Goal: Task Accomplishment & Management: Use online tool/utility

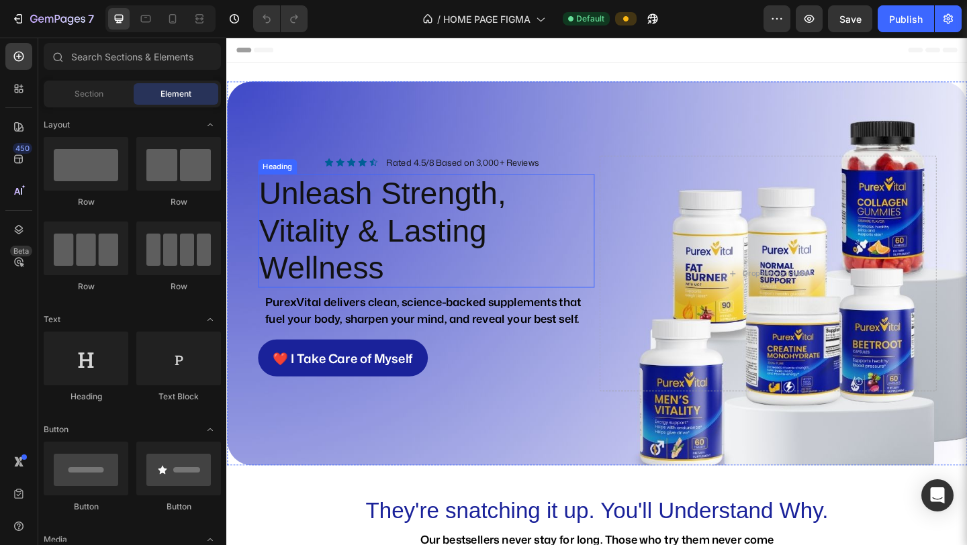
click at [436, 275] on h2 "Unleash Strength, Vitality & Lasting Wellness" at bounding box center [443, 248] width 367 height 124
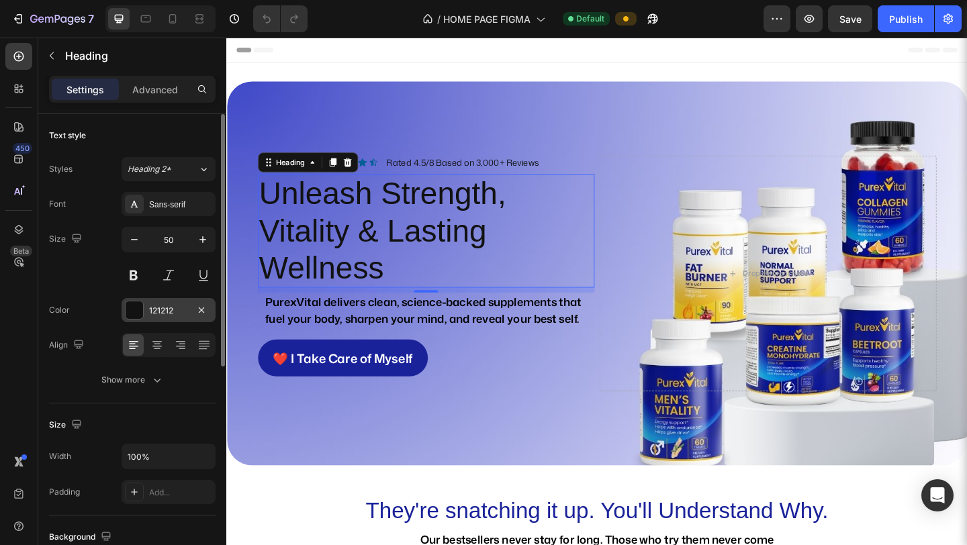
click at [154, 308] on div "121212" at bounding box center [168, 311] width 39 height 12
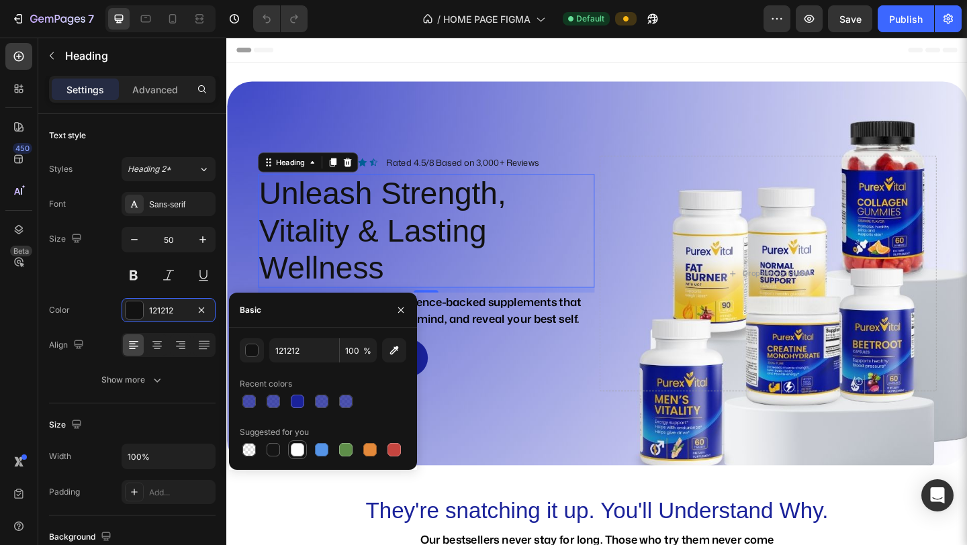
click at [298, 446] on div at bounding box center [297, 449] width 13 height 13
type input "FFFFFF"
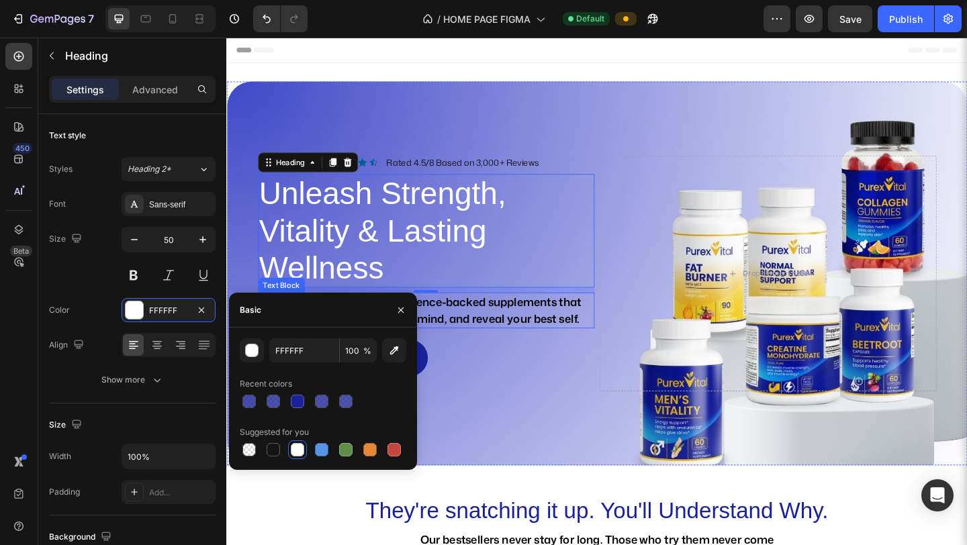
click at [491, 340] on strong "PurexVital delivers clean, science-backed supplements that fuel your body, shar…" at bounding box center [441, 334] width 344 height 36
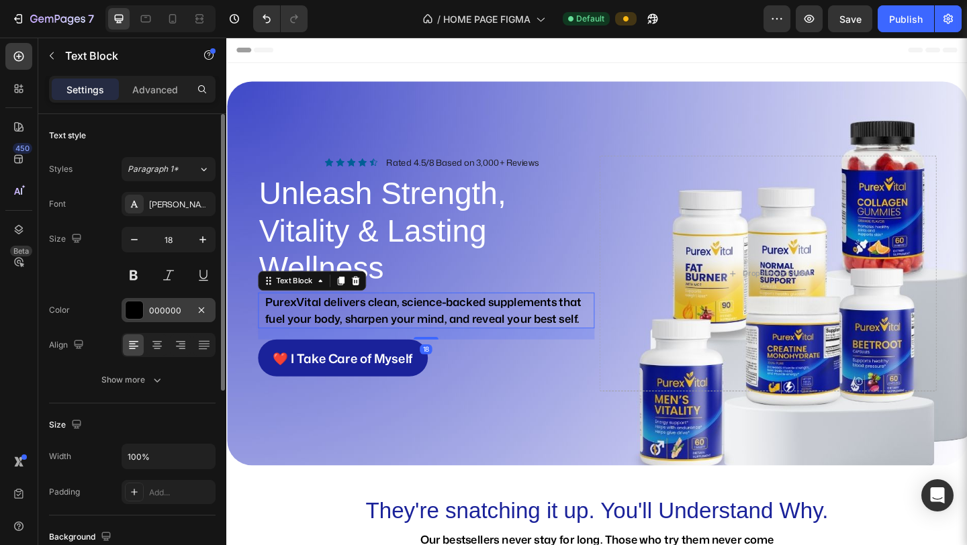
click at [169, 305] on div "000000" at bounding box center [168, 311] width 39 height 12
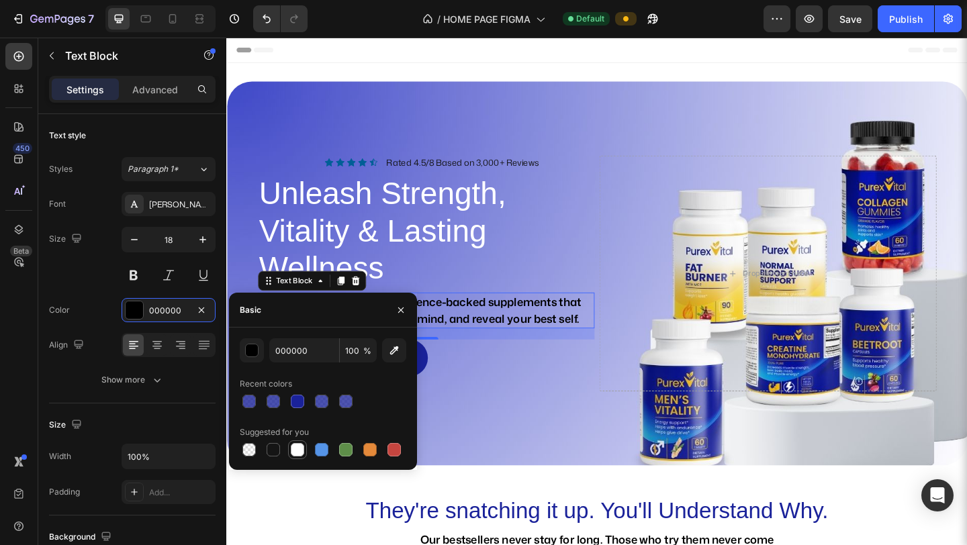
click at [301, 451] on div at bounding box center [297, 449] width 13 height 13
type input "FFFFFF"
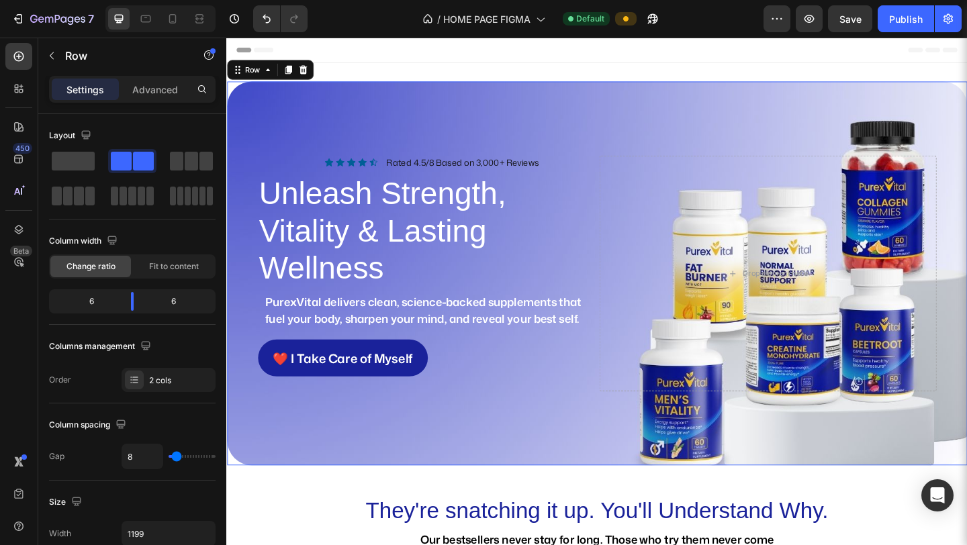
click at [491, 450] on div "Icon Icon Icon Icon Icon Icon List Rated 4.5/8 Based on 3,000+ Reviews Text Blo…" at bounding box center [629, 294] width 805 height 418
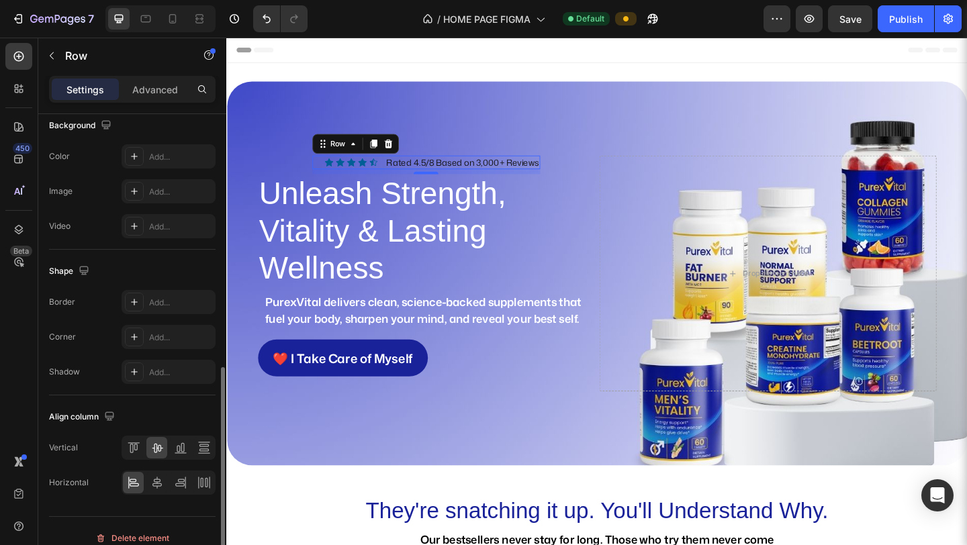
scroll to position [500, 0]
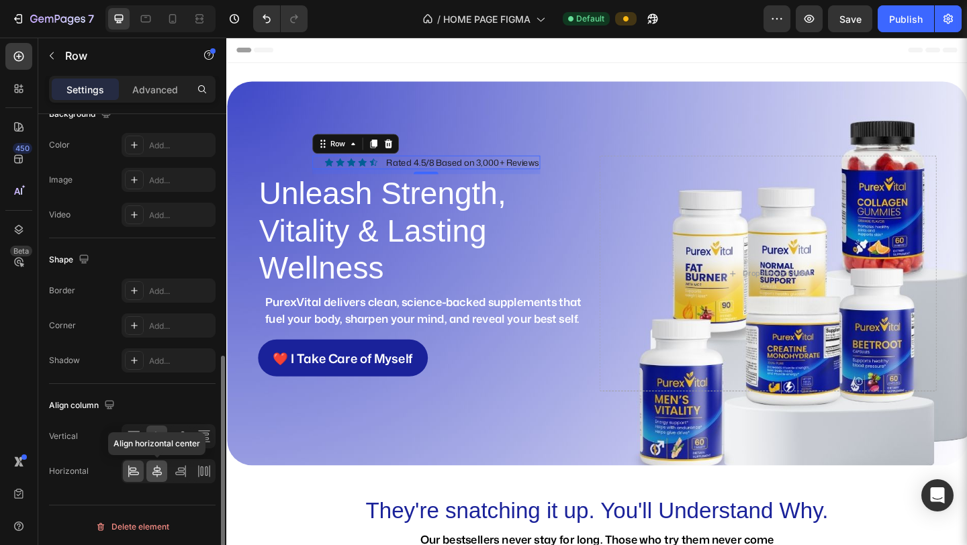
click at [154, 471] on icon at bounding box center [156, 471] width 13 height 13
click at [132, 473] on icon at bounding box center [133, 471] width 13 height 13
click at [148, 87] on p "Advanced" at bounding box center [155, 90] width 46 height 14
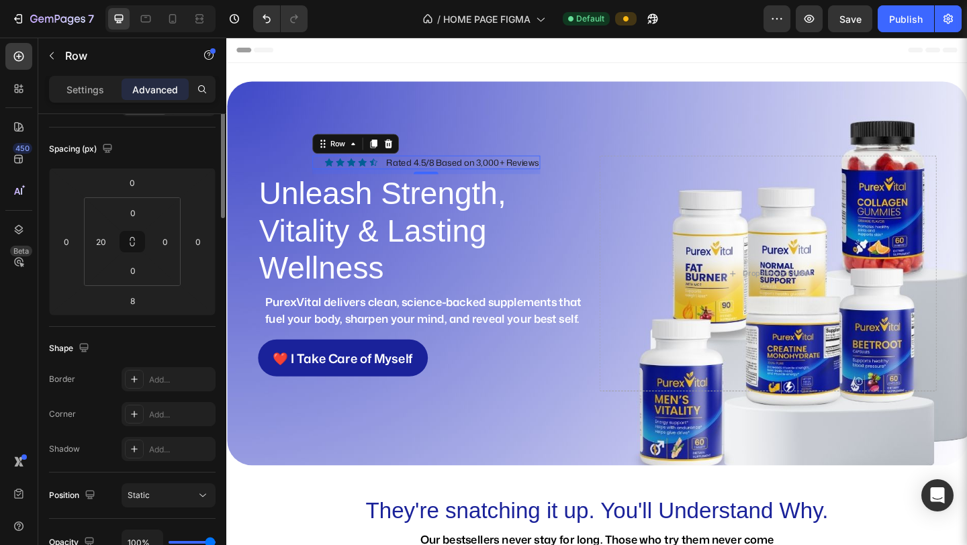
scroll to position [0, 0]
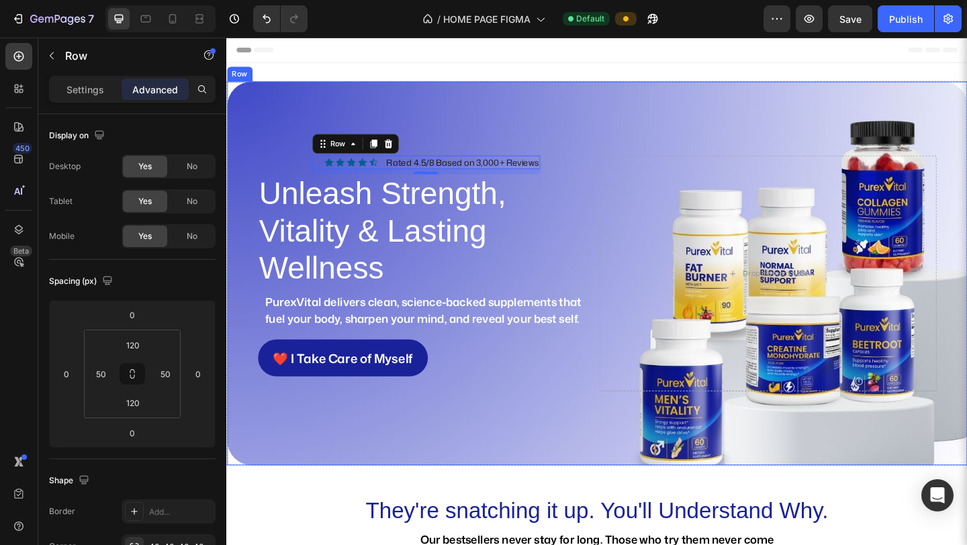
click at [446, 481] on div "Icon Icon Icon Icon Icon Icon List Rated 4.5/8 Based on 3,000+ Reviews Text Blo…" at bounding box center [629, 294] width 805 height 418
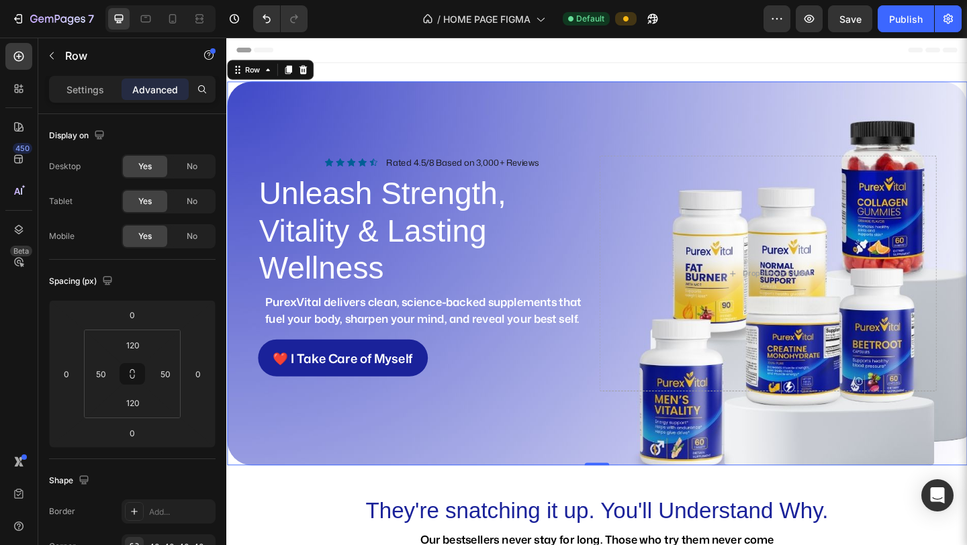
click at [446, 481] on div "Icon Icon Icon Icon Icon Icon List Rated 4.5/8 Based on 3,000+ Reviews Text Blo…" at bounding box center [629, 294] width 805 height 418
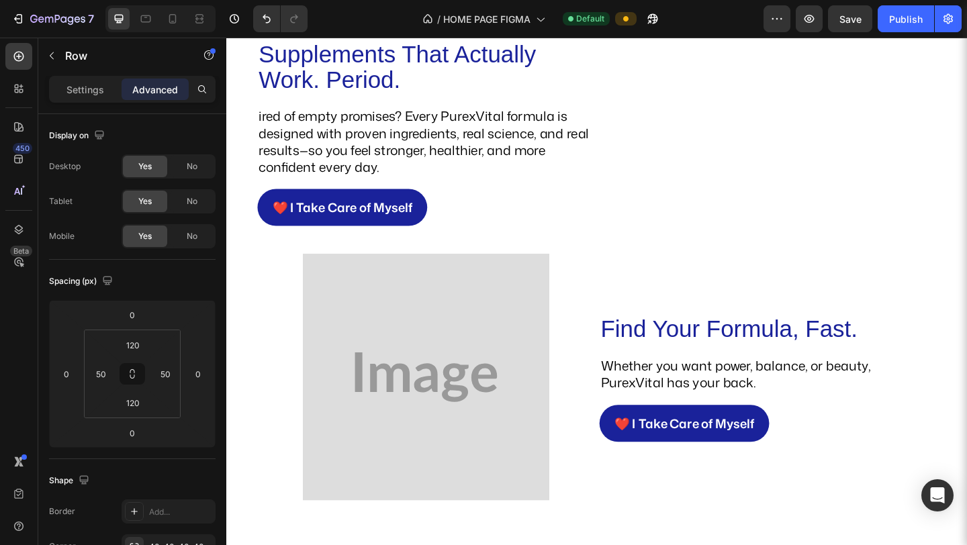
scroll to position [352, 0]
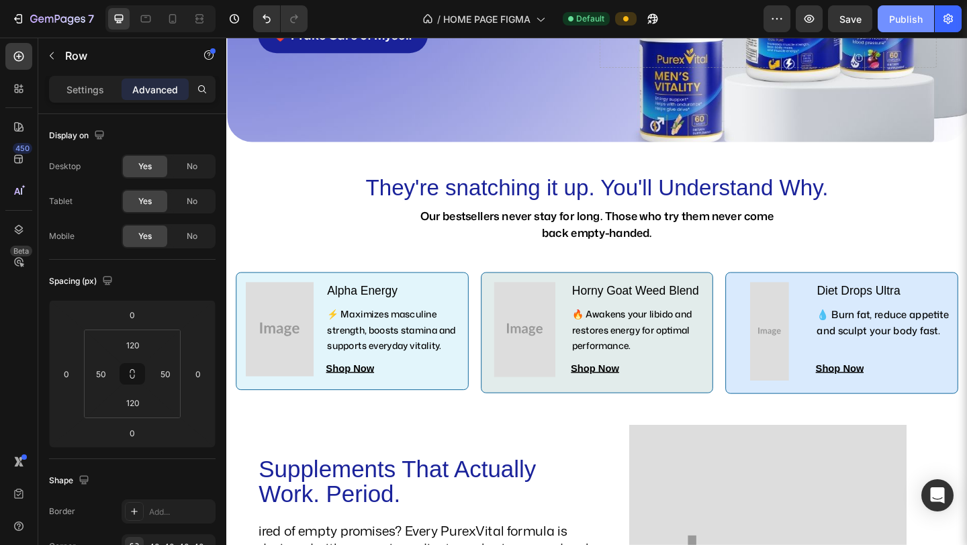
click at [684, 15] on div "Publish" at bounding box center [906, 19] width 34 height 14
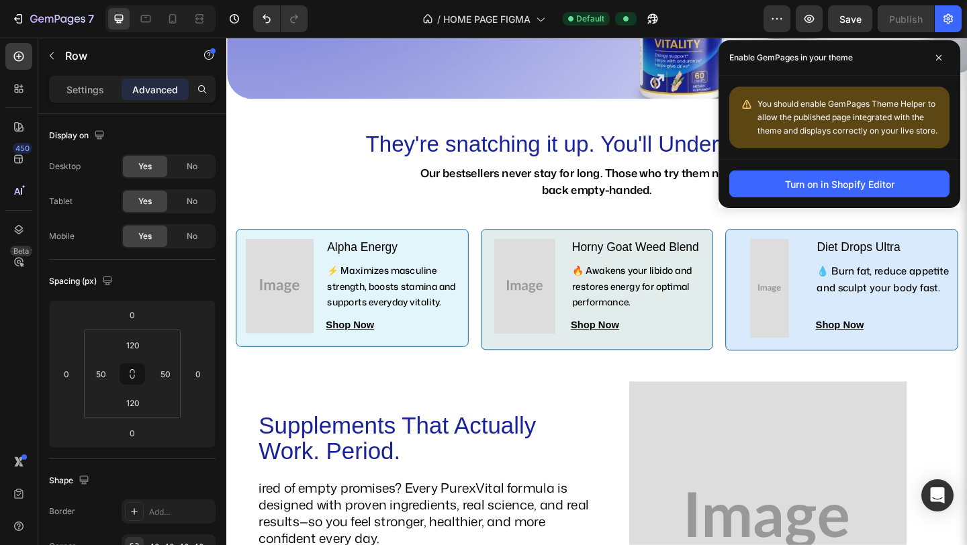
scroll to position [398, 0]
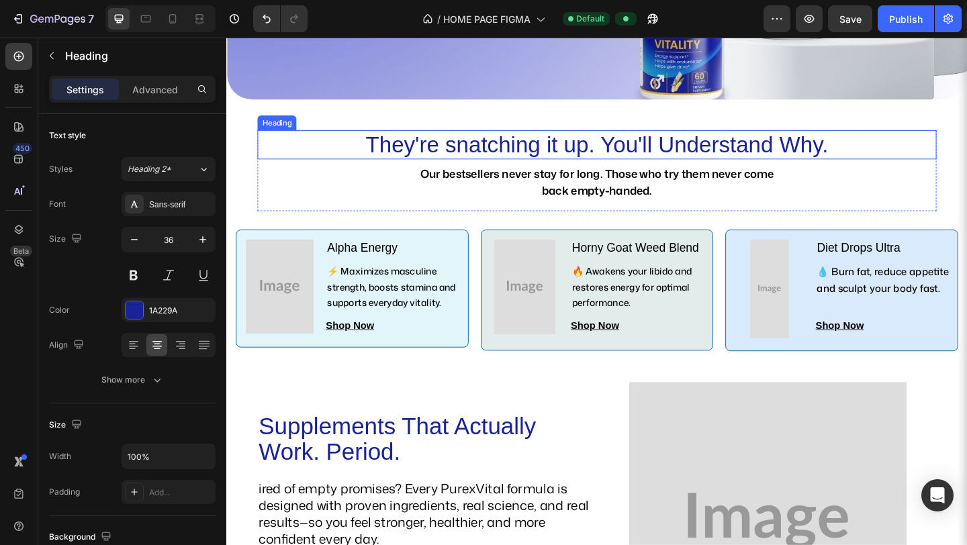
click at [375, 156] on h2 "They're snatching it up. You'll Understand Why." at bounding box center [629, 154] width 738 height 32
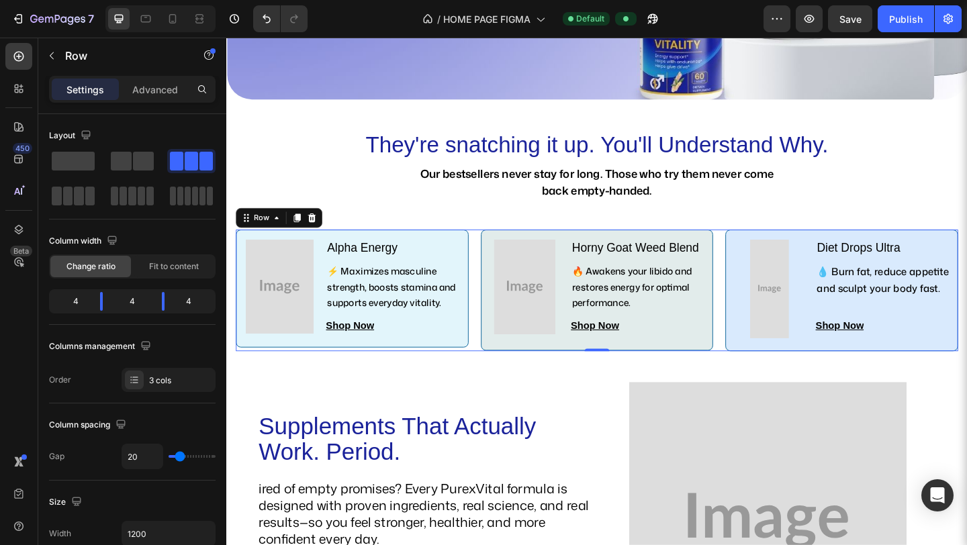
click at [491, 287] on div "Image Alpha Energy Text Block ⚡ Maximizes masculine strength, boosts stamina an…" at bounding box center [628, 312] width 785 height 132
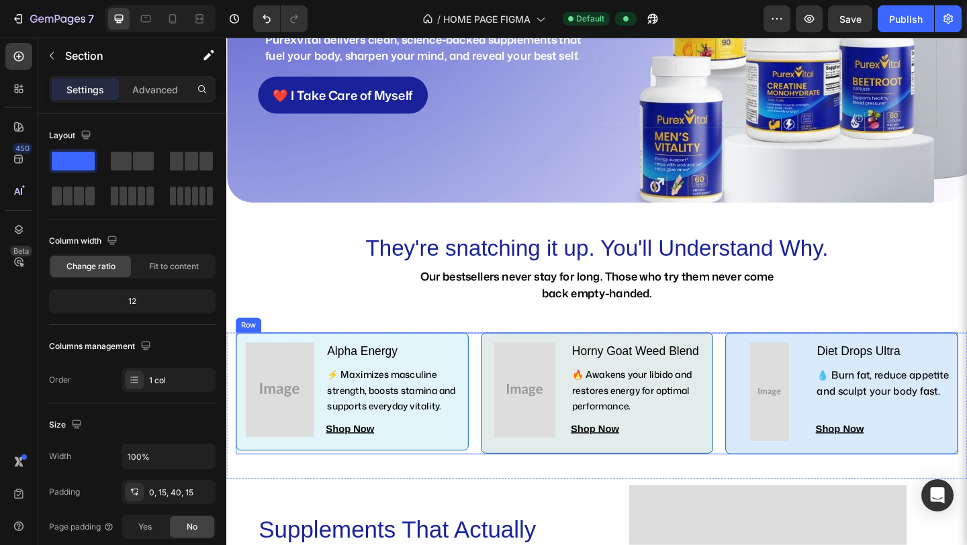
scroll to position [276, 0]
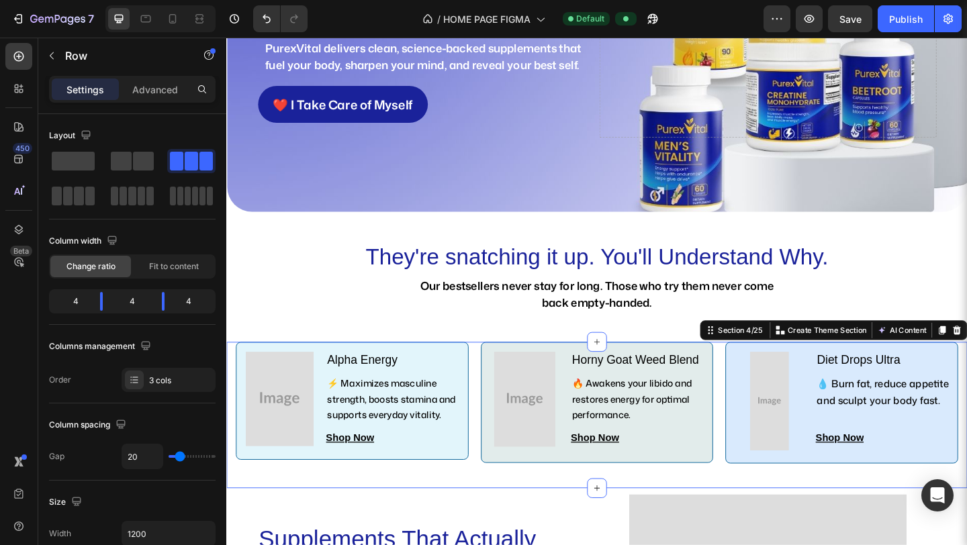
click at [493, 481] on div "Image Alpha Energy Text Block ⚡ Maximizes masculine strength, boosts stamina an…" at bounding box center [629, 448] width 806 height 158
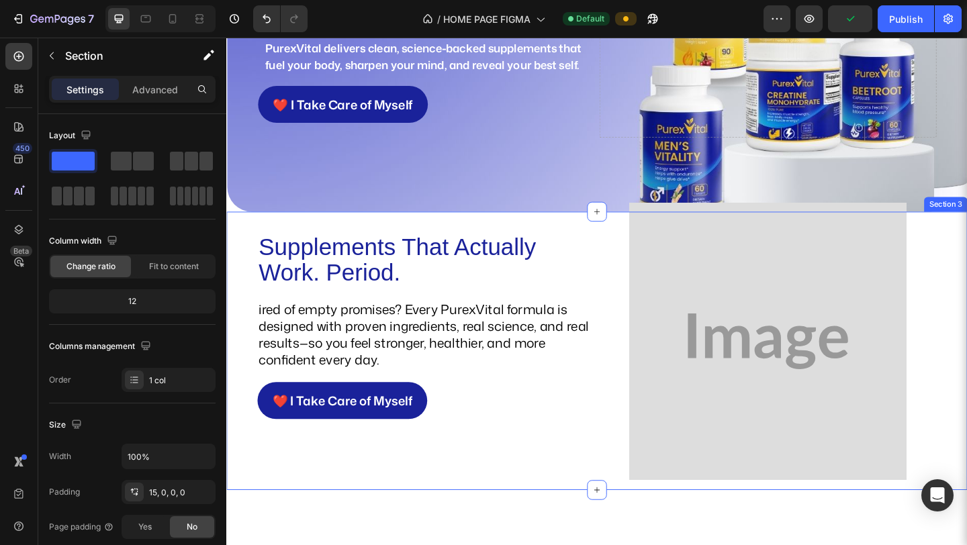
click at [242, 237] on div "Supplements That Actually Work. Period. Heading ired of empty promises? Every P…" at bounding box center [629, 383] width 806 height 293
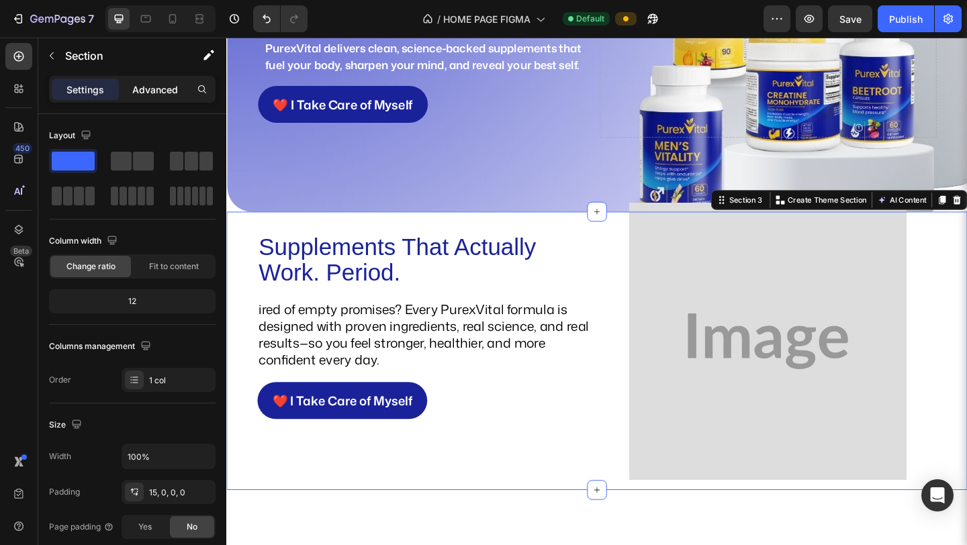
click at [148, 83] on p "Advanced" at bounding box center [155, 90] width 46 height 14
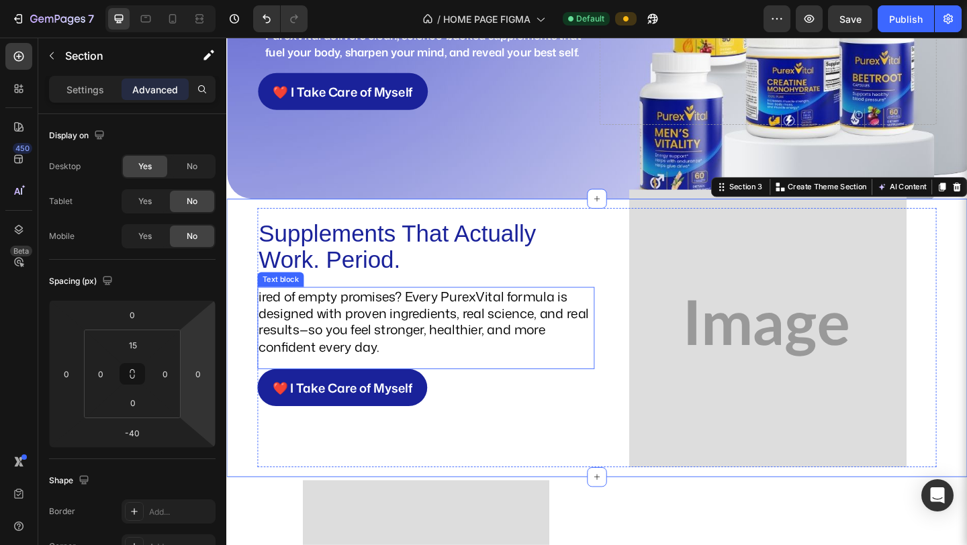
scroll to position [249, 0]
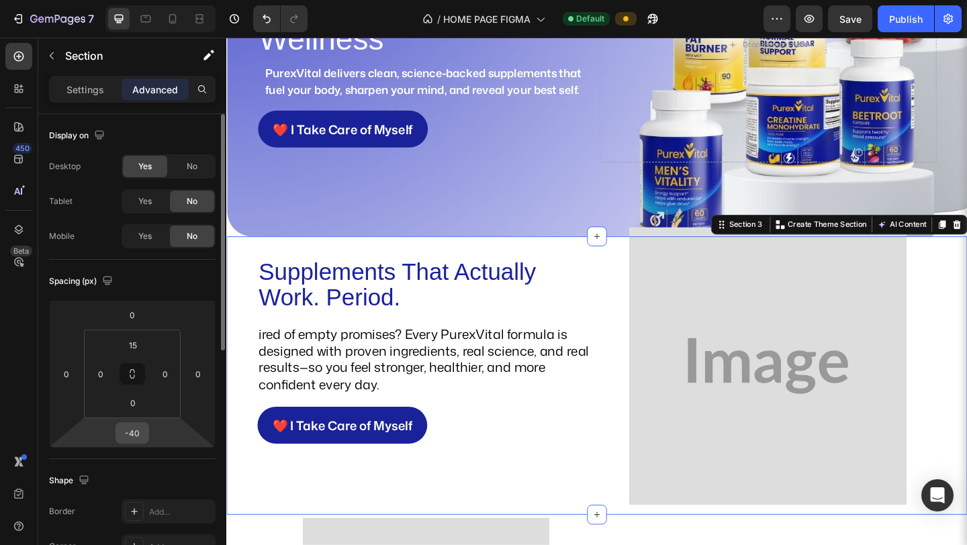
click at [140, 432] on input "-40" at bounding box center [132, 433] width 27 height 20
type input "0"
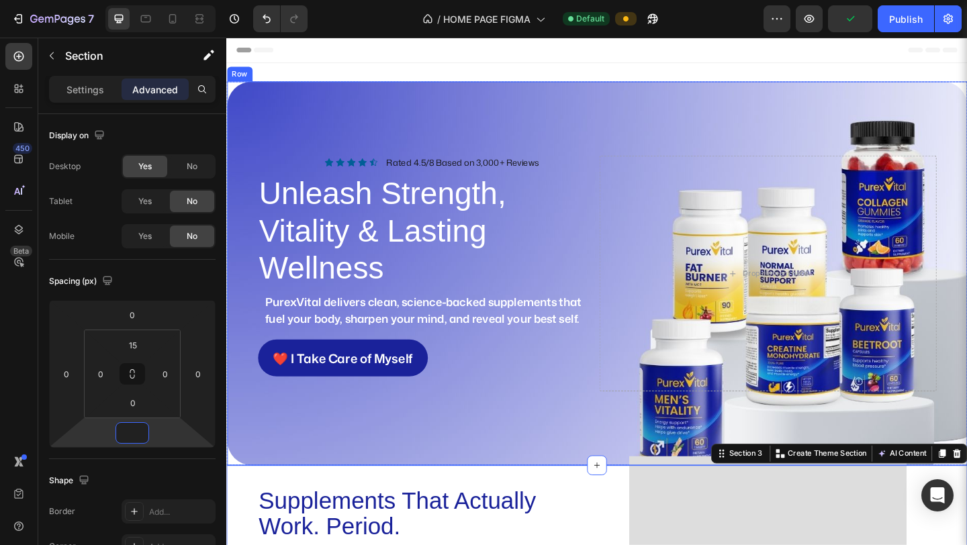
scroll to position [151, 0]
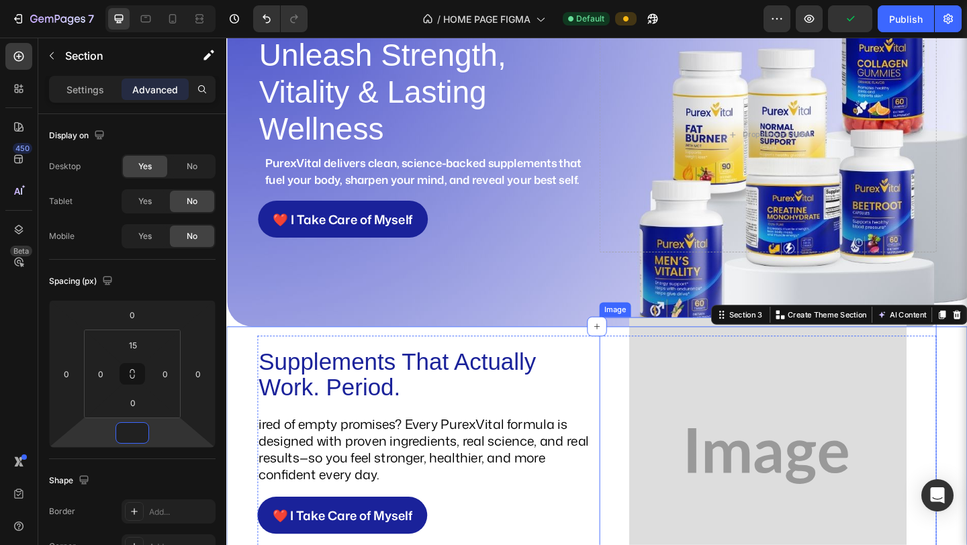
click at [684, 449] on img at bounding box center [815, 493] width 302 height 302
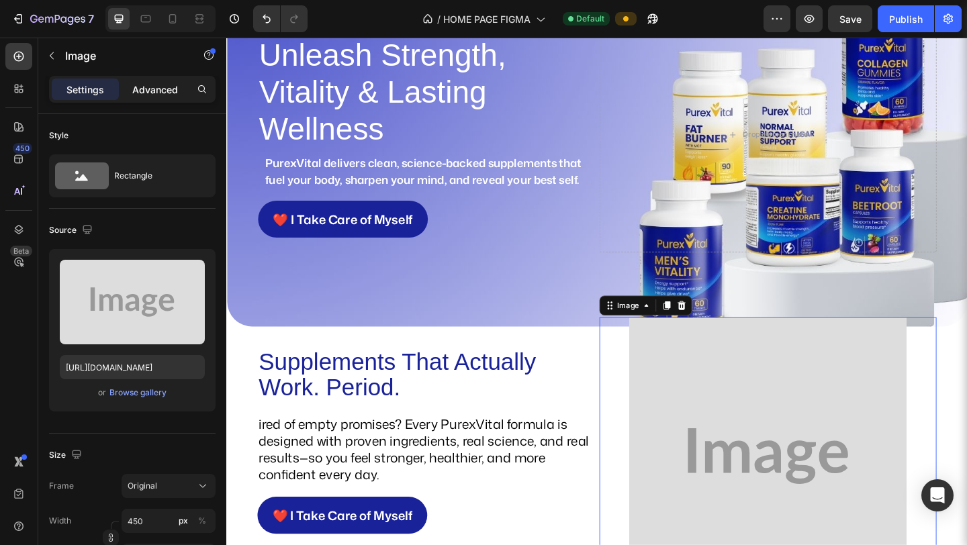
click at [144, 94] on p "Advanced" at bounding box center [155, 90] width 46 height 14
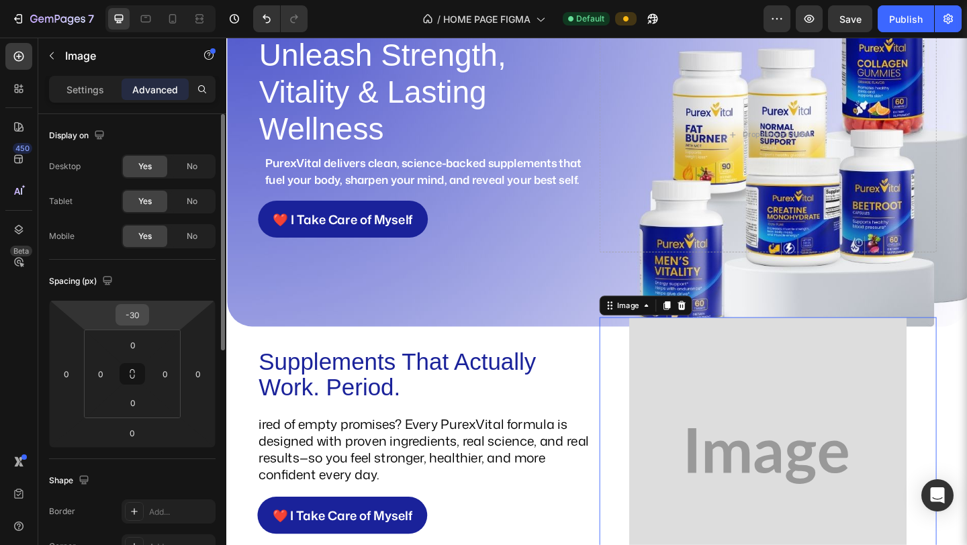
click at [147, 311] on div "-30" at bounding box center [132, 314] width 34 height 21
click at [138, 313] on input "-30" at bounding box center [132, 315] width 27 height 20
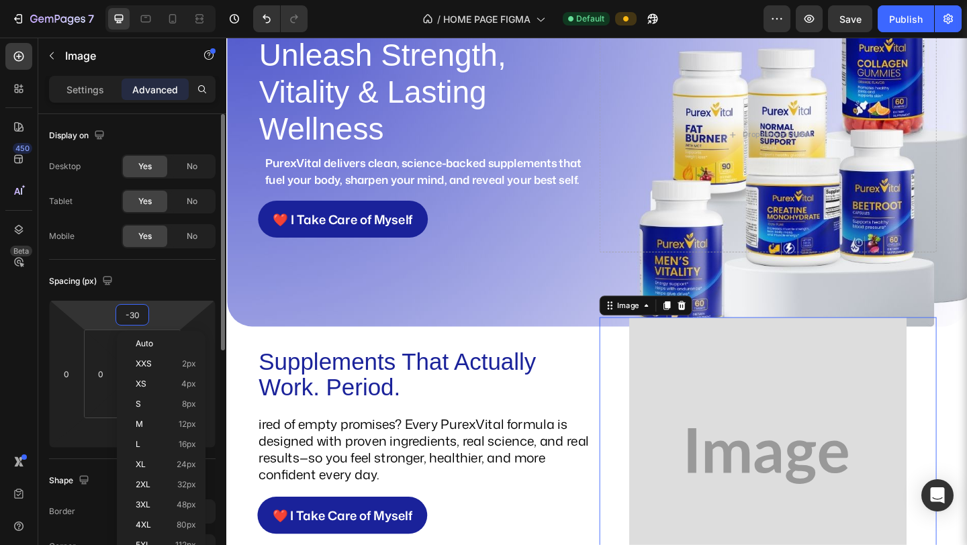
type input "0"
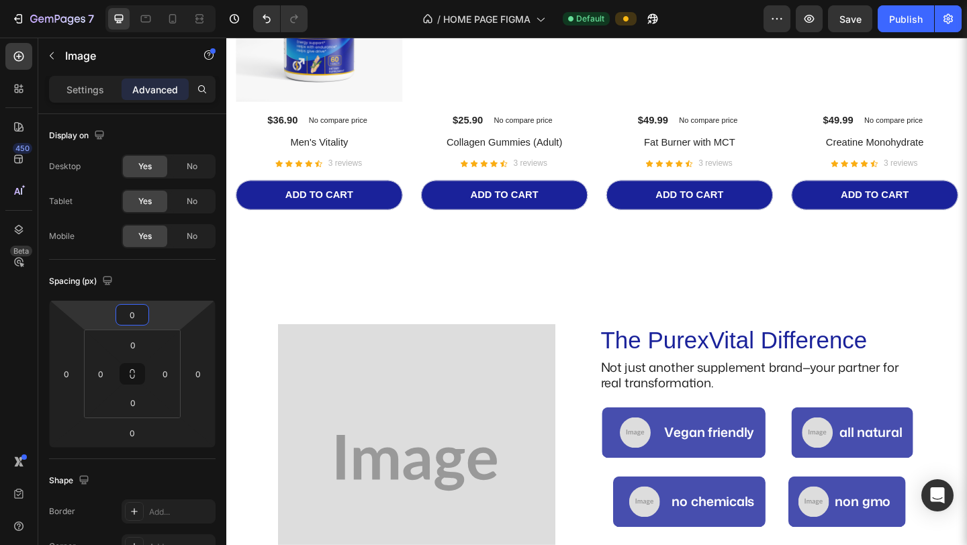
scroll to position [1337, 0]
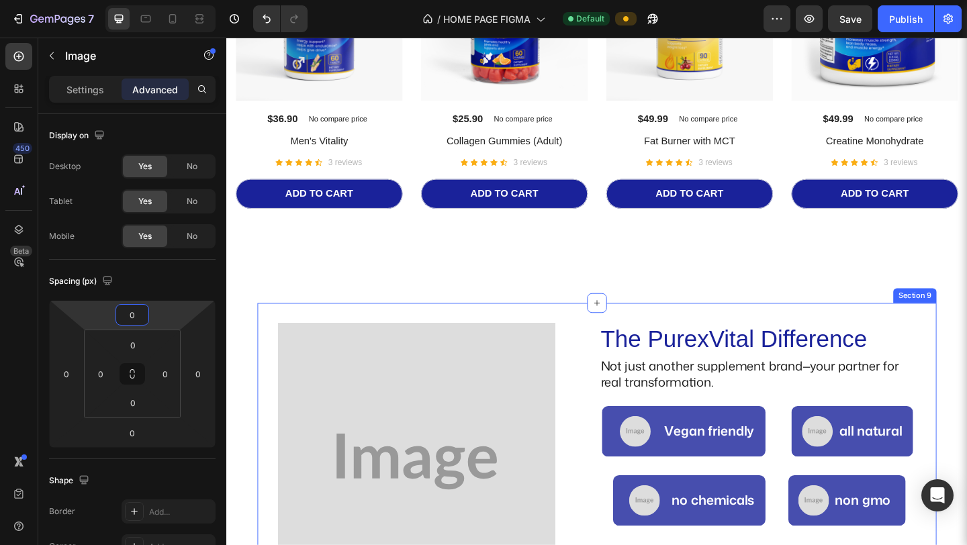
click at [606, 330] on div "The PurexVital Difference Heading Not just another supplement brand—your partne…" at bounding box center [629, 498] width 738 height 344
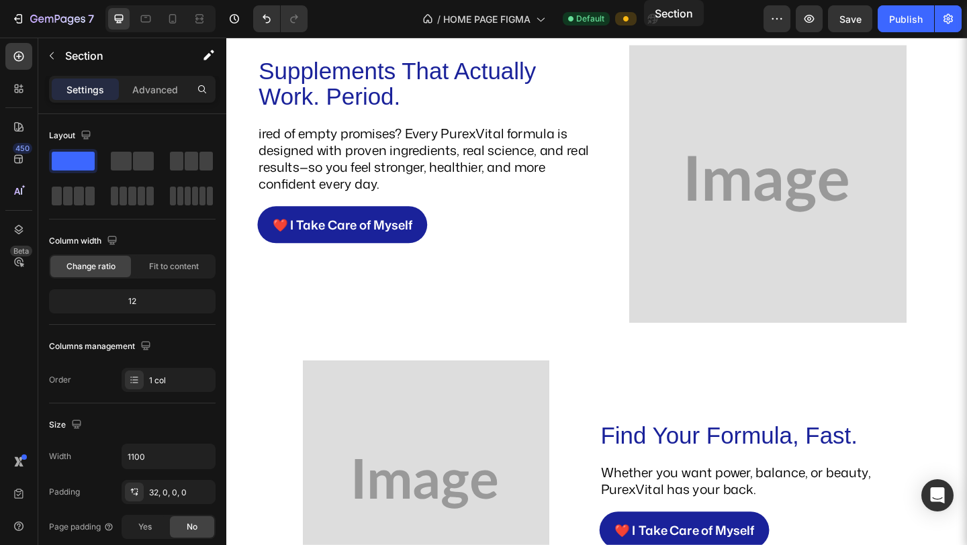
scroll to position [366, 0]
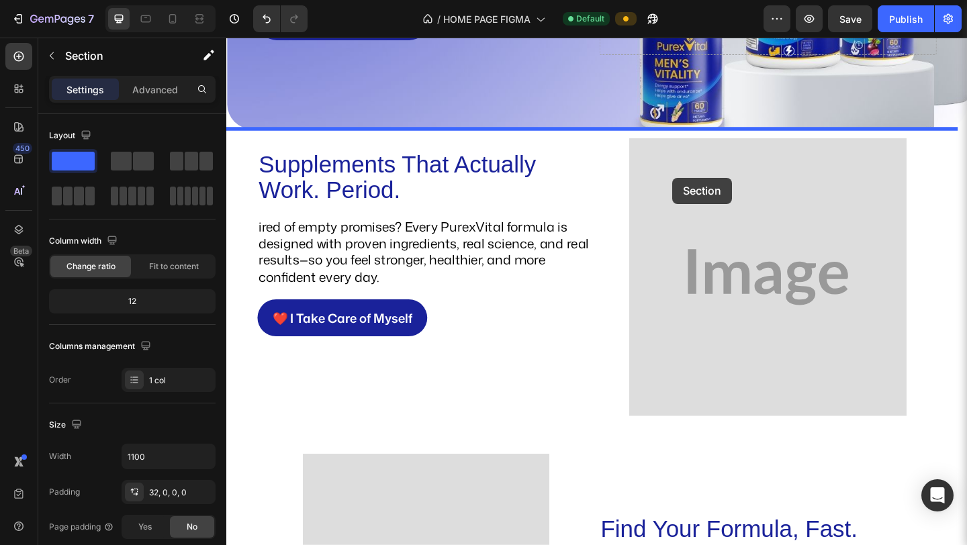
drag, startPoint x: 724, startPoint y: 311, endPoint x: 711, endPoint y: 190, distance: 121.6
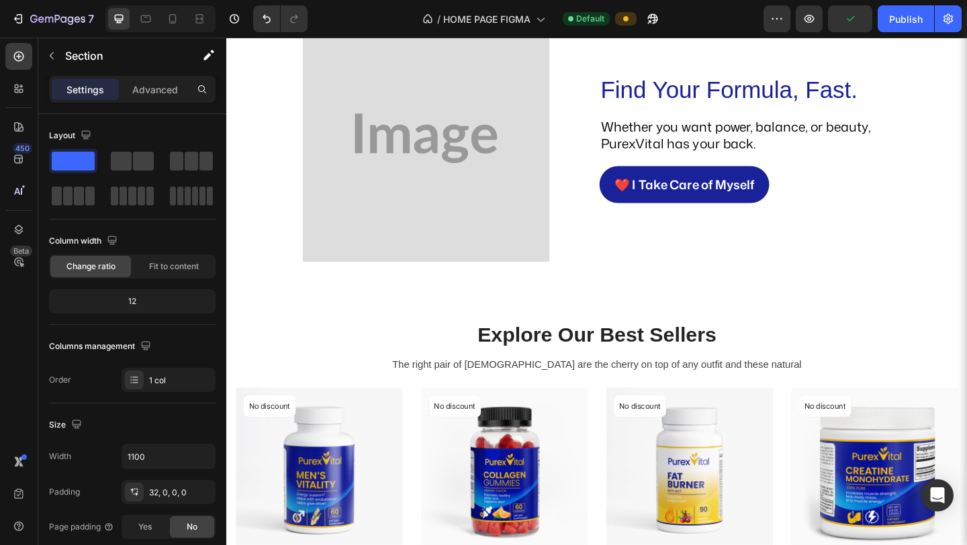
scroll to position [1271, 0]
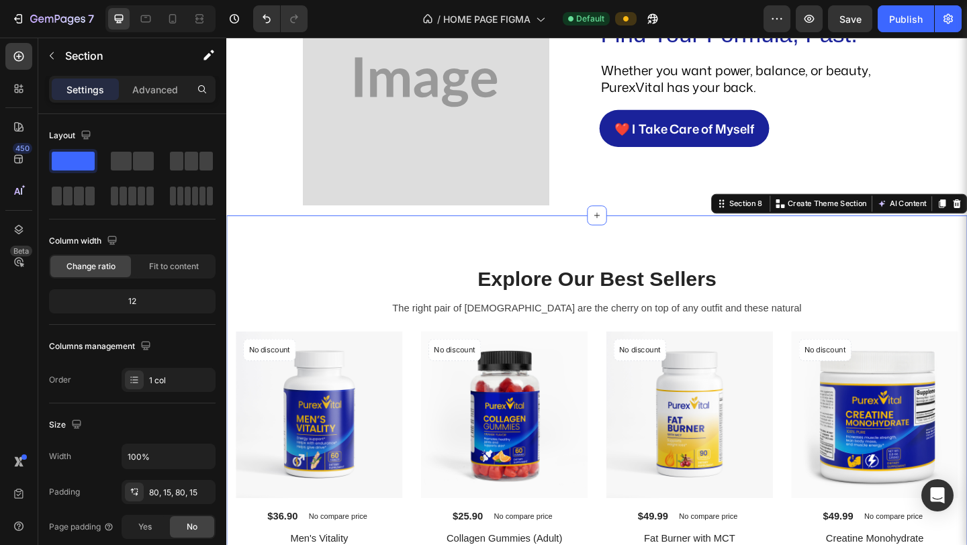
click at [248, 248] on div "Explore Our Best Sellers Heading The right pair of sunnies are the cherry on to…" at bounding box center [629, 481] width 806 height 500
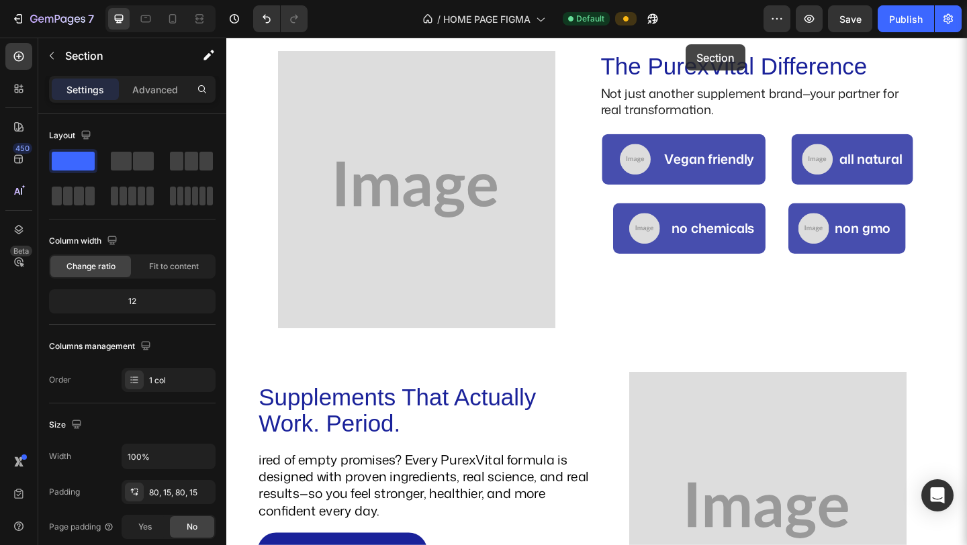
scroll to position [399, 0]
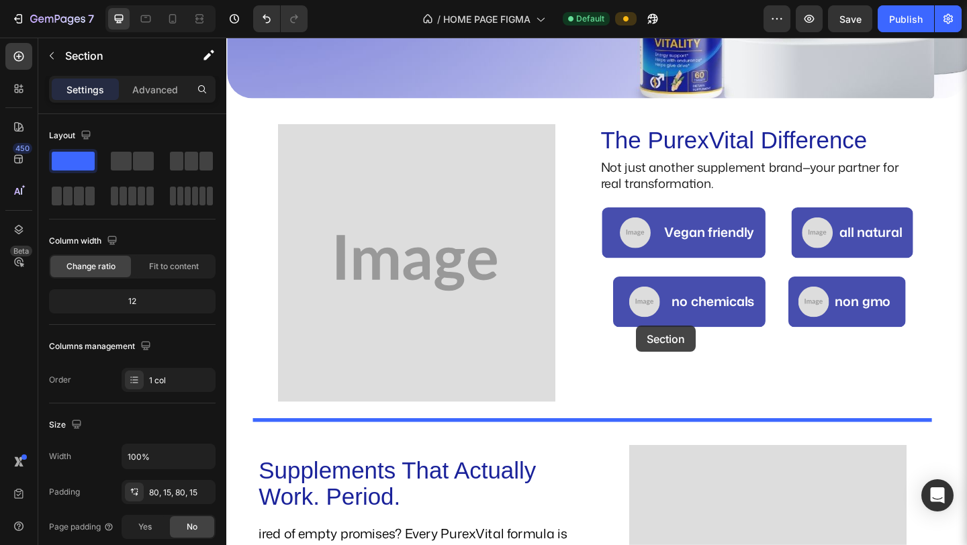
drag, startPoint x: 754, startPoint y: 221, endPoint x: 672, endPoint y: 351, distance: 153.8
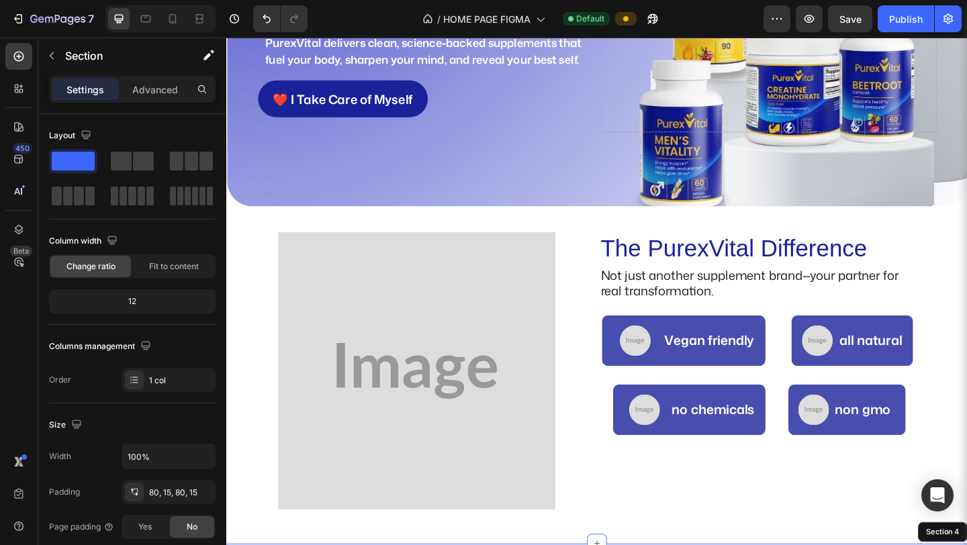
scroll to position [252, 0]
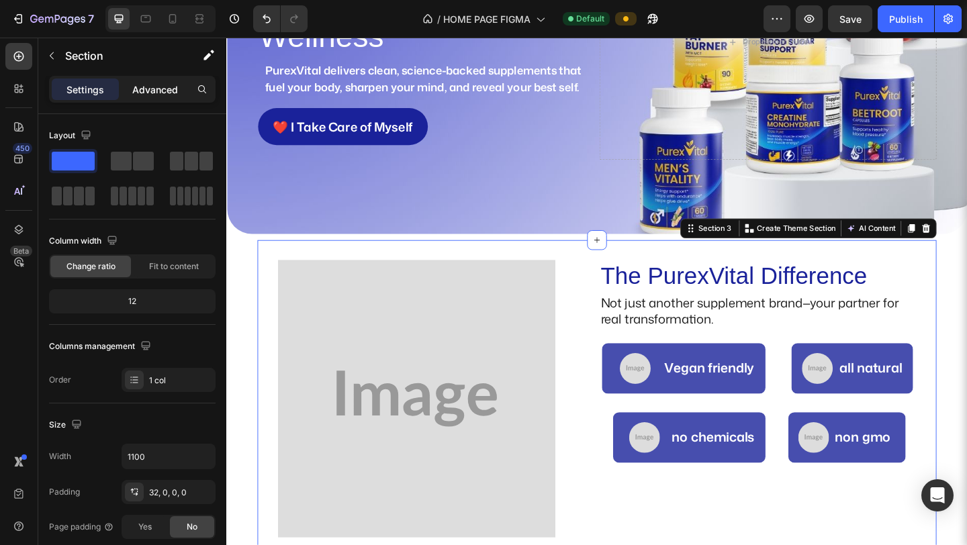
click at [156, 99] on div "Advanced" at bounding box center [155, 89] width 67 height 21
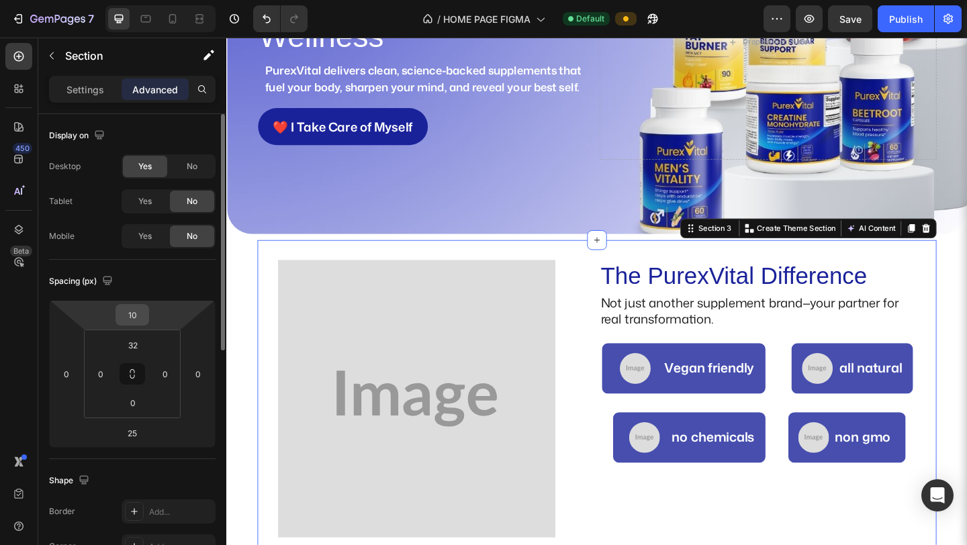
click at [137, 313] on input "10" at bounding box center [132, 315] width 27 height 20
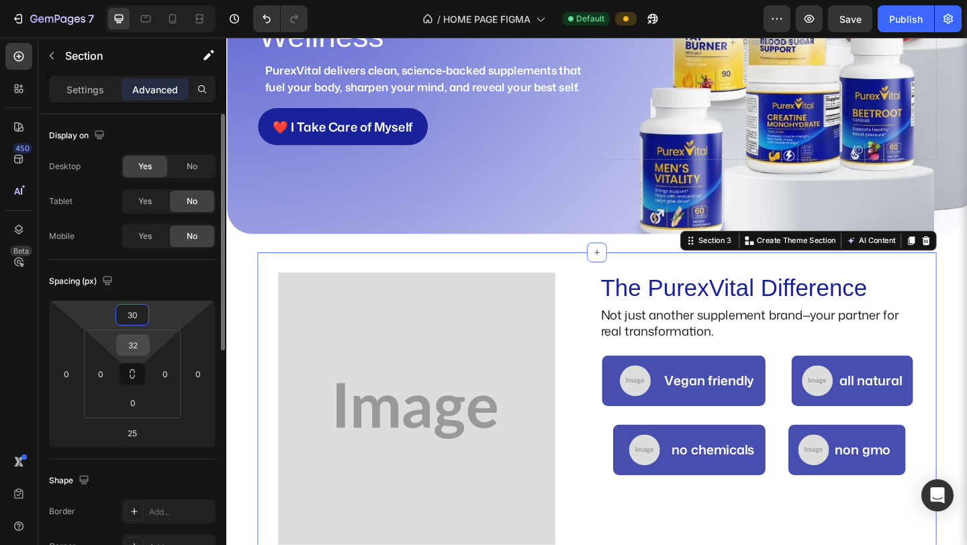
type input "30"
click at [136, 341] on input "32" at bounding box center [132, 345] width 27 height 20
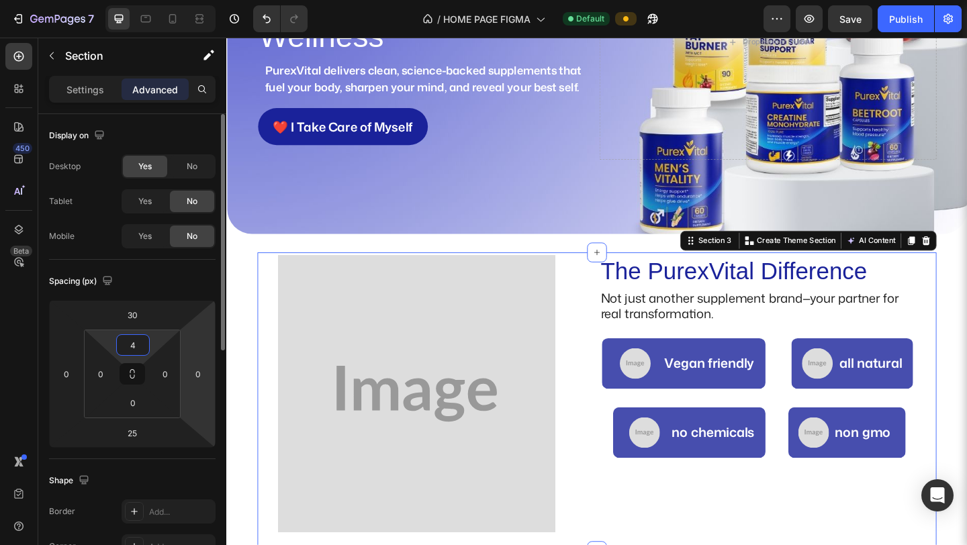
type input "40"
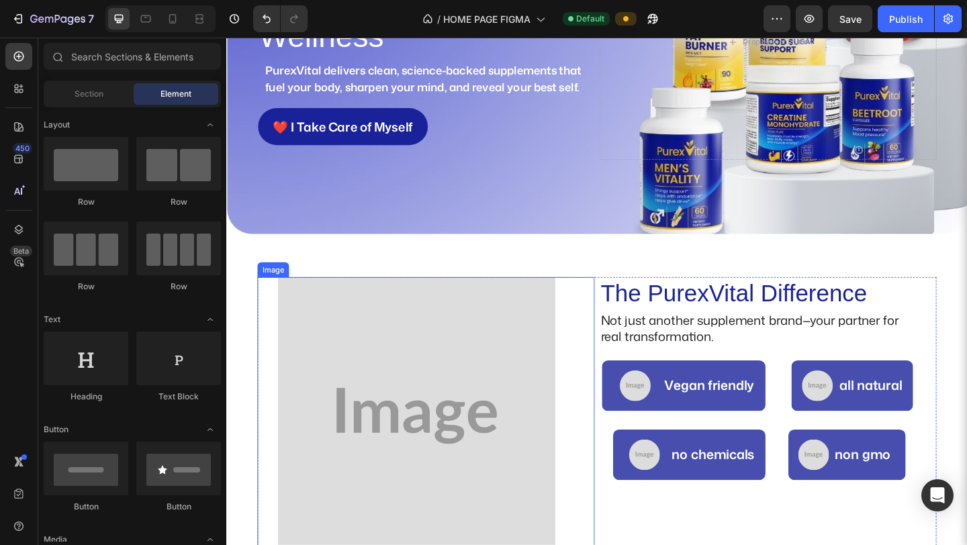
click at [311, 302] on img at bounding box center [433, 449] width 302 height 302
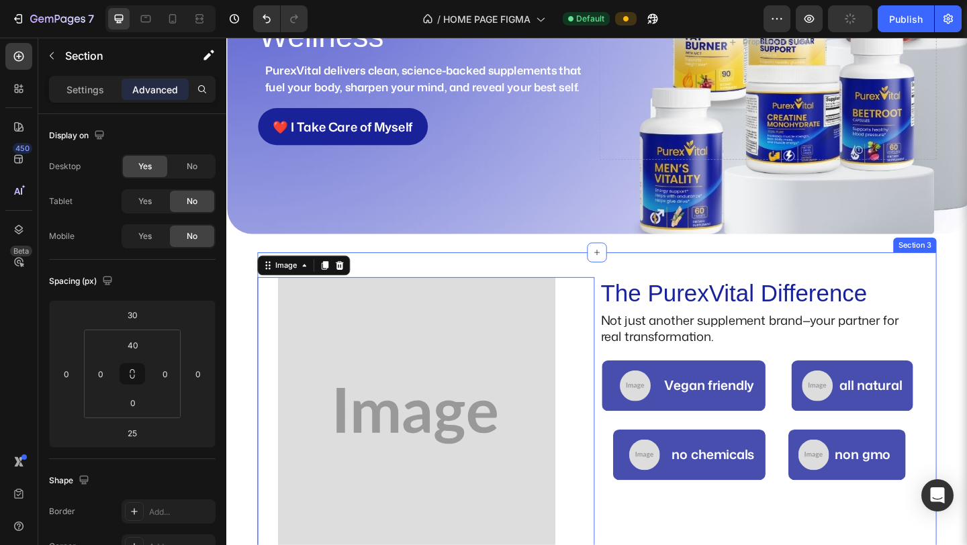
click at [418, 275] on div "The PurexVital Difference Heading Not just another supplement brand—your partne…" at bounding box center [629, 445] width 738 height 349
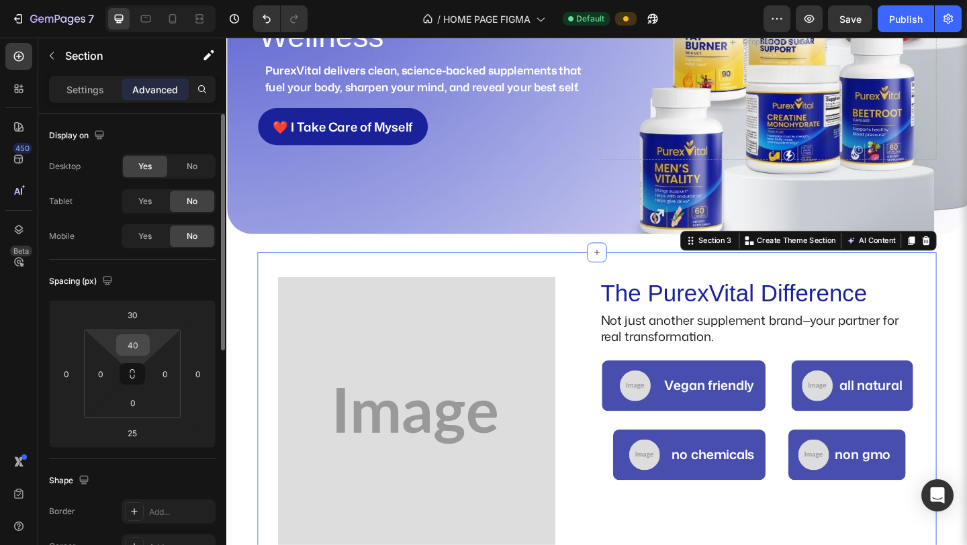
click at [134, 344] on input "40" at bounding box center [132, 345] width 27 height 20
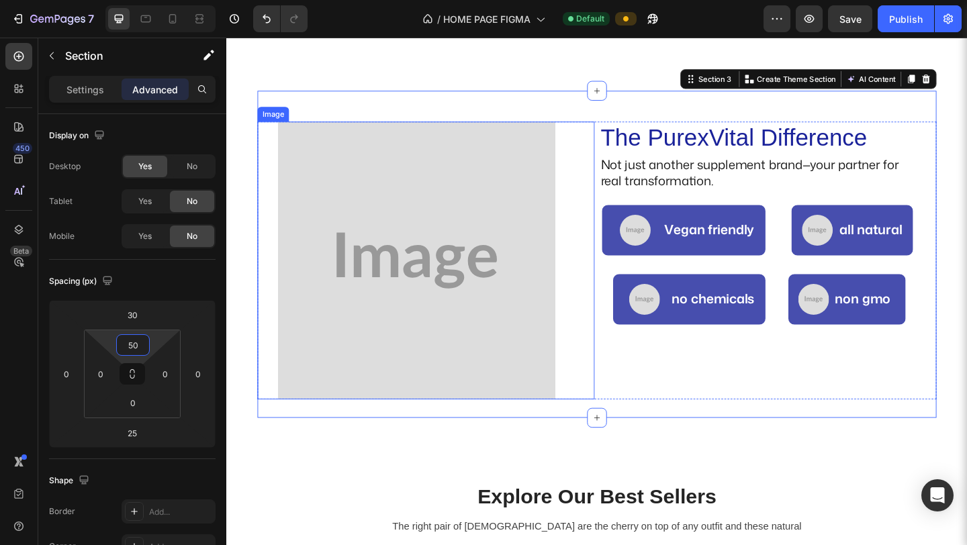
scroll to position [528, 0]
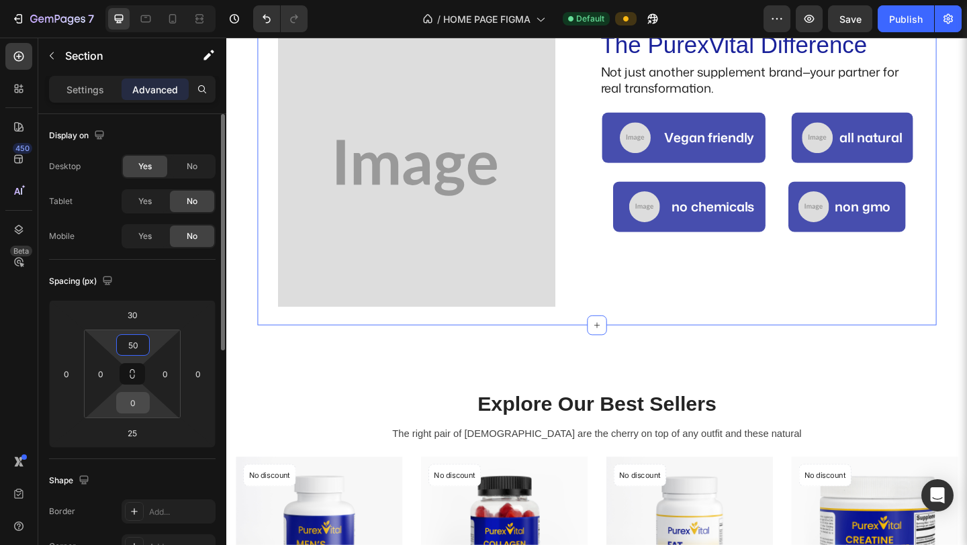
type input "50"
click at [134, 407] on input "0" at bounding box center [132, 403] width 27 height 20
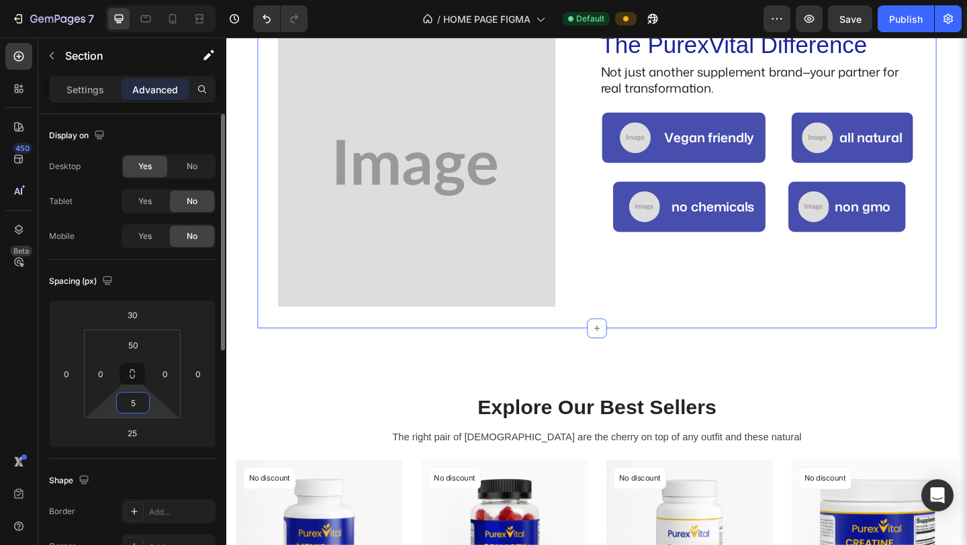
type input "50"
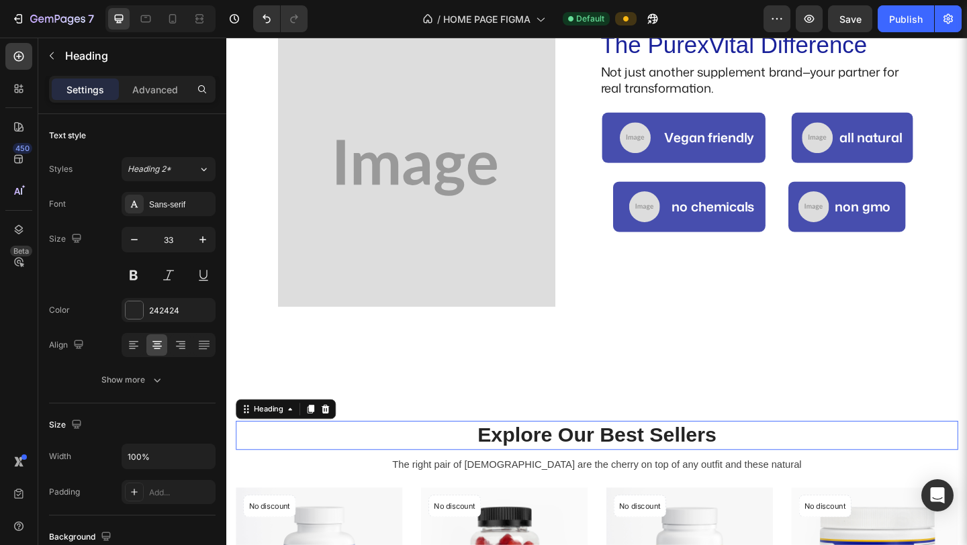
click at [419, 461] on p "Explore Our Best Sellers" at bounding box center [629, 470] width 783 height 29
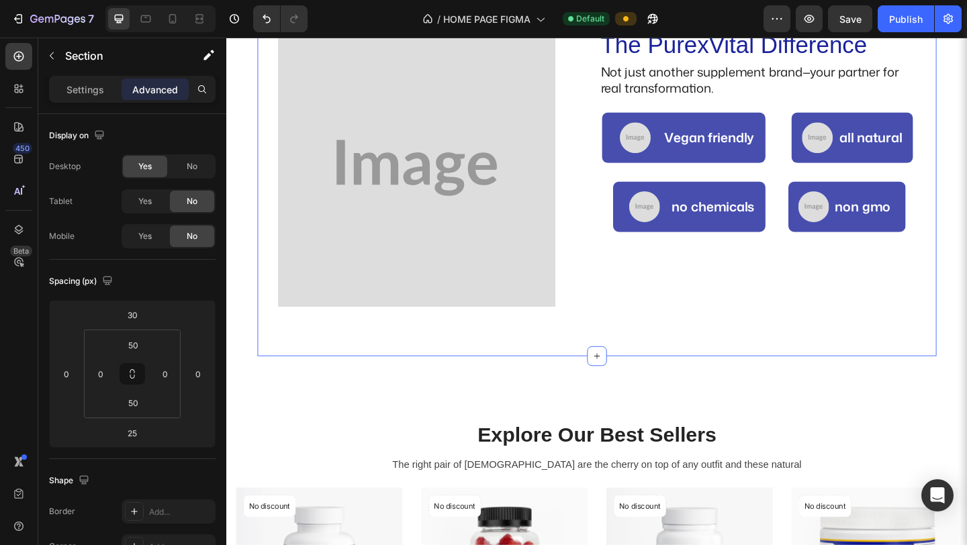
click at [436, 365] on div "The PurexVital Difference Heading Not just another supplement brand—your partne…" at bounding box center [629, 189] width 738 height 389
click at [137, 396] on input "50" at bounding box center [132, 403] width 27 height 20
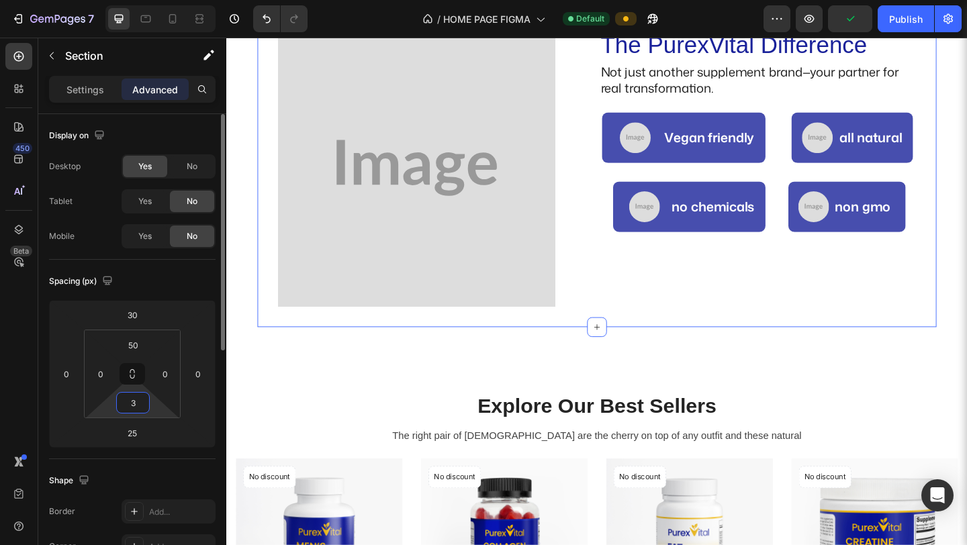
type input "30"
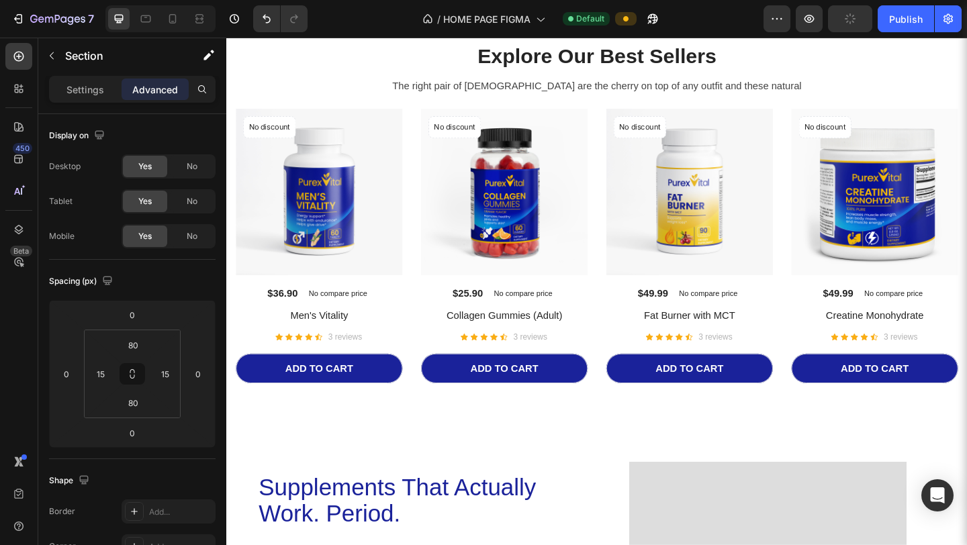
scroll to position [949, 0]
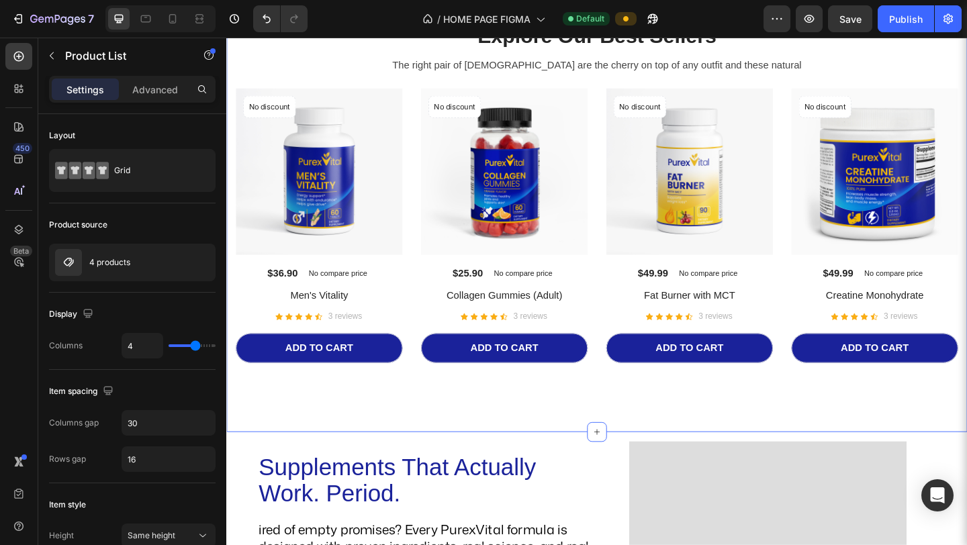
click at [420, 411] on div "Explore Our Best Sellers Heading The right pair of sunnies are the cherry on to…" at bounding box center [629, 216] width 806 height 500
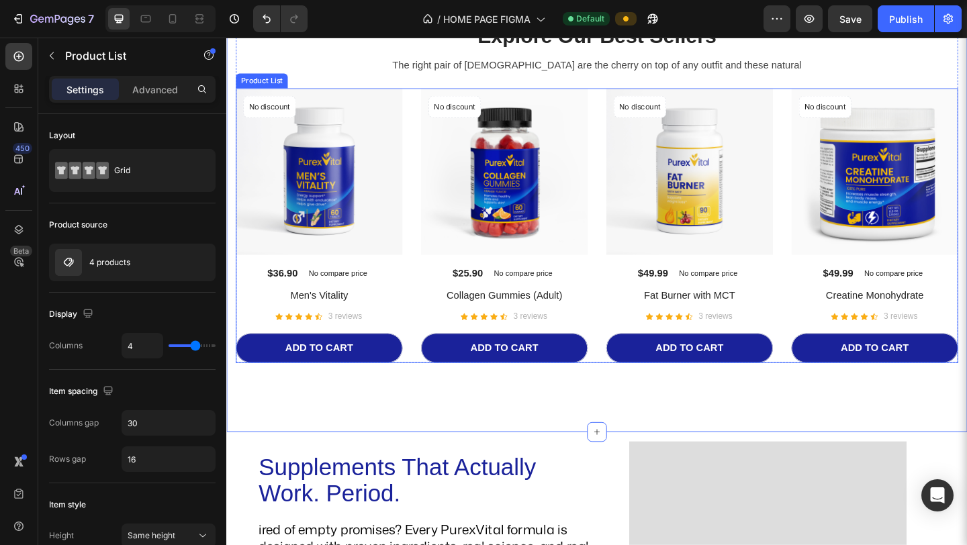
click at [431, 379] on div "No discount Not be displayed when published Product Badge (P) Images $36.90 (P)…" at bounding box center [628, 242] width 785 height 299
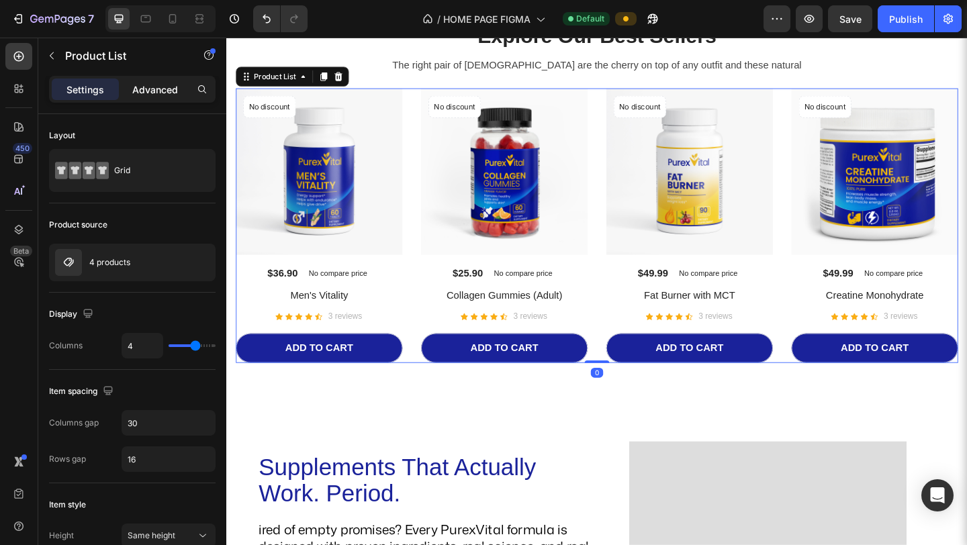
click at [152, 87] on p "Advanced" at bounding box center [155, 90] width 46 height 14
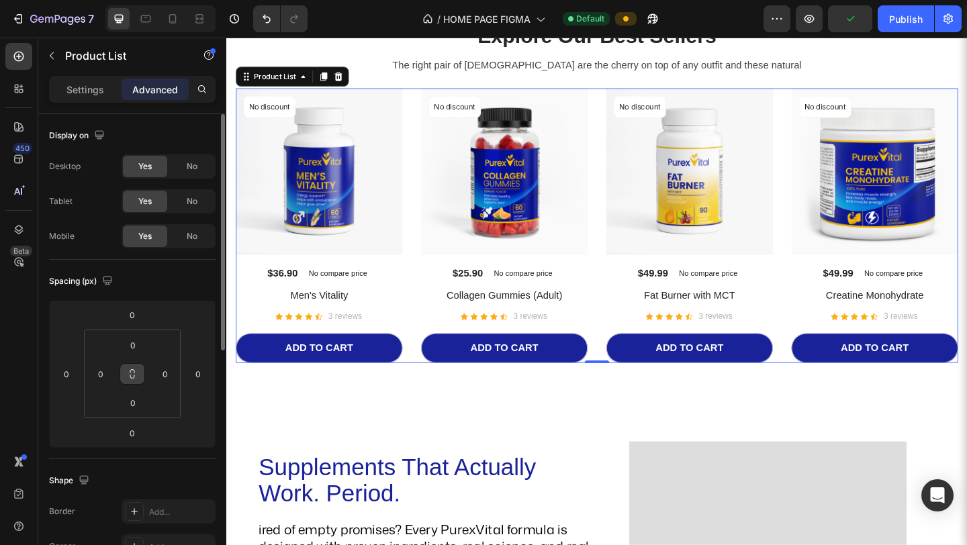
click at [133, 367] on button at bounding box center [132, 373] width 26 height 21
click at [132, 342] on input "0" at bounding box center [132, 345] width 27 height 20
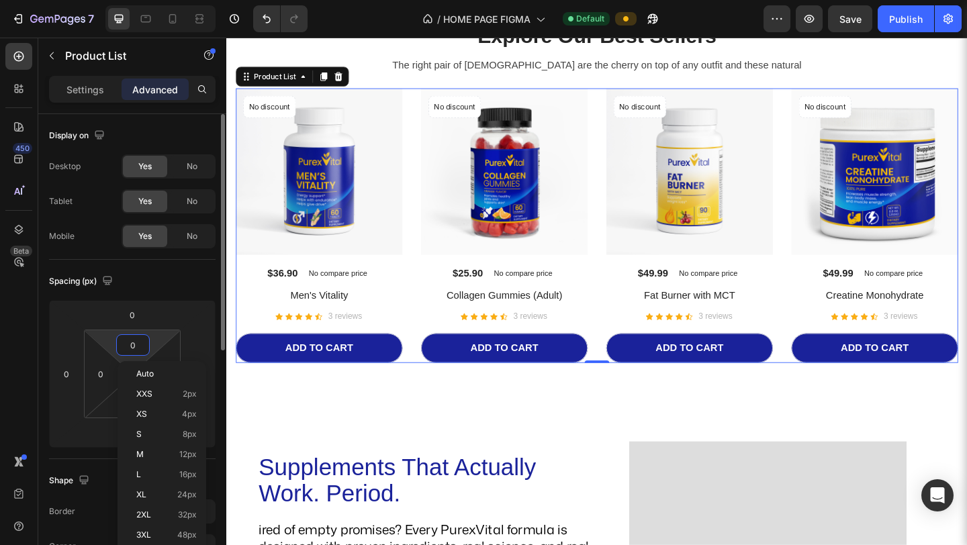
type input "2"
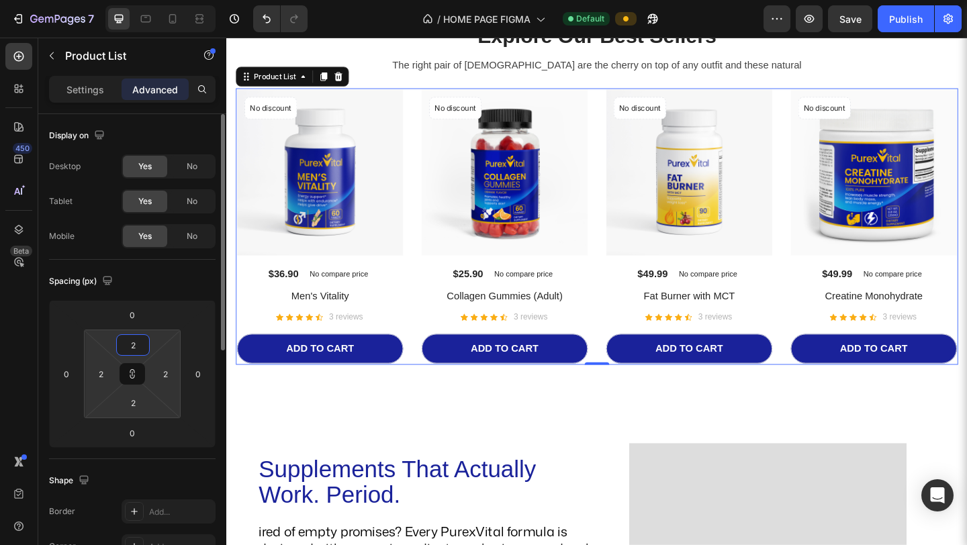
type input "20"
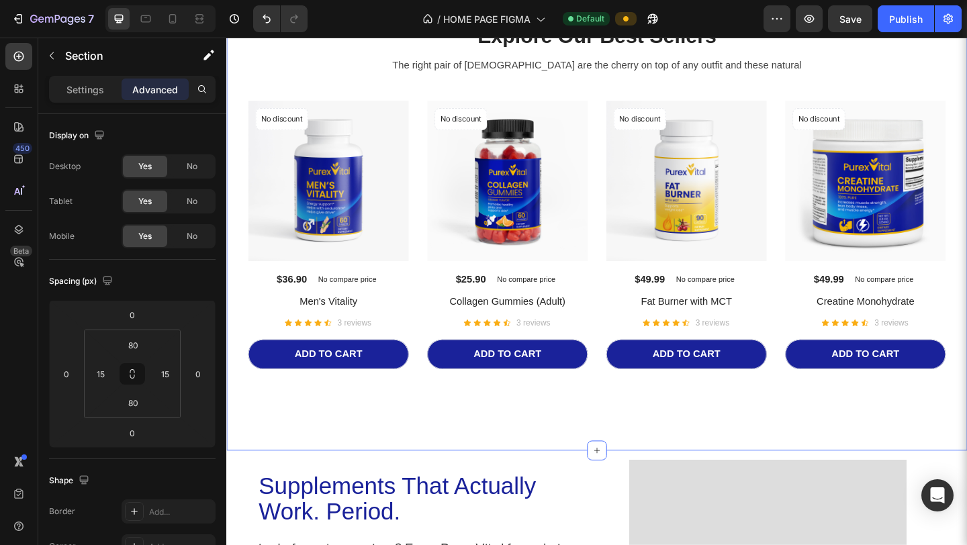
click at [378, 458] on div "Explore Our Best Sellers Heading The right pair of sunnies are the cherry on to…" at bounding box center [629, 226] width 806 height 520
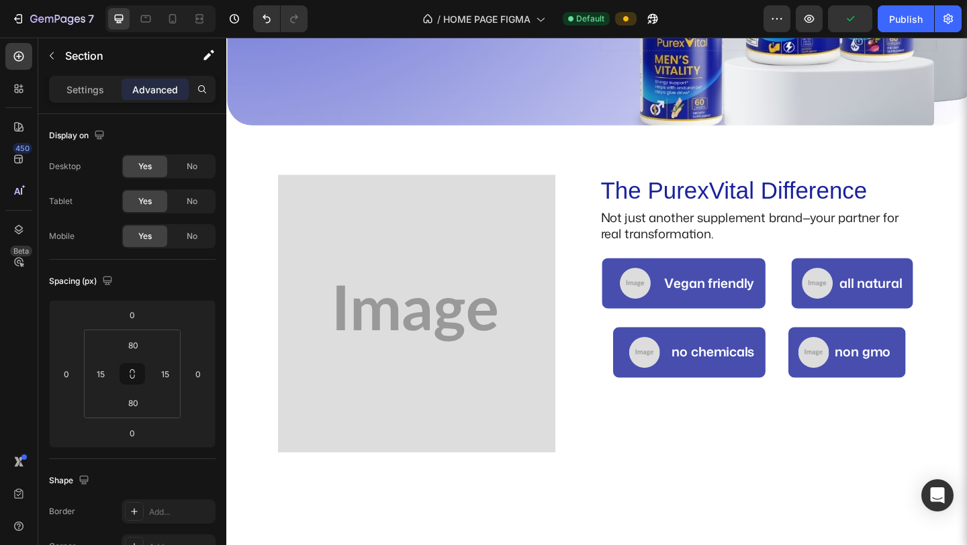
scroll to position [373, 0]
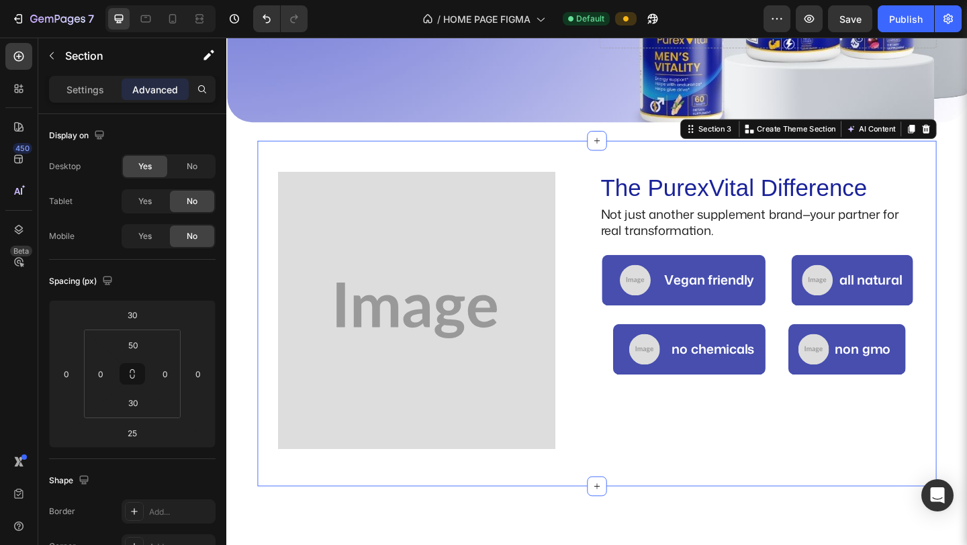
click at [684, 162] on div "The PurexVital Difference Heading Not just another supplement brand—your partne…" at bounding box center [629, 338] width 738 height 376
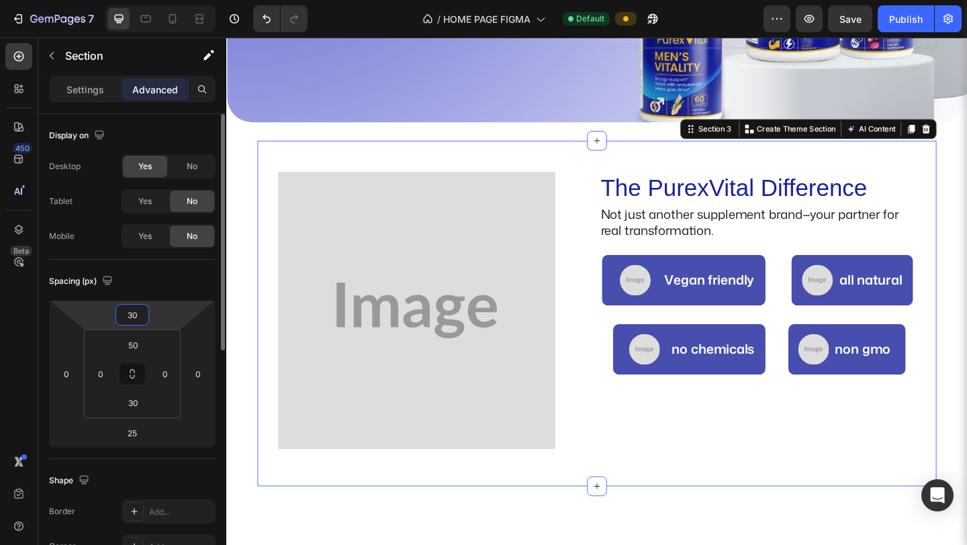
click at [136, 316] on input "30" at bounding box center [132, 315] width 27 height 20
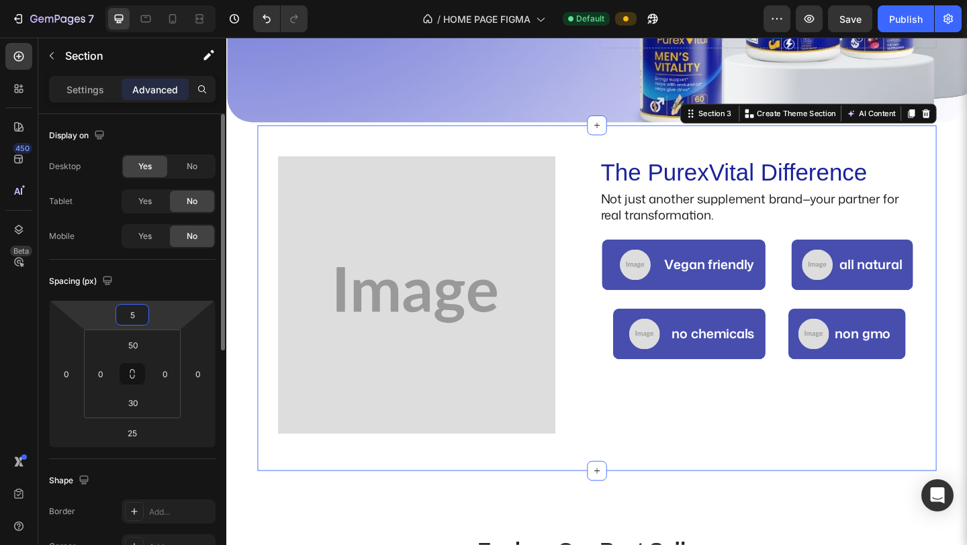
type input "50"
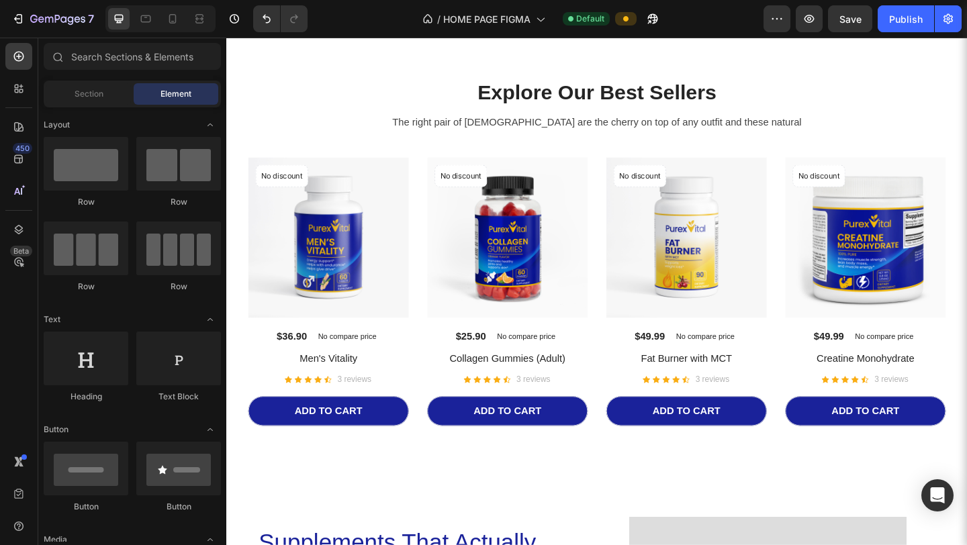
scroll to position [902, 0]
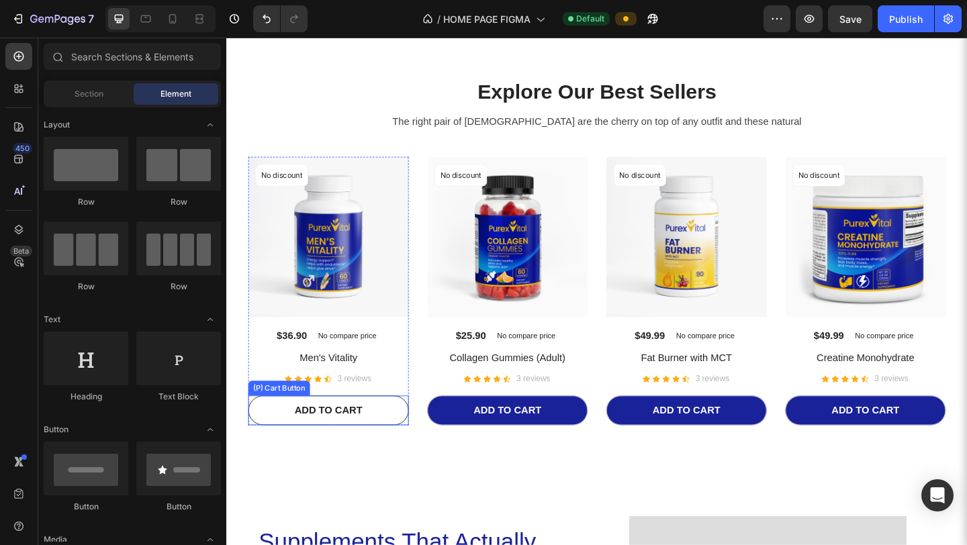
click at [312, 454] on button "ADD TO CART" at bounding box center [337, 443] width 175 height 32
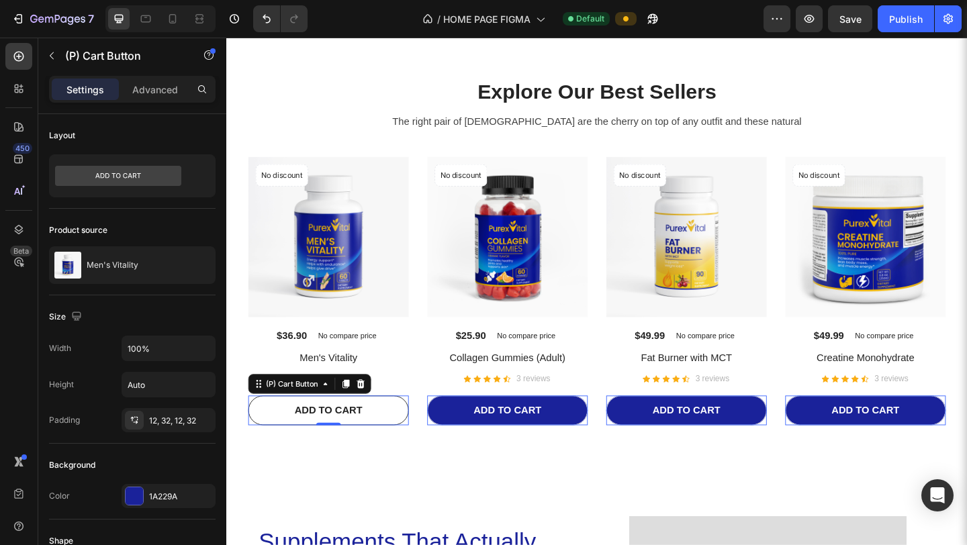
click at [392, 437] on button "ADD TO CART" at bounding box center [337, 443] width 175 height 32
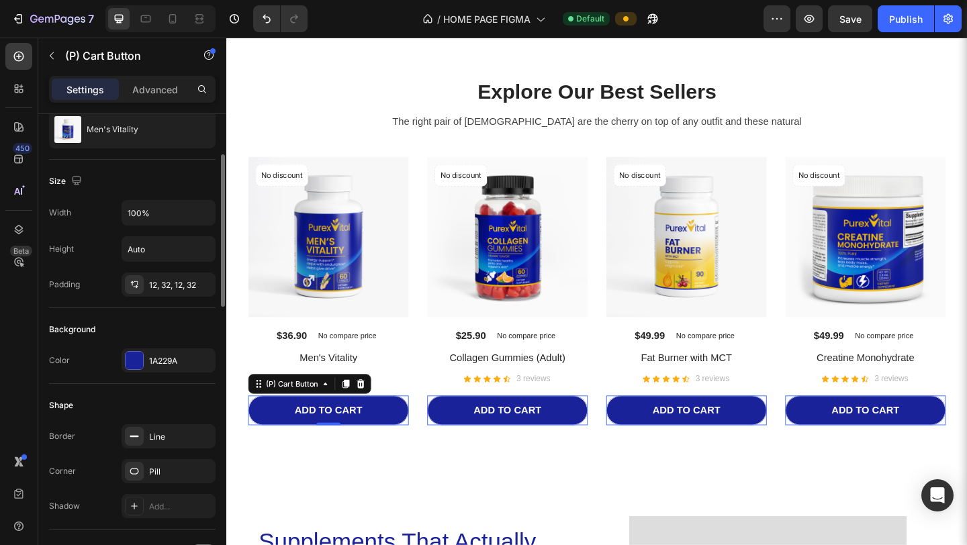
scroll to position [136, 0]
click at [162, 438] on div "Line" at bounding box center [168, 436] width 39 height 12
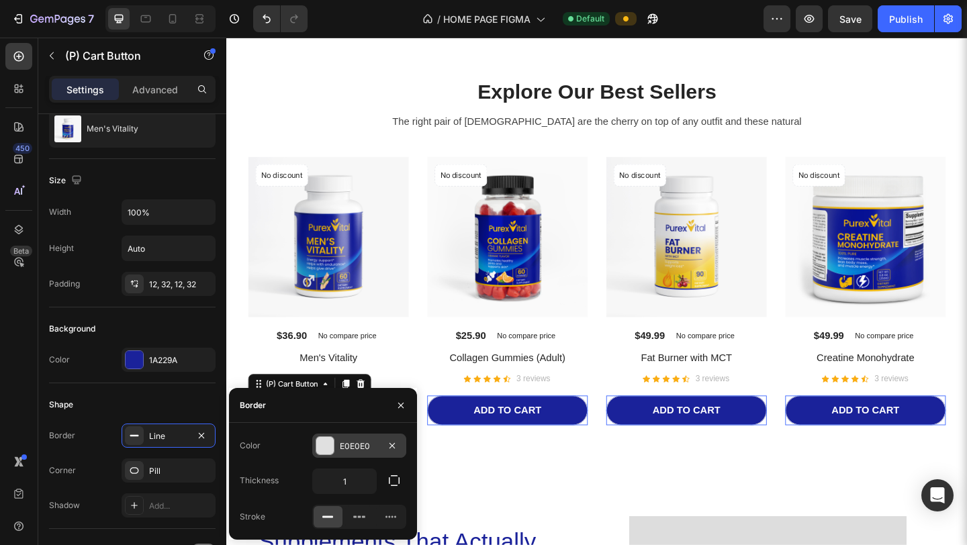
click at [342, 442] on div "E0E0E0" at bounding box center [359, 446] width 39 height 12
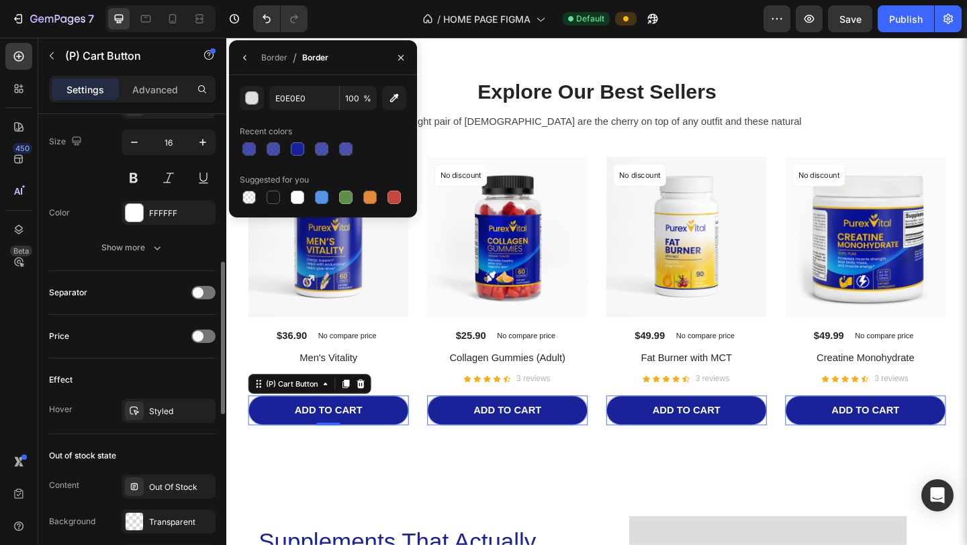
scroll to position [731, 0]
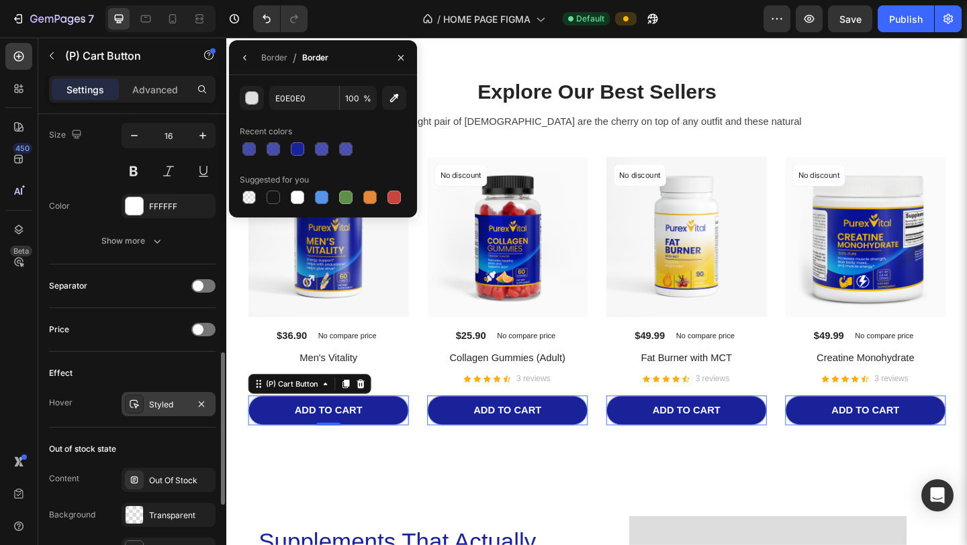
click at [154, 405] on div "Styled" at bounding box center [168, 405] width 39 height 12
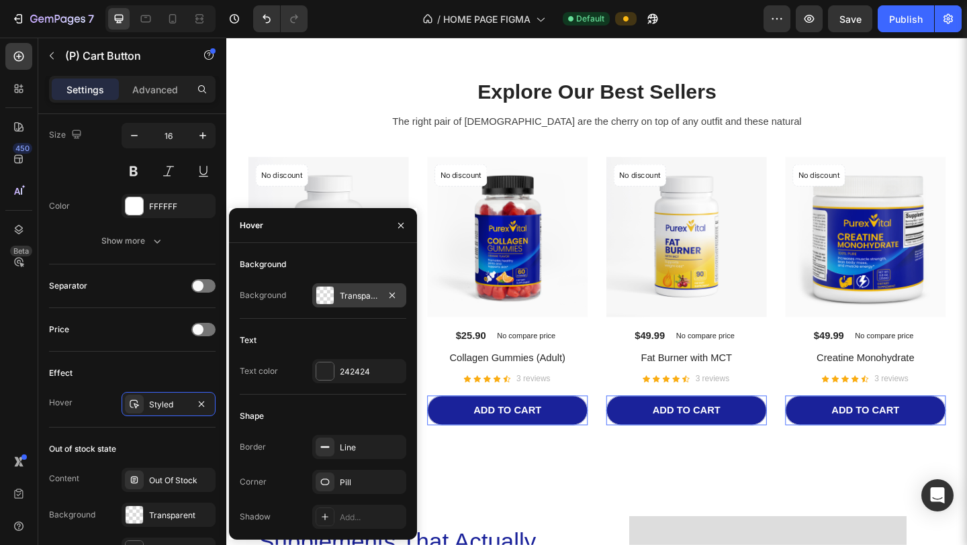
click at [340, 301] on div "Transparent" at bounding box center [359, 296] width 39 height 12
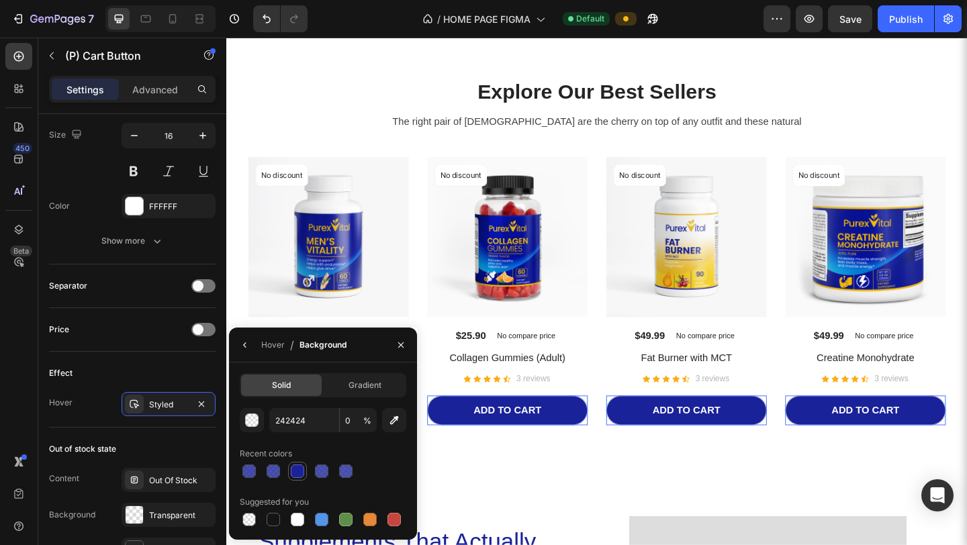
click at [302, 470] on div at bounding box center [297, 471] width 13 height 13
type input "1A229A"
type input "100"
click at [258, 340] on div "Hover / Background" at bounding box center [290, 345] width 123 height 34
click at [251, 345] on button "button" at bounding box center [244, 344] width 21 height 21
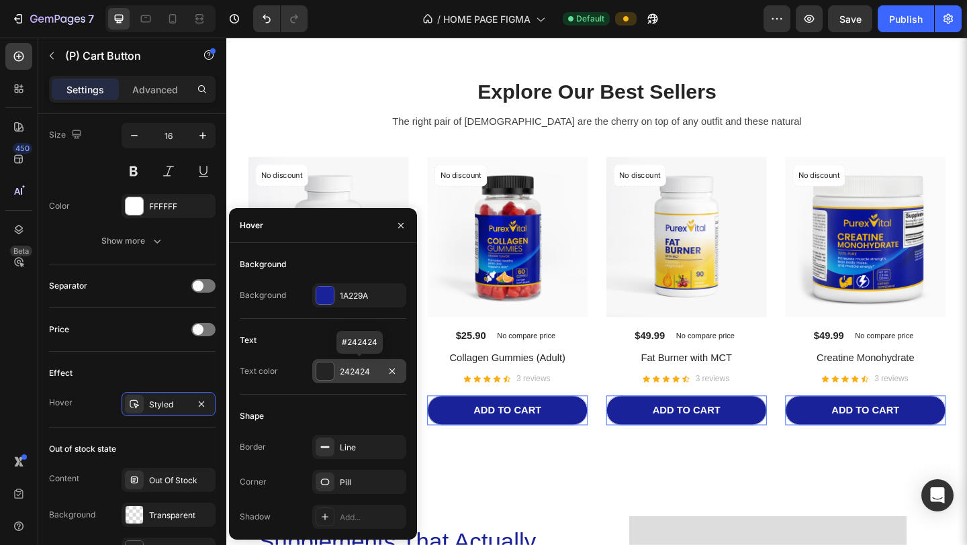
click at [350, 367] on div "242424" at bounding box center [359, 372] width 39 height 12
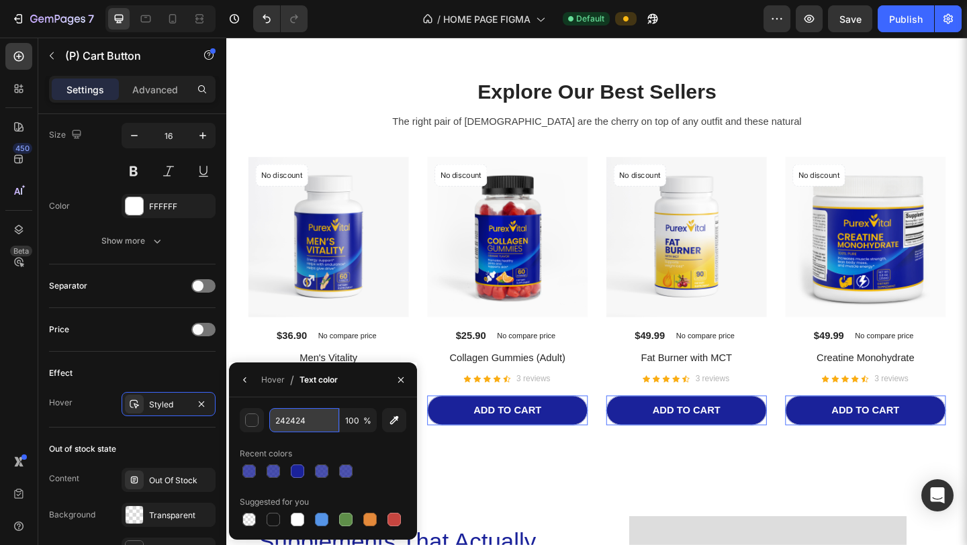
click at [0, 0] on input "242424" at bounding box center [0, 0] width 0 height 0
click at [339, 441] on div "242424 100 % Recent colors Suggested for you" at bounding box center [323, 468] width 166 height 121
click at [299, 481] on div at bounding box center [297, 519] width 13 height 13
type input "FFFFFF"
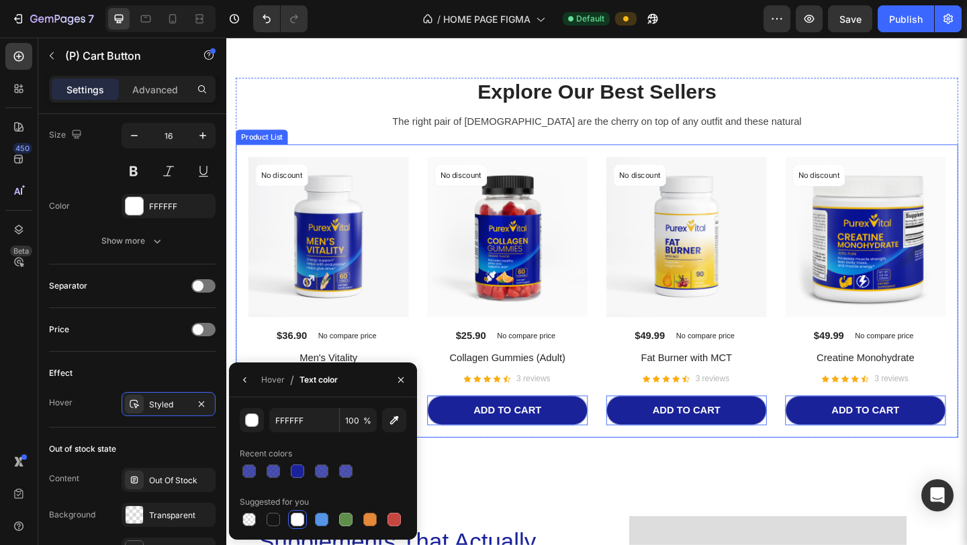
click at [622, 445] on div "No discount Not be displayed when published Product Badge (P) Images $36.90 (P)…" at bounding box center [629, 313] width 759 height 293
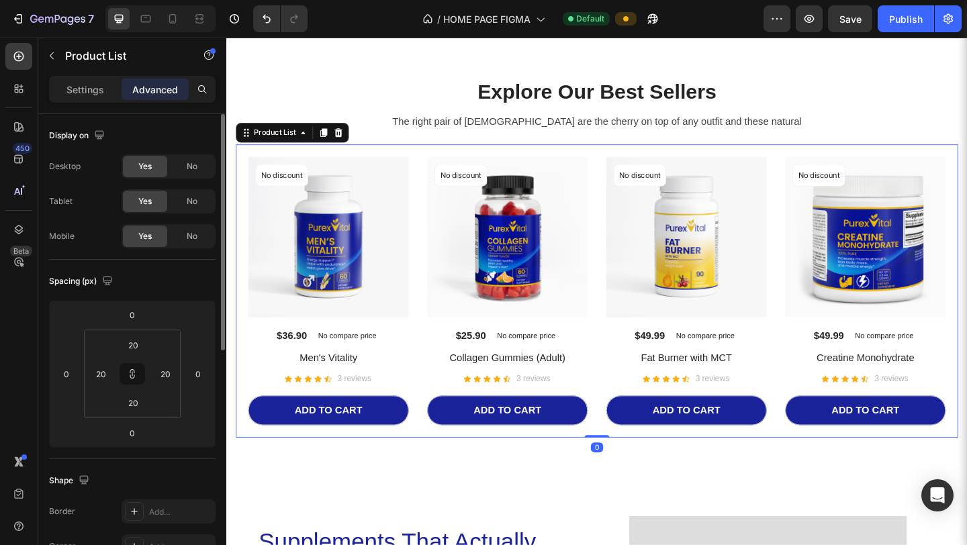
click at [622, 445] on div "No discount Not be displayed when published Product Badge (P) Images $36.90 (P)…" at bounding box center [629, 313] width 759 height 293
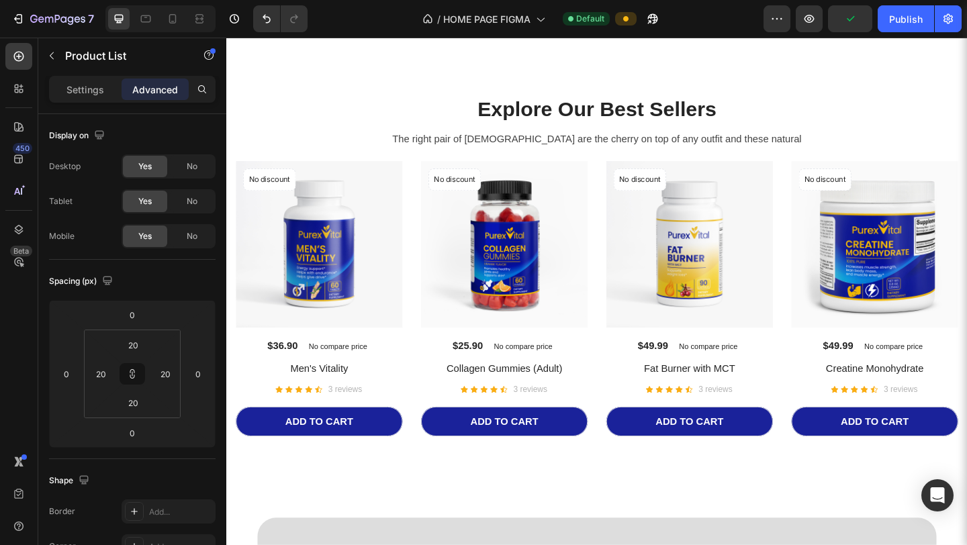
scroll to position [2823, 0]
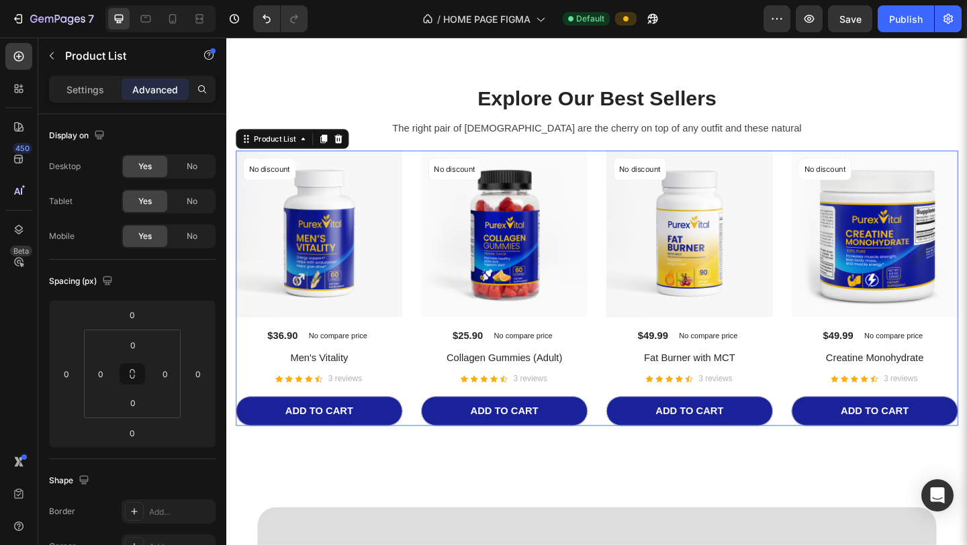
click at [623, 441] on div "No discount Not be displayed when published Product Badge (P) Images $36.90 (P)…" at bounding box center [628, 309] width 785 height 299
click at [133, 375] on icon at bounding box center [132, 377] width 5 height 4
click at [130, 342] on input "0" at bounding box center [132, 345] width 27 height 20
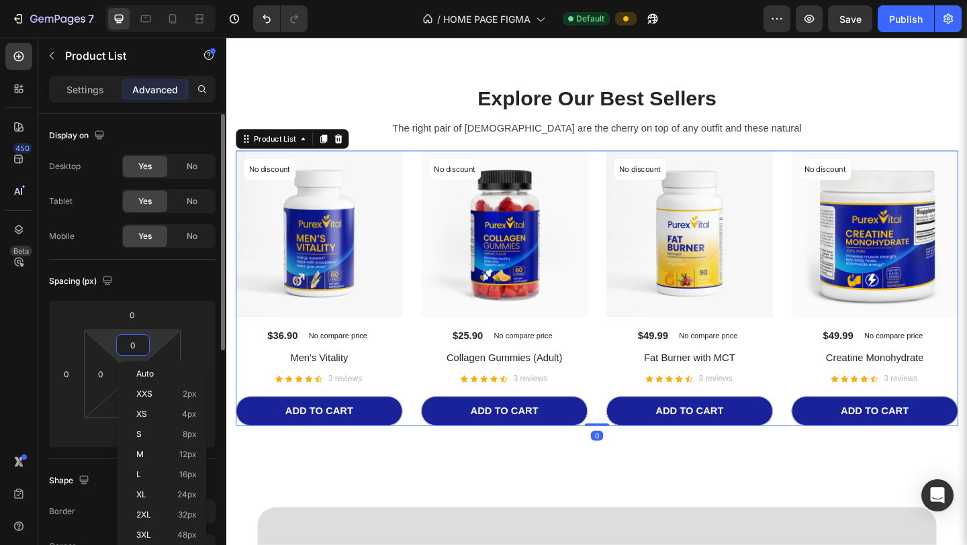
type input "2"
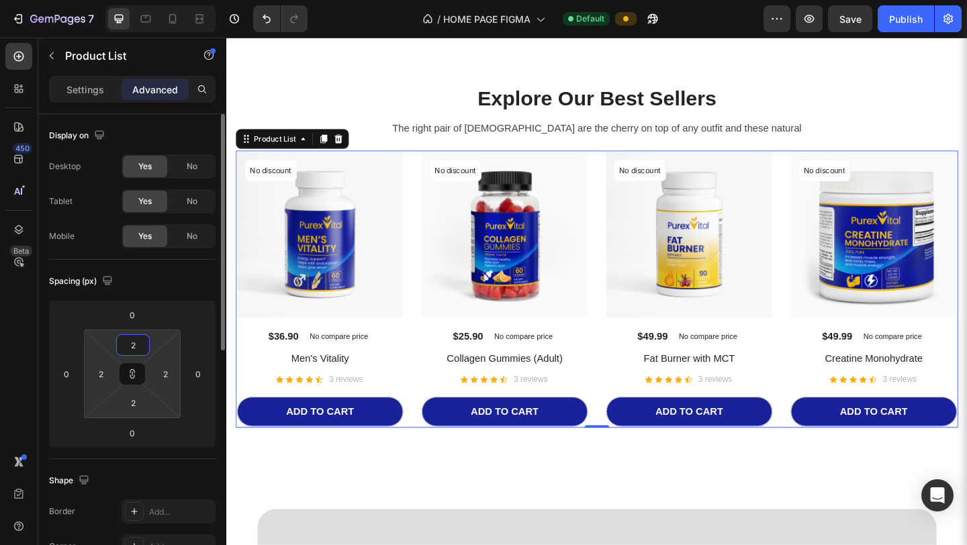
type input "20"
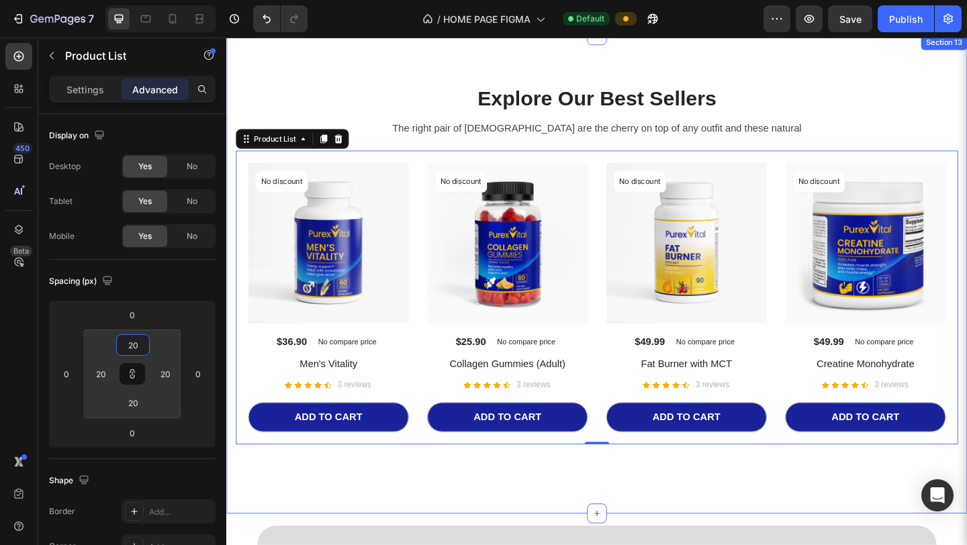
click at [413, 481] on div "Explore Our Best Sellers Heading The right pair of sunnies are the cherry on to…" at bounding box center [629, 295] width 806 height 520
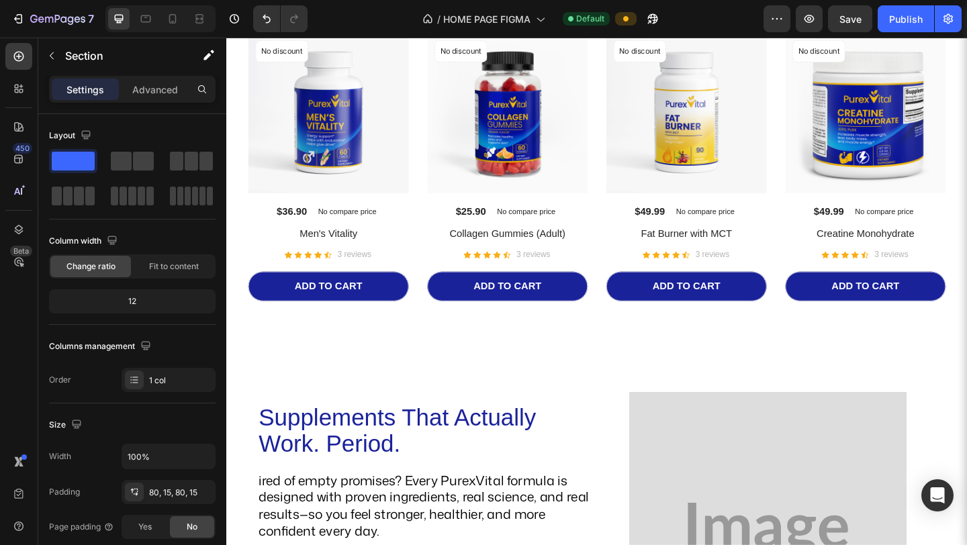
scroll to position [1040, 0]
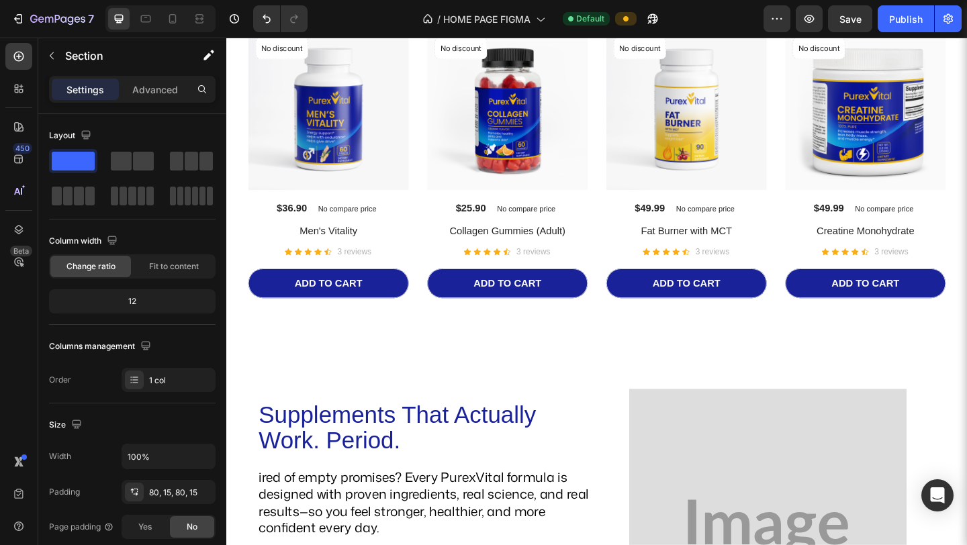
click at [413, 481] on p "ired of empty promises? Every PurexVital formula is designed with proven ingred…" at bounding box center [443, 543] width 364 height 73
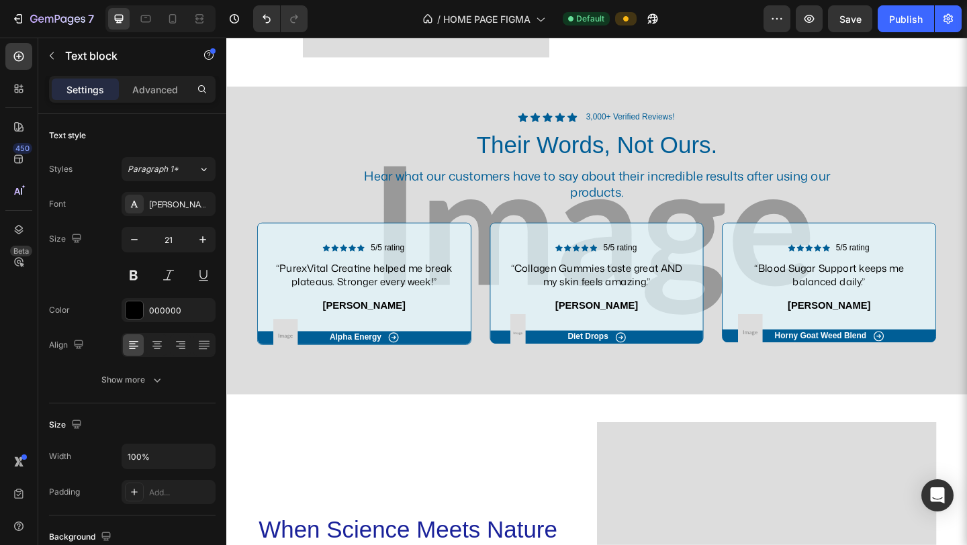
scroll to position [1998, 0]
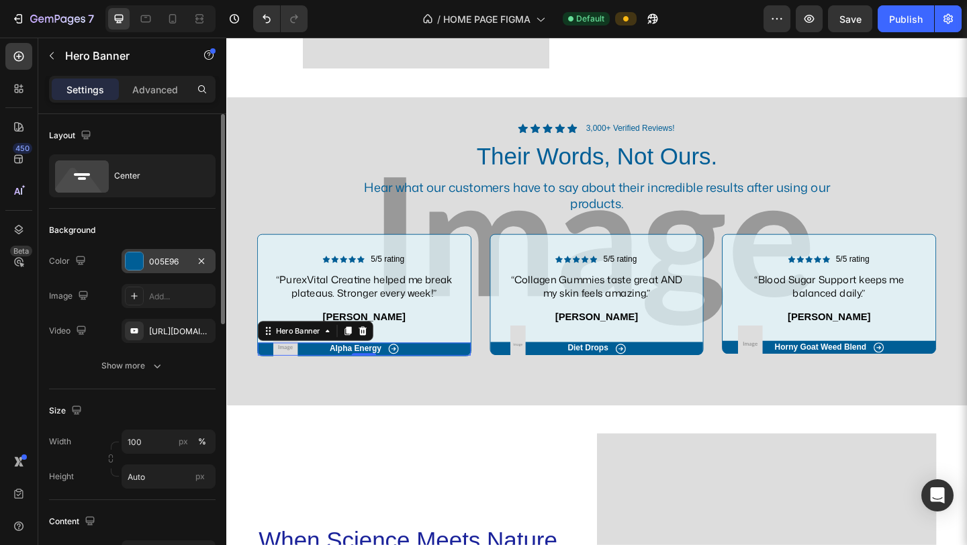
click at [175, 264] on div "005E96" at bounding box center [168, 262] width 39 height 12
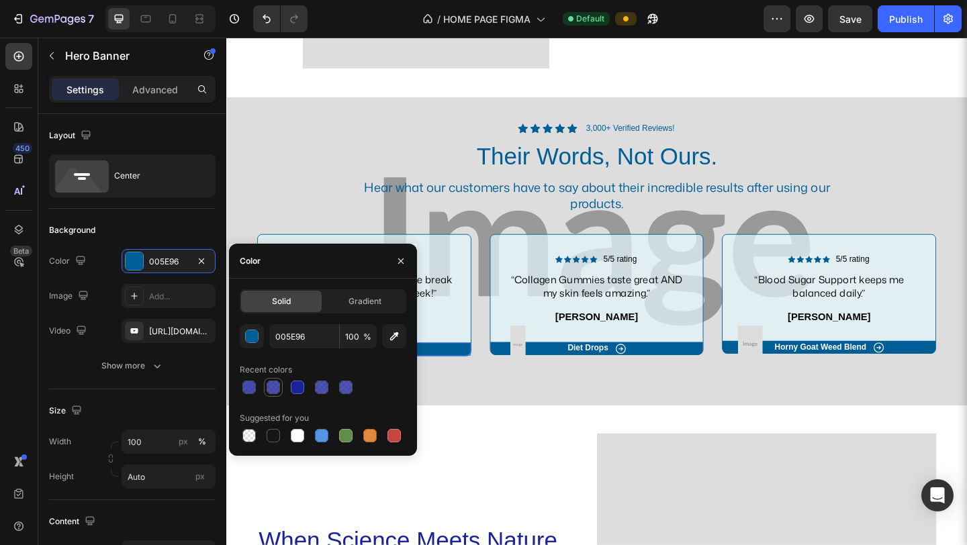
click at [277, 385] on div at bounding box center [273, 387] width 13 height 13
type input "1A229A"
click at [343, 388] on div at bounding box center [345, 387] width 13 height 13
type input "77"
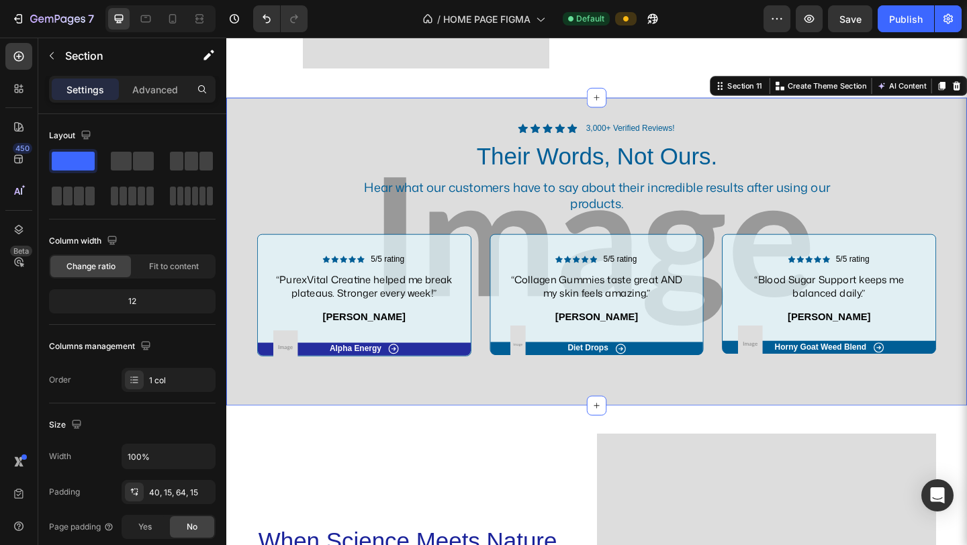
click at [460, 423] on div "Icon Icon Icon Icon Icon Icon List 3,000+ Verified Reviews! Text Block Row Thei…" at bounding box center [629, 270] width 806 height 335
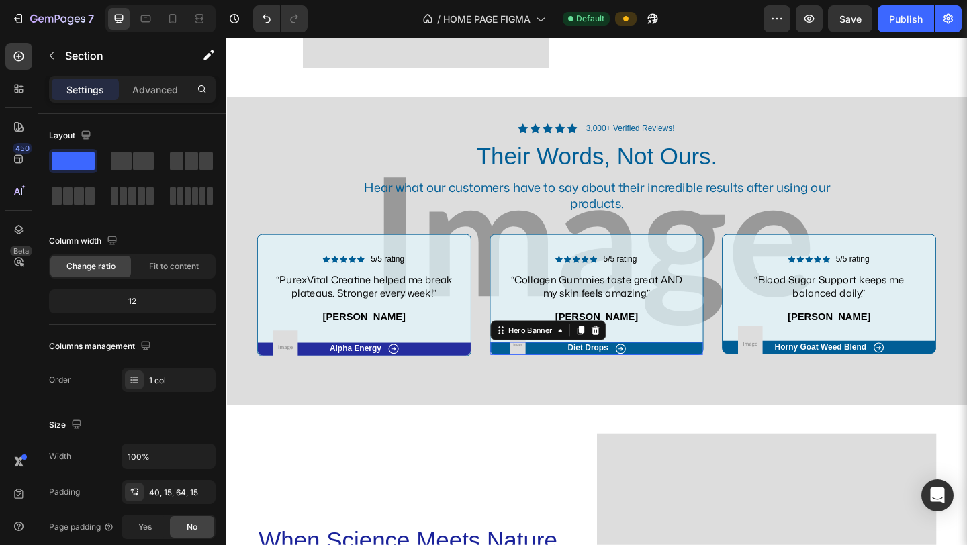
click at [684, 373] on div "Icon Diet Drops Text Block Row" at bounding box center [630, 376] width 232 height 14
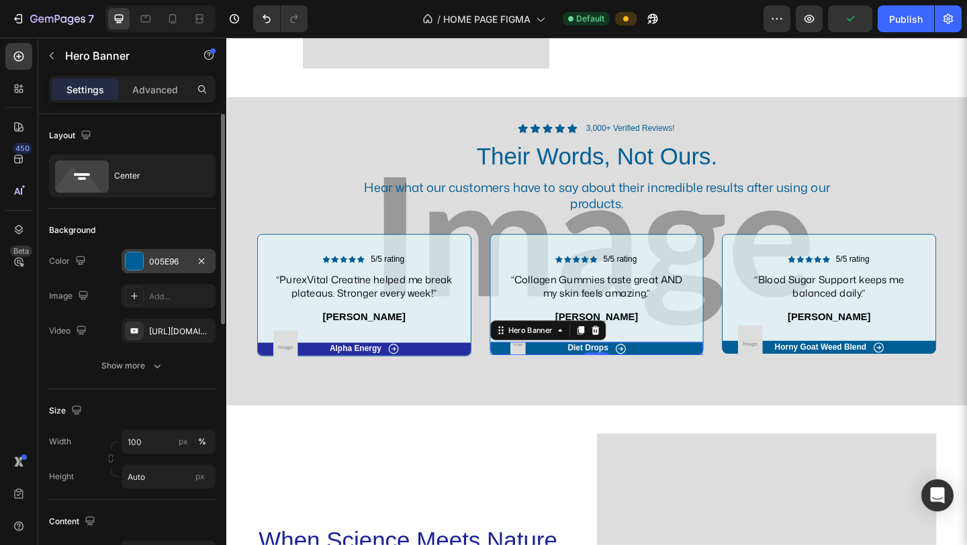
click at [162, 259] on div "005E96" at bounding box center [168, 262] width 39 height 12
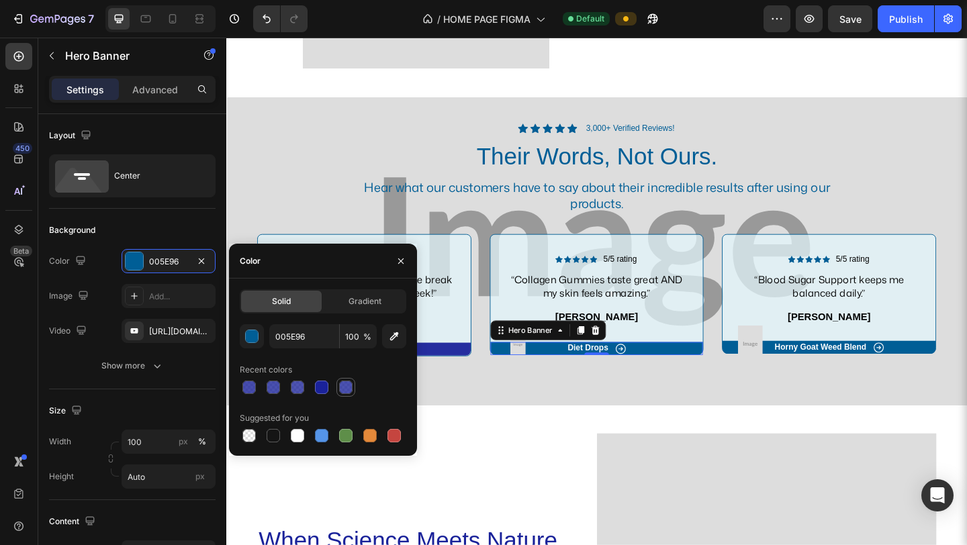
click at [350, 395] on div at bounding box center [346, 387] width 16 height 16
type input "1A229A"
type input "78"
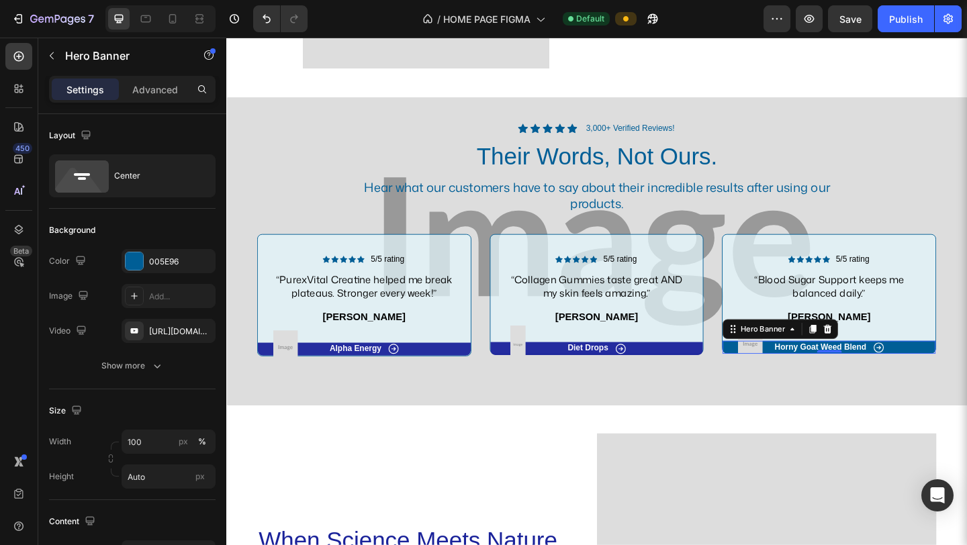
click at [684, 374] on div "Icon Horny Goat Weed Blend Text Block Row" at bounding box center [882, 374] width 232 height 14
click at [166, 264] on div "005E96" at bounding box center [168, 262] width 39 height 12
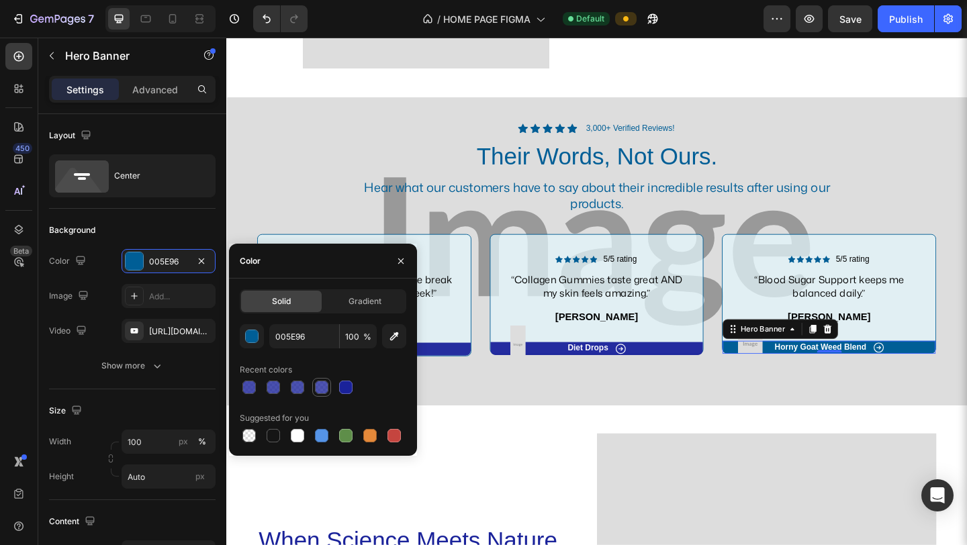
click at [321, 383] on div at bounding box center [321, 387] width 13 height 13
type input "1A229A"
click at [303, 382] on div at bounding box center [297, 387] width 16 height 16
type input "78"
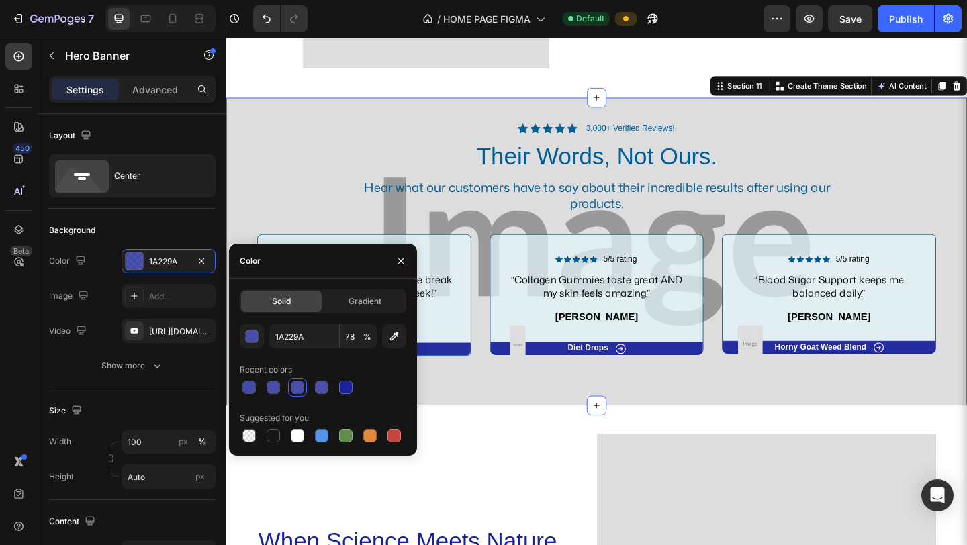
click at [581, 425] on div "Icon Icon Icon Icon Icon Icon List 3,000+ Verified Reviews! Text Block Row Thei…" at bounding box center [629, 270] width 806 height 335
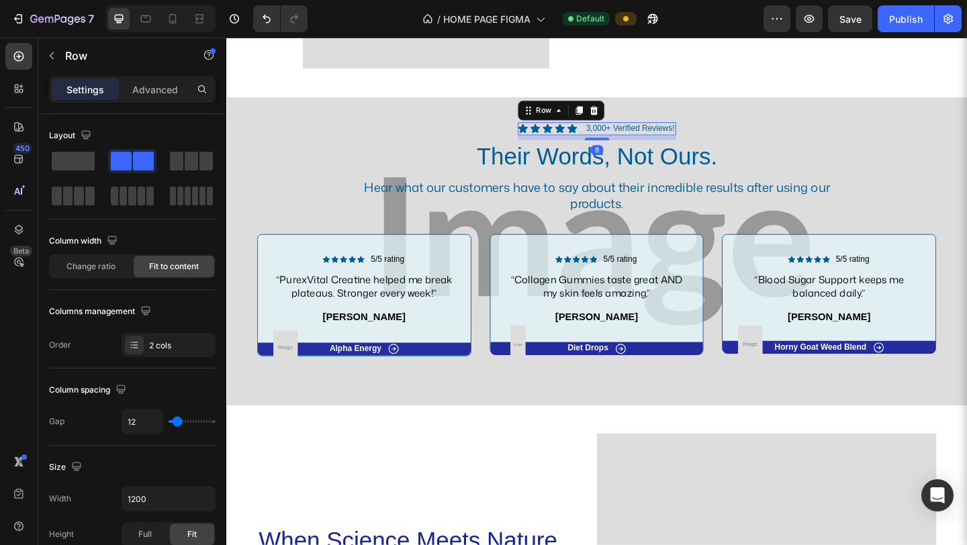
click at [603, 138] on div "Icon Icon Icon Icon Icon Icon List 3,000+ Verified Reviews! Text Block Row 8" at bounding box center [628, 137] width 171 height 14
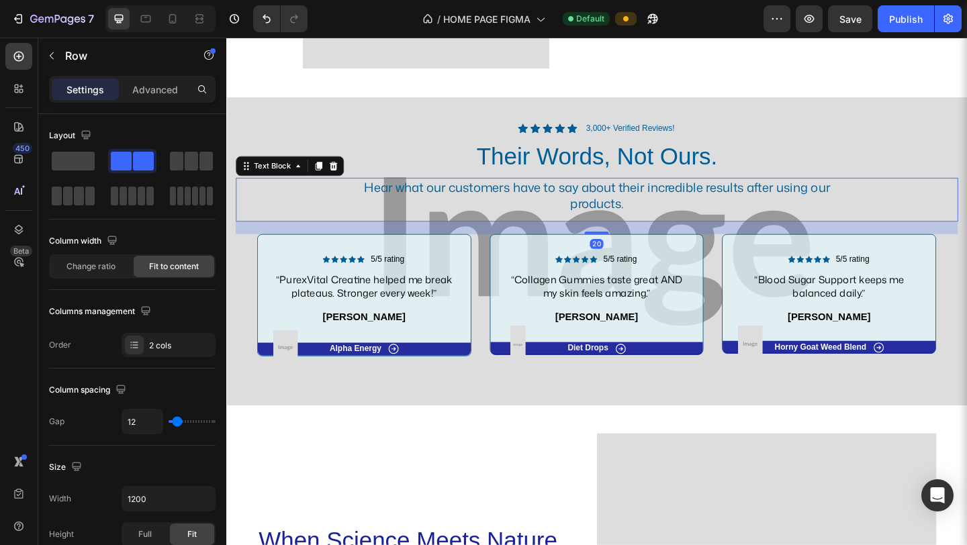
click at [570, 216] on p "Hear what our customers have to say about their incredible results after using …" at bounding box center [629, 208] width 514 height 35
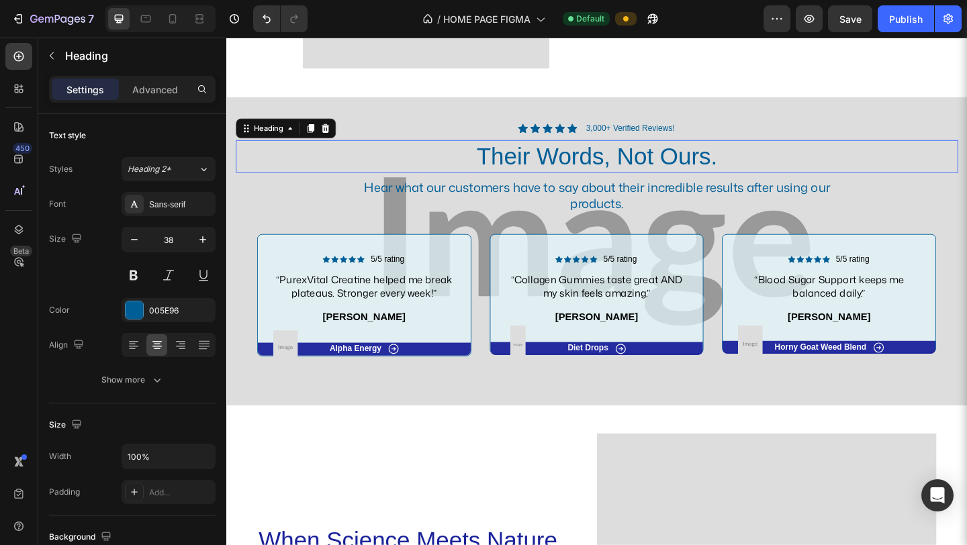
click at [521, 175] on h2 "Their Words, Not Ours." at bounding box center [628, 167] width 785 height 36
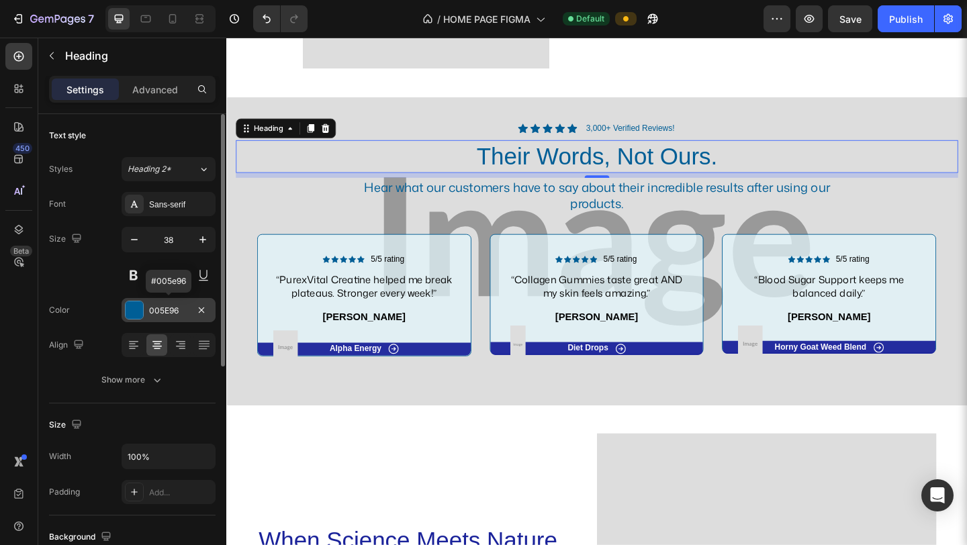
click at [162, 305] on div "005E96" at bounding box center [168, 311] width 39 height 12
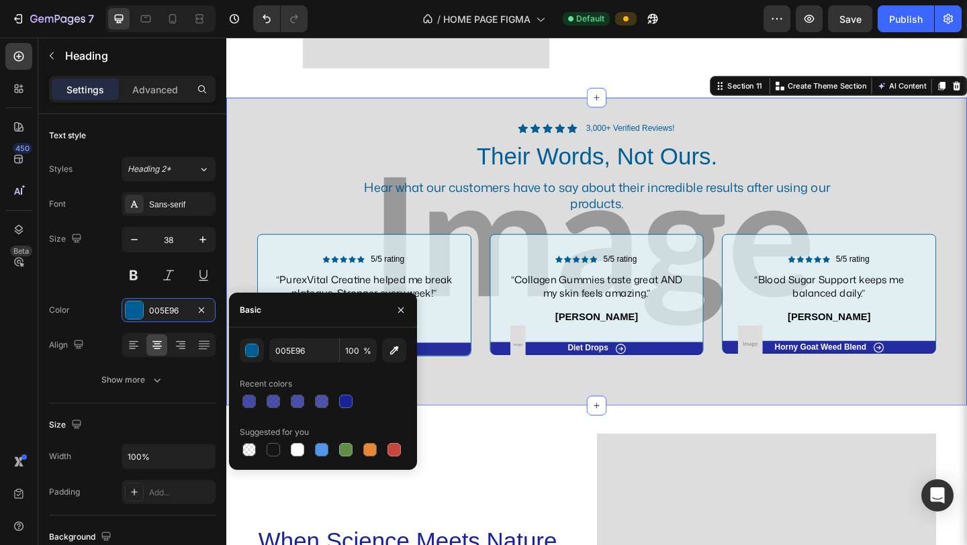
click at [490, 421] on div "Icon Icon Icon Icon Icon Icon List 3,000+ Verified Reviews! Text Block Row Thei…" at bounding box center [629, 270] width 806 height 335
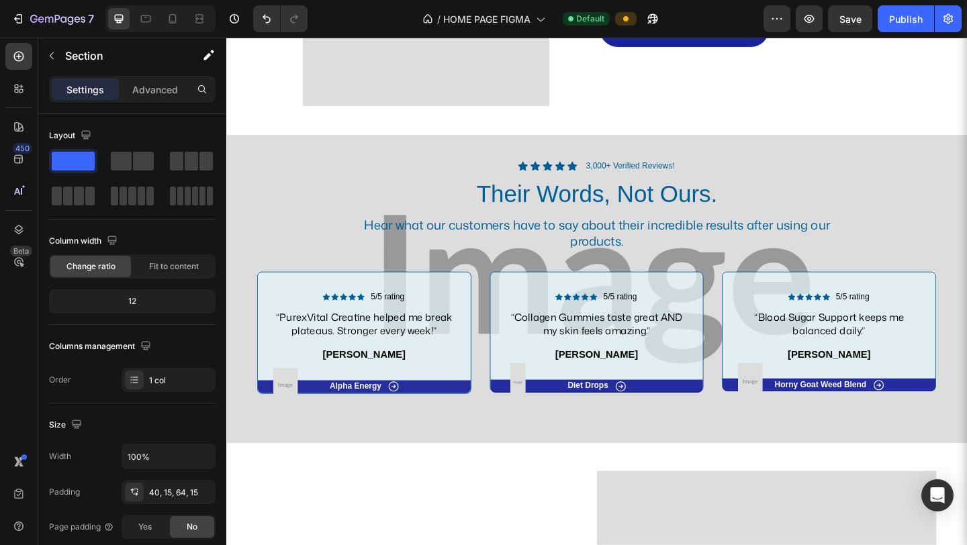
scroll to position [1936, 0]
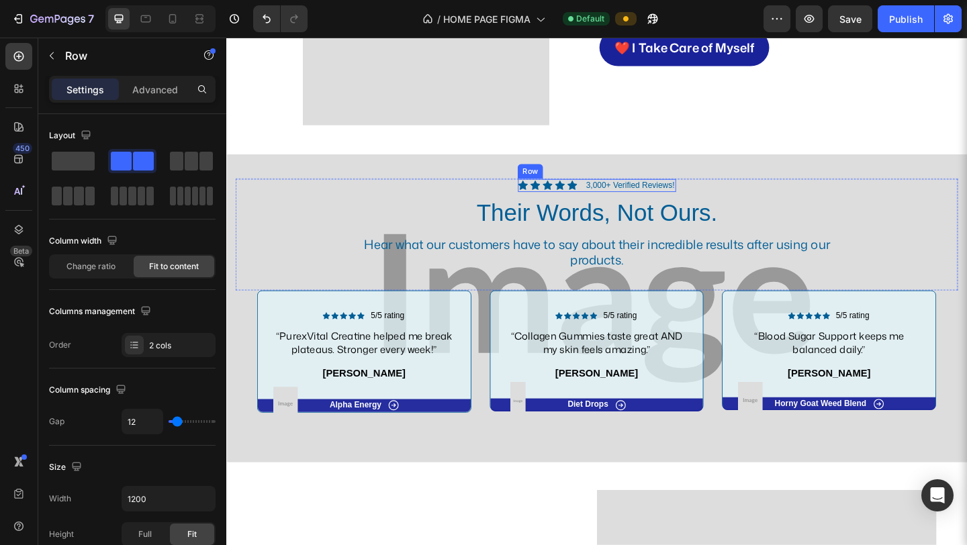
click at [606, 201] on div "Icon Icon Icon Icon Icon Icon List 3,000+ Verified Reviews! Text Block Row" at bounding box center [628, 198] width 171 height 14
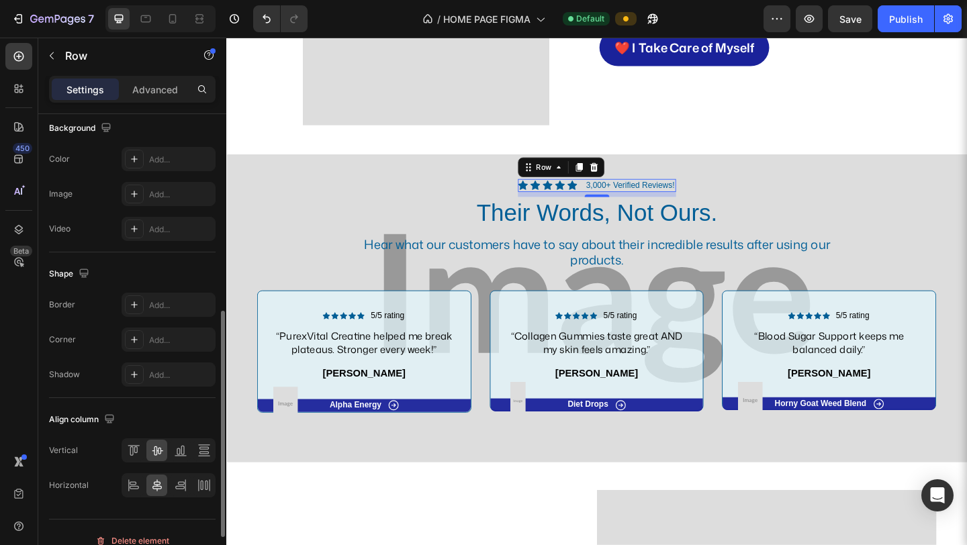
scroll to position [503, 0]
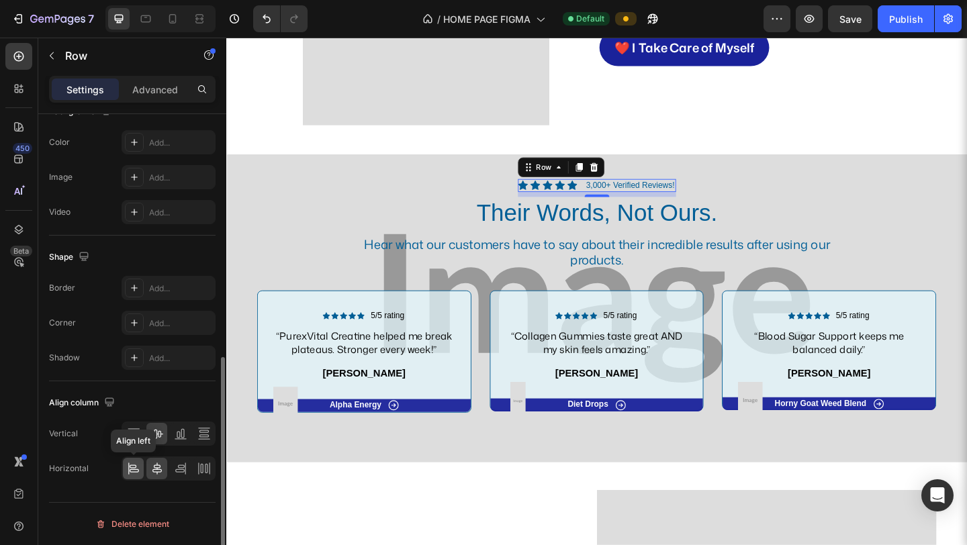
click at [129, 471] on icon at bounding box center [133, 468] width 13 height 13
click at [154, 472] on icon at bounding box center [156, 469] width 9 height 12
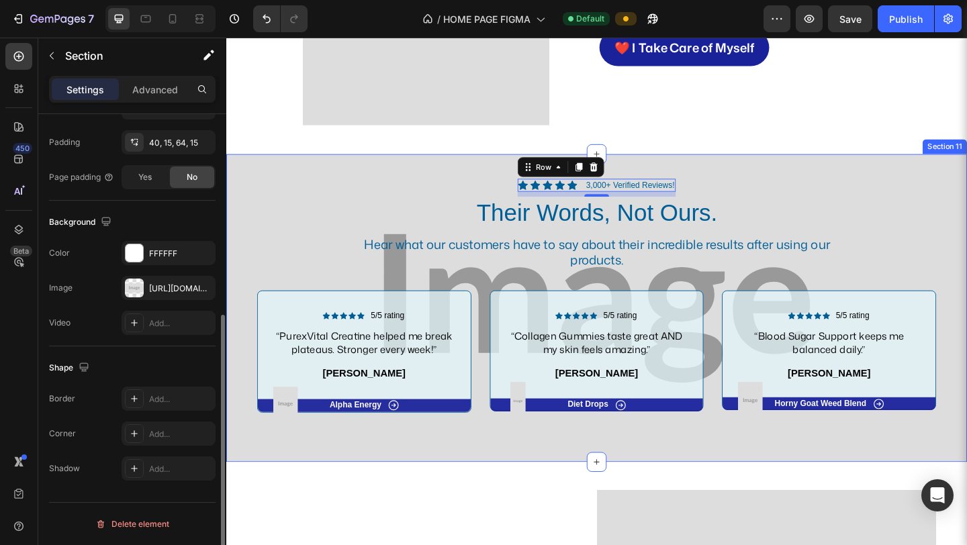
scroll to position [0, 0]
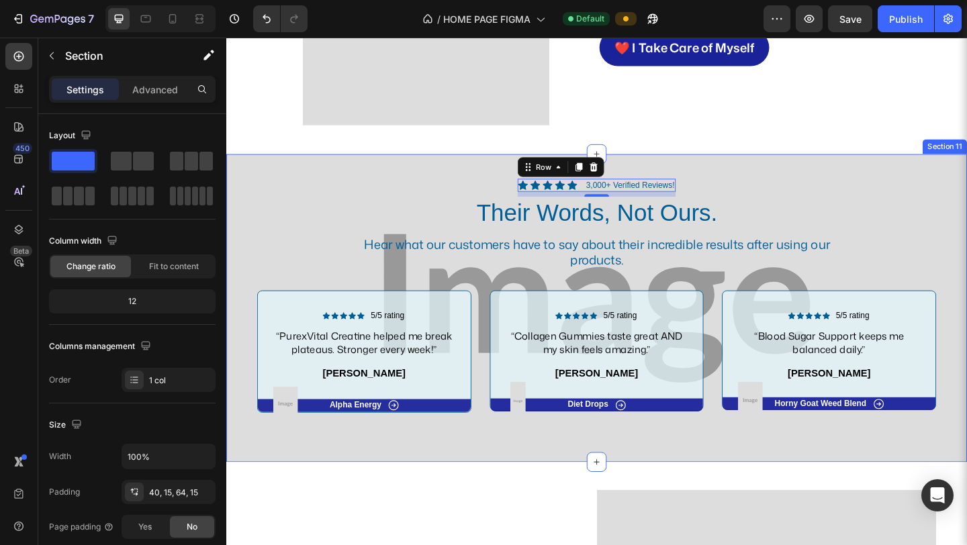
click at [291, 471] on div "Icon Icon Icon Icon Icon Icon List 3,000+ Verified Reviews! Text Block Row 8 Th…" at bounding box center [629, 331] width 806 height 335
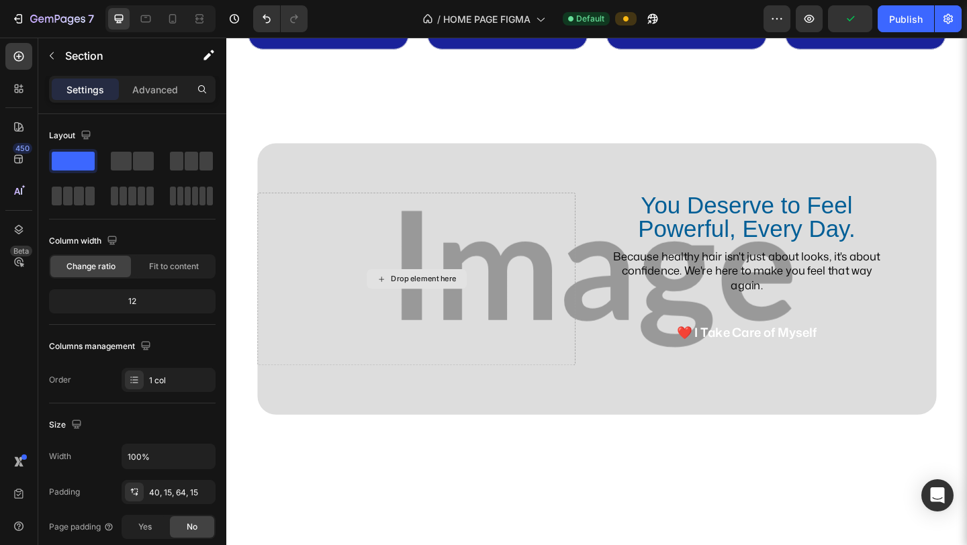
scroll to position [3029, 0]
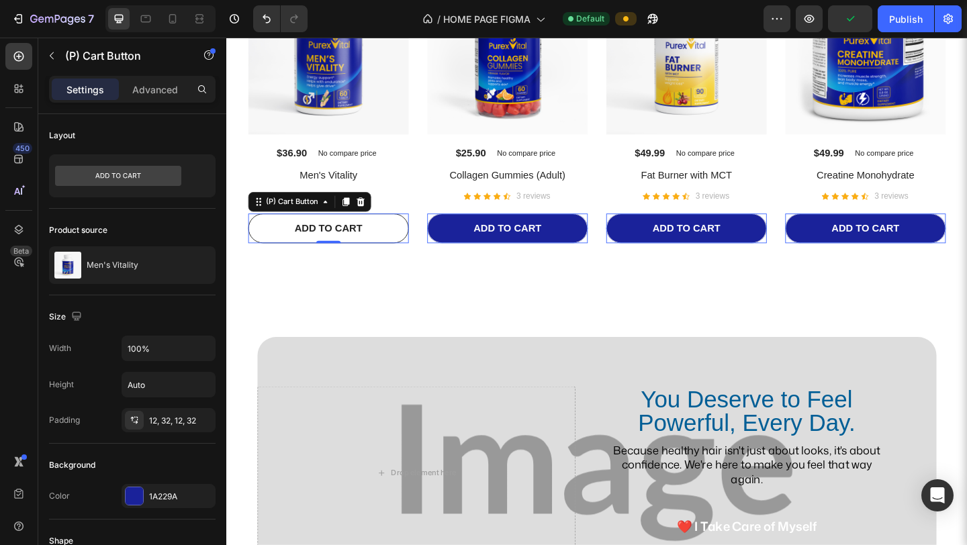
click at [283, 234] on button "ADD TO CART" at bounding box center [337, 245] width 175 height 32
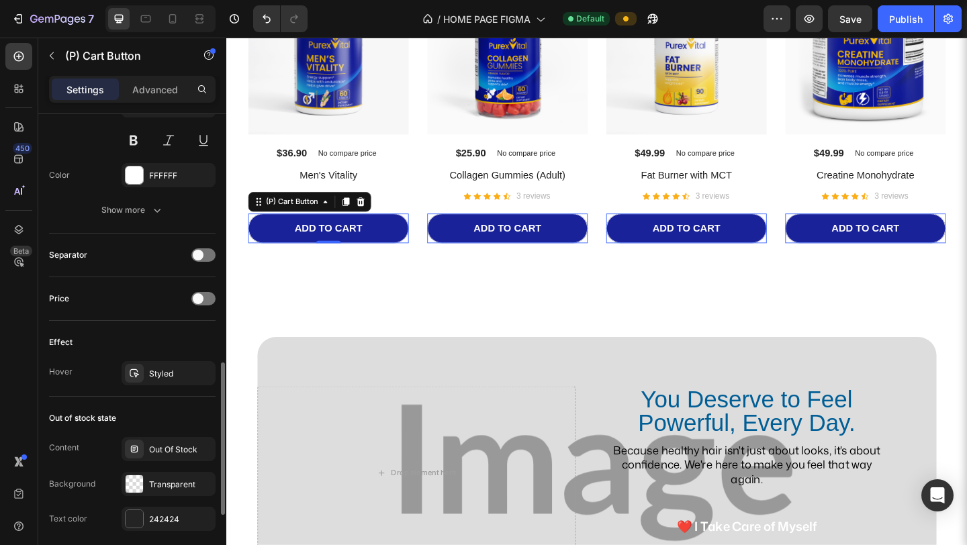
scroll to position [771, 0]
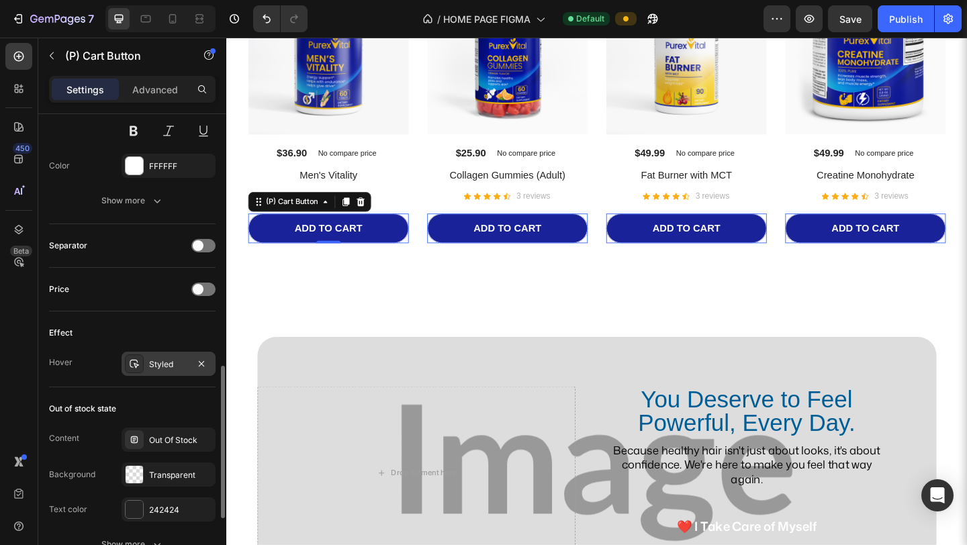
click at [171, 360] on div "Styled" at bounding box center [168, 364] width 39 height 12
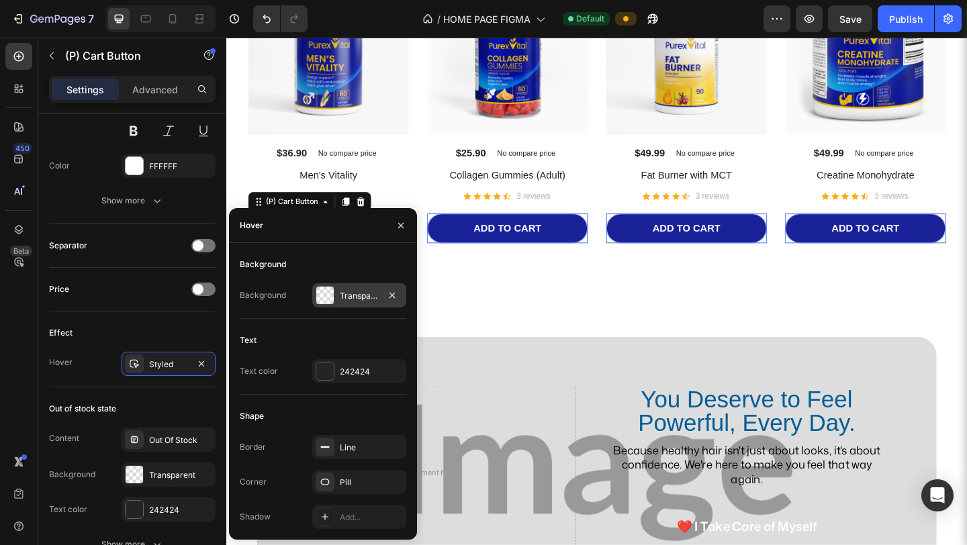
click at [342, 301] on div "Transparent" at bounding box center [359, 295] width 94 height 24
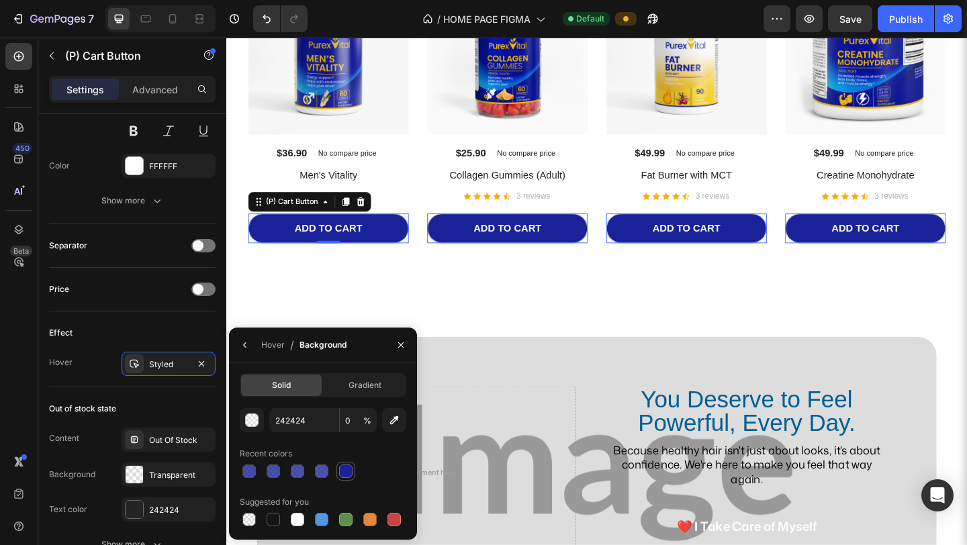
click at [344, 470] on div at bounding box center [345, 471] width 13 height 13
type input "1A229A"
type input "100"
click at [248, 347] on icon "button" at bounding box center [245, 345] width 11 height 11
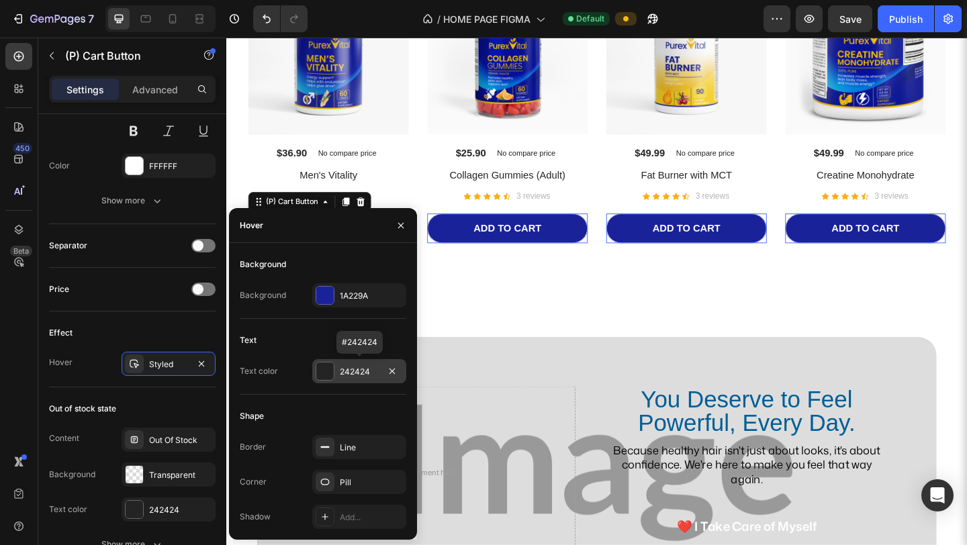
click at [354, 376] on div "242424" at bounding box center [359, 372] width 39 height 12
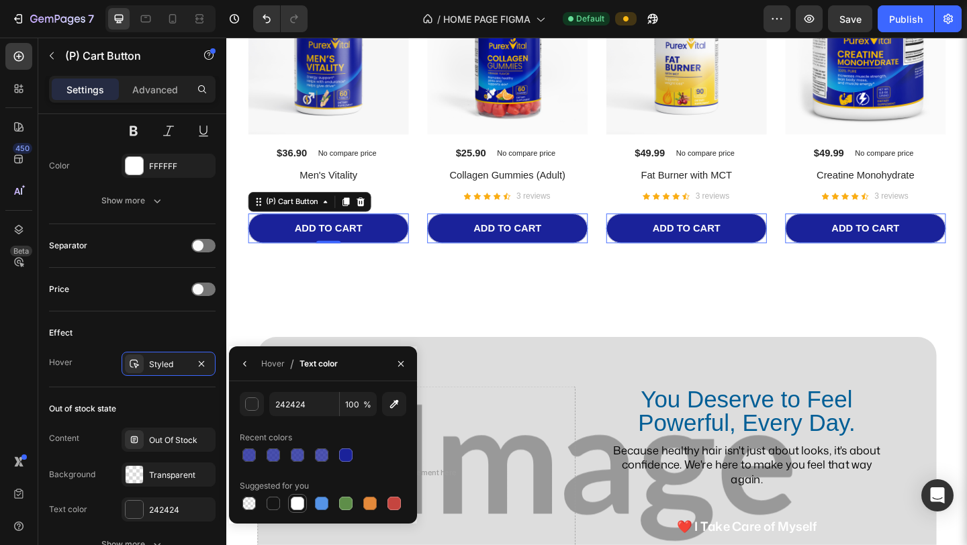
click at [295, 481] on div at bounding box center [297, 503] width 13 height 13
type input "FFFFFF"
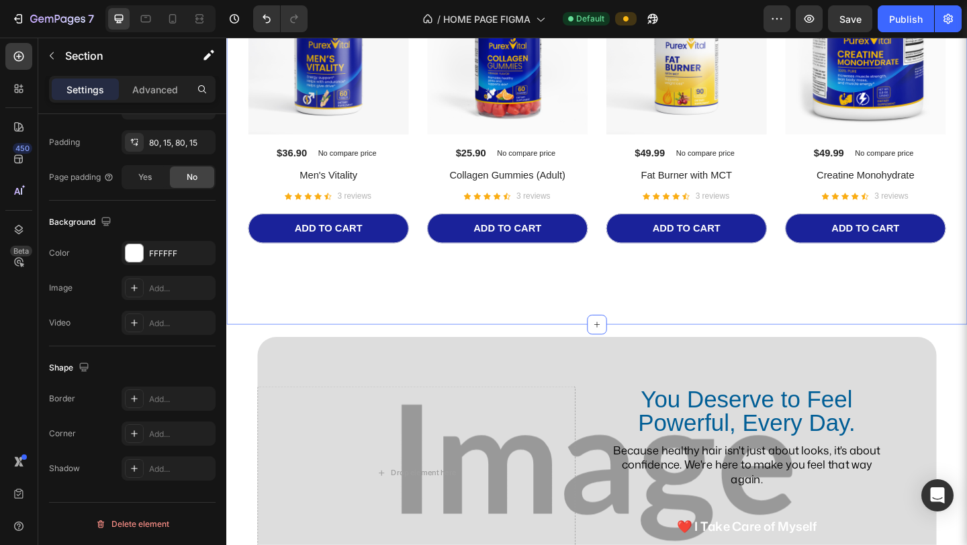
scroll to position [0, 0]
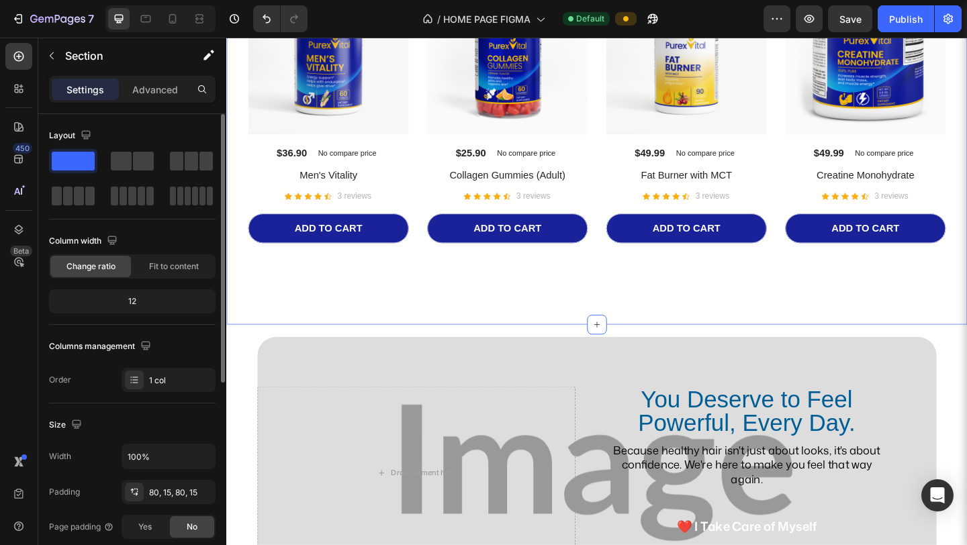
click at [499, 336] on div "Explore Our Best Sellers Heading The right pair of sunnies are the cherry on to…" at bounding box center [629, 89] width 806 height 520
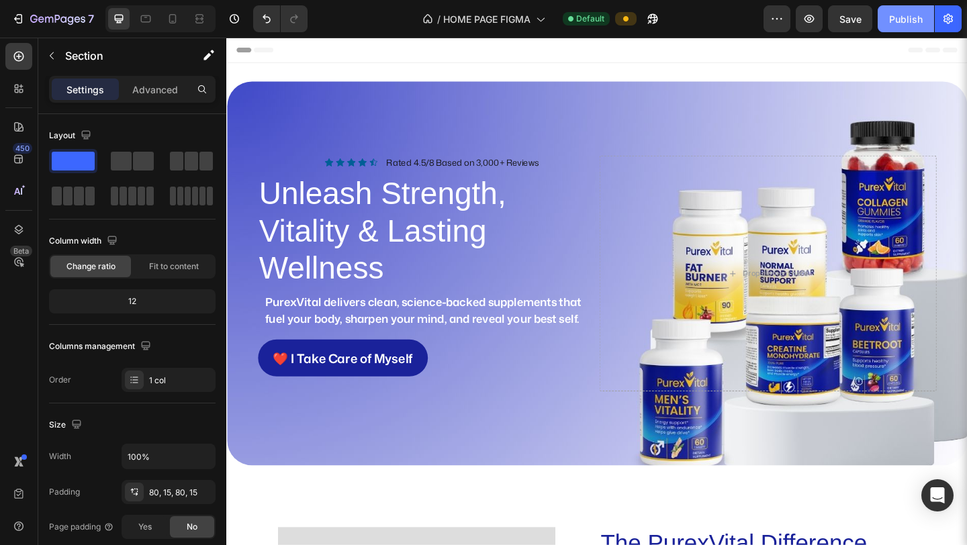
click at [684, 15] on div "Publish" at bounding box center [906, 19] width 34 height 14
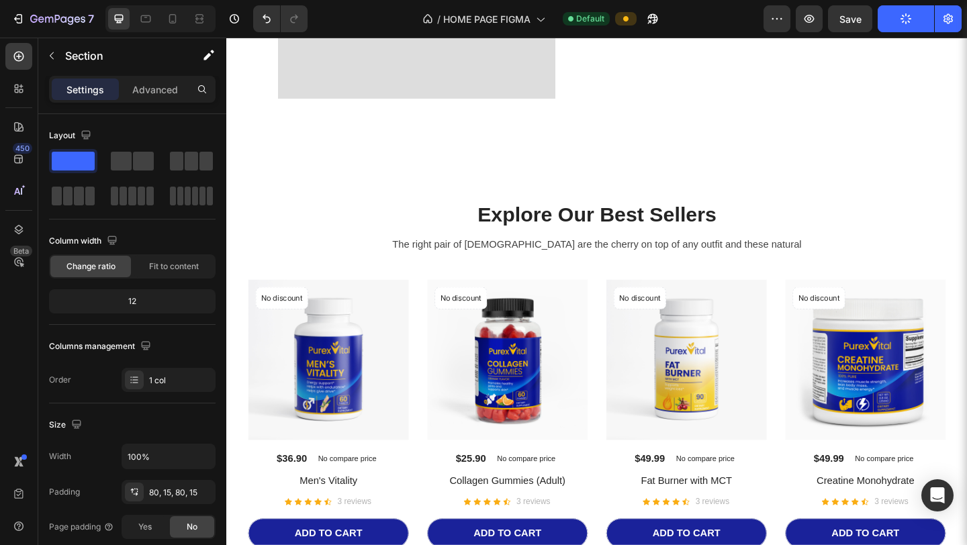
scroll to position [713, 0]
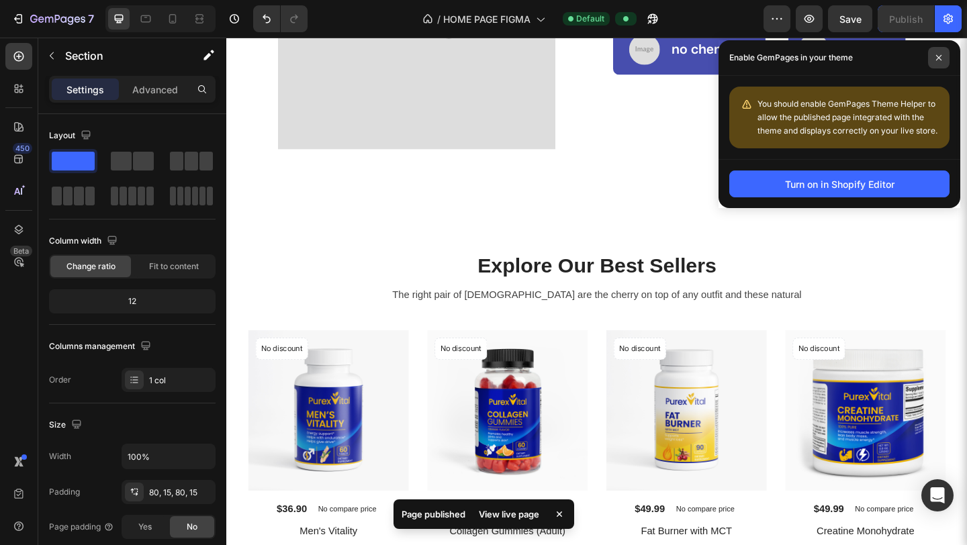
click at [684, 52] on span at bounding box center [938, 57] width 21 height 21
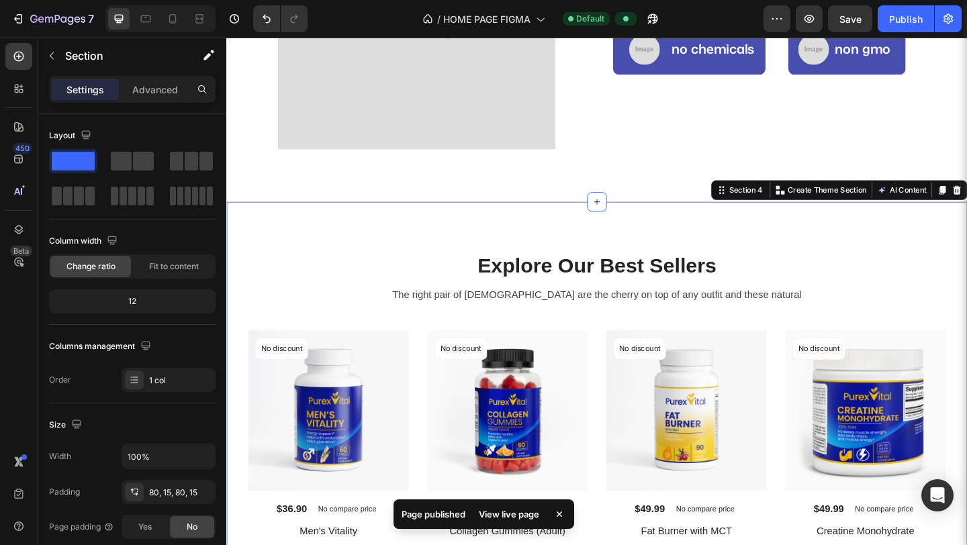
click at [684, 233] on div "Explore Our Best Sellers Heading The right pair of sunnies are the cherry on to…" at bounding box center [629, 476] width 806 height 520
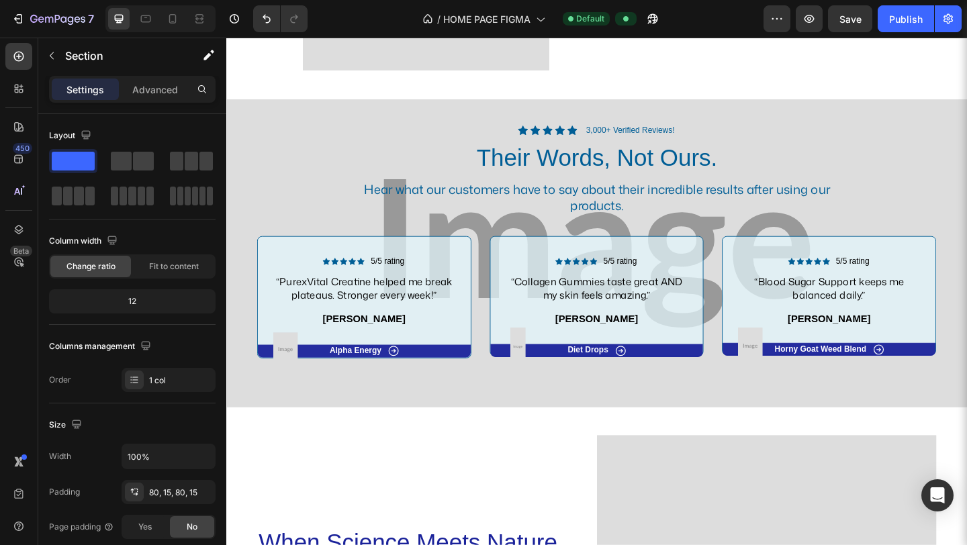
scroll to position [2077, 0]
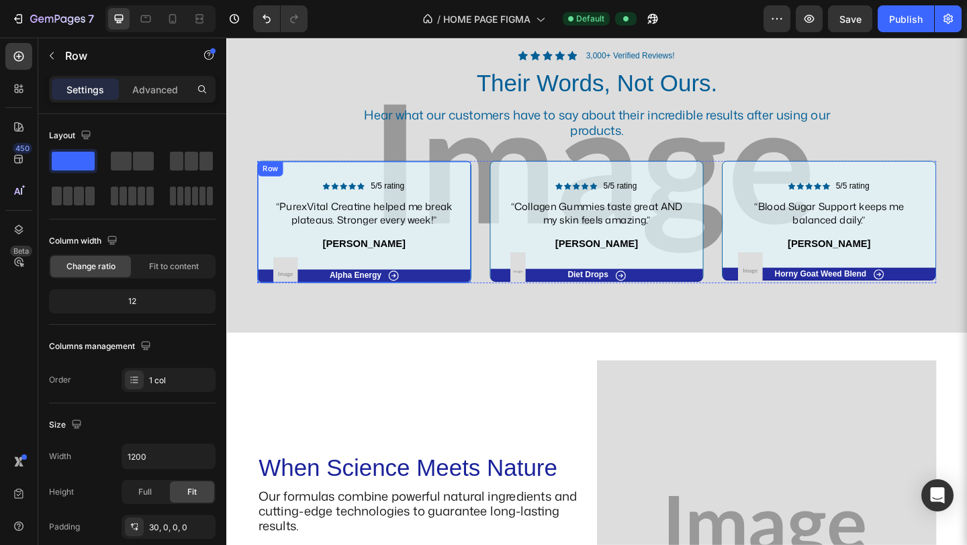
click at [465, 180] on div "Icon Icon Icon Icon Icon Icon List 5/5 rating Text Block Row “PurexVital Creati…" at bounding box center [376, 238] width 233 height 133
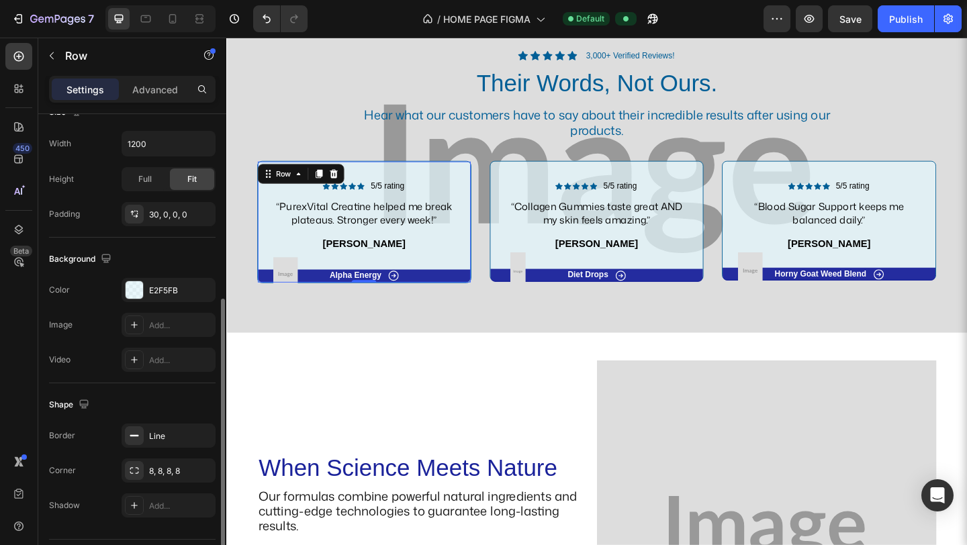
scroll to position [323, 0]
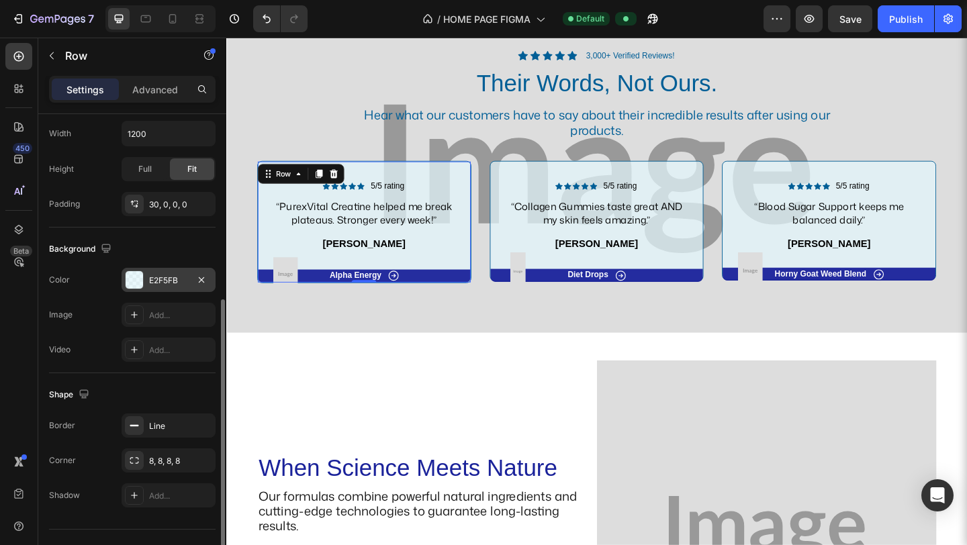
click at [149, 282] on div "E2F5FB" at bounding box center [168, 281] width 39 height 12
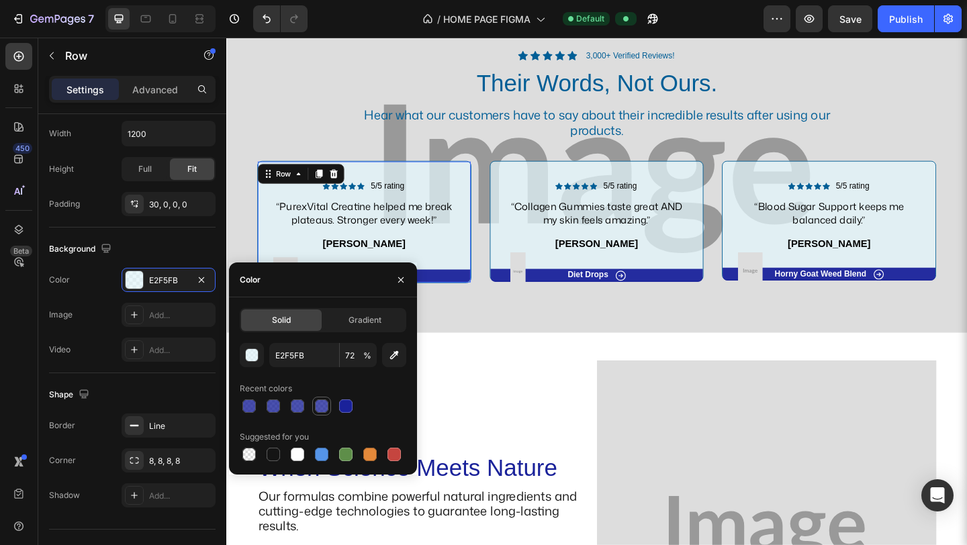
click at [318, 403] on div at bounding box center [321, 405] width 13 height 13
type input "1A229A"
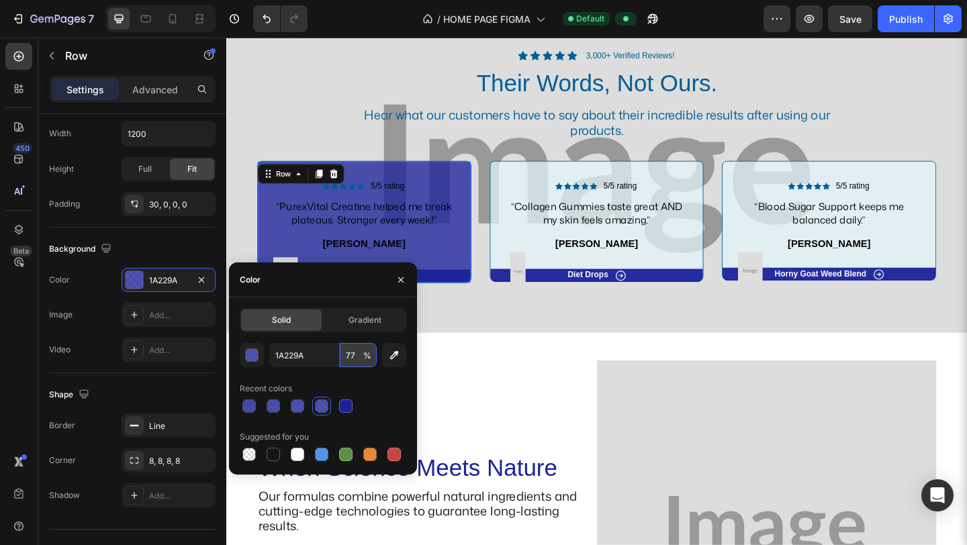
click at [348, 354] on input "77" at bounding box center [358, 355] width 37 height 24
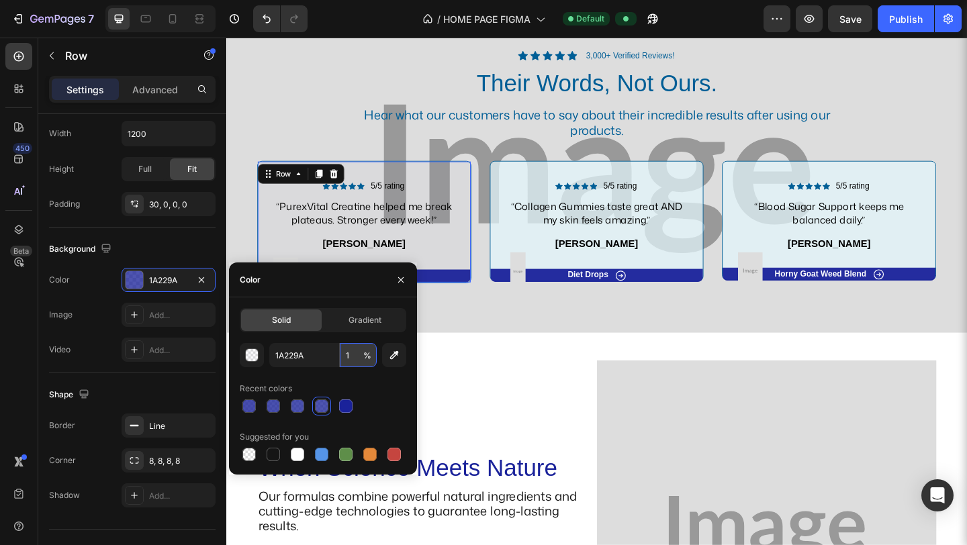
type input "10"
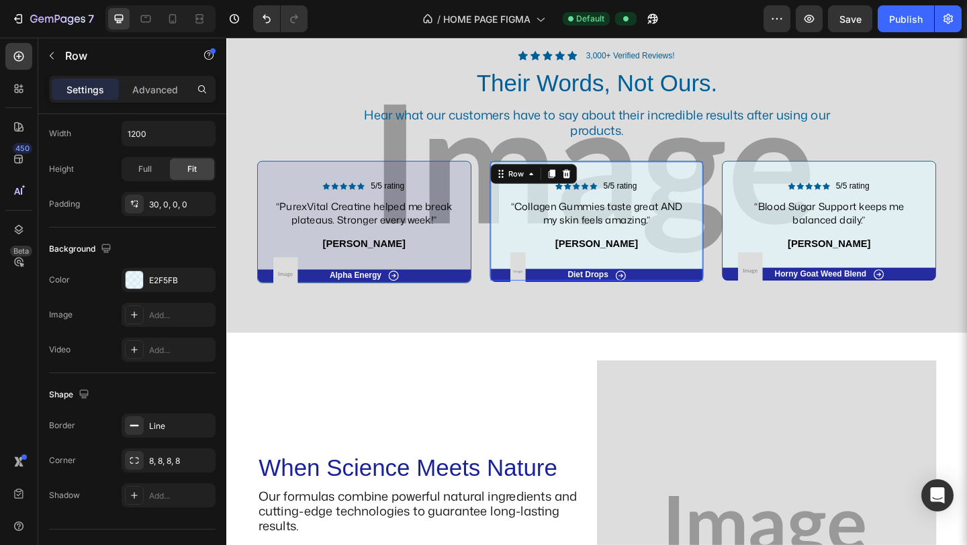
click at [559, 177] on div "Icon Icon Icon Icon Icon Icon List 5/5 rating Text Block Row “Collagen Gummies …" at bounding box center [629, 237] width 233 height 131
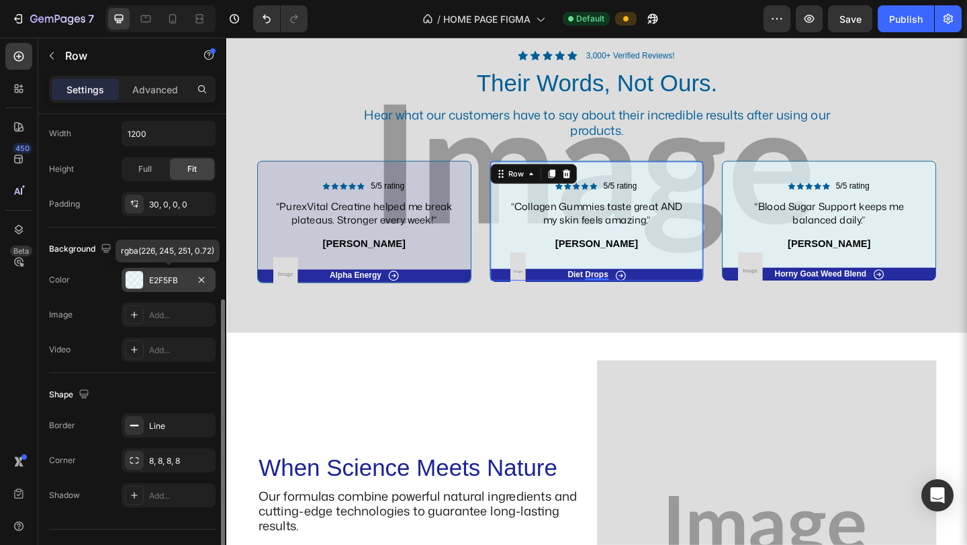
click at [159, 281] on div "E2F5FB" at bounding box center [168, 281] width 39 height 12
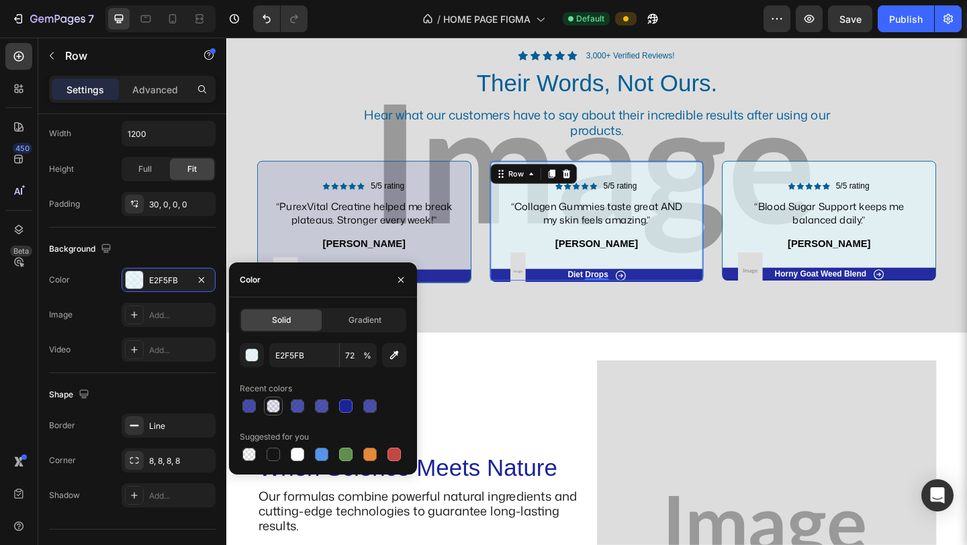
click at [274, 413] on div at bounding box center [273, 406] width 16 height 16
type input "1A229A"
type input "10"
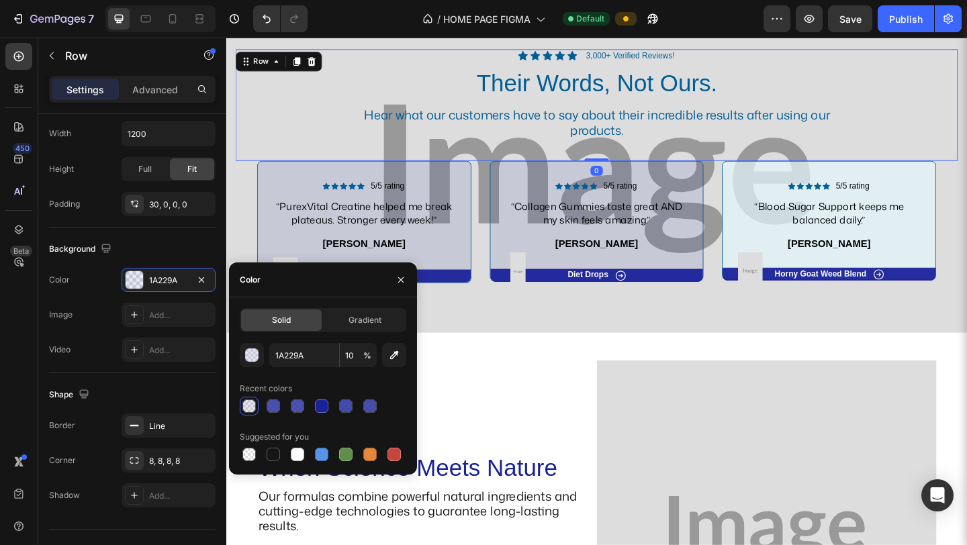
click at [684, 171] on div "Icon Icon Icon Icon Icon Icon List 3,000+ Verified Reviews! Text Block Row Thei…" at bounding box center [628, 111] width 785 height 122
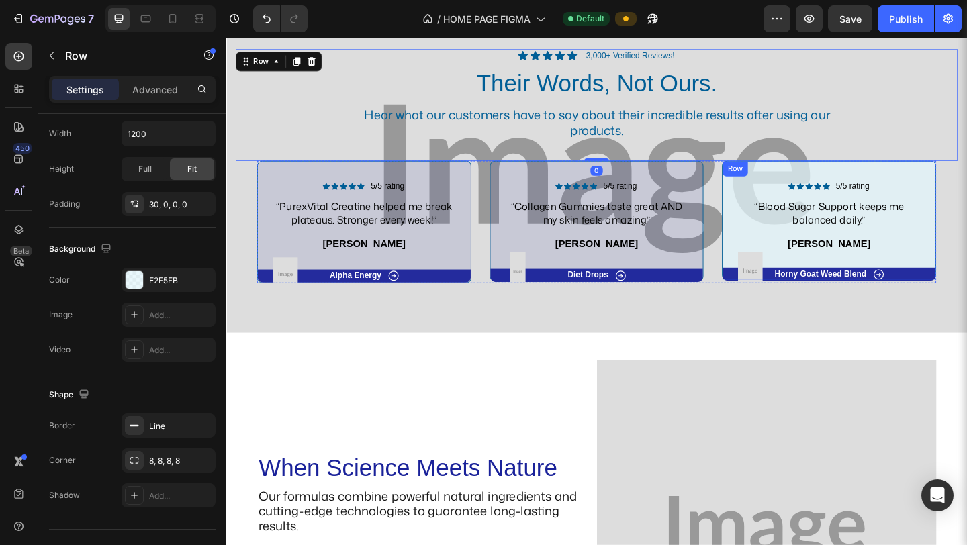
click at [684, 176] on div "Icon Icon Icon Icon Icon Icon List 5/5 rating Text Block Row “Blood Sugar Suppo…" at bounding box center [881, 237] width 233 height 130
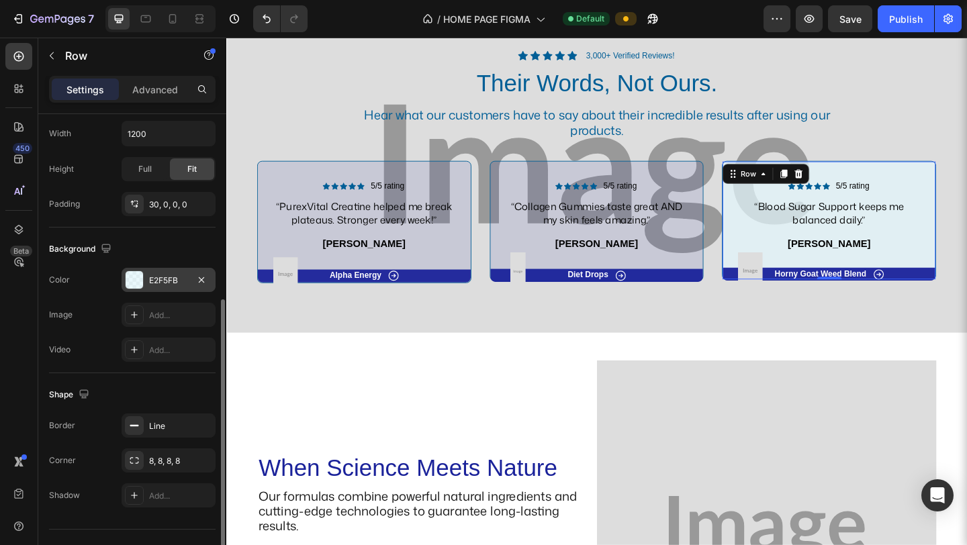
click at [157, 271] on div "E2F5FB" at bounding box center [169, 280] width 94 height 24
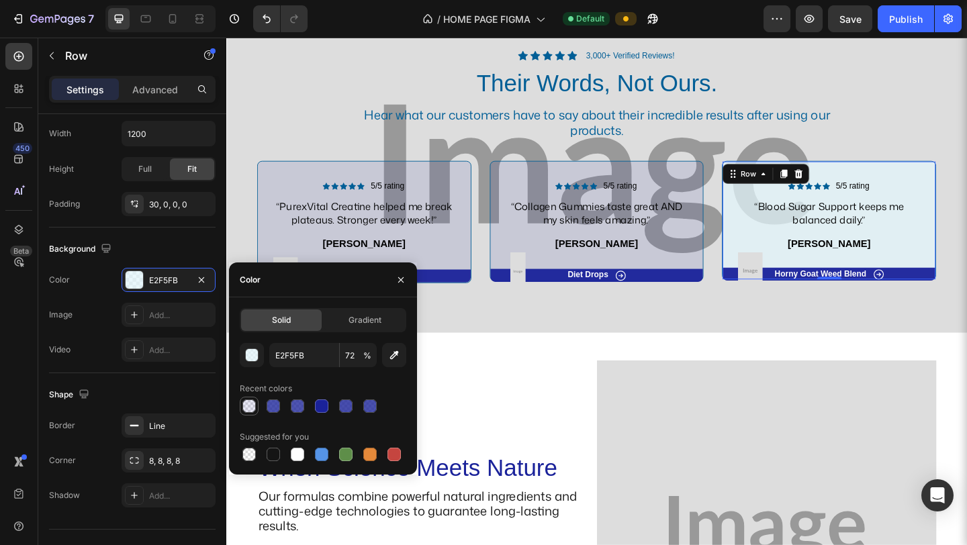
click at [247, 407] on div at bounding box center [248, 405] width 13 height 13
type input "1A229A"
type input "10"
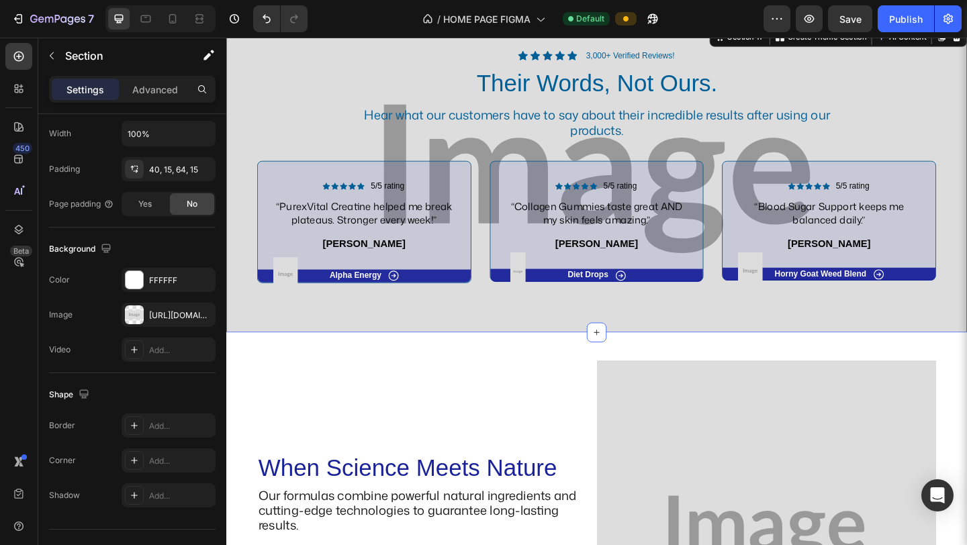
click at [527, 347] on div "Icon Icon Icon Icon Icon Icon List 3,000+ Verified Reviews! Text Block Row Thei…" at bounding box center [629, 190] width 806 height 335
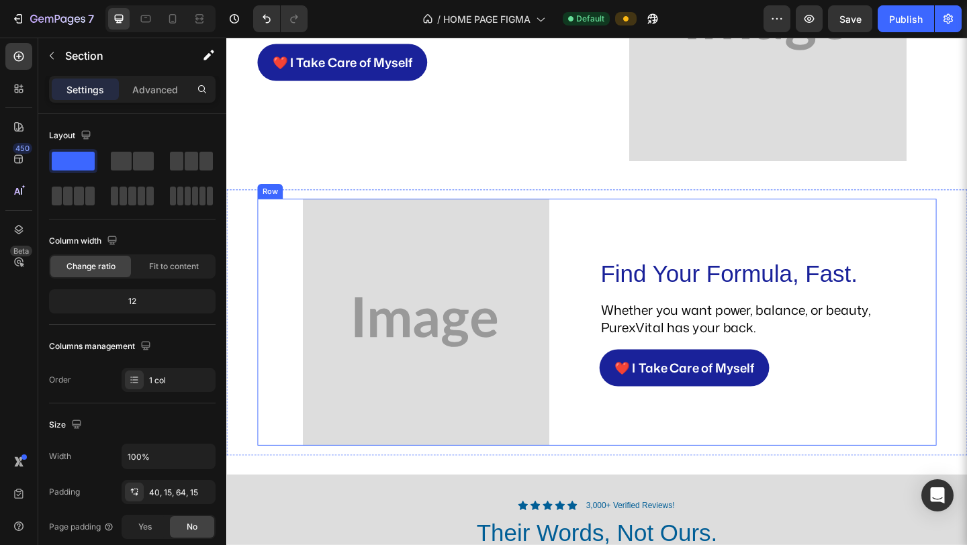
scroll to position [1449, 0]
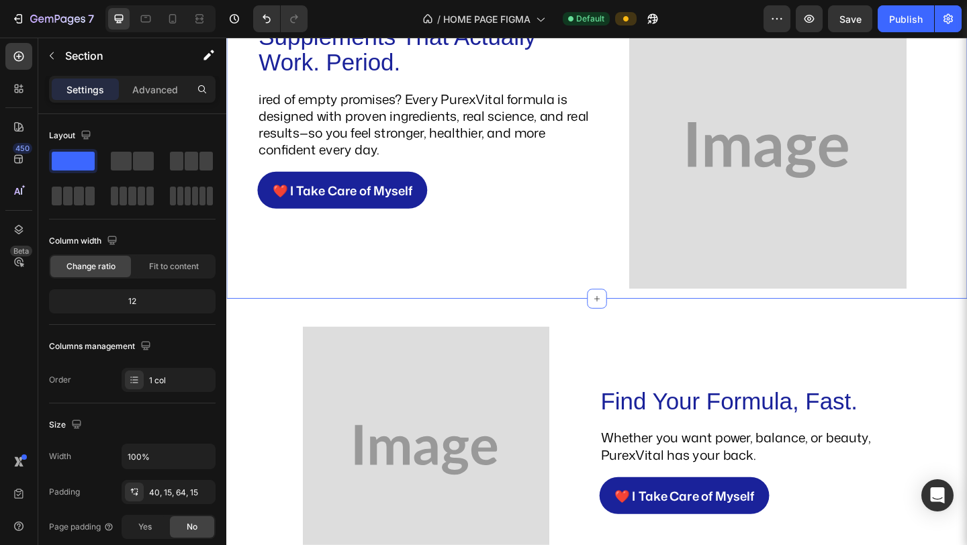
click at [250, 264] on div "Supplements That Actually Work. Period. Heading ired of empty promises? Every P…" at bounding box center [629, 165] width 806 height 313
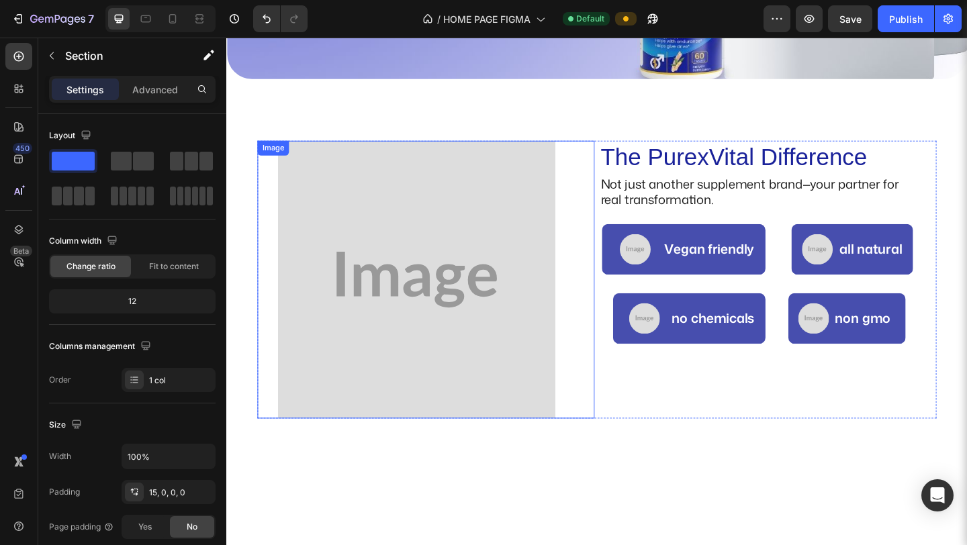
scroll to position [247, 0]
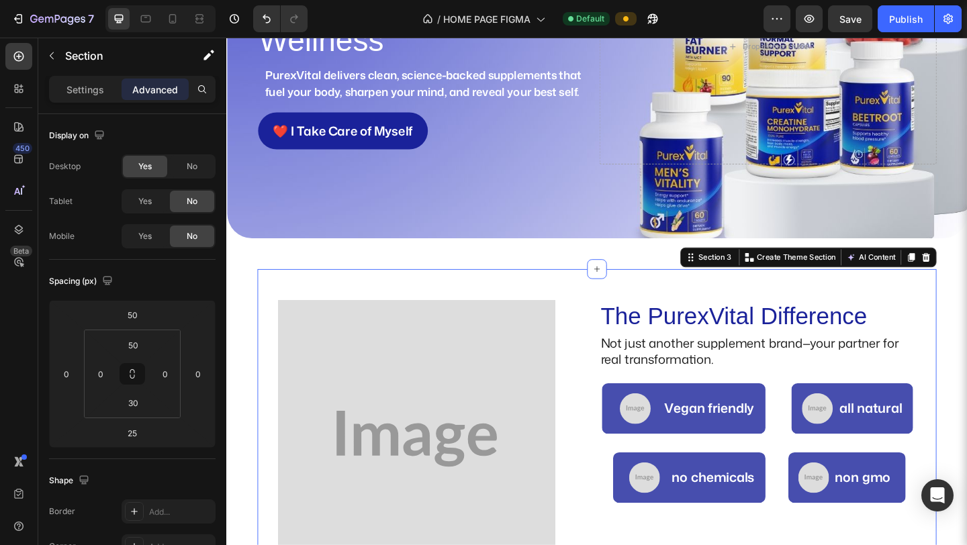
click at [341, 301] on div "The PurexVital Difference Heading Not just another supplement brand—your partne…" at bounding box center [629, 477] width 738 height 376
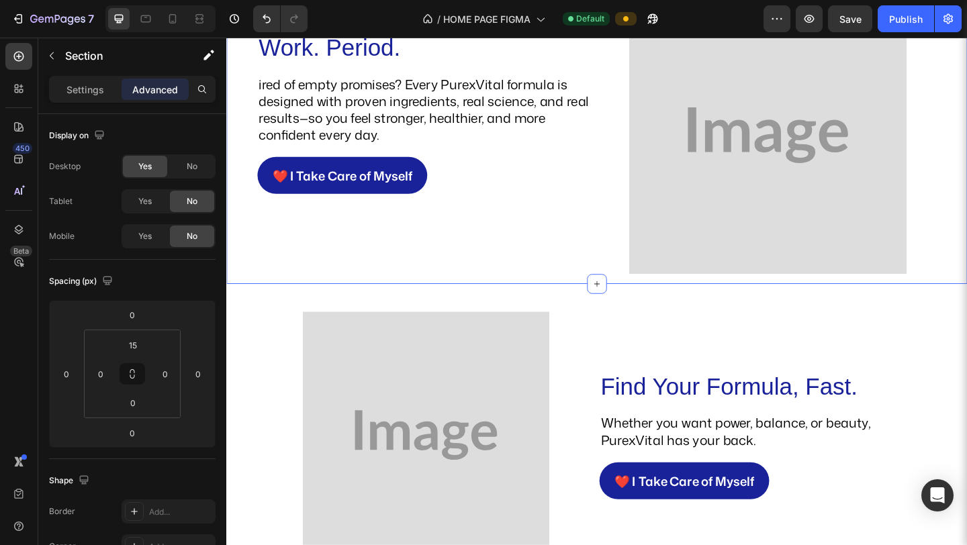
scroll to position [1502, 0]
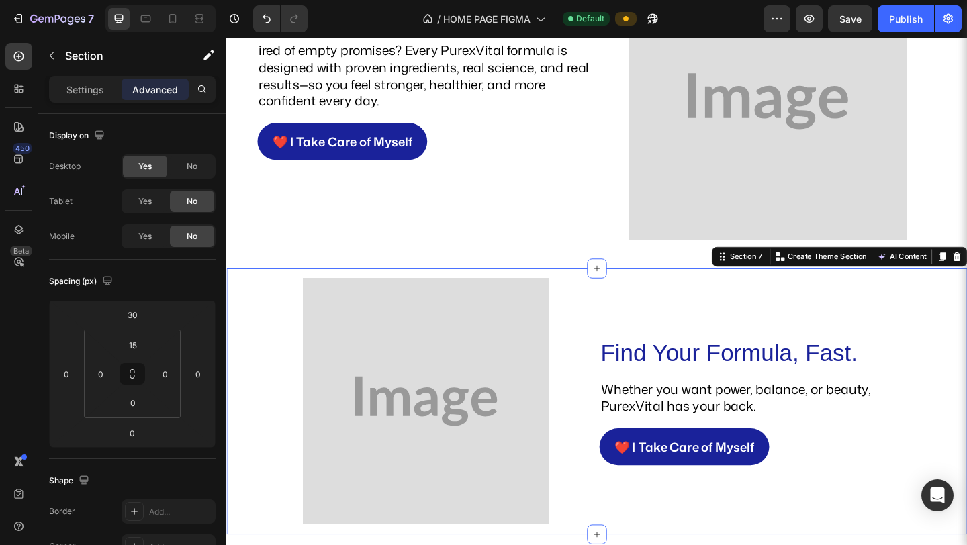
click at [645, 294] on div "Find Your Formula, Fast. Heading Whether you want power, balance, or beauty, Pu…" at bounding box center [629, 433] width 806 height 289
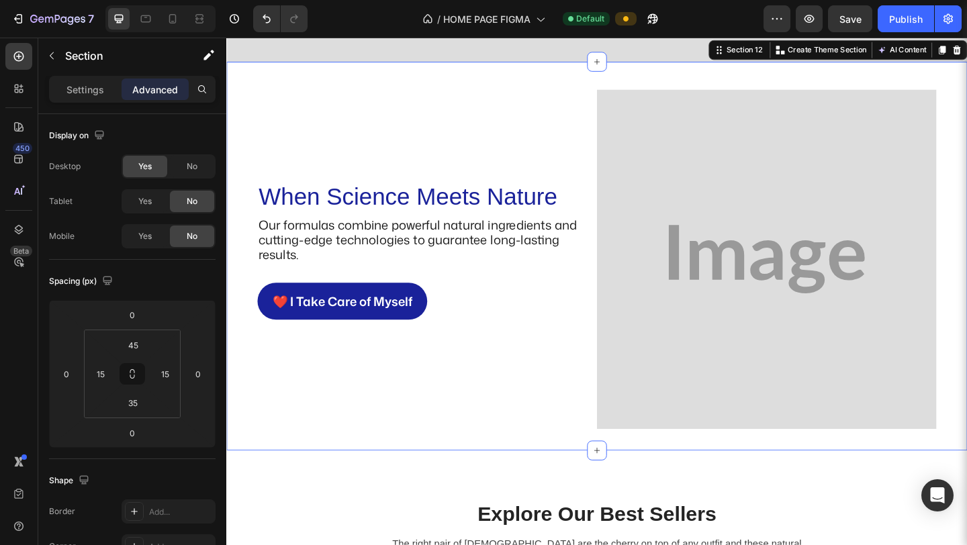
scroll to position [2560, 0]
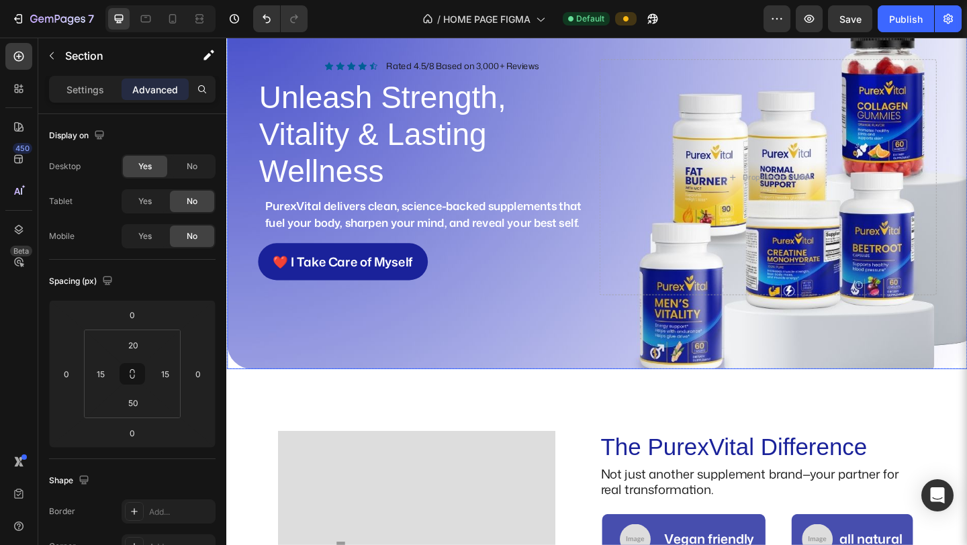
scroll to position [0, 0]
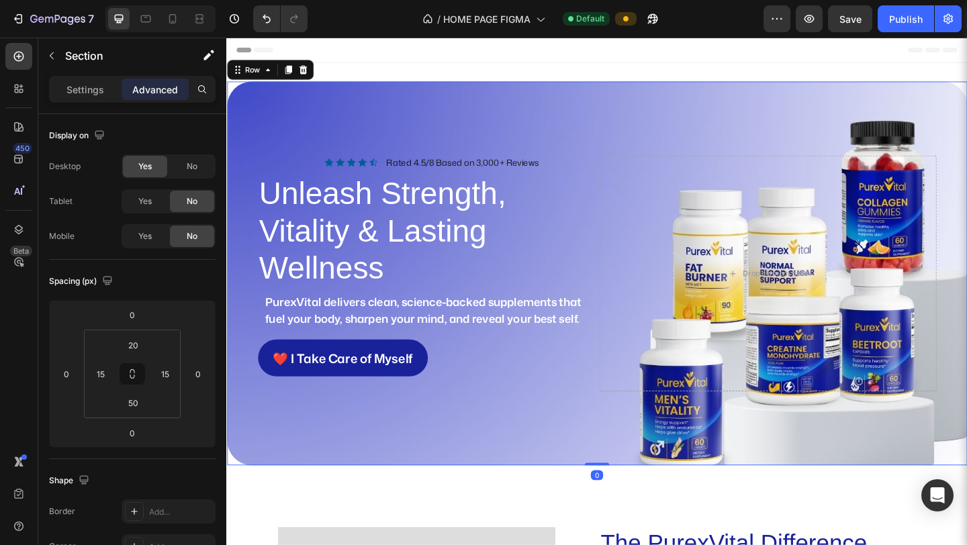
click at [589, 111] on div "Icon Icon Icon Icon Icon Icon List Rated 4.5/8 Based on 3,000+ Reviews Text Blo…" at bounding box center [629, 294] width 805 height 418
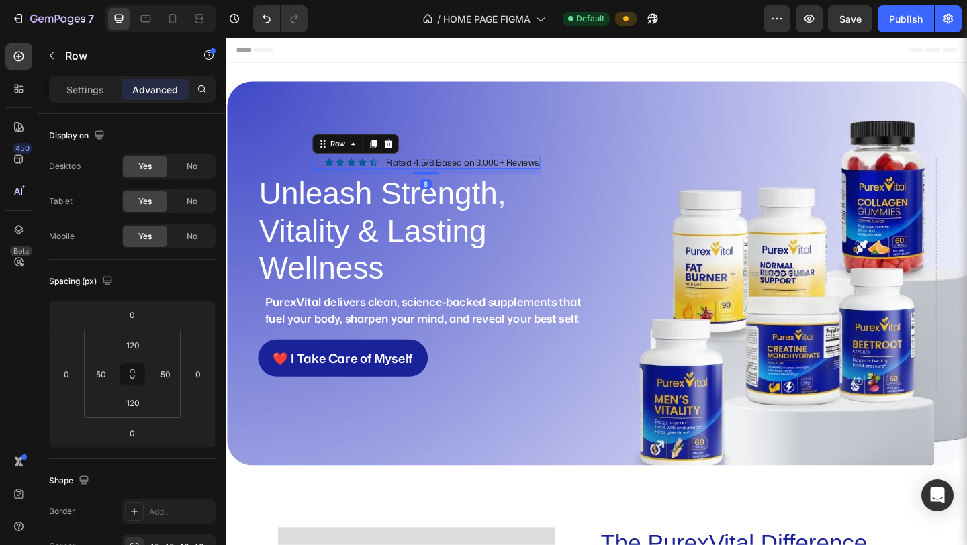
click at [394, 175] on div "Icon Icon Icon Icon Icon Icon List Rated 4.5/8 Based on 3,000+ Reviews Text Blo…" at bounding box center [444, 173] width 248 height 15
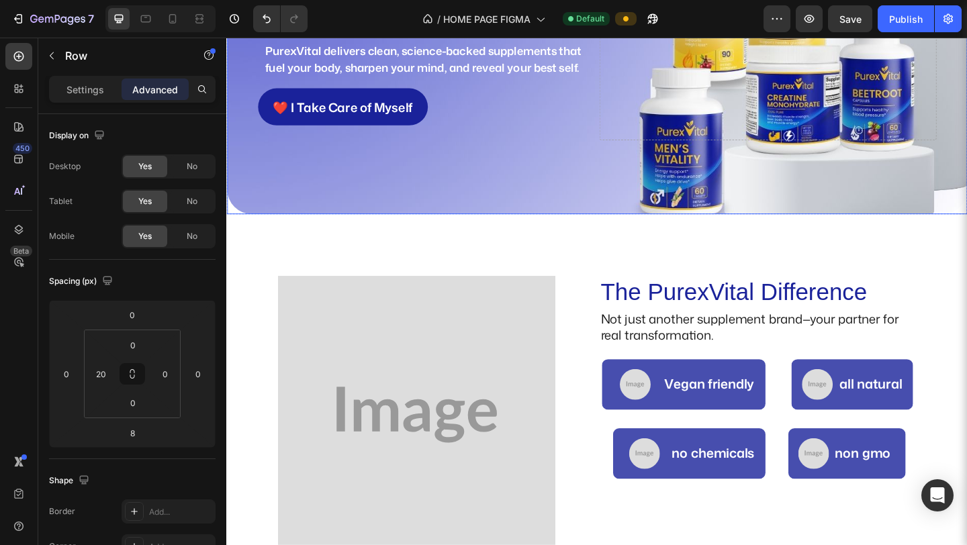
scroll to position [354, 0]
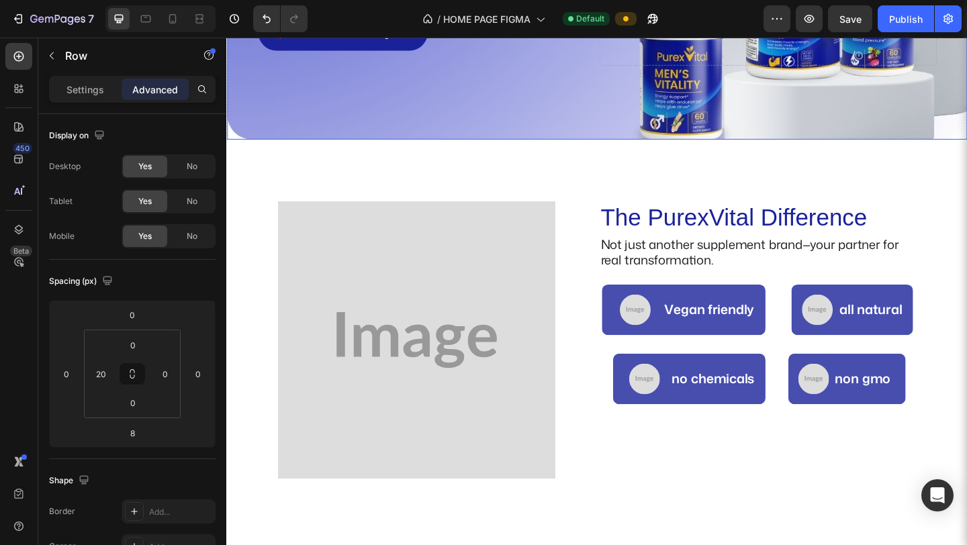
click at [491, 475] on img at bounding box center [433, 366] width 302 height 302
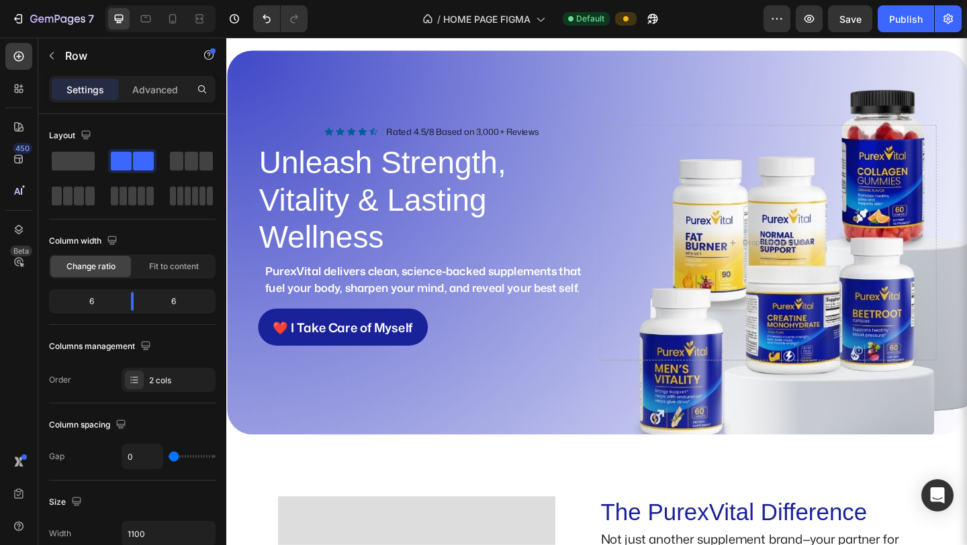
scroll to position [0, 0]
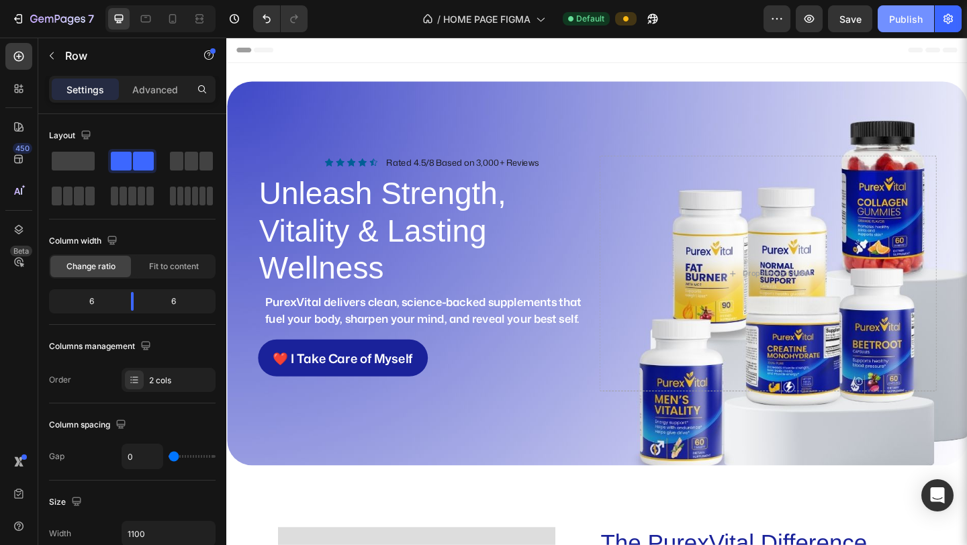
click at [684, 22] on div "Publish" at bounding box center [906, 19] width 34 height 14
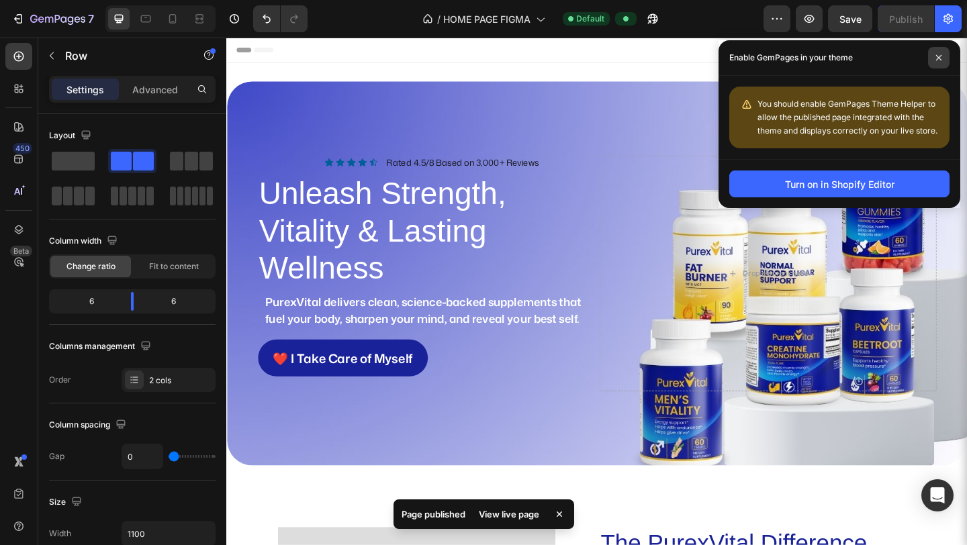
click at [684, 59] on span at bounding box center [938, 57] width 21 height 21
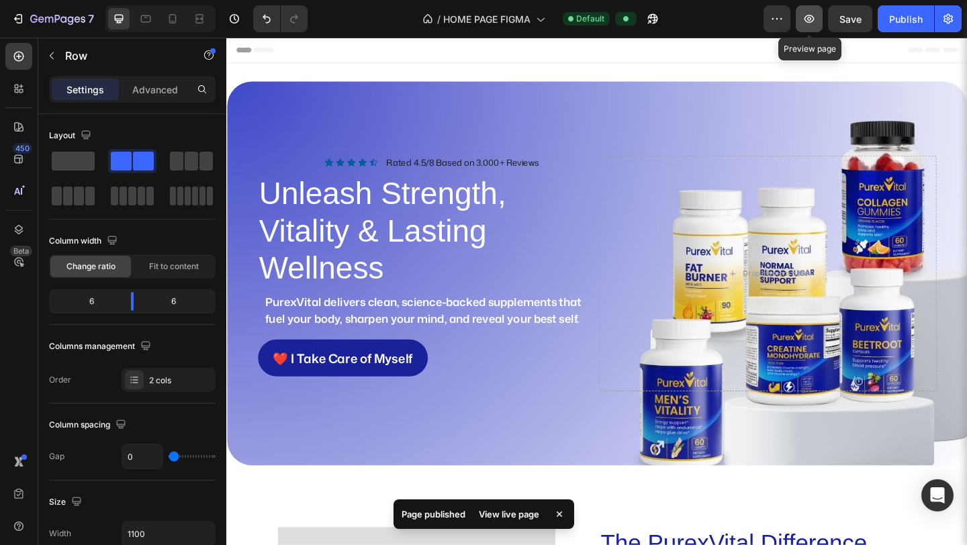
click at [684, 17] on icon "button" at bounding box center [808, 18] width 13 height 13
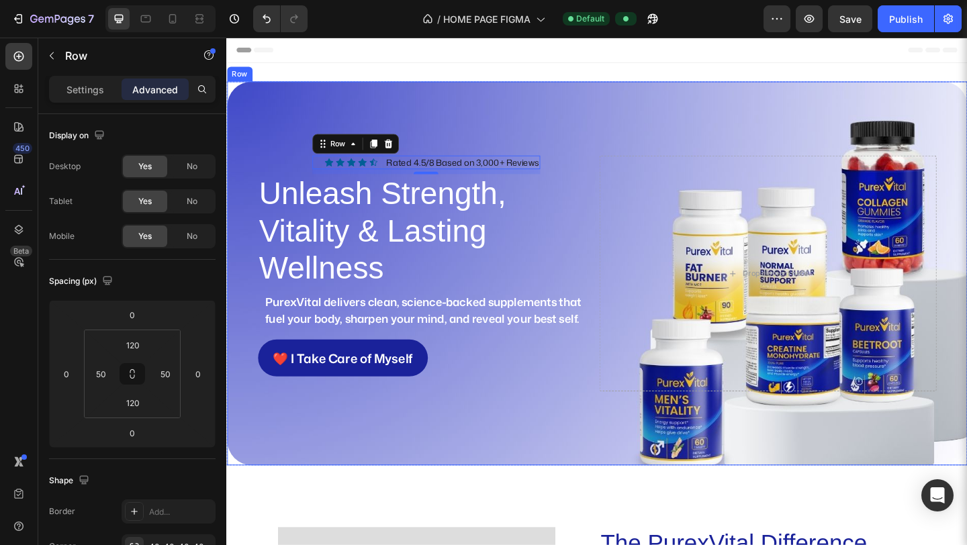
click at [622, 386] on div "Icon Icon Icon Icon Icon Icon List Rated 4.5/8 Based on 3,000+ Reviews Text Blo…" at bounding box center [629, 294] width 805 height 418
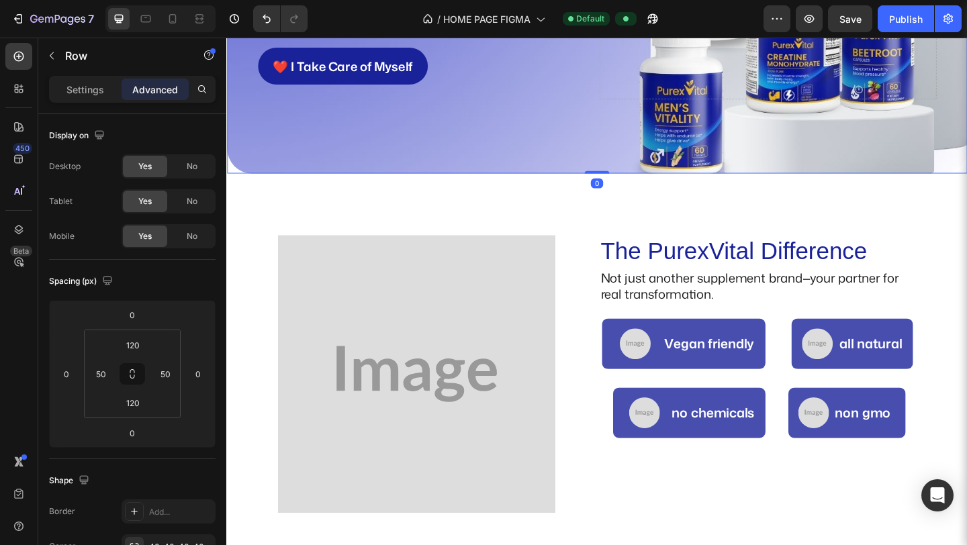
scroll to position [405, 0]
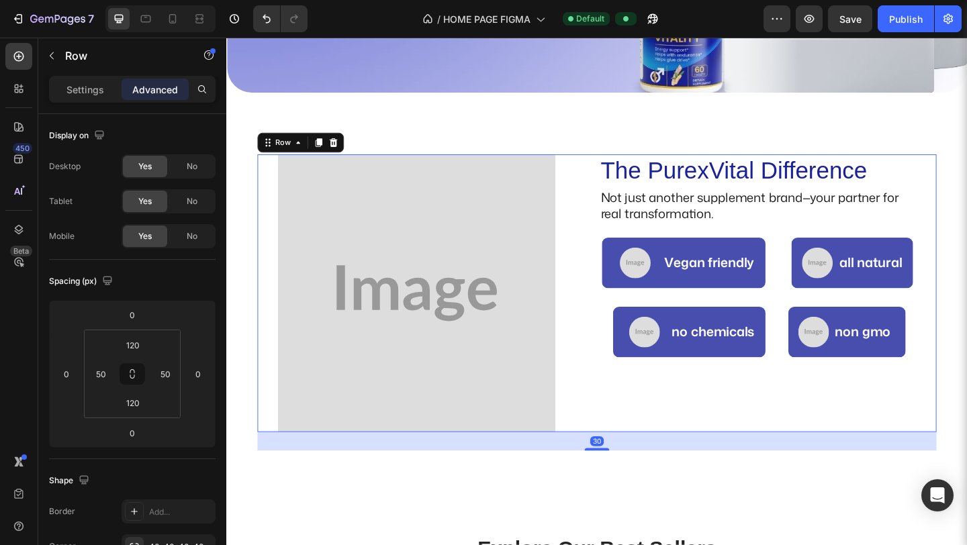
click at [632, 396] on div "The PurexVital Difference Heading Not just another supplement brand—your partne…" at bounding box center [815, 315] width 367 height 302
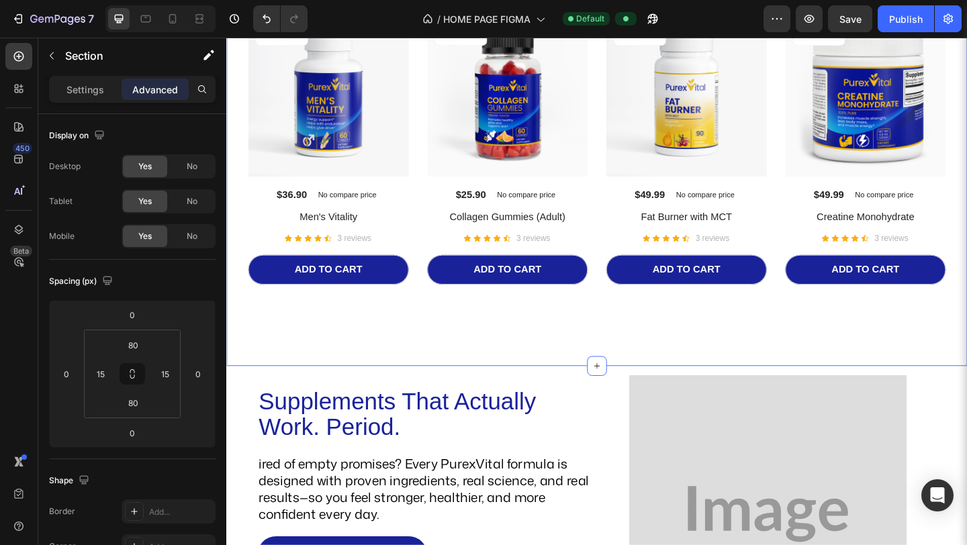
scroll to position [1085, 0]
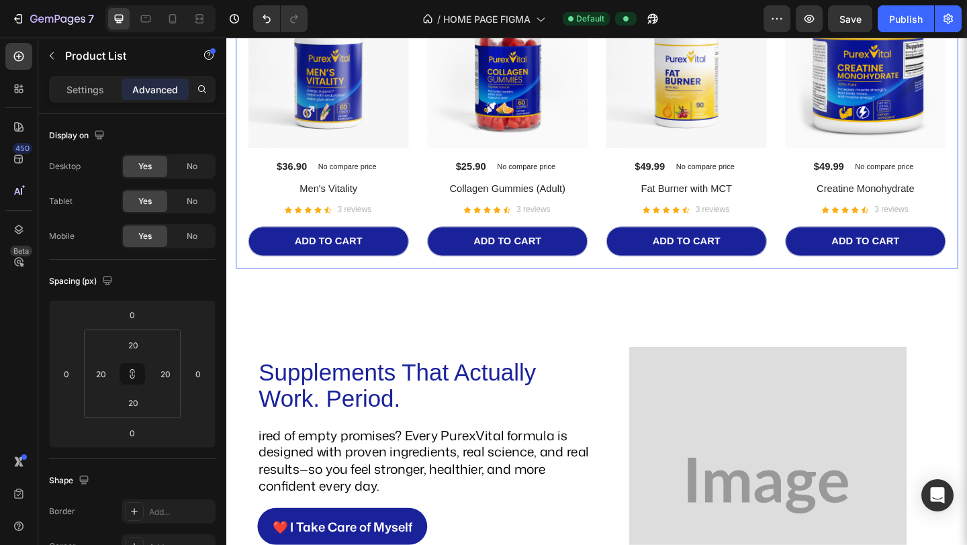
click at [630, 255] on div "No discount Not be displayed when published Product Badge (P) Images $36.90 (P)…" at bounding box center [629, 129] width 759 height 293
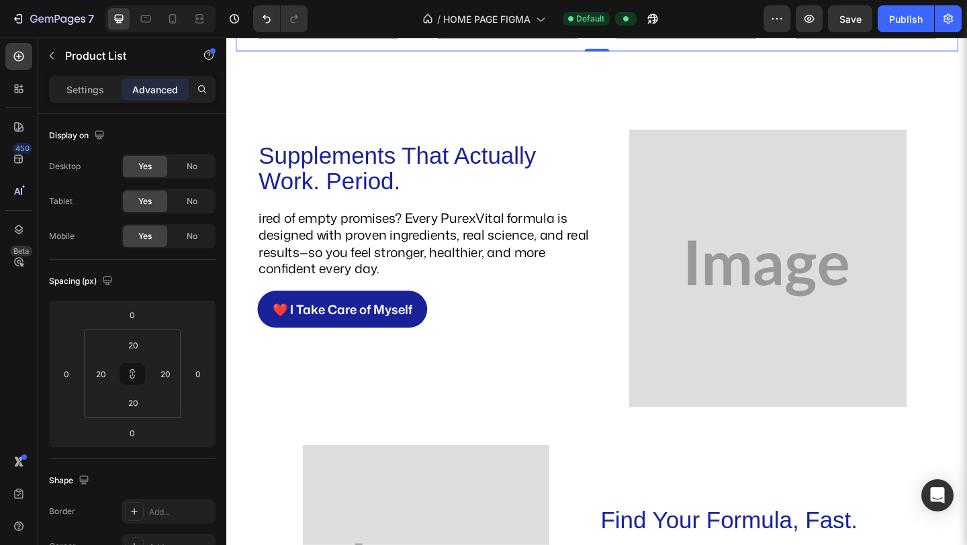
scroll to position [1324, 0]
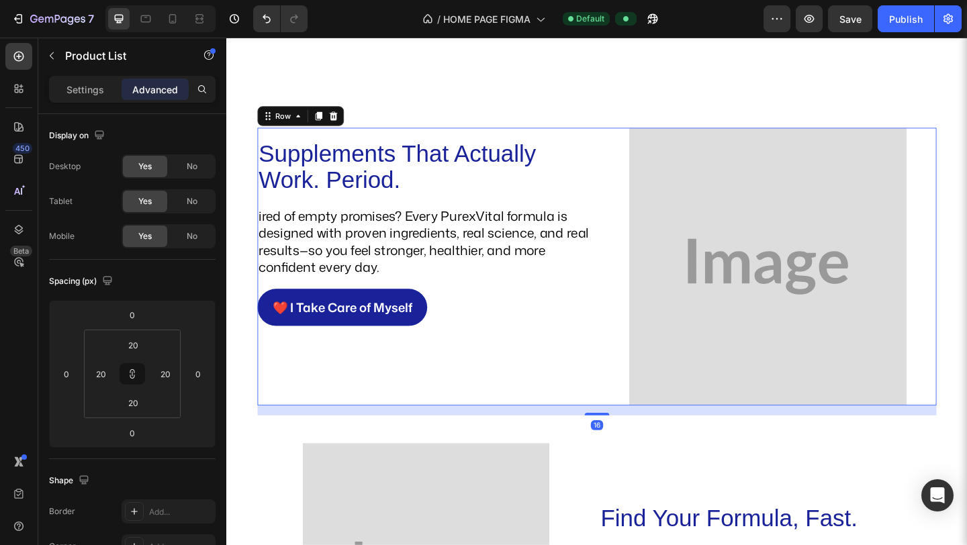
click at [618, 142] on div "Supplements That Actually Work. Period. Heading ired of empty promises? Every P…" at bounding box center [443, 287] width 367 height 302
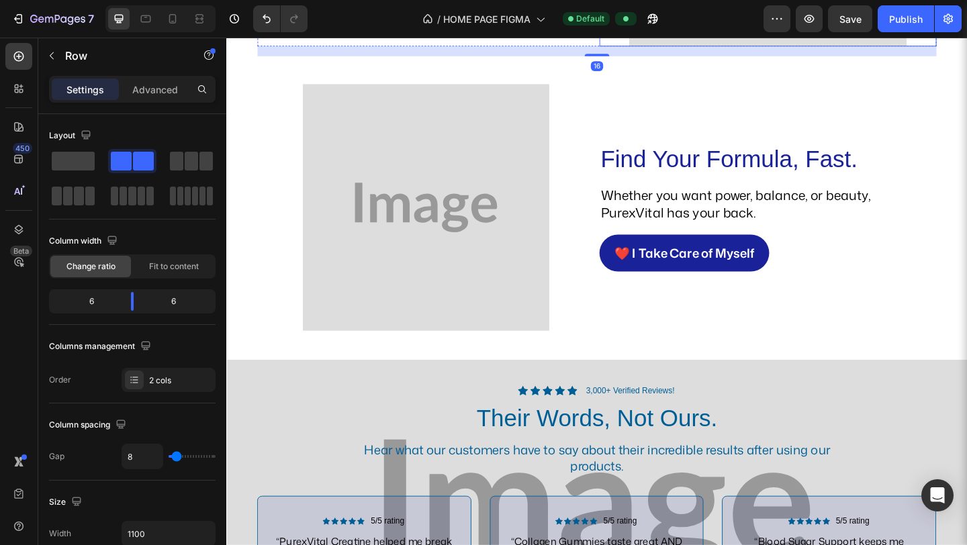
scroll to position [1727, 0]
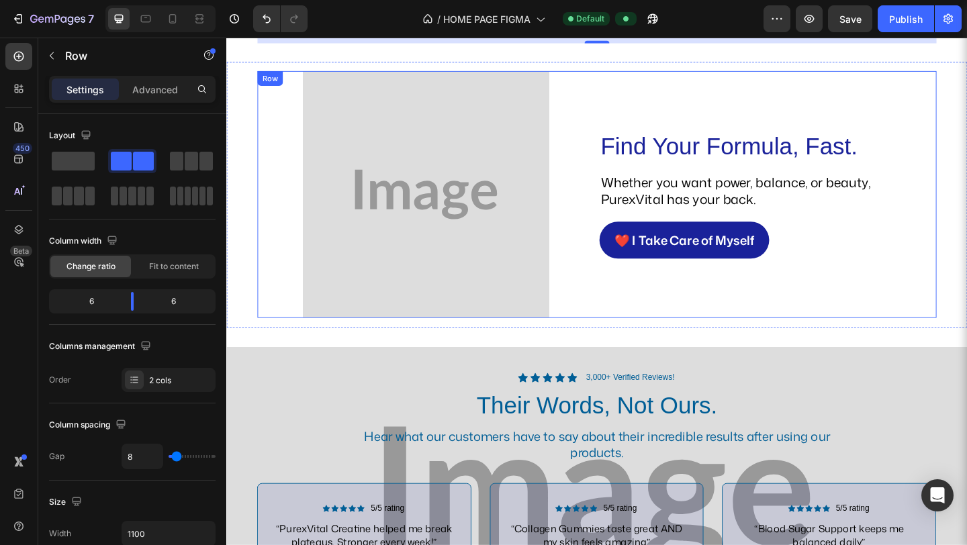
click at [632, 103] on div "Find Your Formula, Fast. Heading Whether you want power, balance, or beauty, Pu…" at bounding box center [815, 208] width 367 height 269
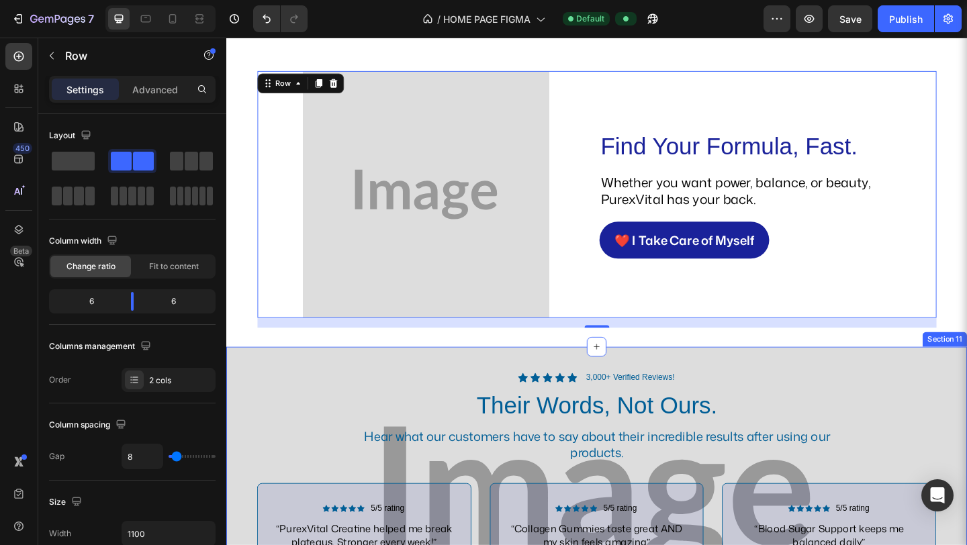
scroll to position [2047, 0]
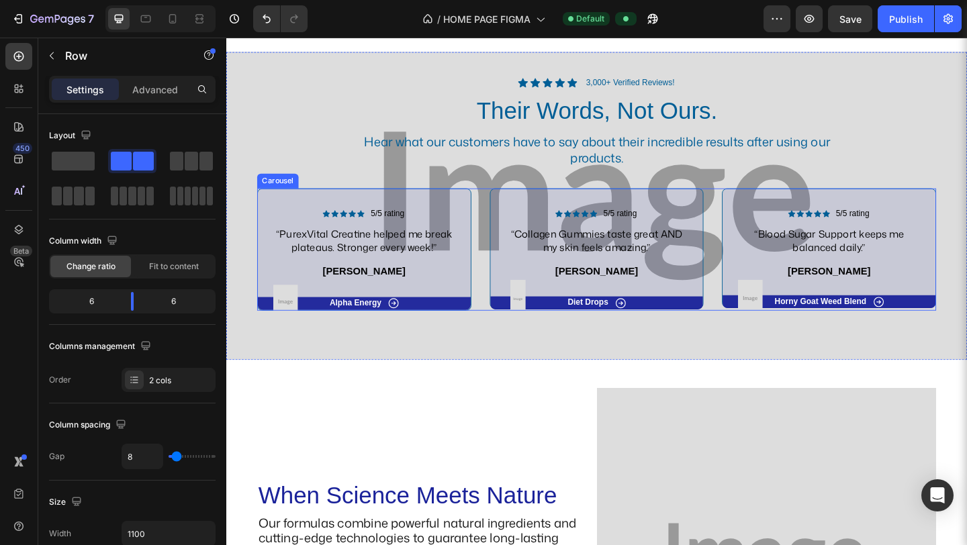
click at [684, 230] on div "Icon Icon Icon Icon Icon Icon List 5/5 rating Text Block Row “PurexVital Creati…" at bounding box center [629, 267] width 738 height 133
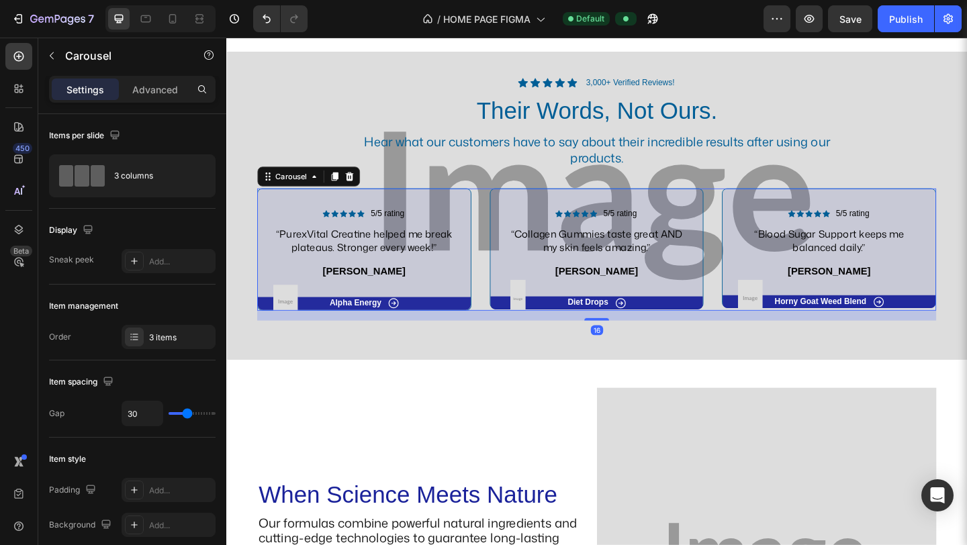
click at [684, 230] on div "Icon Icon Icon Icon Icon Icon List 5/5 rating Text Block Row “PurexVital Creati…" at bounding box center [629, 267] width 738 height 133
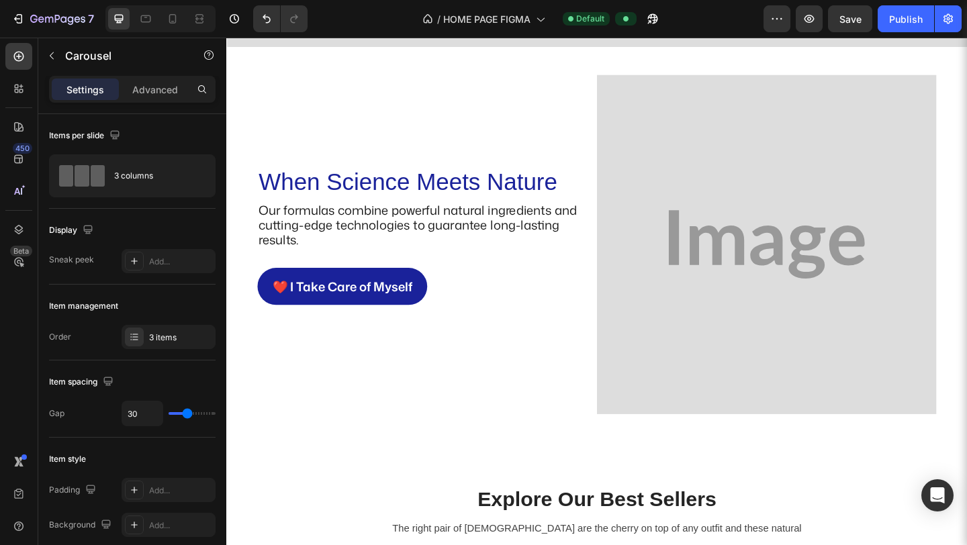
scroll to position [2396, 0]
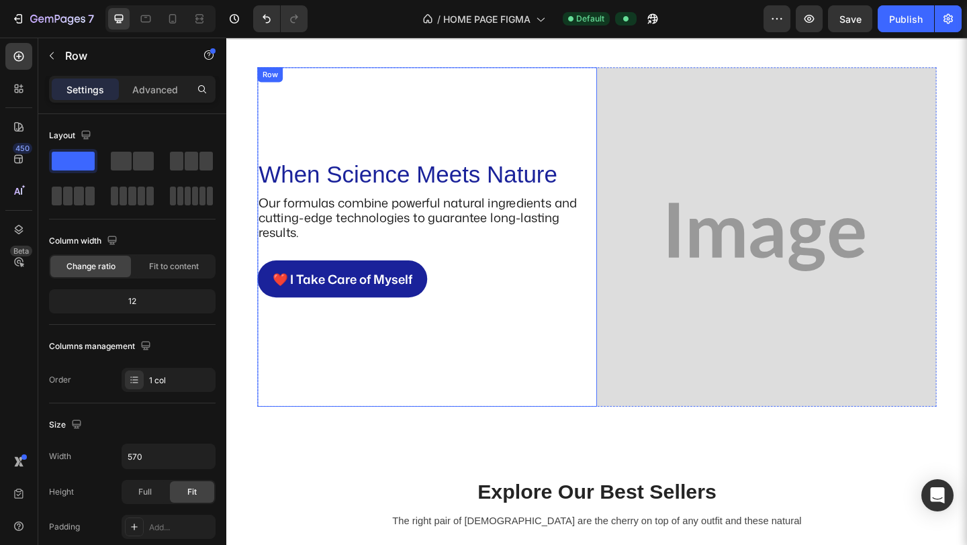
click at [548, 329] on div "❤️ I Take Care of Myself Button" at bounding box center [444, 308] width 369 height 56
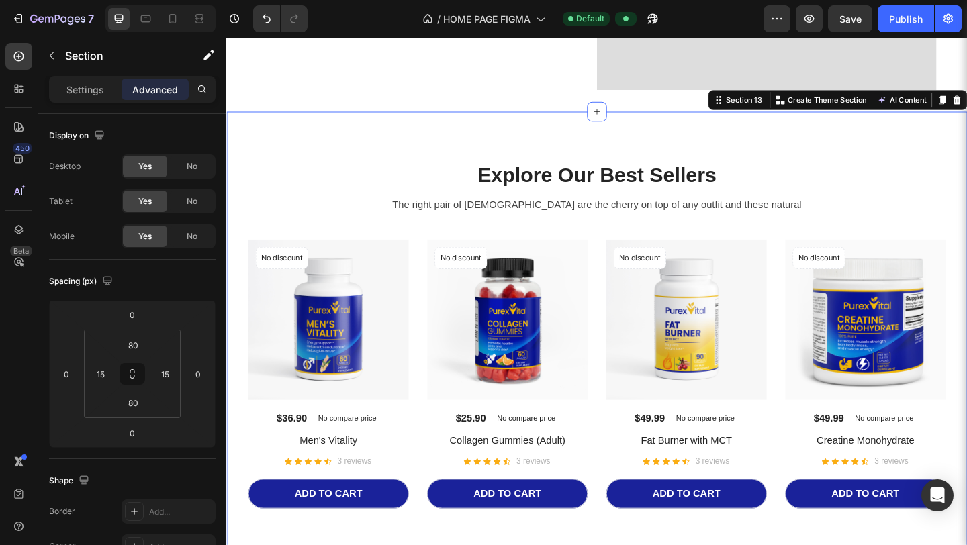
scroll to position [2759, 0]
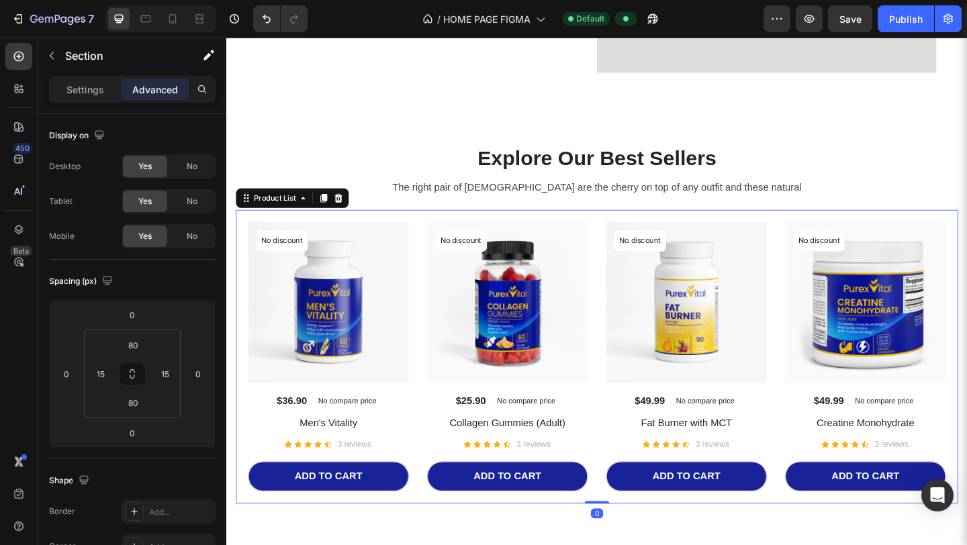
click at [624, 481] on div "No discount Not be displayed when published Product Badge (P) Images $36.90 (P)…" at bounding box center [629, 384] width 759 height 293
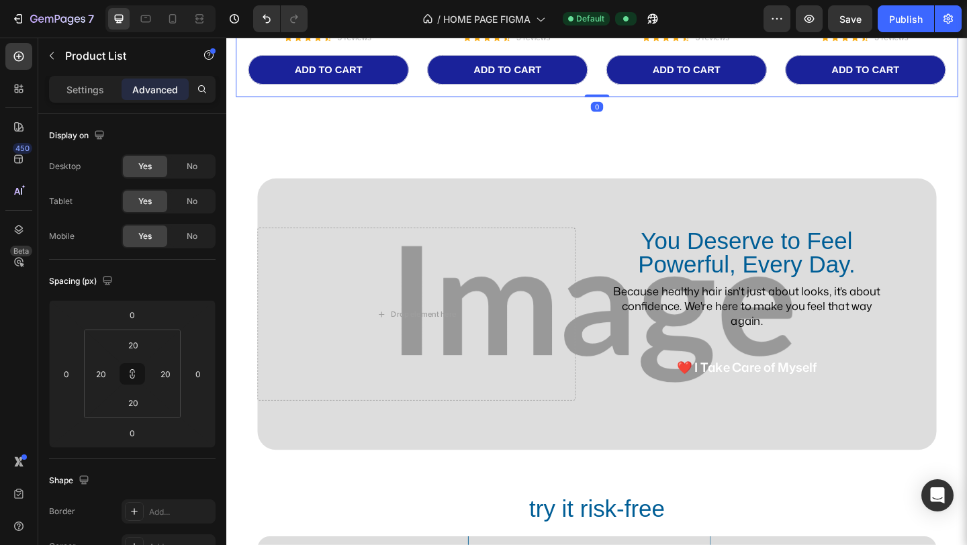
scroll to position [3450, 0]
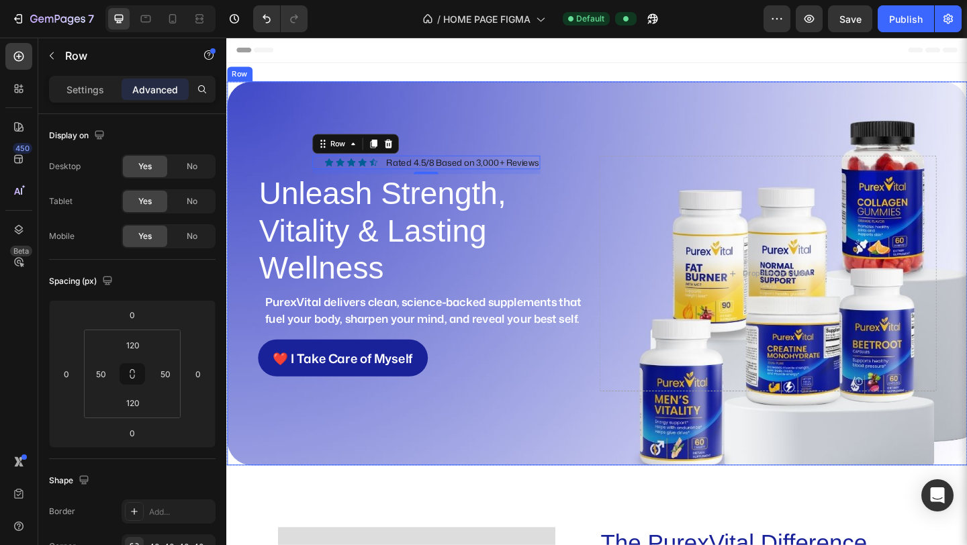
click at [470, 438] on div "Icon Icon Icon Icon Icon Icon List Rated 4.5/8 Based on 3,000+ Reviews Text Blo…" at bounding box center [629, 294] width 805 height 418
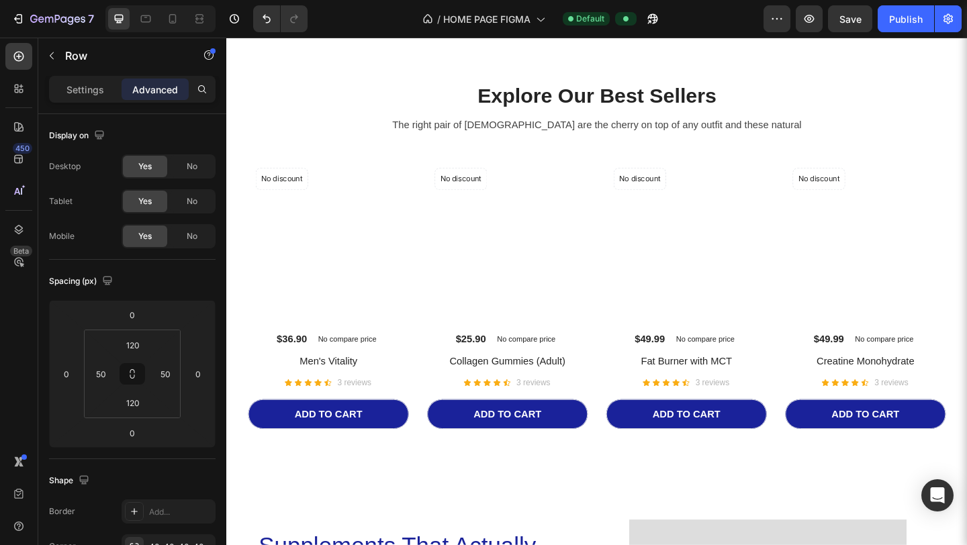
scroll to position [900, 0]
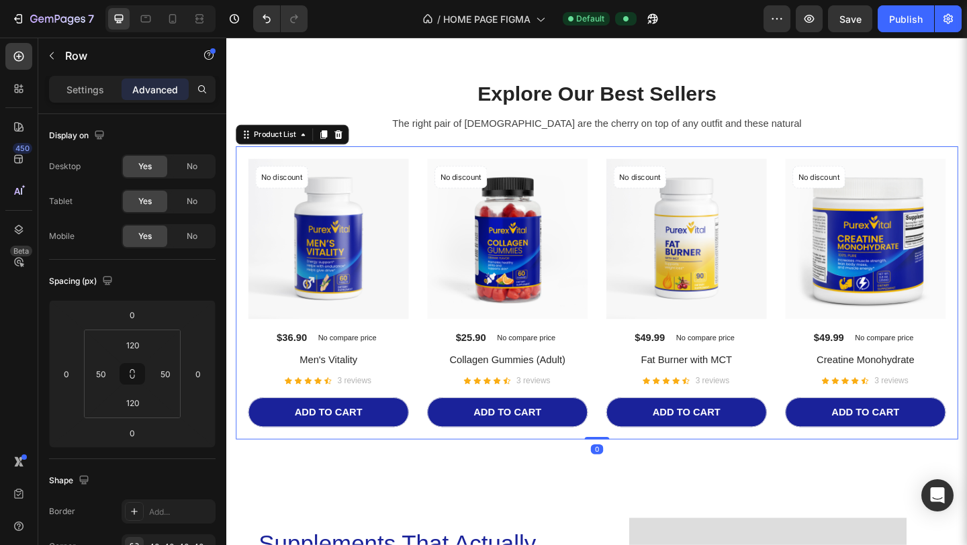
click at [438, 440] on div "No discount Not be displayed when published Product Badge (P) Images $36.90 (P)…" at bounding box center [629, 315] width 759 height 293
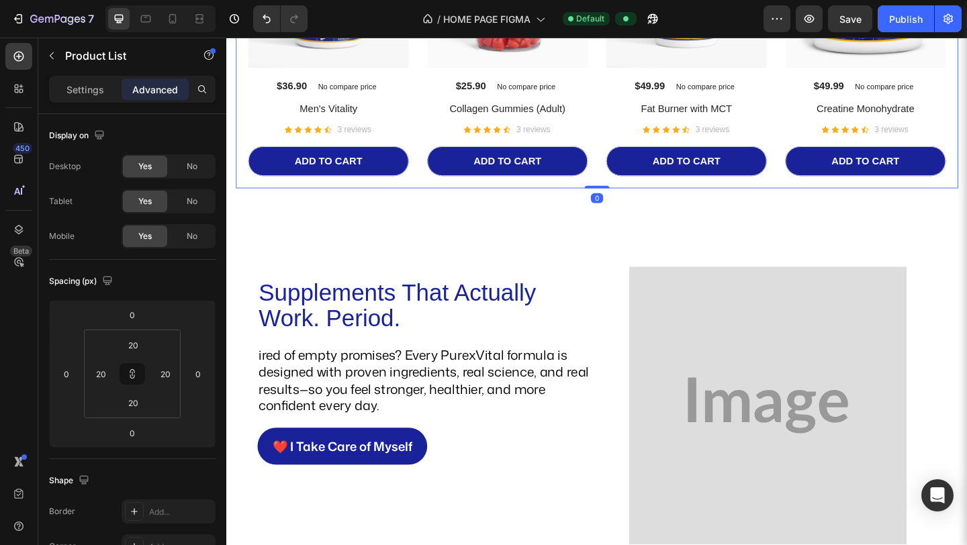
scroll to position [1196, 0]
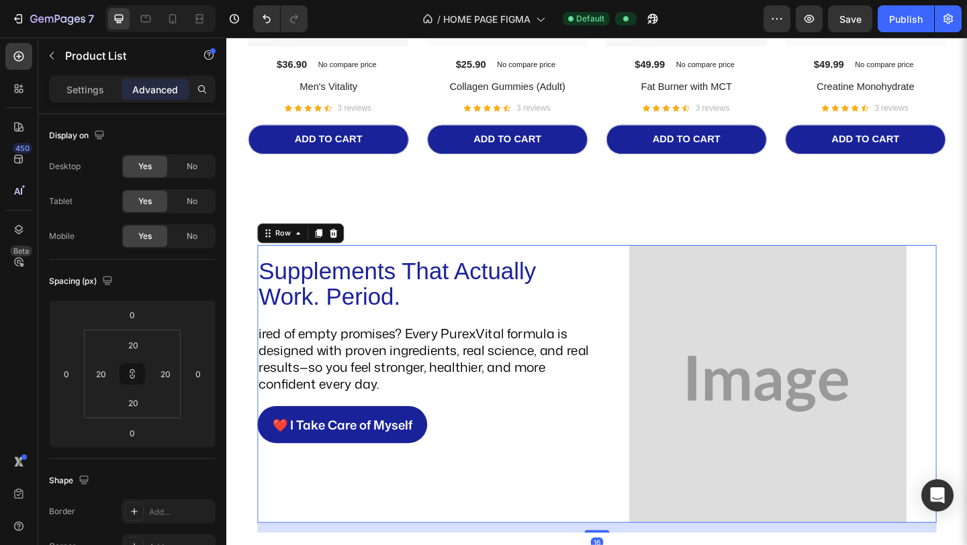
click at [472, 524] on div "Supplements That Actually Work. Period. Heading ired of empty promises? Every P…" at bounding box center [443, 414] width 367 height 302
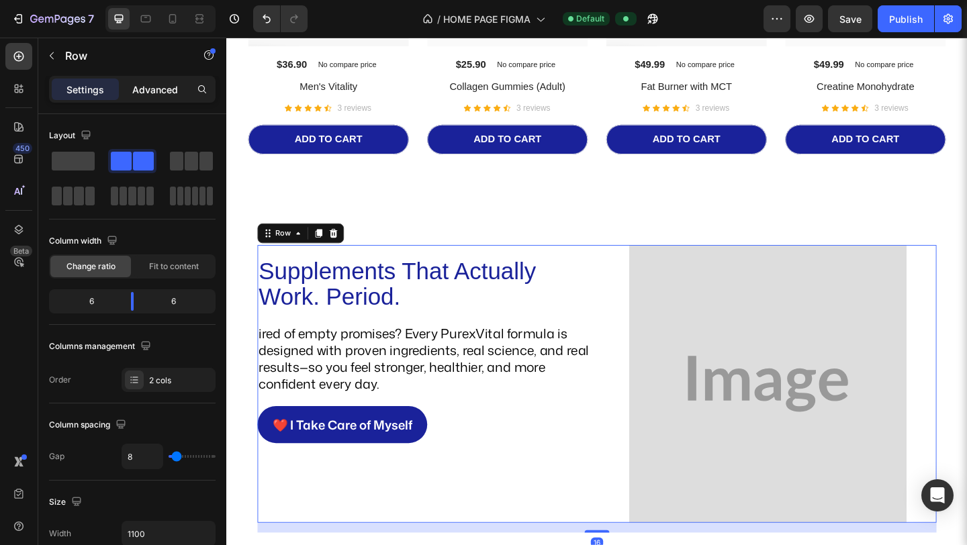
click at [154, 91] on p "Advanced" at bounding box center [155, 90] width 46 height 14
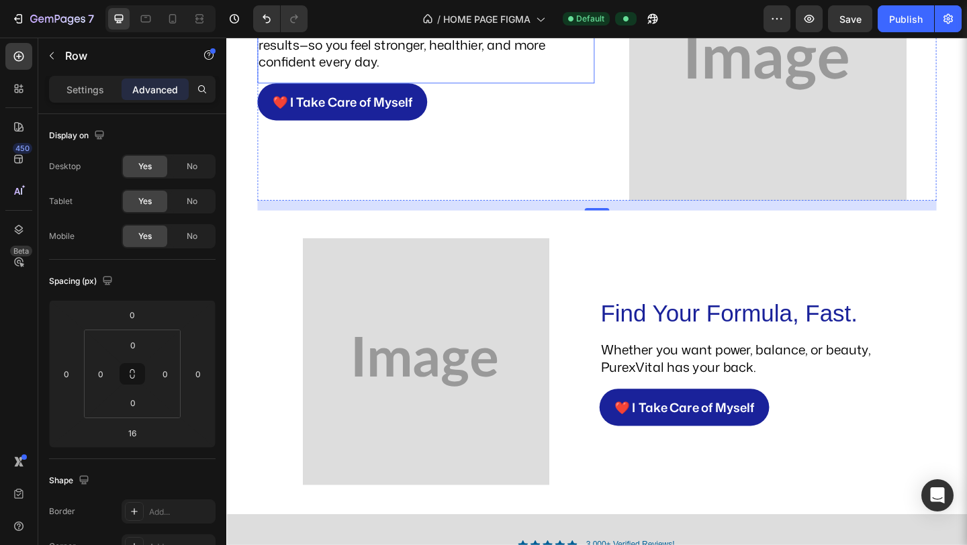
scroll to position [1548, 0]
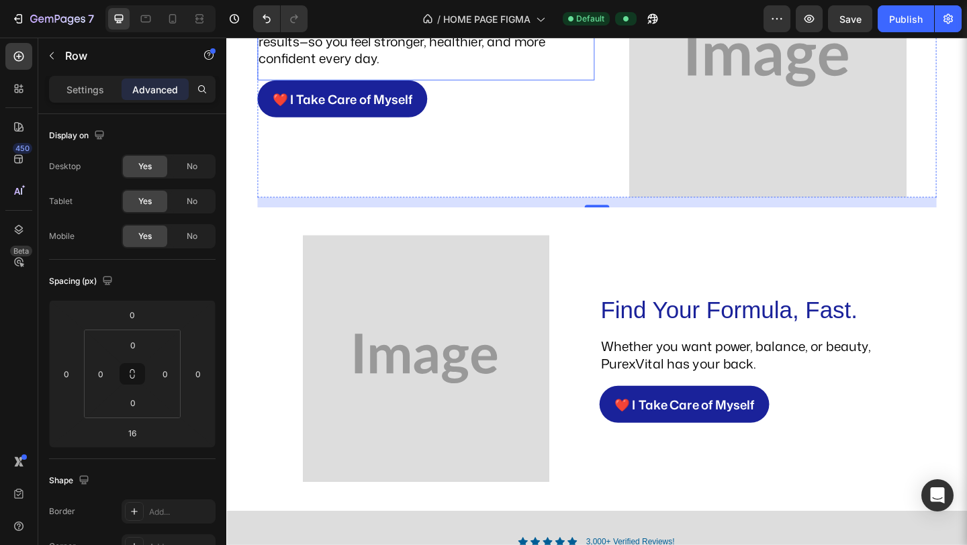
click at [375, 365] on img at bounding box center [443, 386] width 269 height 269
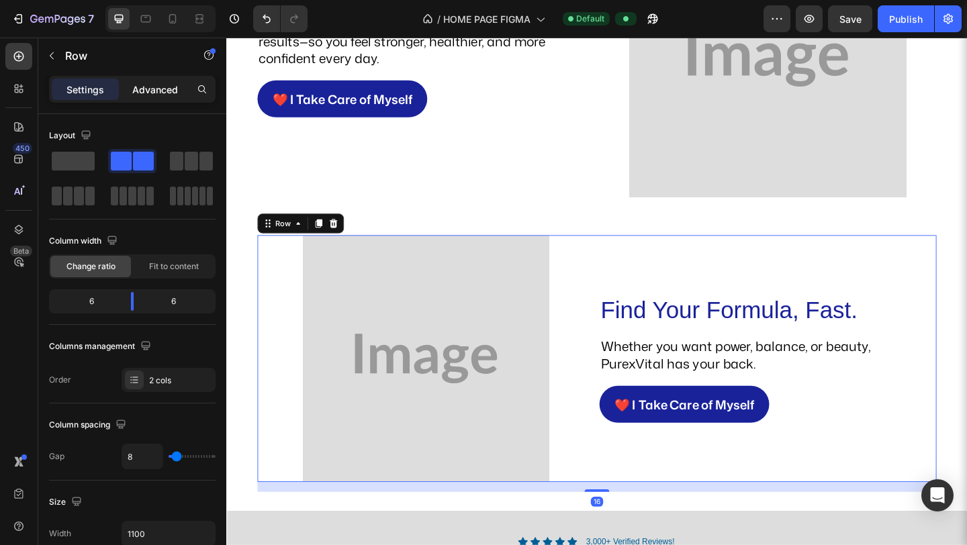
click at [144, 93] on p "Advanced" at bounding box center [155, 90] width 46 height 14
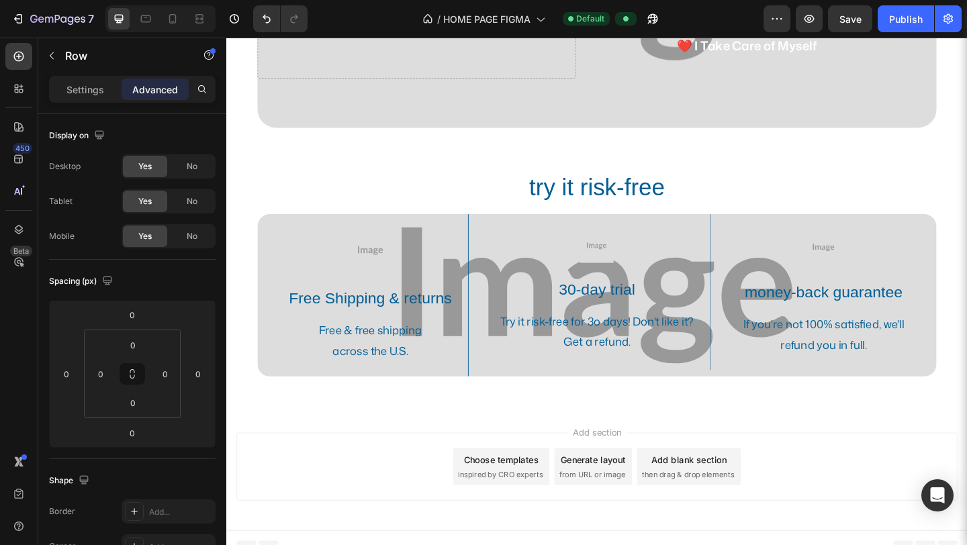
scroll to position [3561, 0]
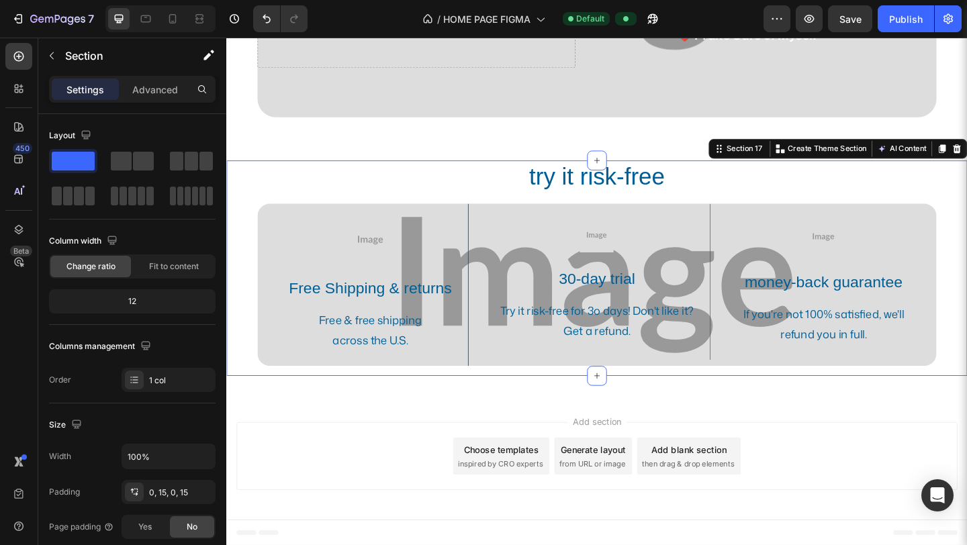
click at [236, 351] on div "try it risk-free Heading Image Free Shipping & returns Text Block Free & free s…" at bounding box center [628, 288] width 785 height 234
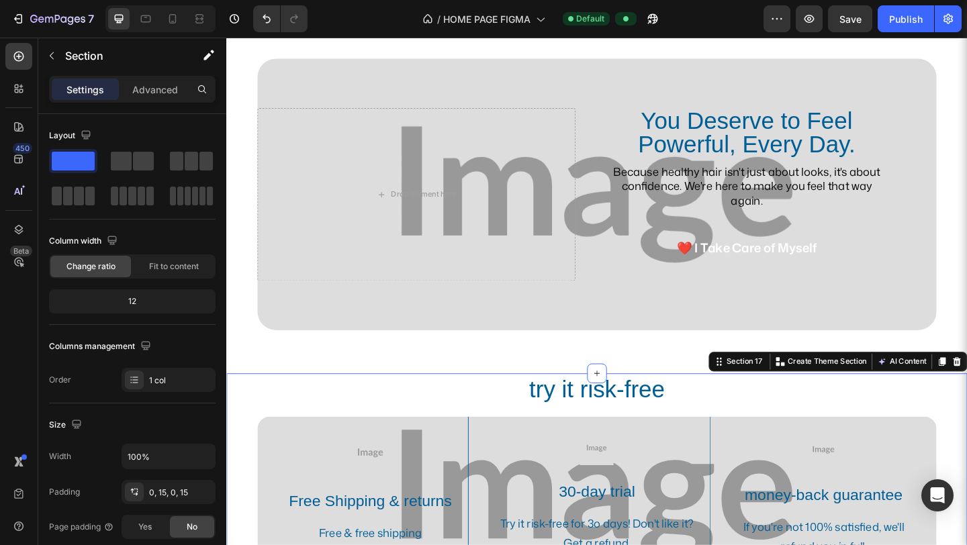
scroll to position [3326, 0]
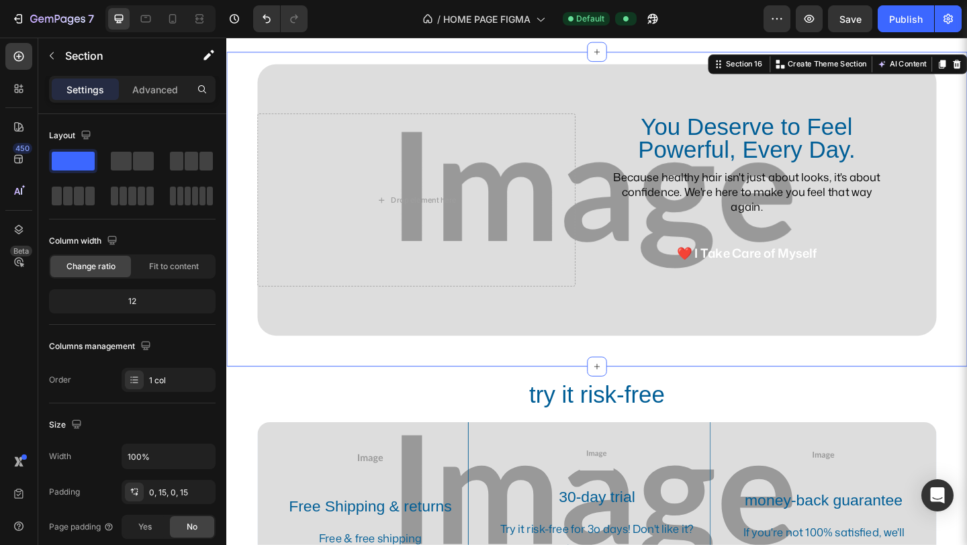
click at [664, 375] on div "You Deserve to Feel Powerful, Every Day. Heading Because healthy hair isn't jus…" at bounding box center [629, 224] width 806 height 342
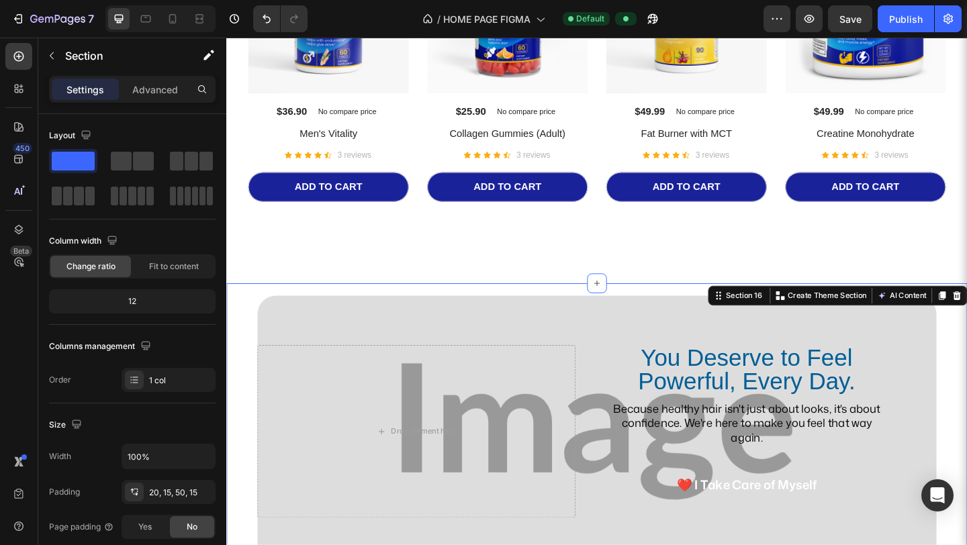
scroll to position [3048, 0]
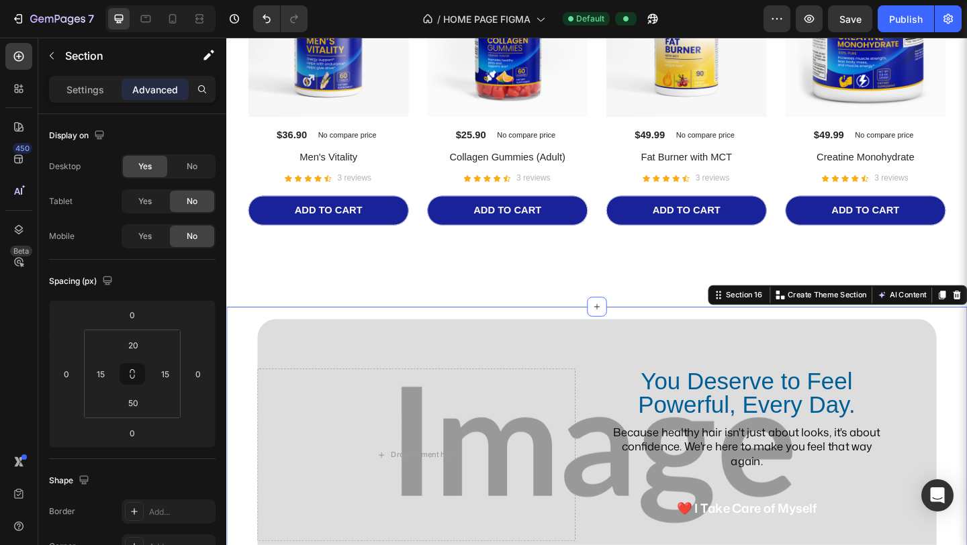
click at [966, 338] on div "You Deserve to Feel Powerful, Every Day. Heading Because healthy hair isn't jus…" at bounding box center [629, 501] width 806 height 342
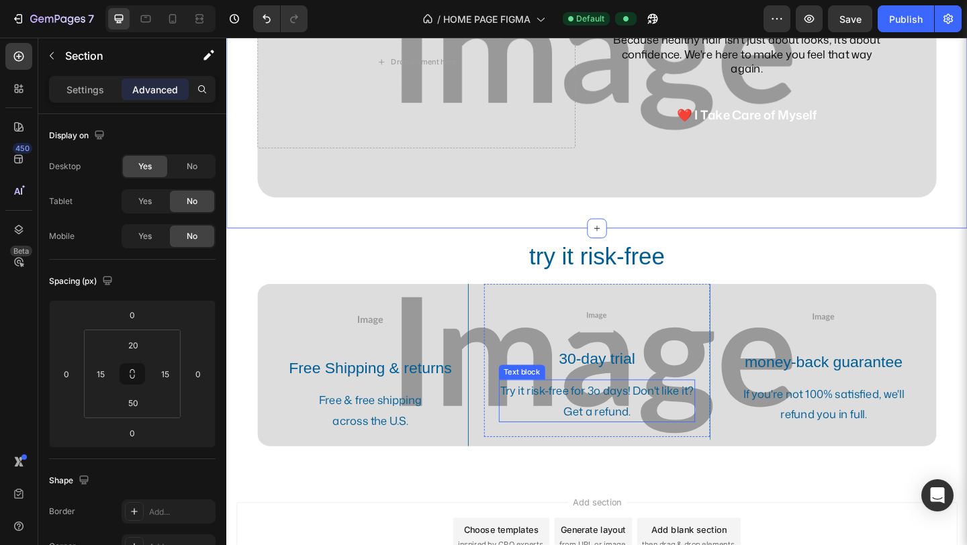
scroll to position [3561, 0]
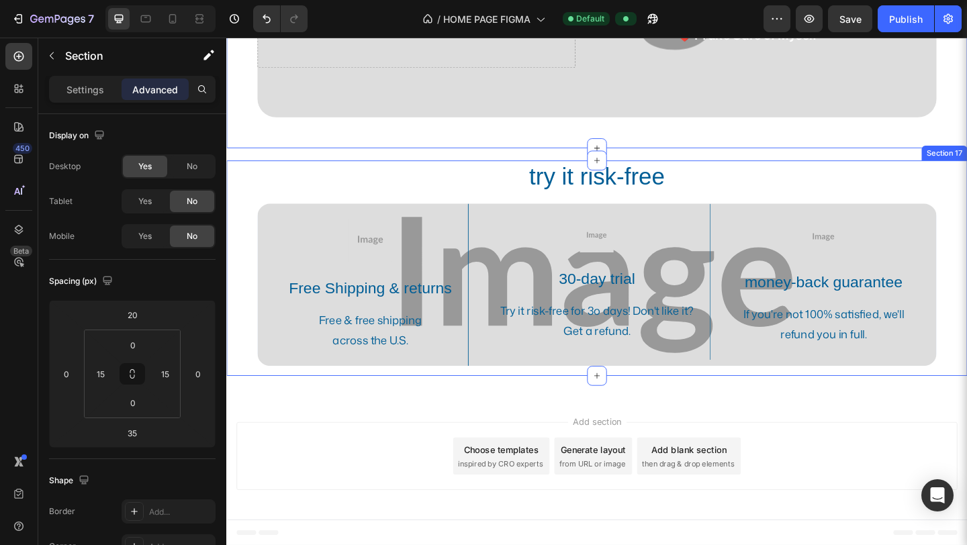
click at [966, 396] on div "try it risk-free Heading Image Free Shipping & returns Text Block Free & free s…" at bounding box center [628, 288] width 785 height 234
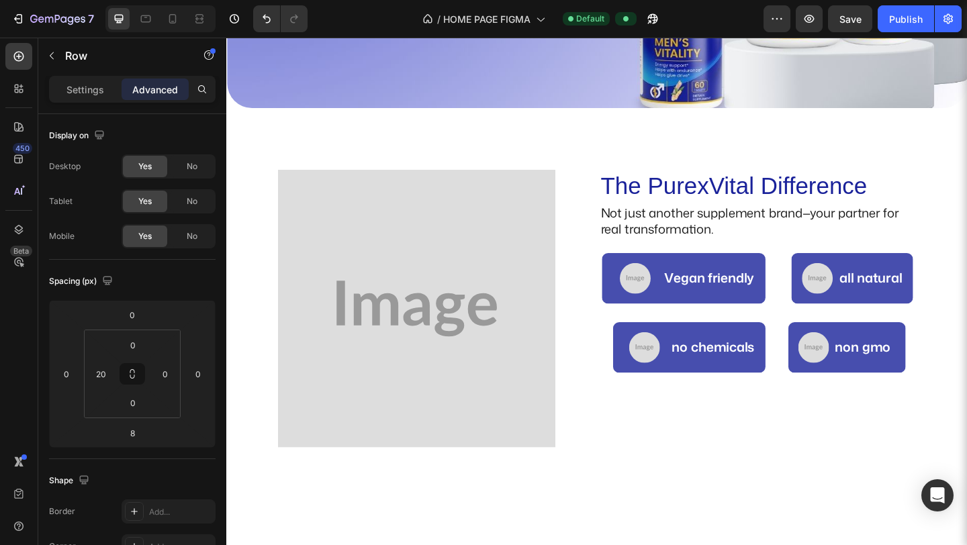
scroll to position [401, 0]
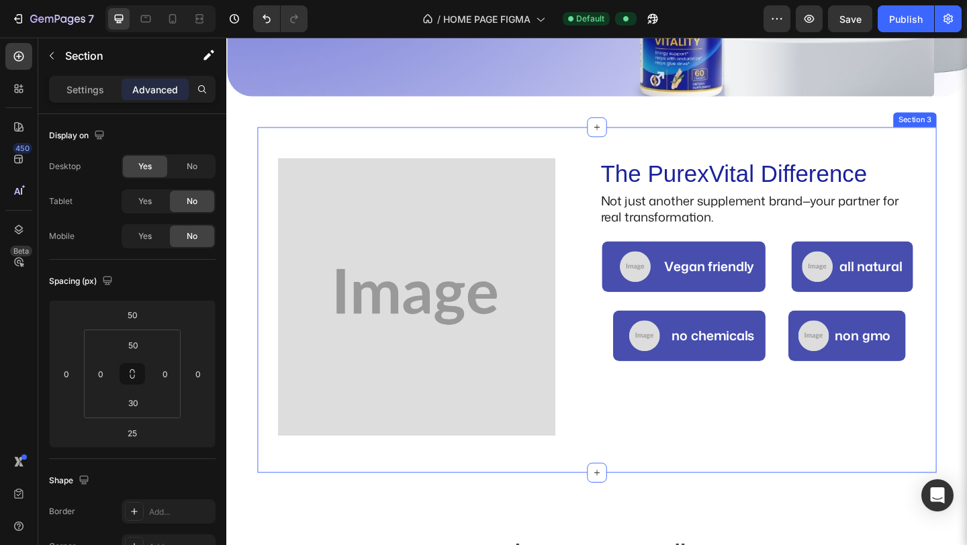
click at [593, 496] on div "The PurexVital Difference Heading Not just another supplement brand—your partne…" at bounding box center [629, 323] width 738 height 376
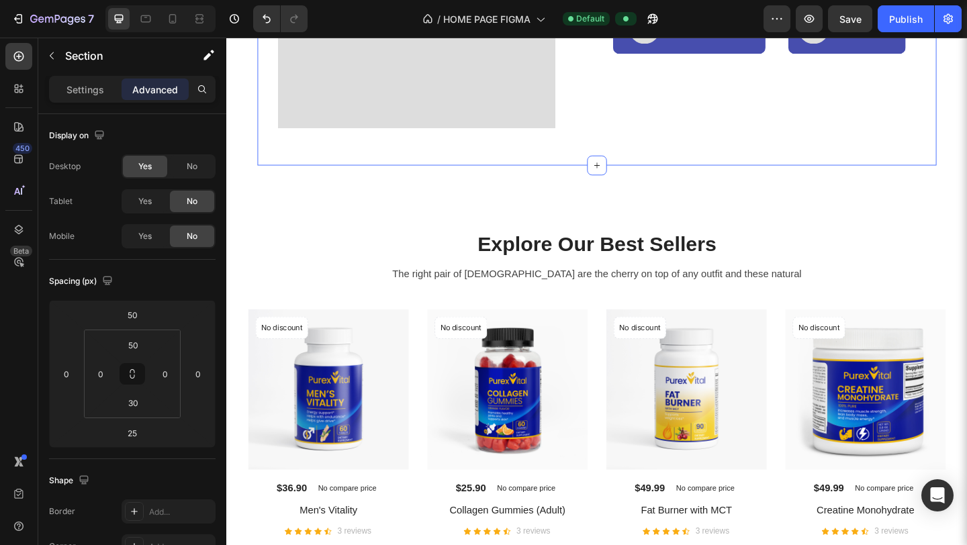
scroll to position [746, 0]
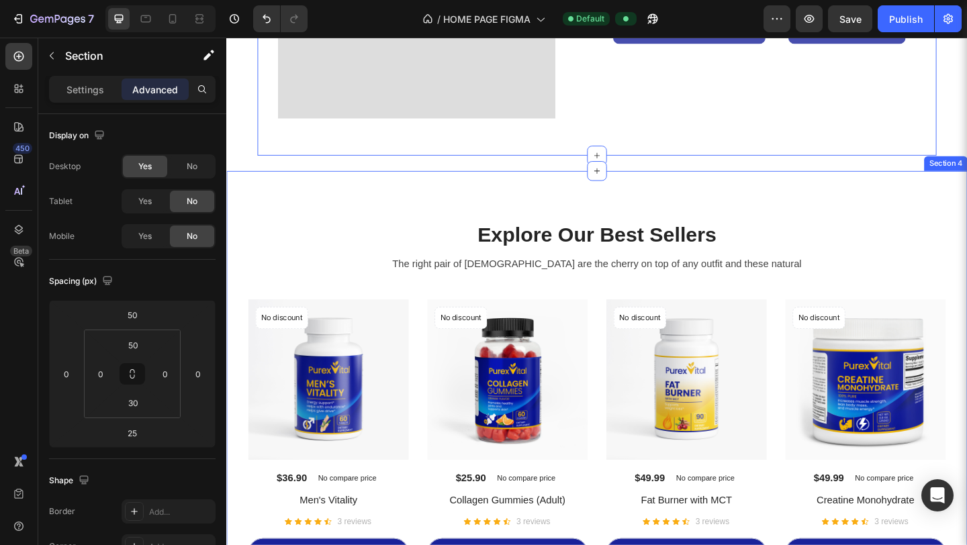
click at [800, 226] on div "Explore Our Best Sellers Heading The right pair of sunnies are the cherry on to…" at bounding box center [629, 443] width 806 height 520
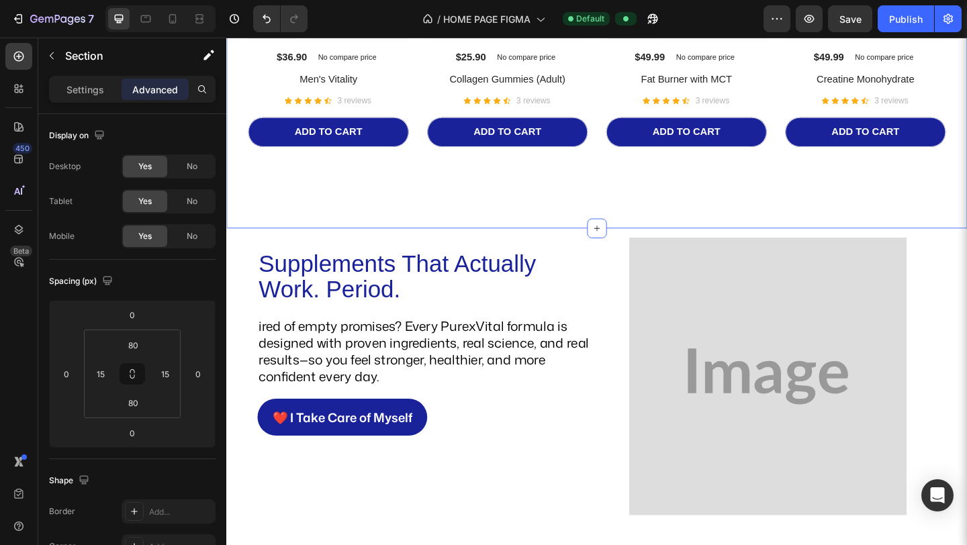
scroll to position [1207, 0]
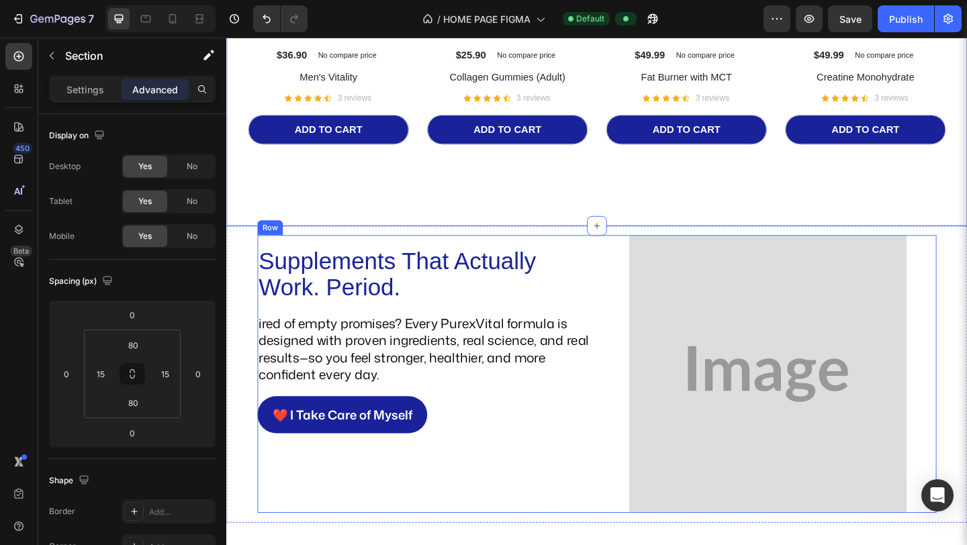
click at [616, 262] on div "Supplements That Actually Work. Period. Heading ired of empty promises? Every P…" at bounding box center [443, 403] width 367 height 302
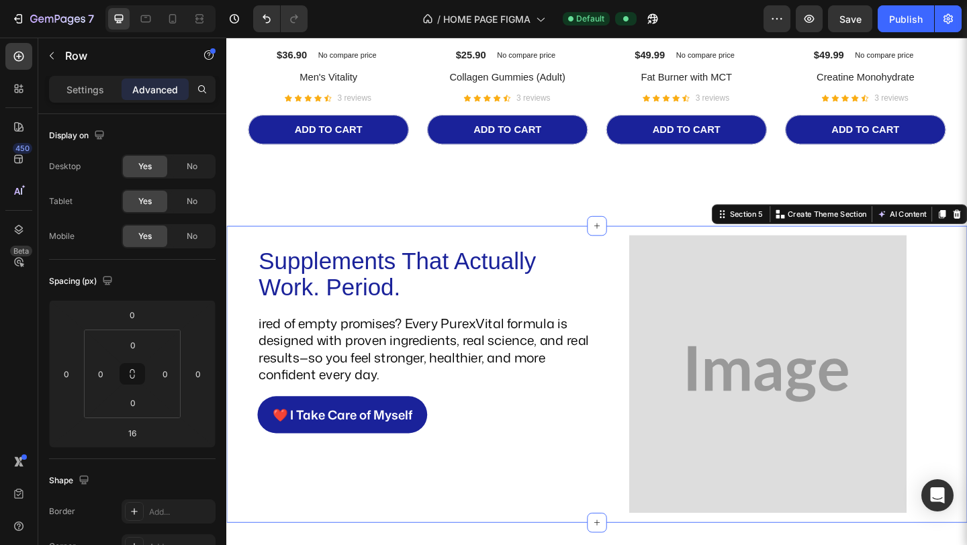
click at [235, 289] on div "Supplements That Actually Work. Period. Heading ired of empty promises? Every P…" at bounding box center [629, 408] width 806 height 313
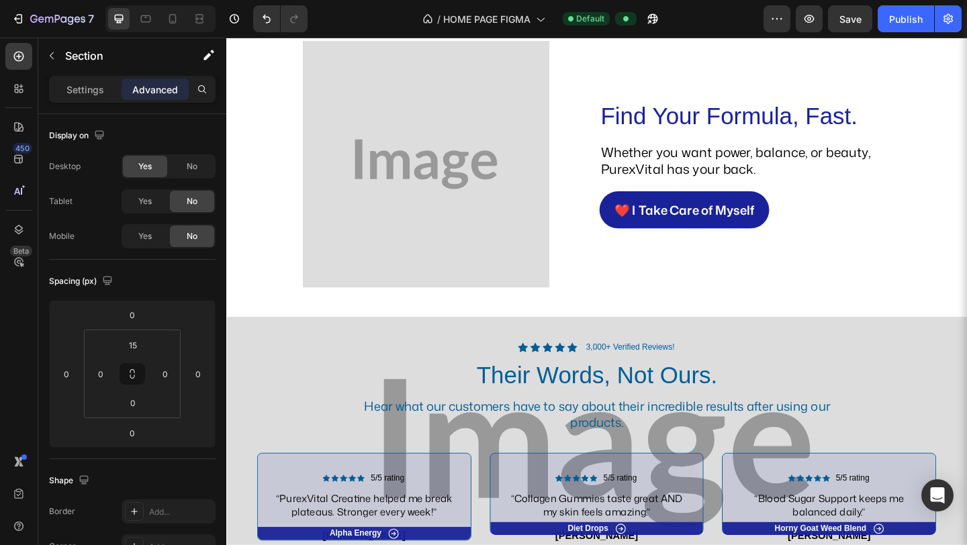
scroll to position [1761, 0]
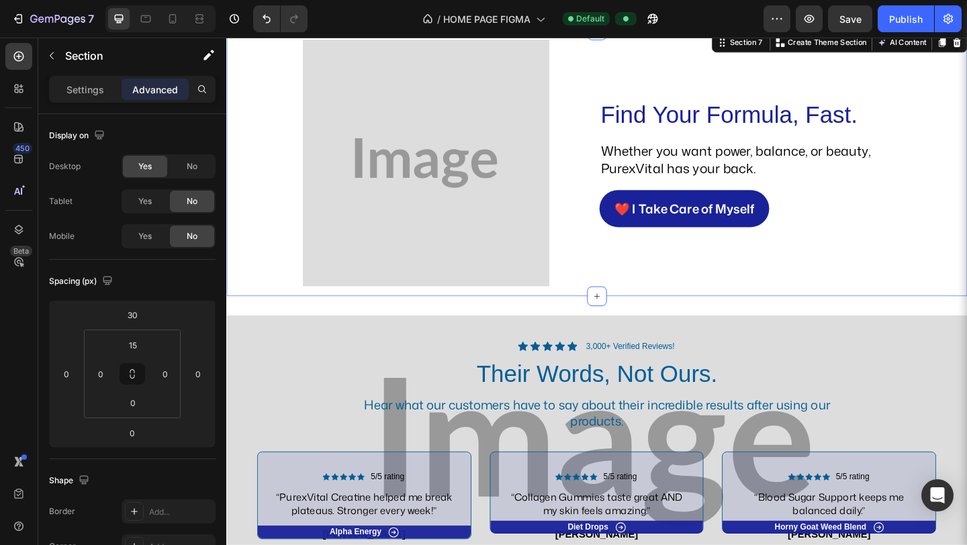
click at [249, 317] on div "Find Your Formula, Fast. Heading Whether you want power, balance, or beauty, Pu…" at bounding box center [629, 179] width 806 height 279
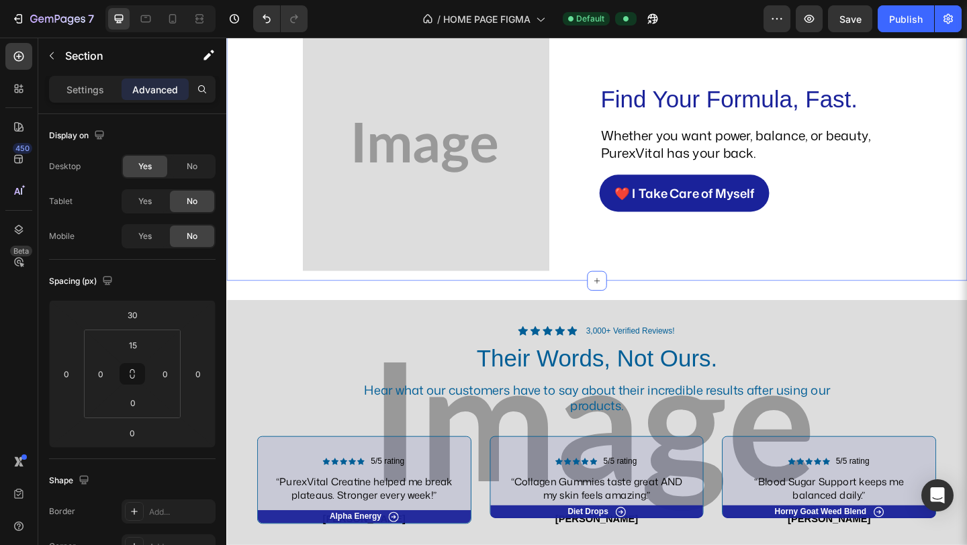
scroll to position [1845, 0]
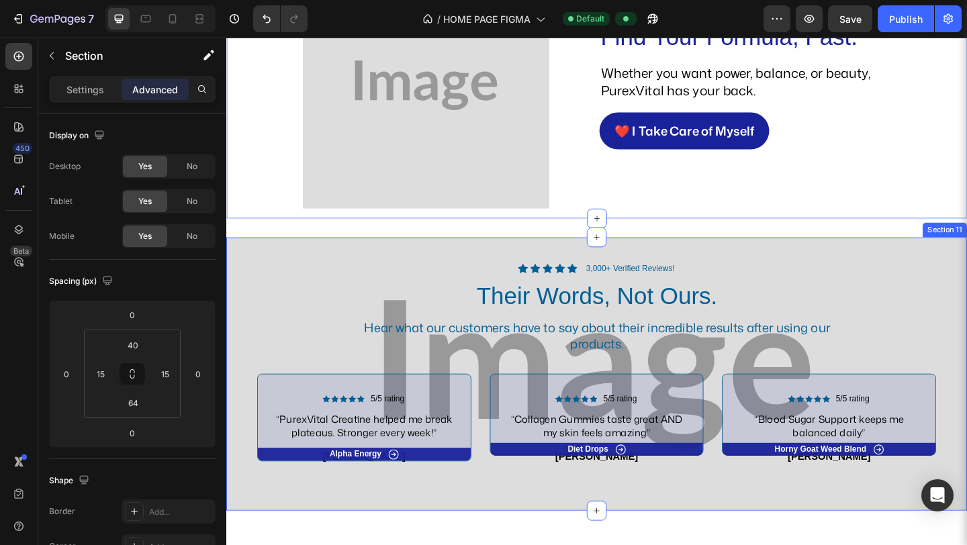
click at [267, 273] on div "Icon Icon Icon Icon Icon Icon List 3,000+ Verified Reviews! Text Block Row Thei…" at bounding box center [629, 404] width 806 height 298
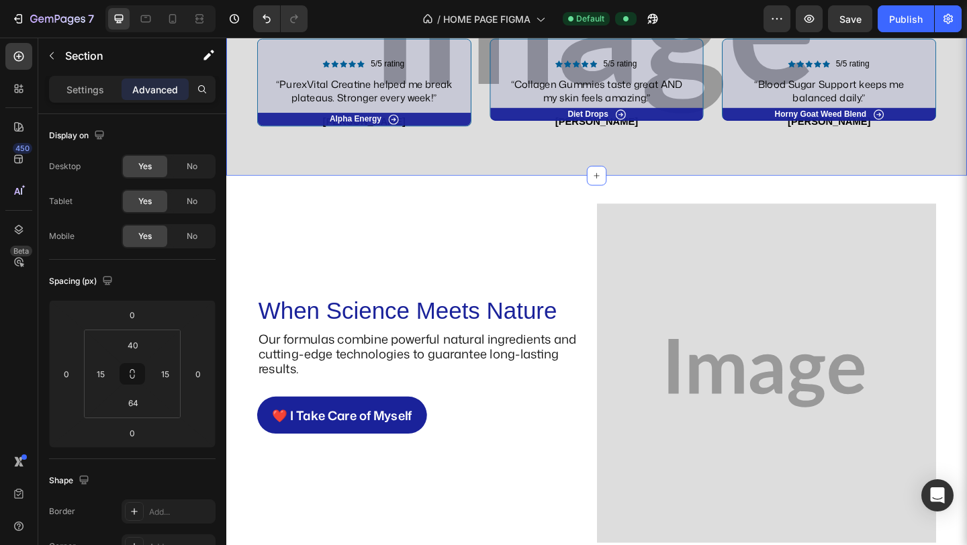
scroll to position [2212, 0]
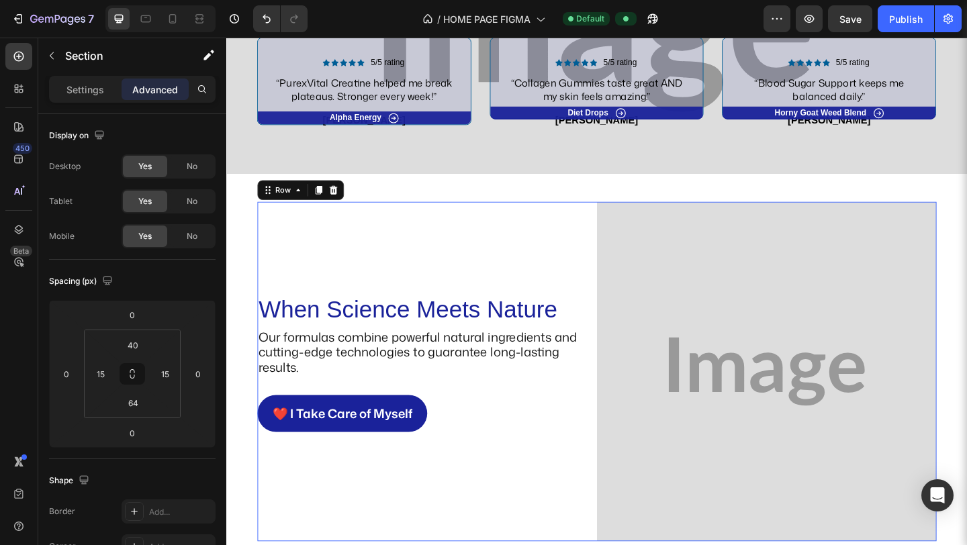
click at [300, 273] on div "Image When Science Meets Nature Heading Our formulas combine powerful natural i…" at bounding box center [444, 400] width 369 height 369
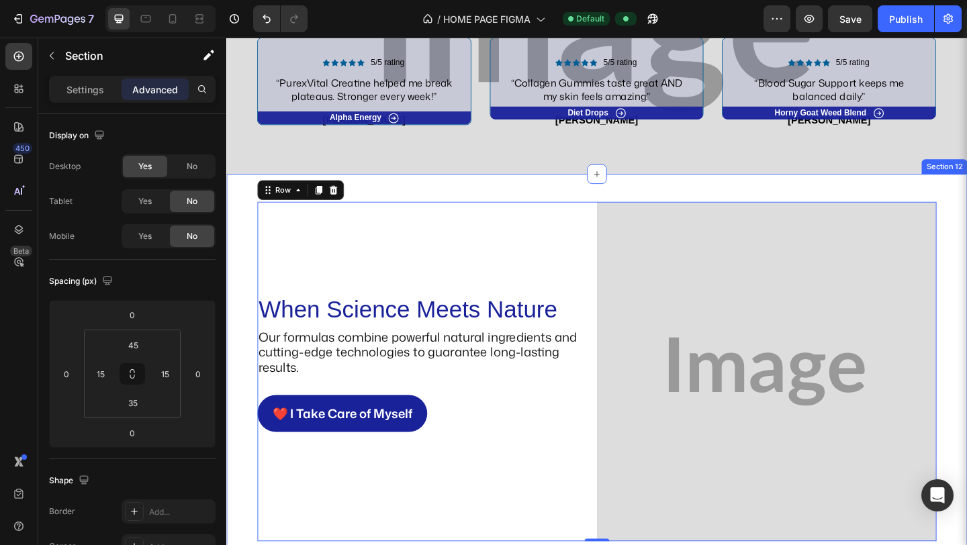
click at [250, 259] on div "Image When Science Meets Nature Heading Our formulas combine powerful natural i…" at bounding box center [628, 400] width 785 height 369
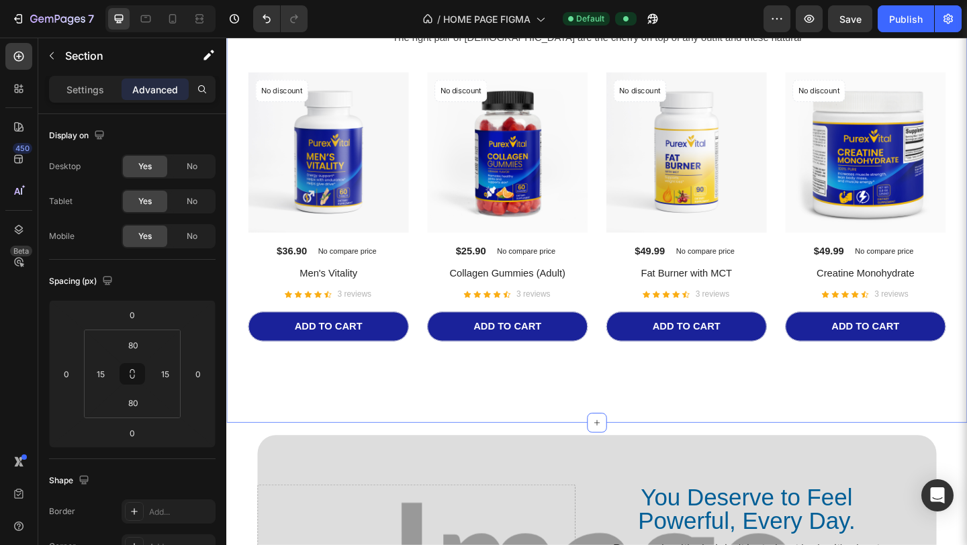
scroll to position [2929, 0]
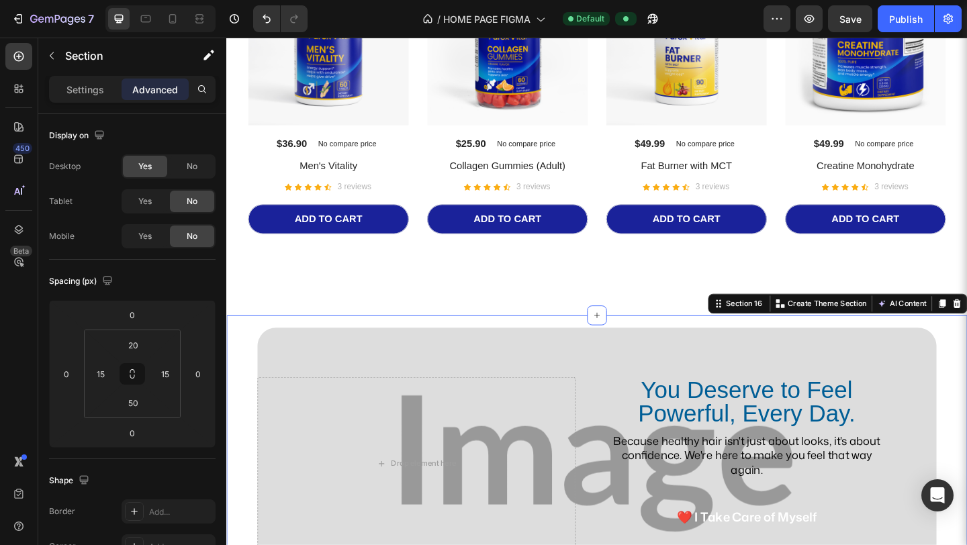
scroll to position [3409, 0]
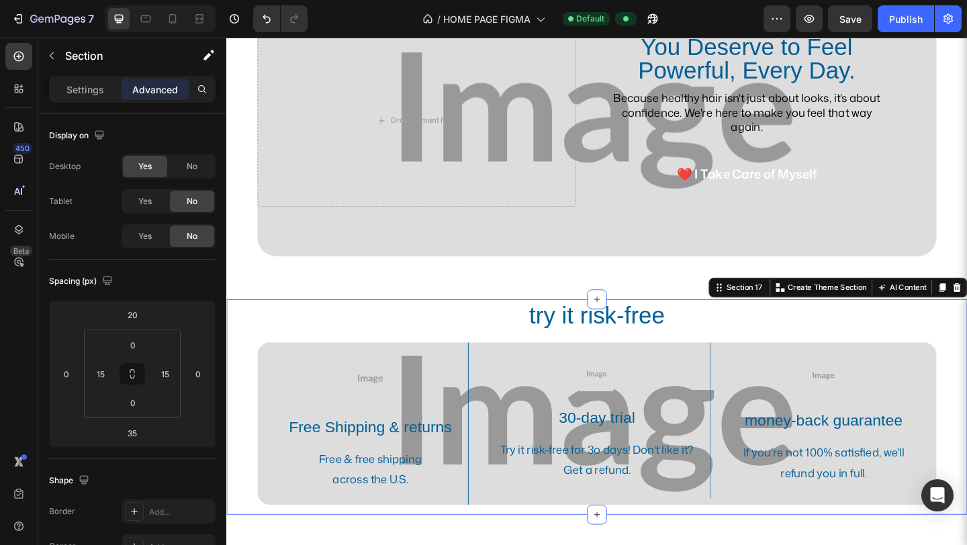
click at [235, 329] on div "try it risk-free Heading Image Free Shipping & returns Text Block Free & free s…" at bounding box center [629, 439] width 806 height 234
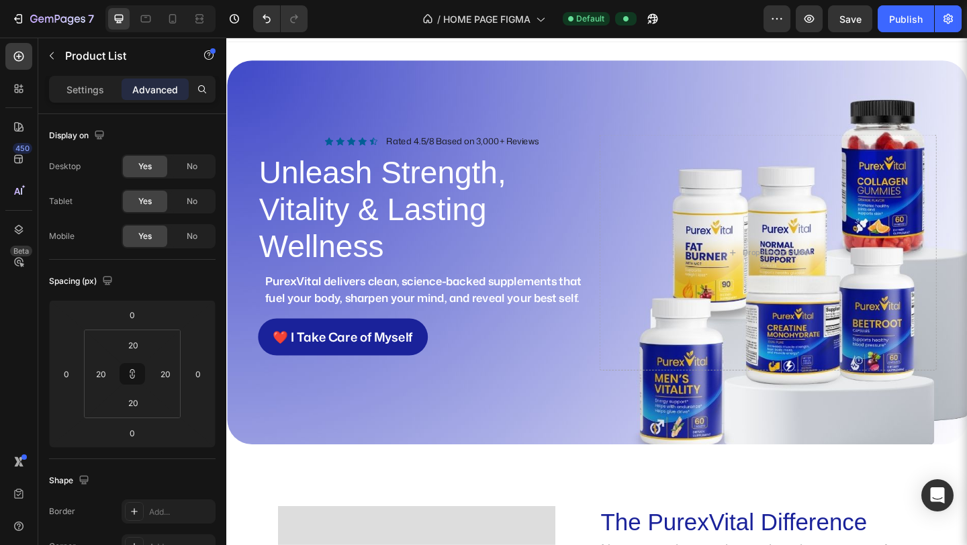
scroll to position [0, 0]
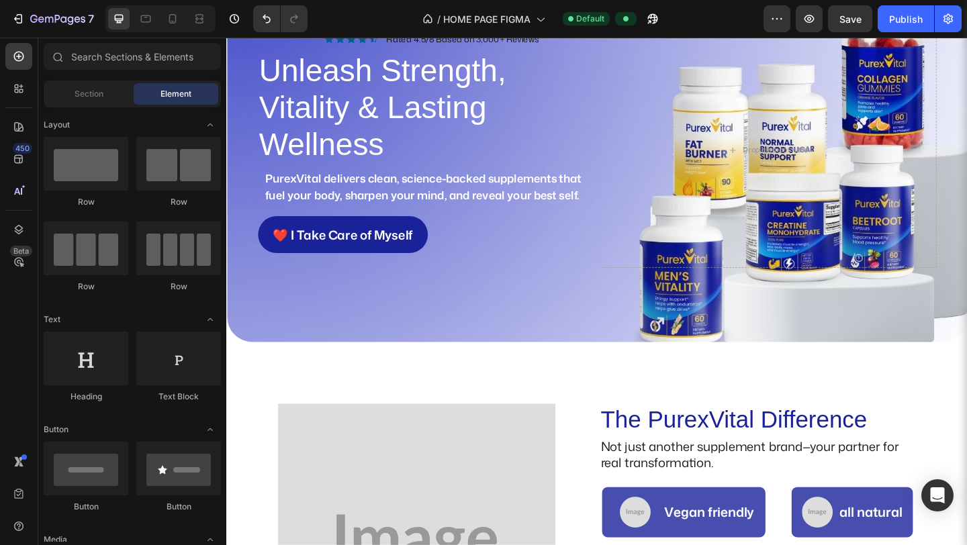
scroll to position [204, 0]
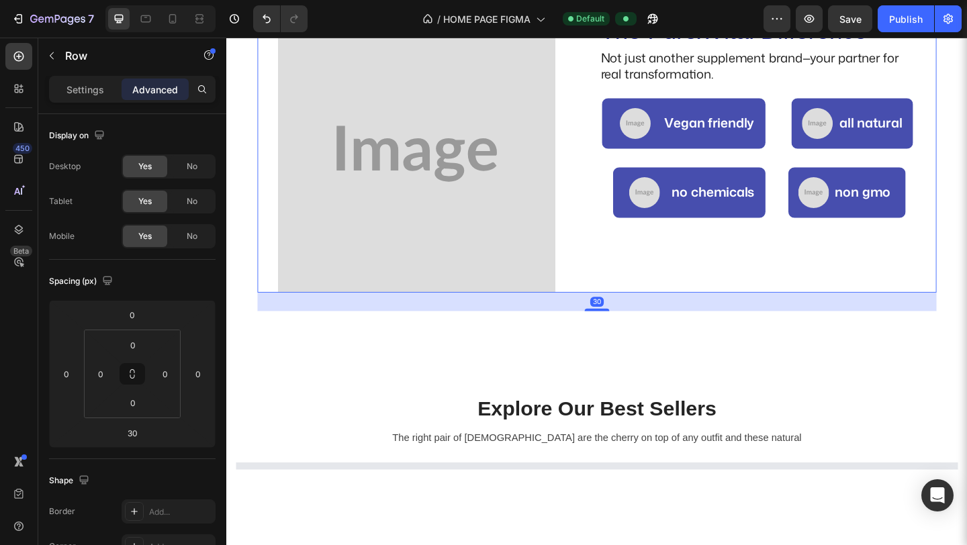
scroll to position [569, 0]
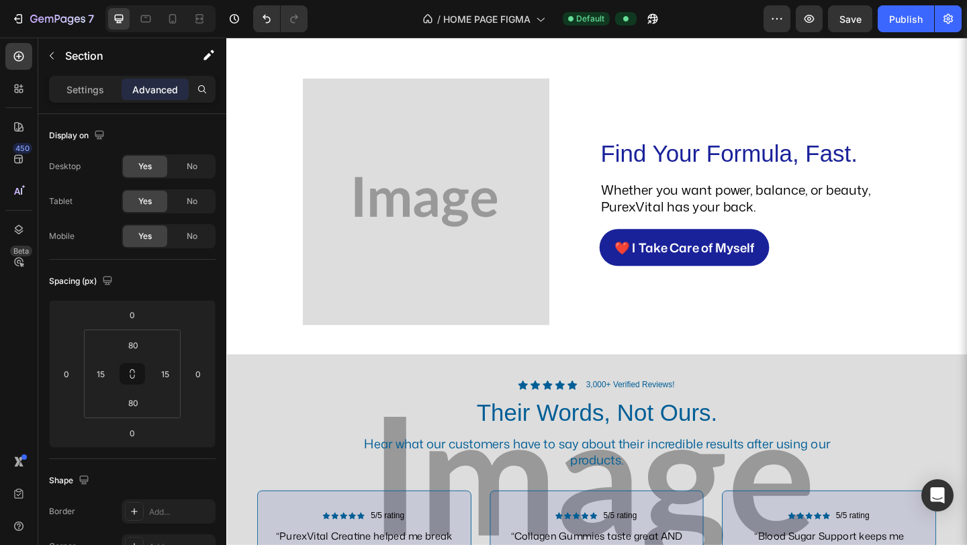
scroll to position [1770, 0]
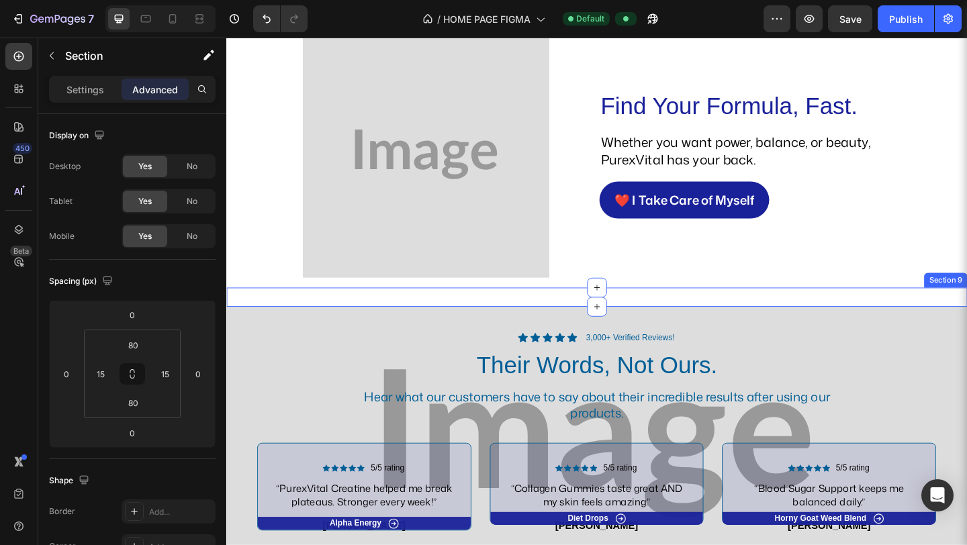
click at [758, 328] on div "Allo Sud Bundles Heading Product Images Icon Icon Icon Icon Icon Icon List $36.…" at bounding box center [629, 319] width 806 height 21
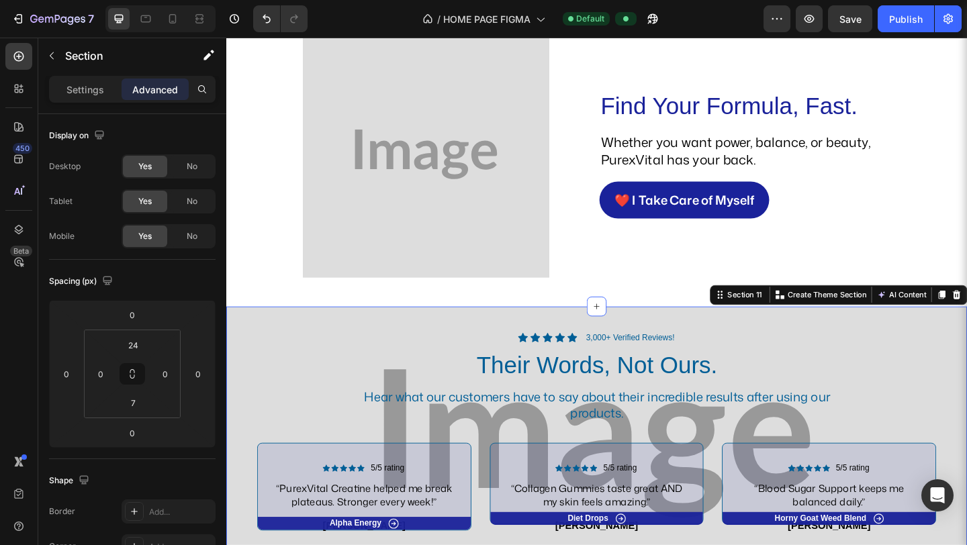
click at [758, 336] on div "Icon Icon Icon Icon Icon Icon List 3,000+ Verified Reviews! Text Block Row Thei…" at bounding box center [629, 479] width 806 height 298
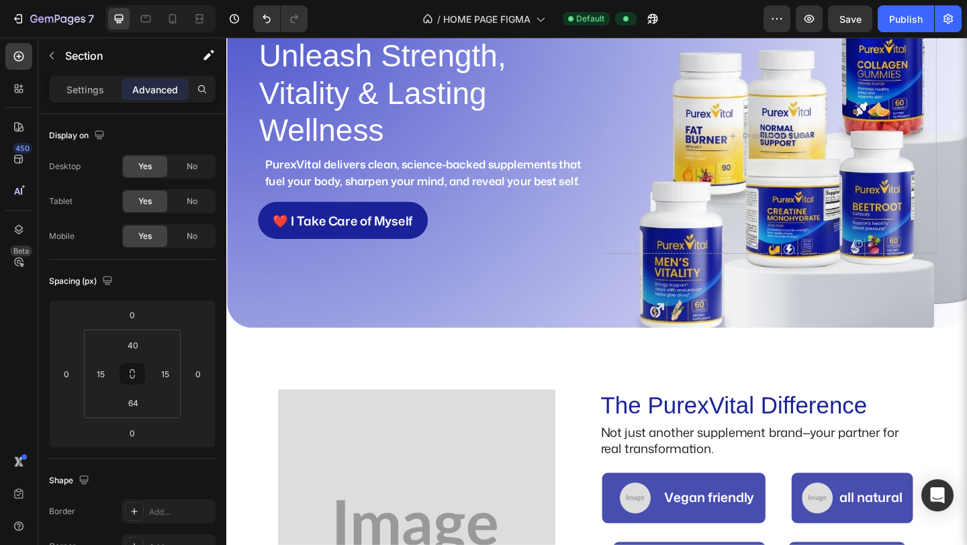
scroll to position [0, 0]
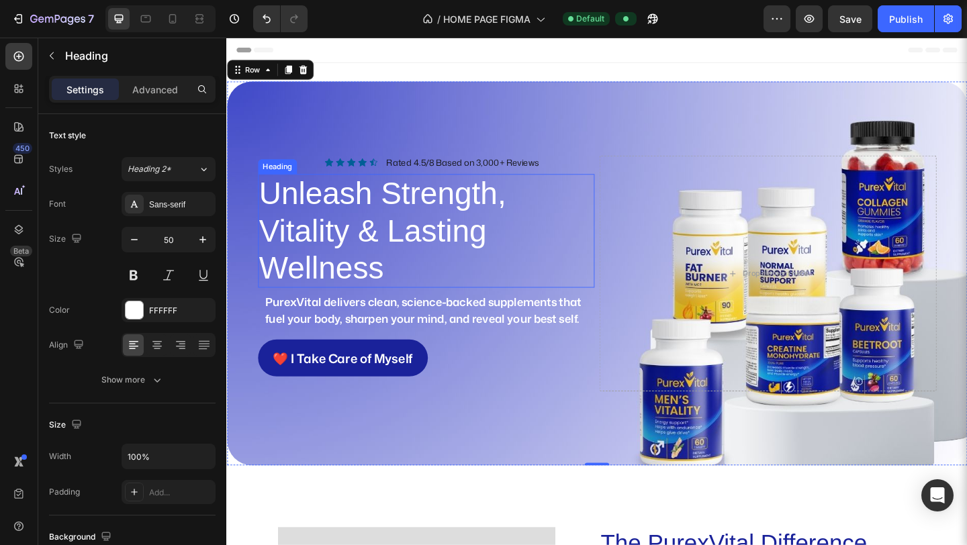
click at [431, 246] on h2 "Unleash Strength, Vitality & Lasting Wellness" at bounding box center [443, 248] width 367 height 124
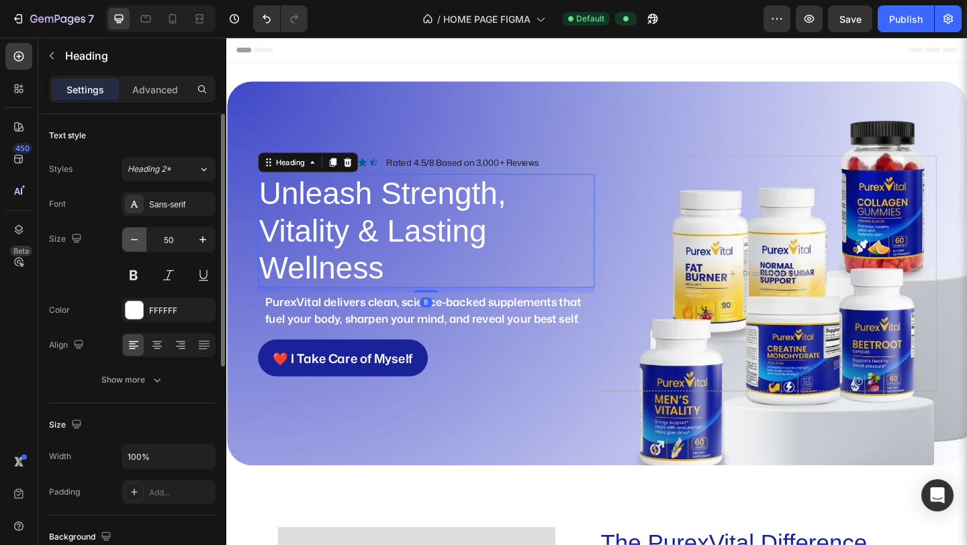
click at [139, 239] on icon "button" at bounding box center [134, 239] width 13 height 13
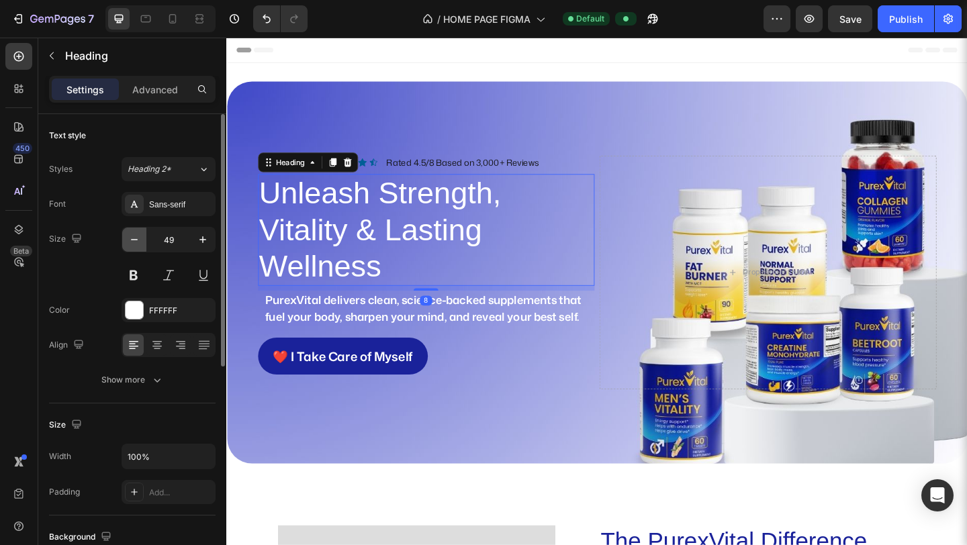
click at [139, 239] on icon "button" at bounding box center [134, 239] width 13 height 13
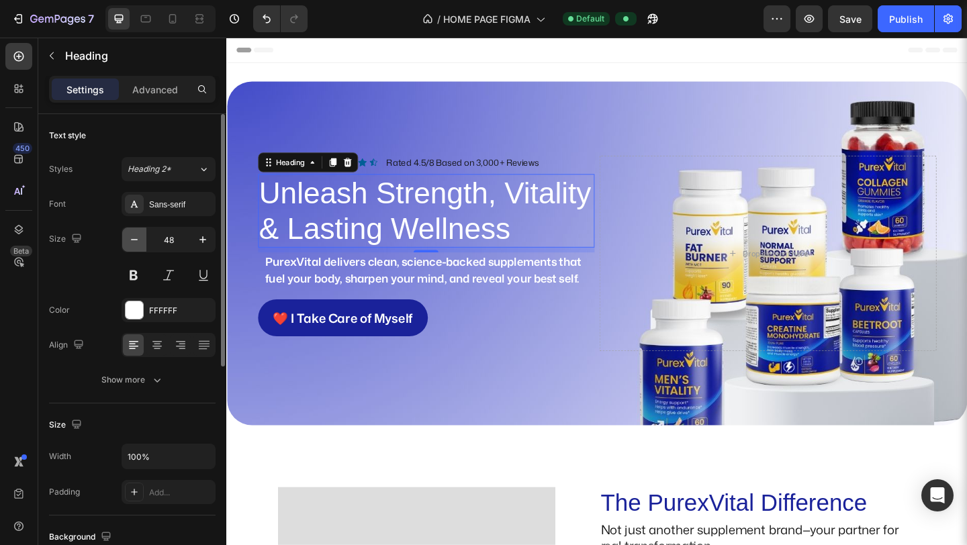
click at [139, 239] on icon "button" at bounding box center [134, 239] width 13 height 13
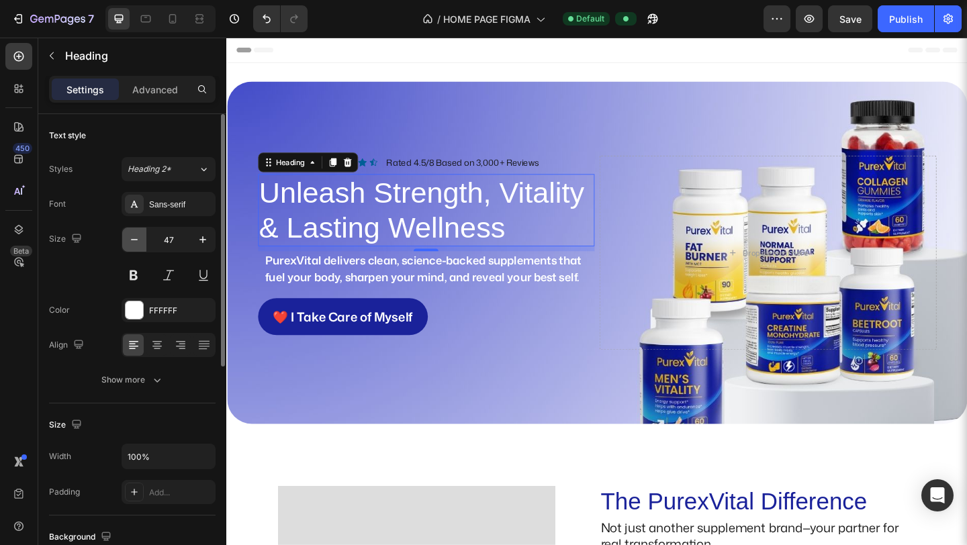
click at [139, 239] on icon "button" at bounding box center [134, 239] width 13 height 13
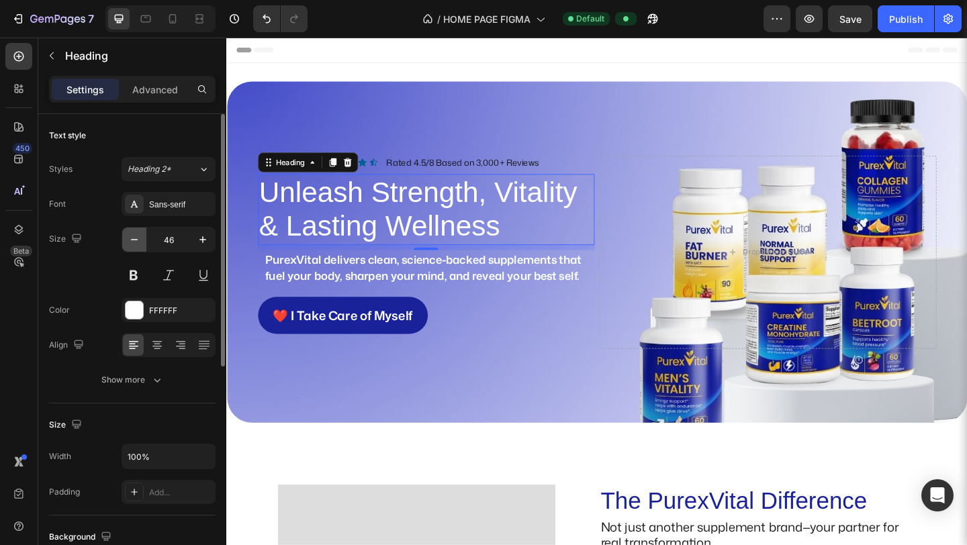
click at [139, 239] on icon "button" at bounding box center [134, 239] width 13 height 13
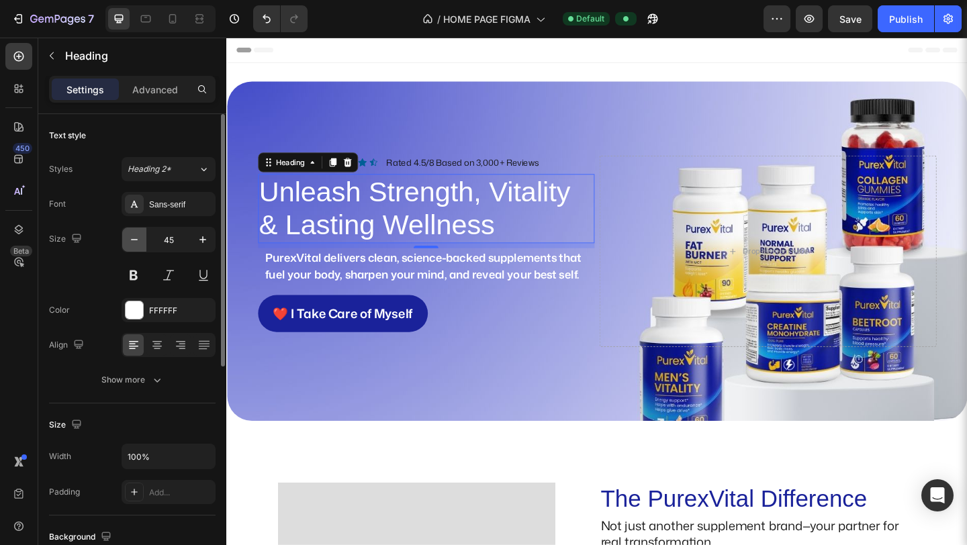
click at [135, 236] on icon "button" at bounding box center [134, 239] width 13 height 13
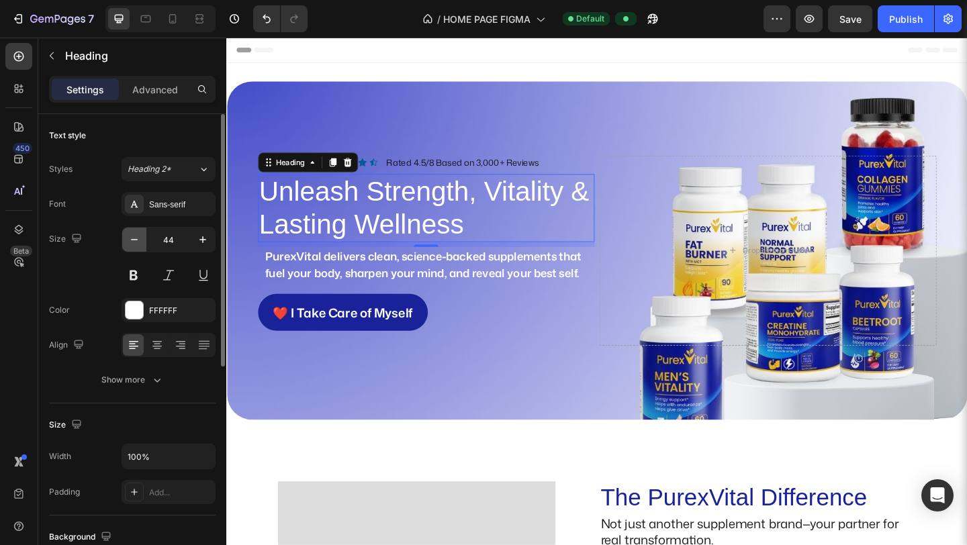
click at [135, 236] on icon "button" at bounding box center [134, 239] width 13 height 13
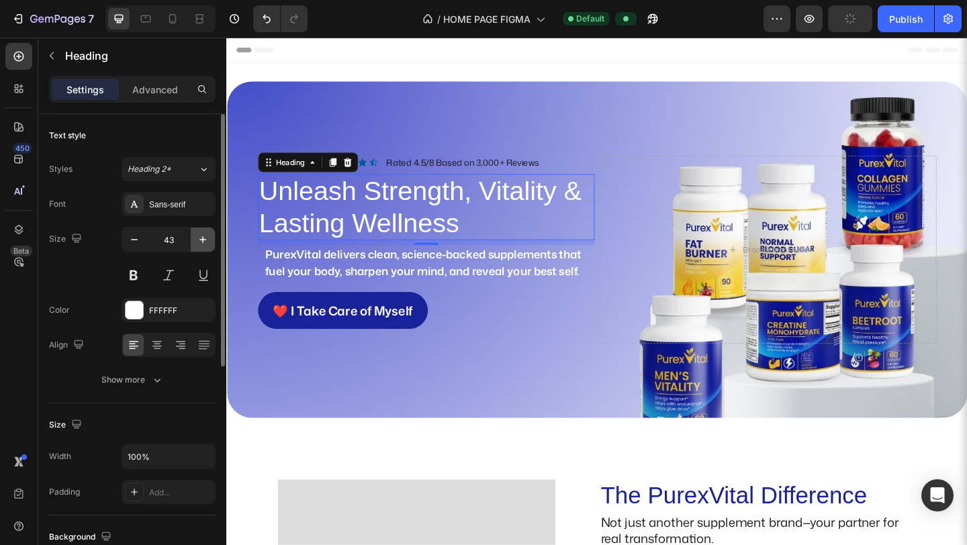
click at [200, 246] on button "button" at bounding box center [203, 240] width 24 height 24
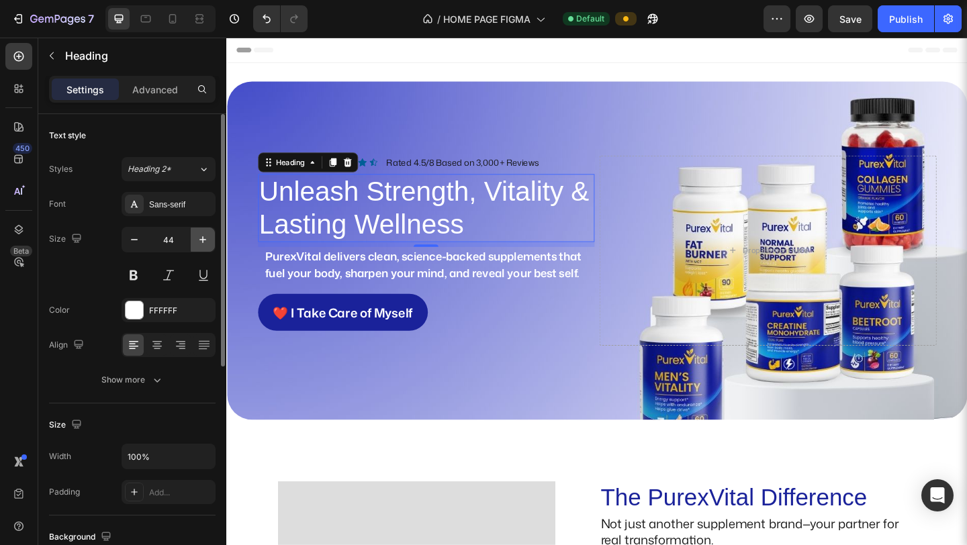
click at [200, 246] on button "button" at bounding box center [203, 240] width 24 height 24
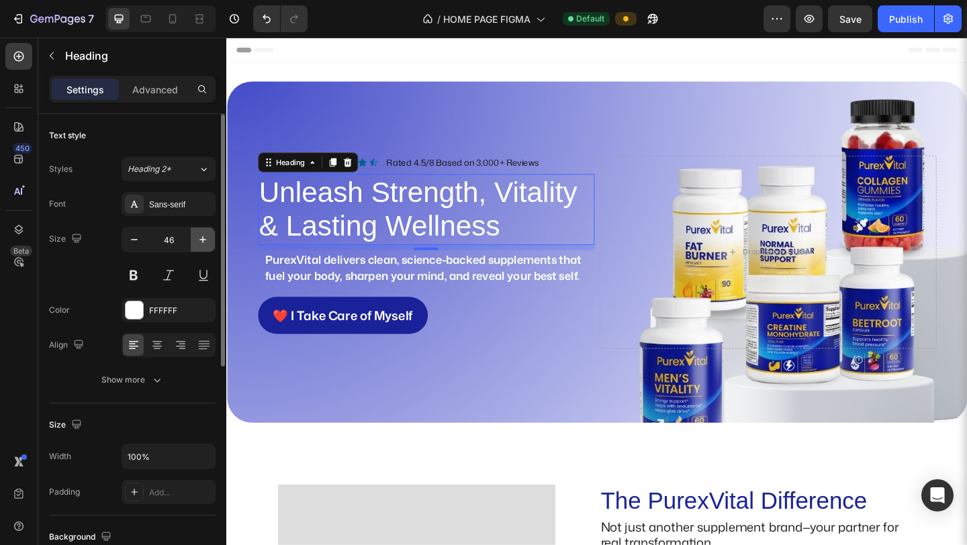
click at [200, 246] on button "button" at bounding box center [203, 240] width 24 height 24
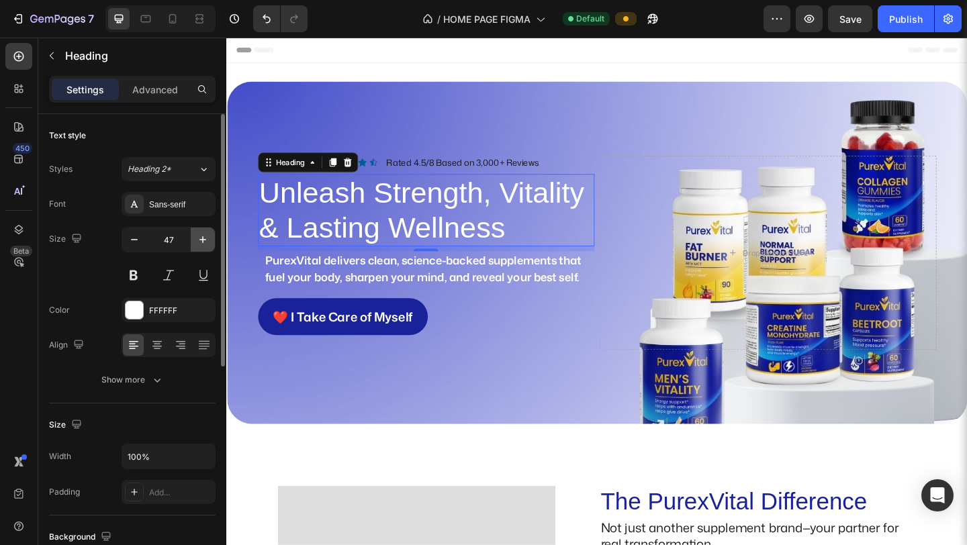
click at [200, 246] on button "button" at bounding box center [203, 240] width 24 height 24
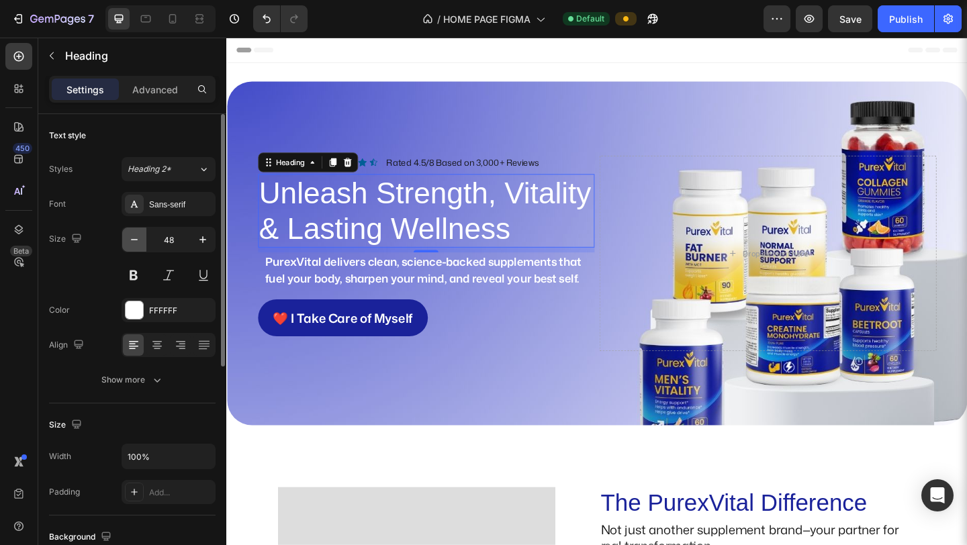
click at [140, 244] on icon "button" at bounding box center [134, 239] width 13 height 13
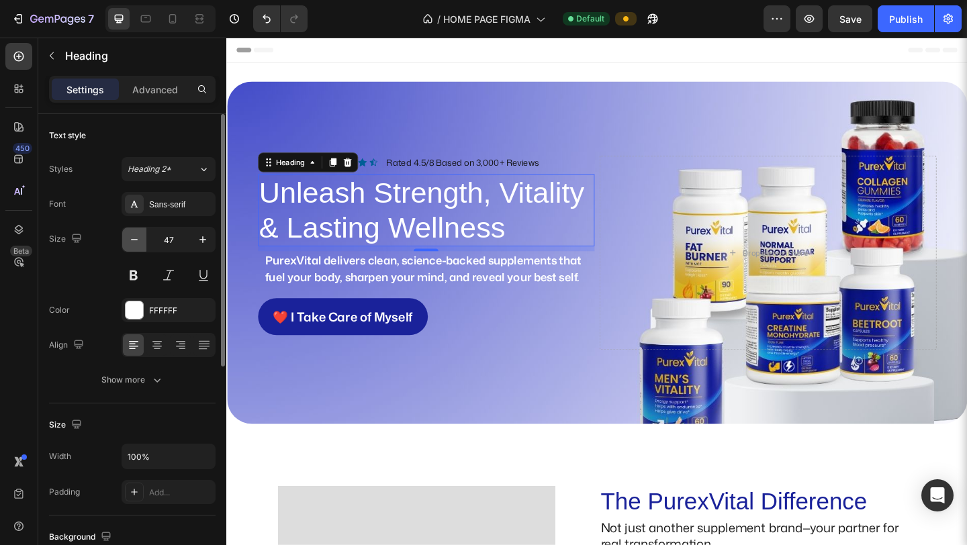
type input "46"
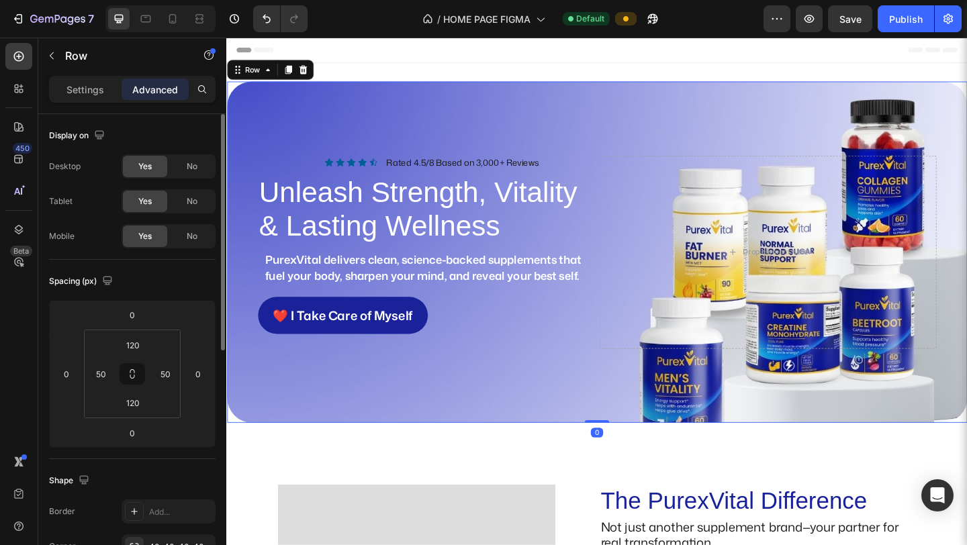
click at [310, 412] on div "Icon Icon Icon Icon Icon Icon List Rated 4.5/8 Based on 3,000+ Reviews Text Blo…" at bounding box center [629, 270] width 805 height 371
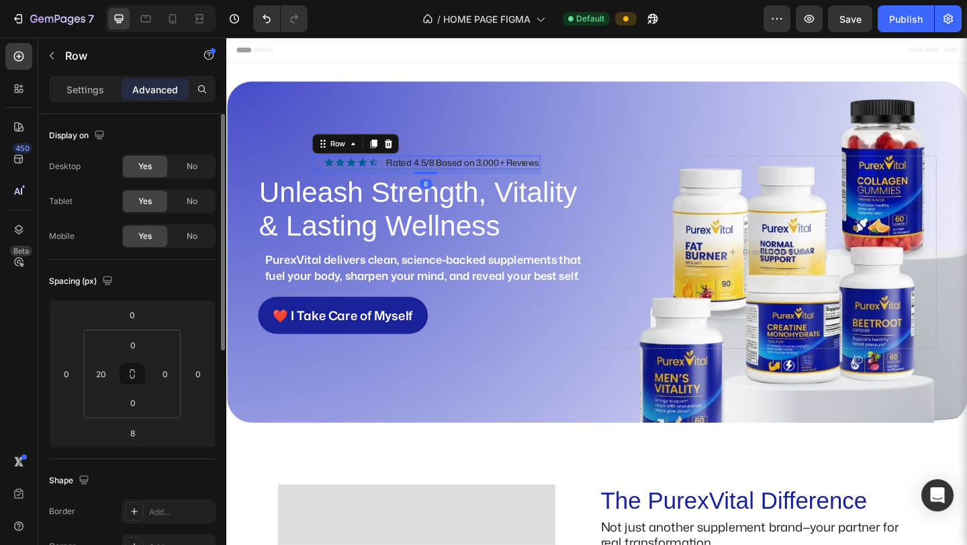
click at [395, 174] on div "Icon Icon Icon Icon Icon Icon List Rated 4.5/8 Based on 3,000+ Reviews Text Blo…" at bounding box center [444, 173] width 248 height 15
click at [336, 173] on div "Icon 0" at bounding box center [337, 172] width 9 height 9
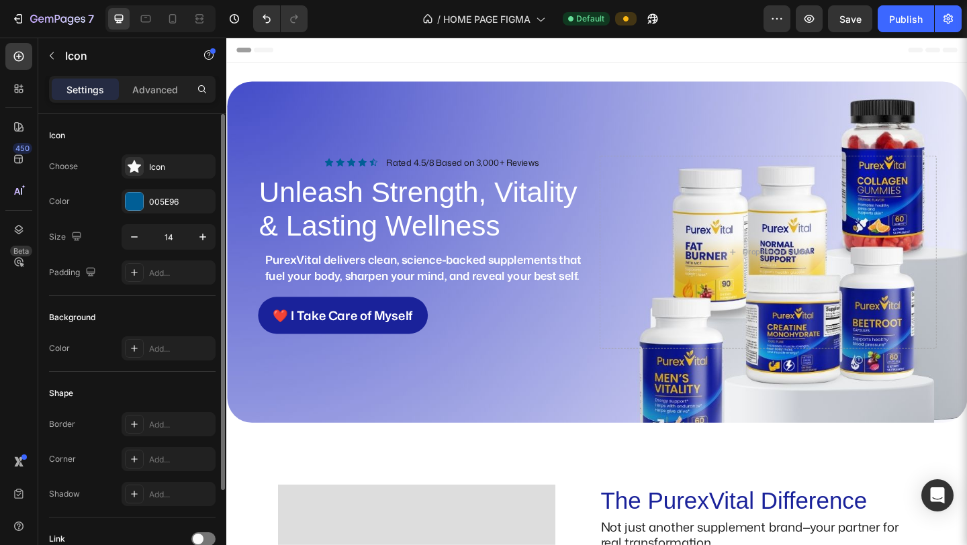
click at [336, 175] on icon at bounding box center [337, 173] width 9 height 9
click at [338, 175] on div "0" at bounding box center [337, 178] width 13 height 11
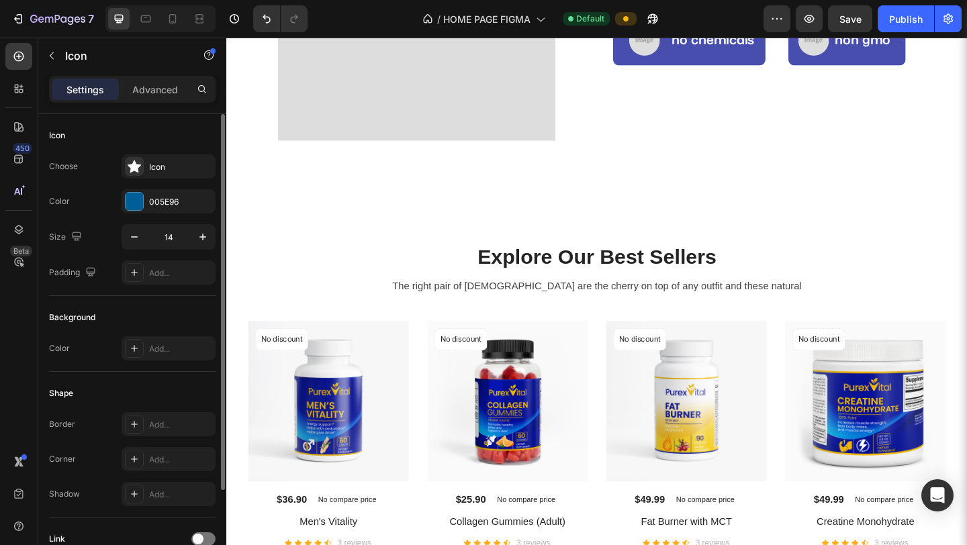
scroll to position [739, 0]
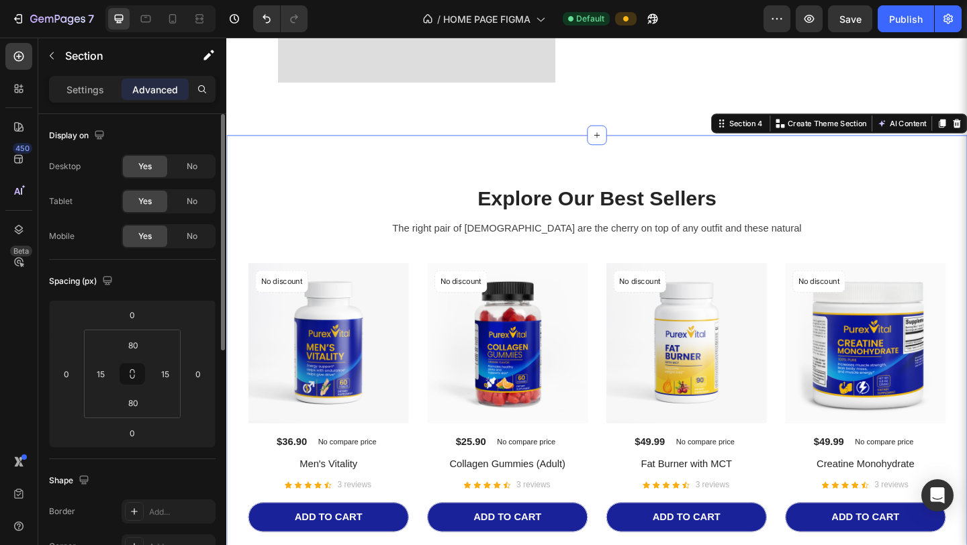
click at [474, 187] on div "Explore Our Best Sellers Heading The right pair of sunnies are the cherry on to…" at bounding box center [629, 404] width 806 height 520
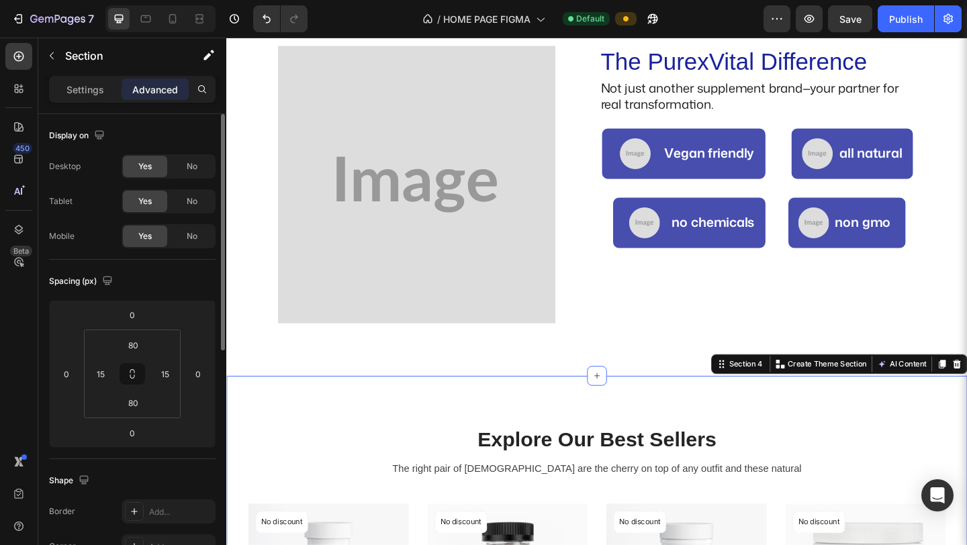
scroll to position [475, 0]
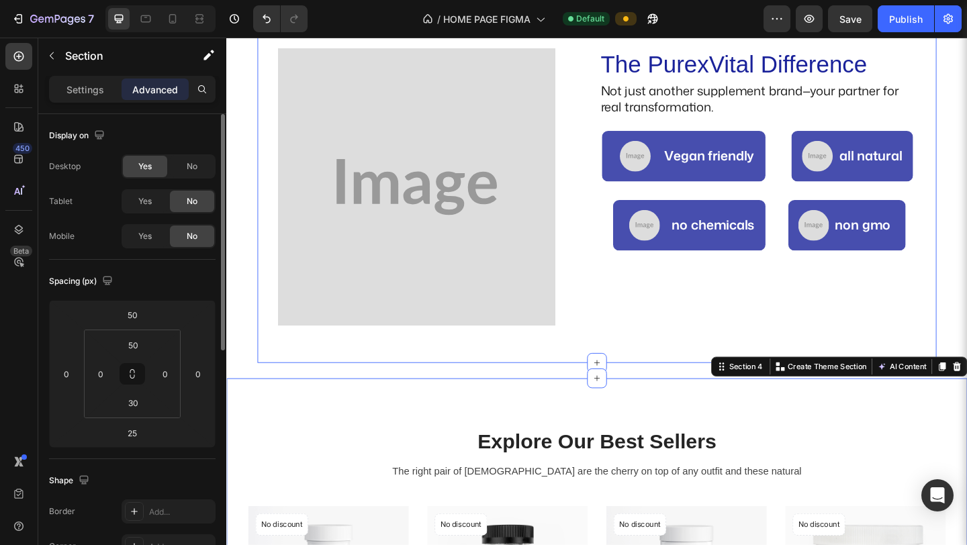
click at [686, 381] on div "The PurexVital Difference Heading Not just another supplement brand—your partne…" at bounding box center [629, 203] width 738 height 376
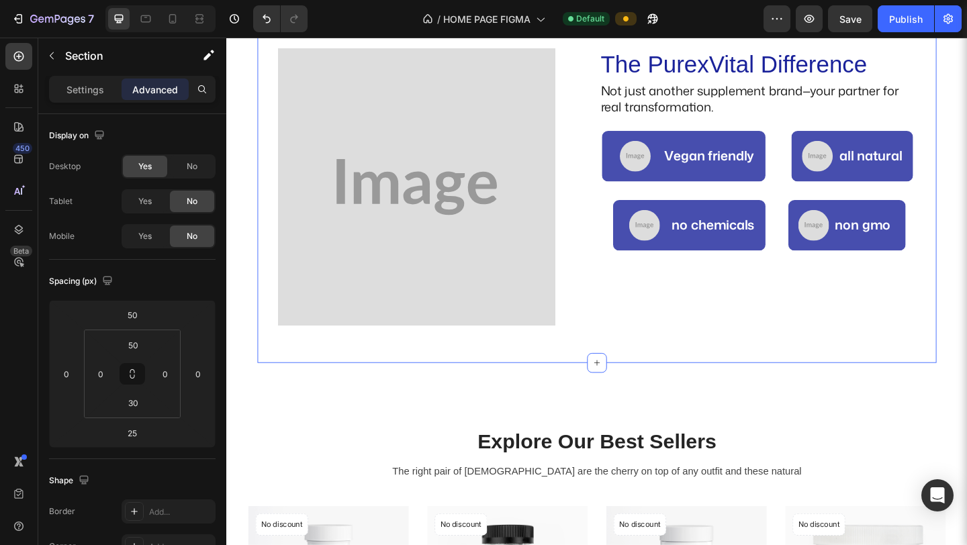
click at [288, 375] on div "The PurexVital Difference Heading Not just another supplement brand—your partne…" at bounding box center [629, 203] width 738 height 376
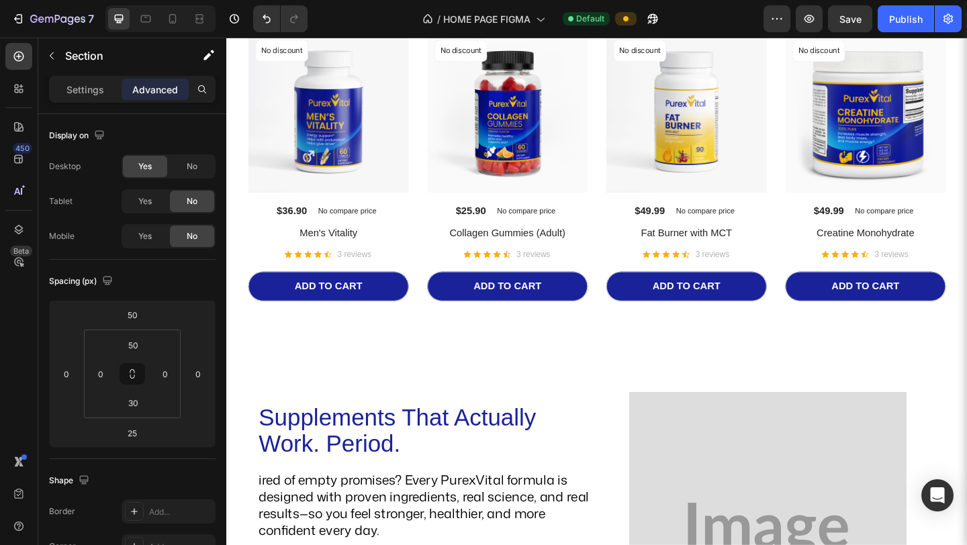
scroll to position [994, 0]
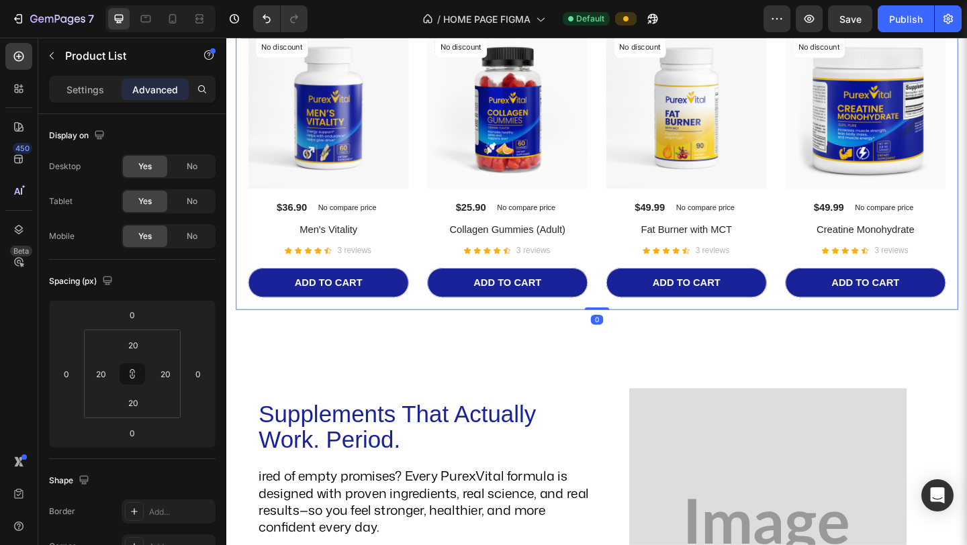
click at [631, 324] on div "No discount Not be displayed when published Product Badge (P) Images $36.90 (P)…" at bounding box center [628, 174] width 785 height 320
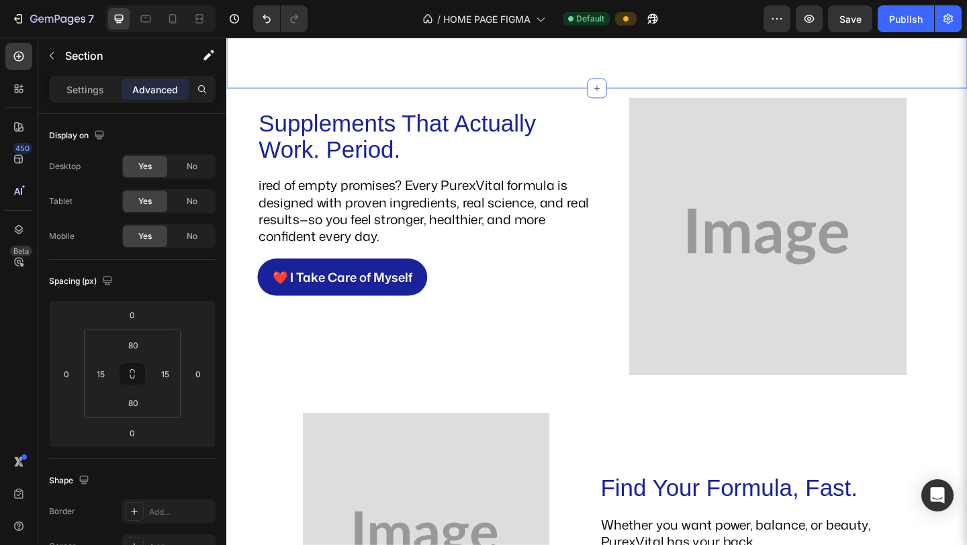
scroll to position [1330, 0]
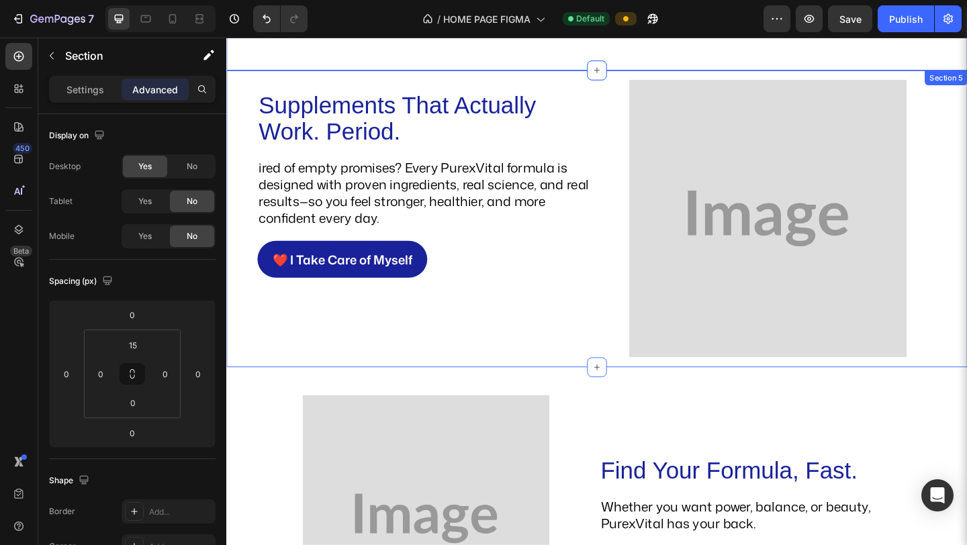
click at [966, 169] on div "Supplements That Actually Work. Period. Heading ired of empty promises? Every P…" at bounding box center [629, 239] width 806 height 313
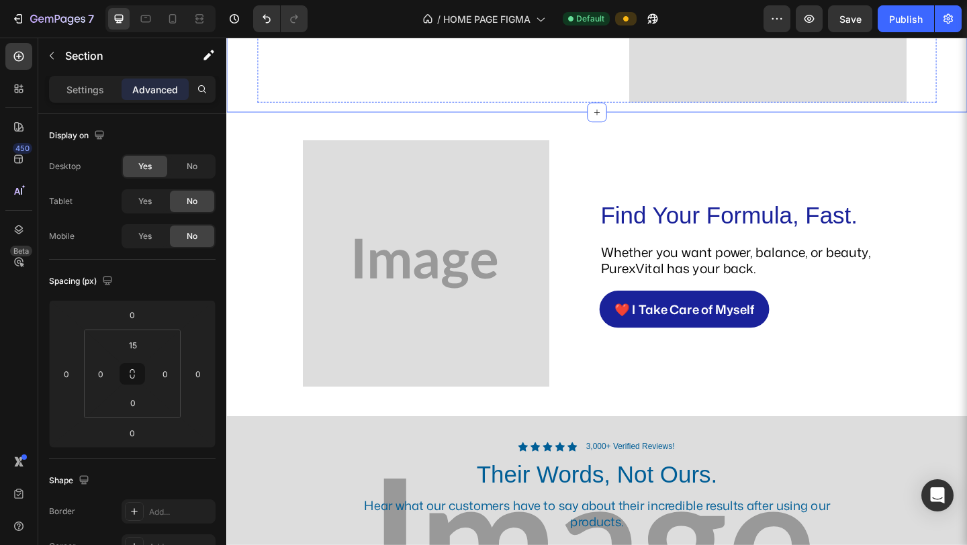
scroll to position [1613, 0]
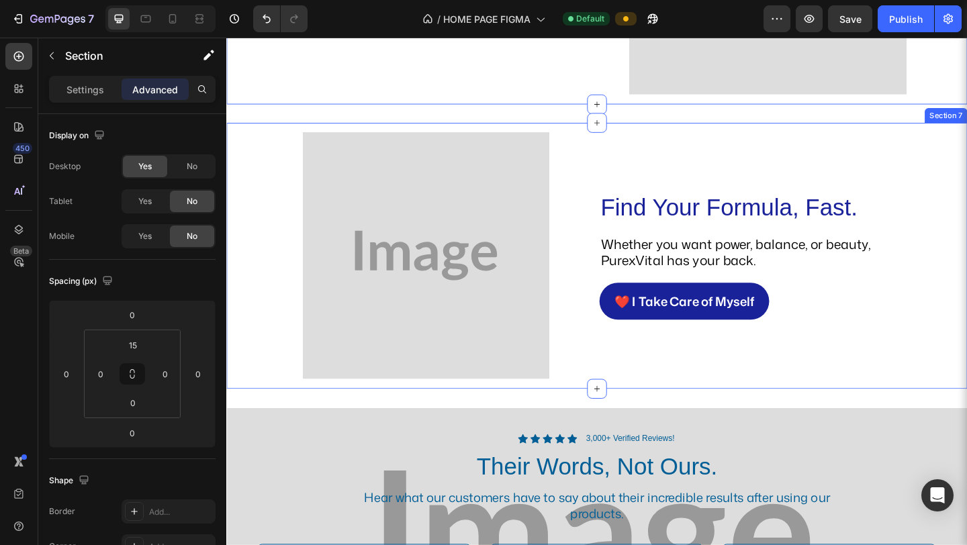
click at [604, 410] on div "Find Your Formula, Fast. Heading Whether you want power, balance, or beauty, Pu…" at bounding box center [629, 279] width 806 height 279
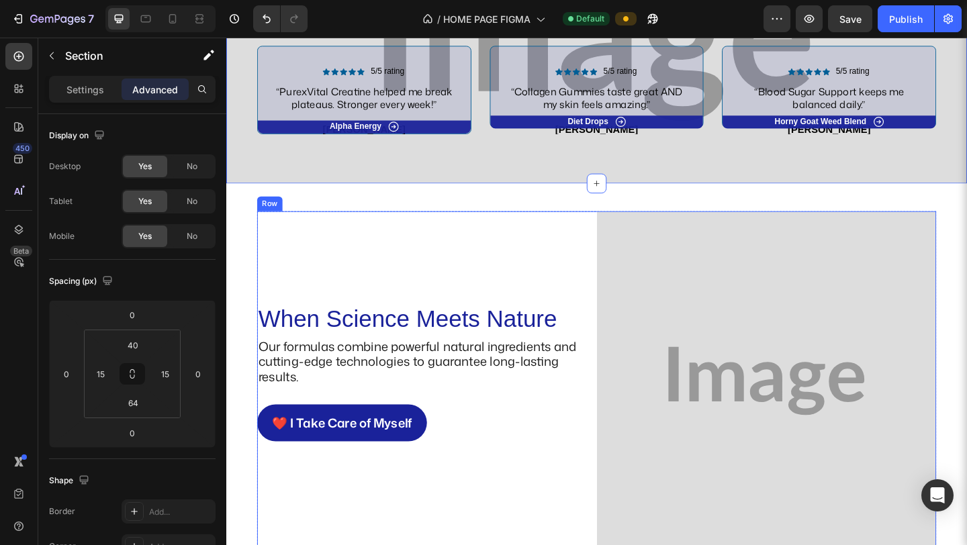
scroll to position [2172, 0]
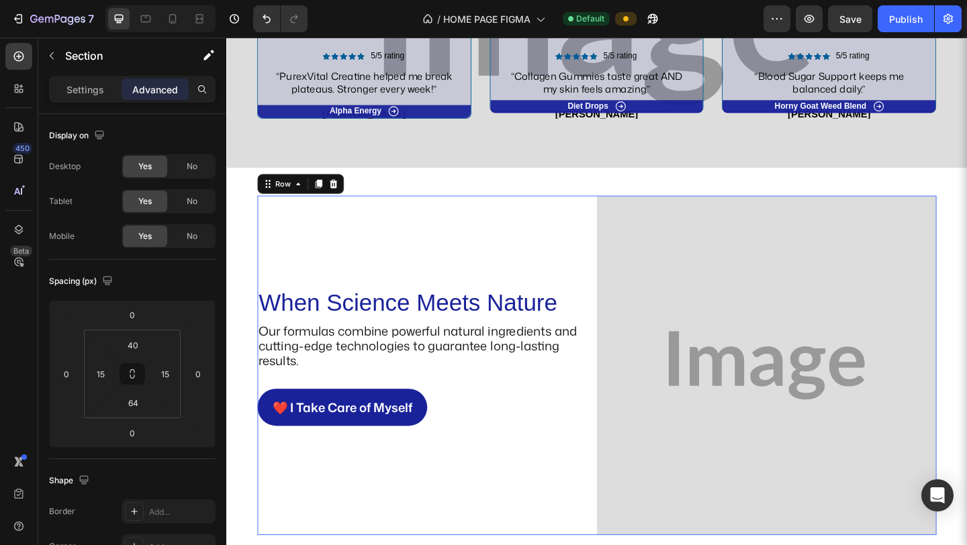
click at [558, 334] on div "Image When Science Meets Nature Heading Our formulas combine powerful natural i…" at bounding box center [444, 393] width 369 height 369
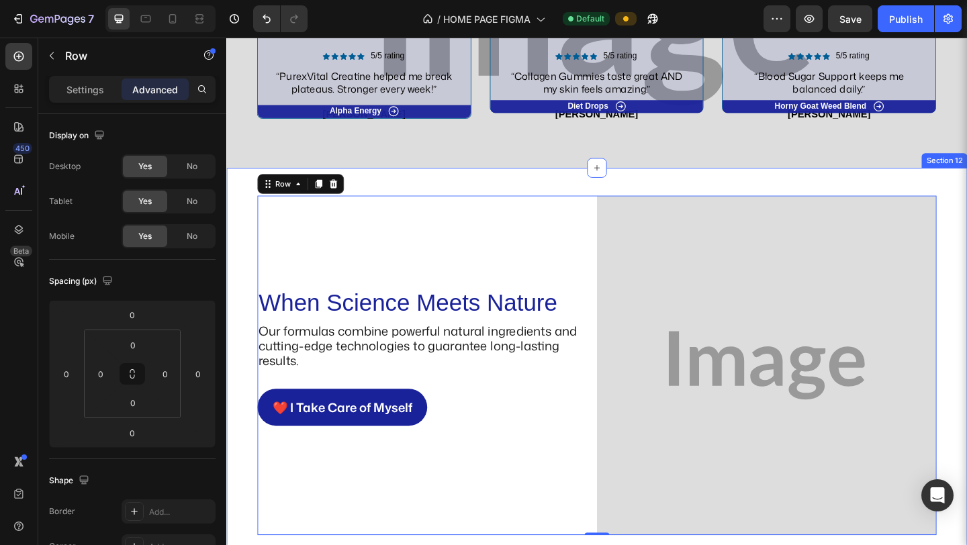
click at [241, 250] on div "Image When Science Meets Nature Heading Our formulas combine powerful natural i…" at bounding box center [628, 393] width 785 height 369
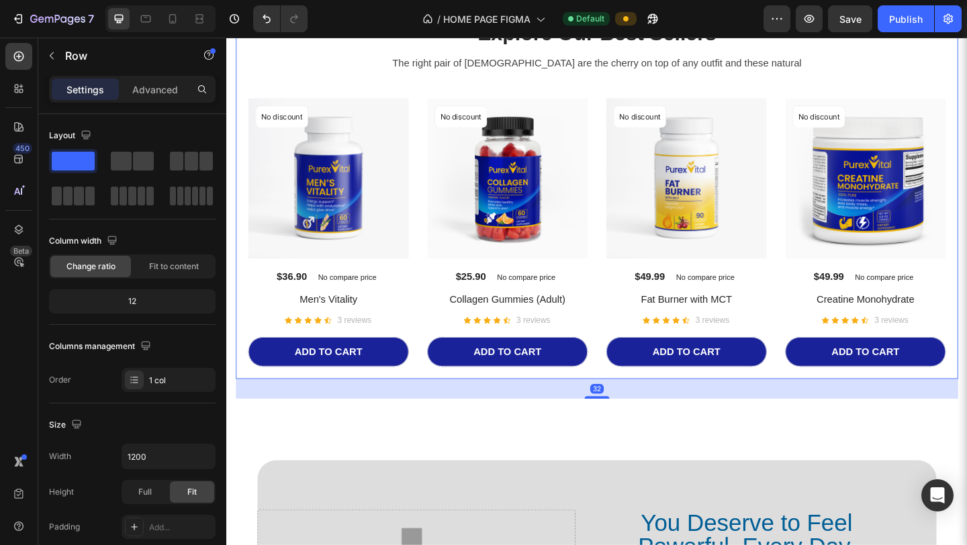
scroll to position [2948, 0]
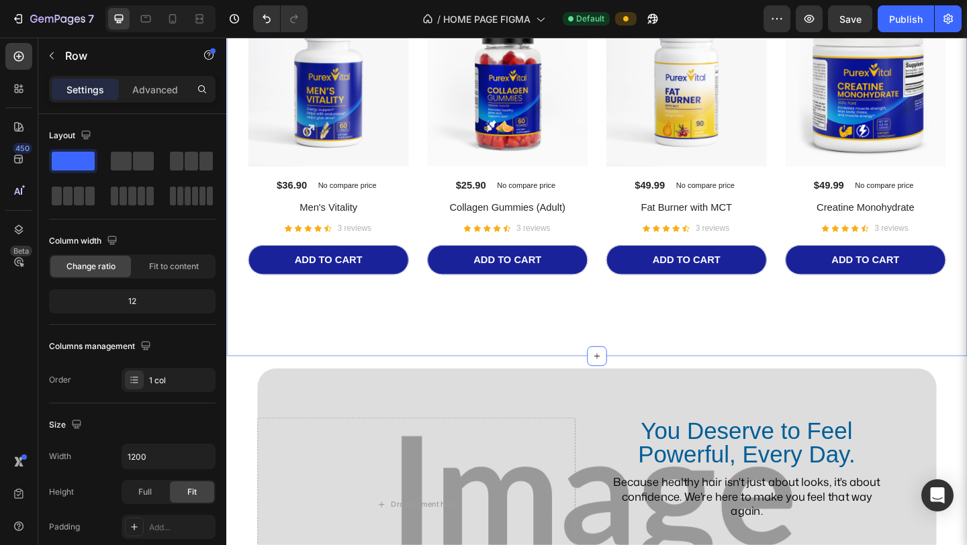
click at [435, 353] on div "Explore Our Best Sellers Heading The right pair of sunnies are the cherry on to…" at bounding box center [629, 124] width 806 height 520
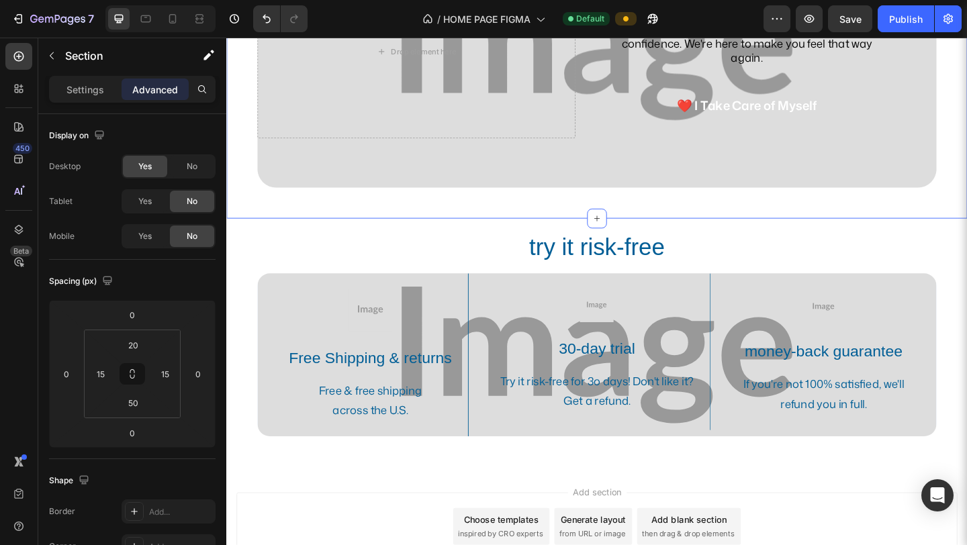
scroll to position [3514, 0]
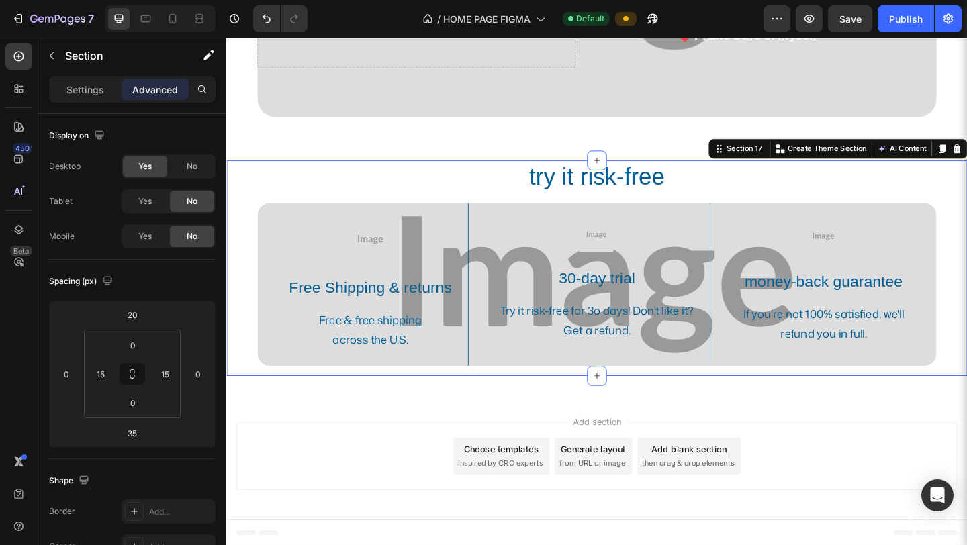
click at [966, 357] on div "try it risk-free Heading Image Free Shipping & returns Text Block Free & free s…" at bounding box center [628, 288] width 785 height 234
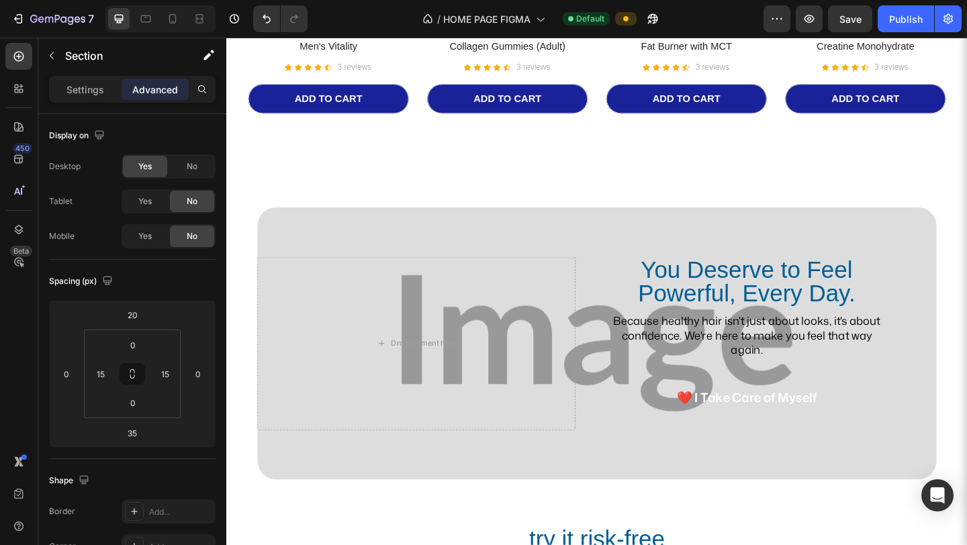
scroll to position [3144, 0]
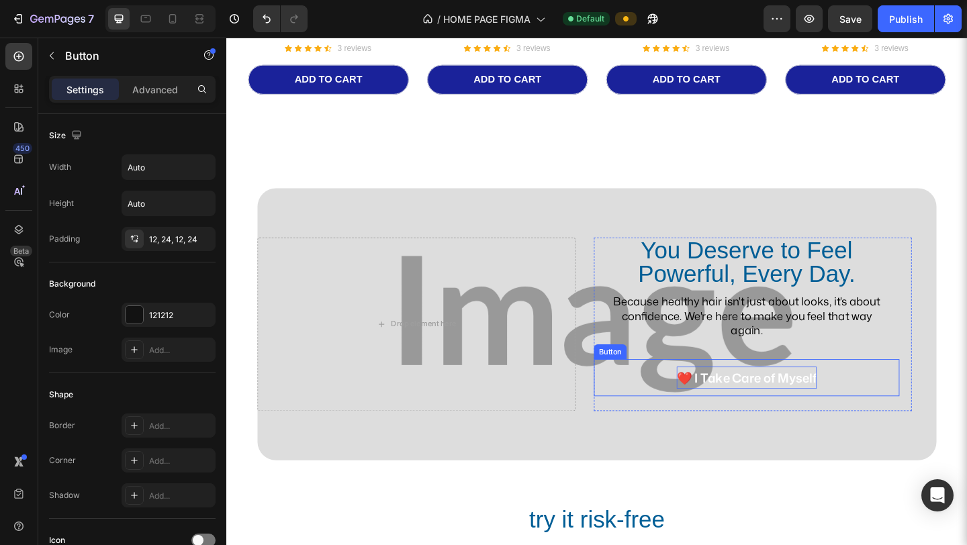
click at [742, 397] on p "❤️ I Take Care of Myself" at bounding box center [792, 407] width 152 height 24
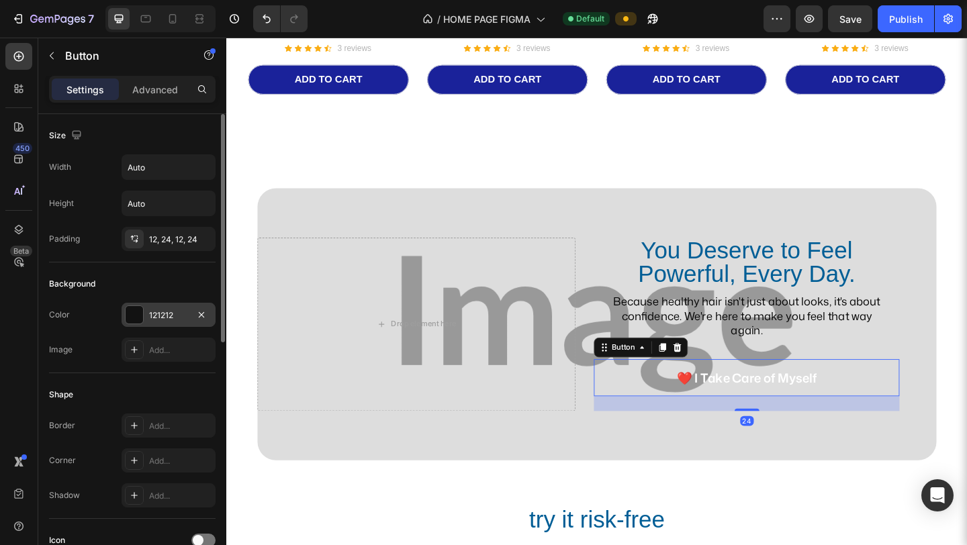
click at [150, 322] on div "121212" at bounding box center [169, 315] width 94 height 24
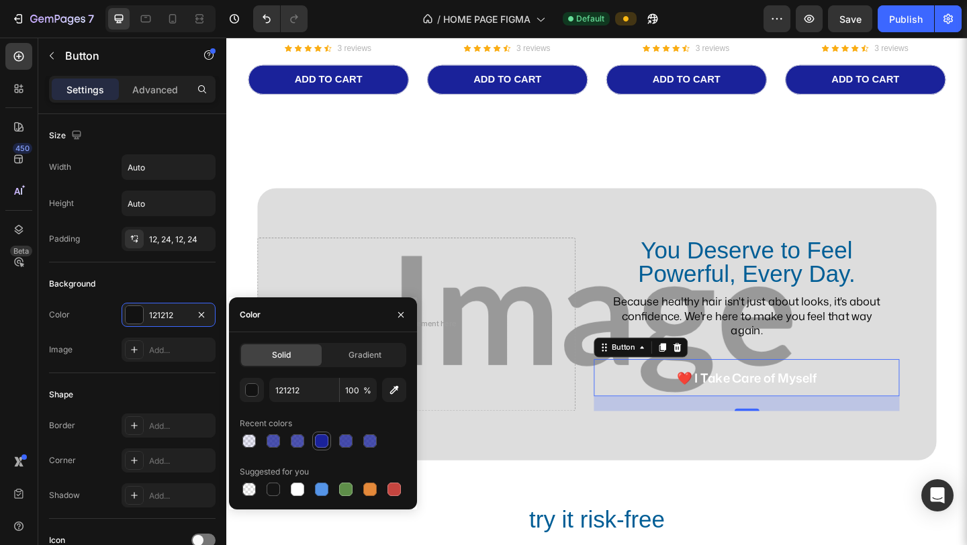
click at [317, 444] on div at bounding box center [321, 440] width 13 height 13
type input "1A229A"
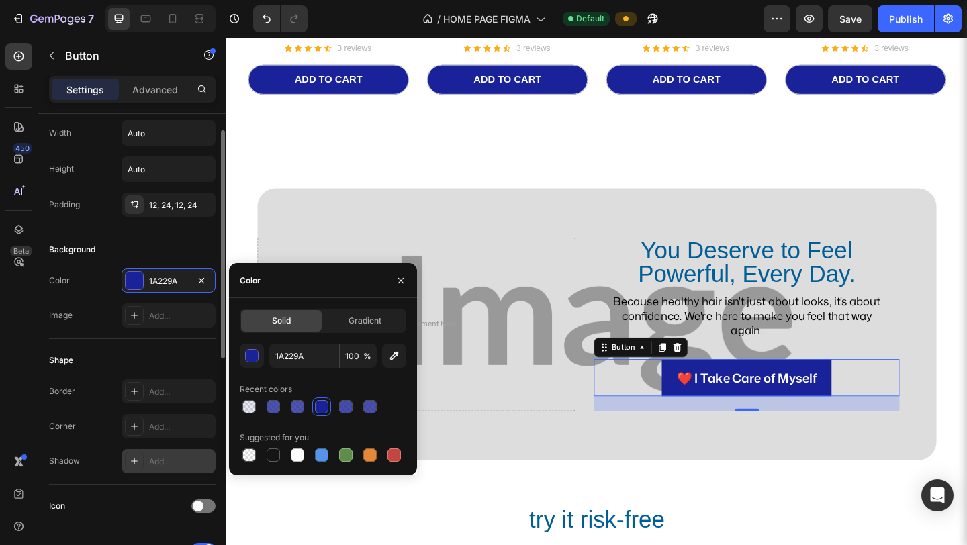
scroll to position [36, 0]
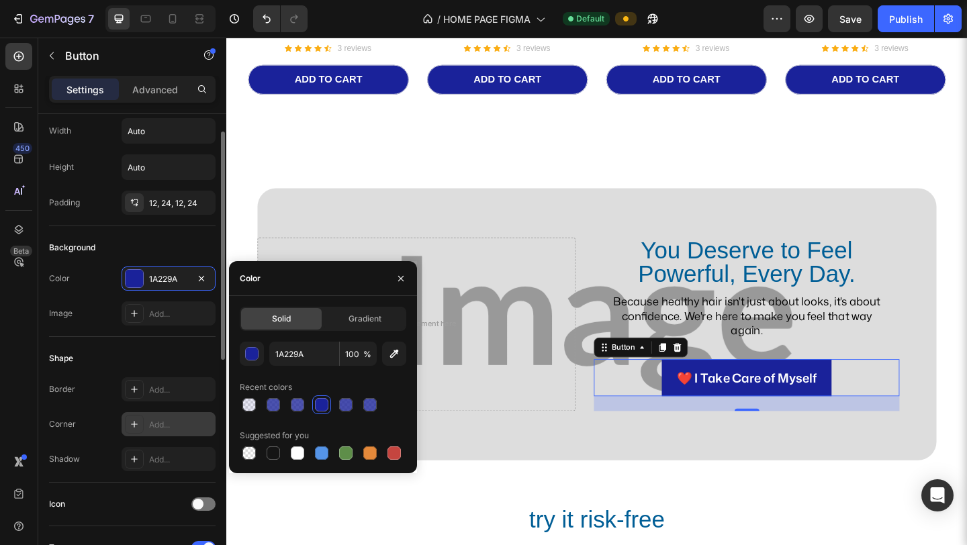
click at [166, 430] on div "Add..." at bounding box center [180, 425] width 63 height 12
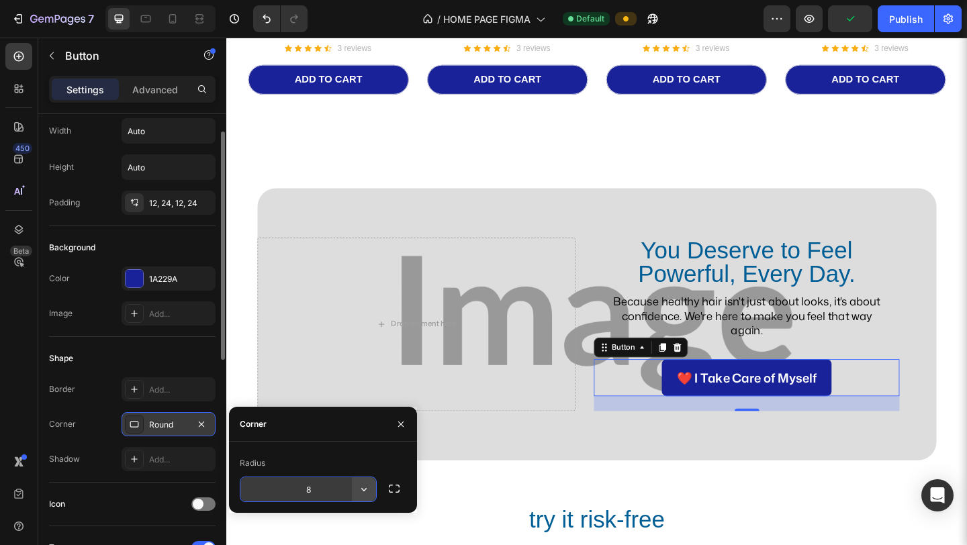
click at [371, 495] on button "button" at bounding box center [364, 489] width 24 height 24
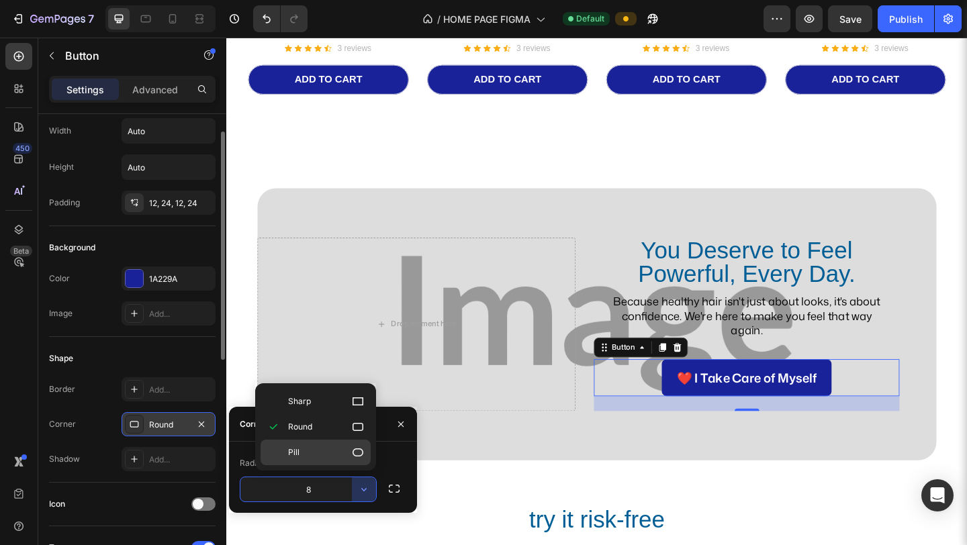
click at [348, 453] on p "Pill" at bounding box center [326, 452] width 77 height 13
type input "9999"
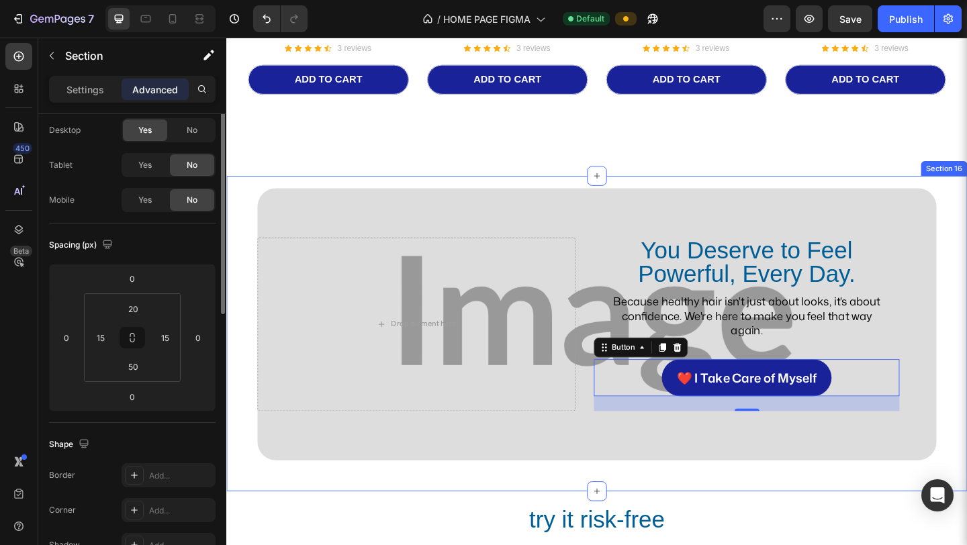
scroll to position [0, 0]
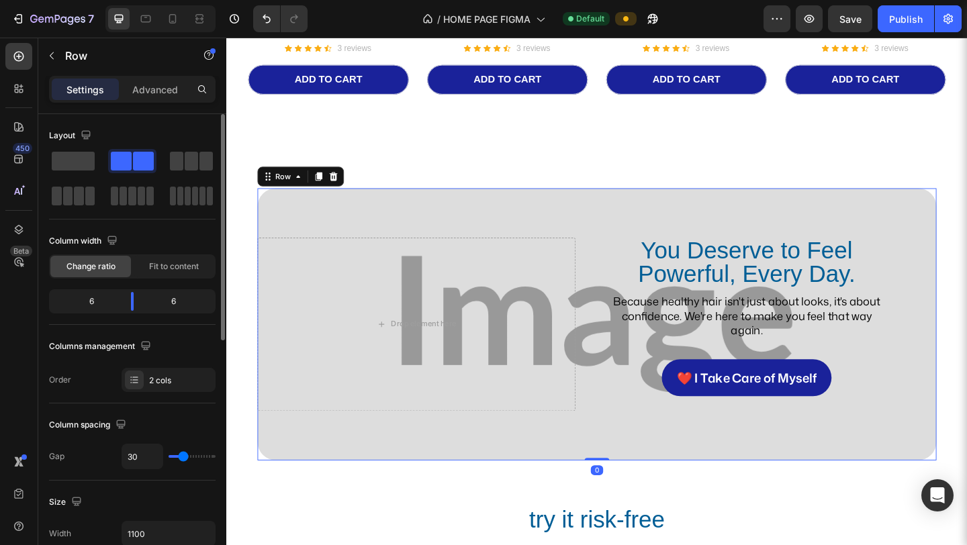
click at [642, 471] on div "You Deserve to Feel Powerful, Every Day. Heading Because healthy hair isn't jus…" at bounding box center [629, 348] width 738 height 295
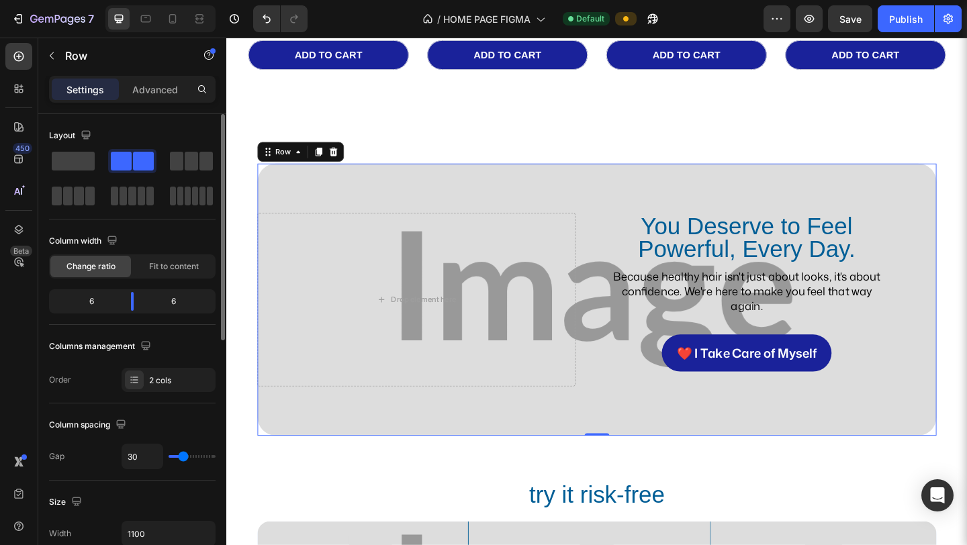
scroll to position [3165, 0]
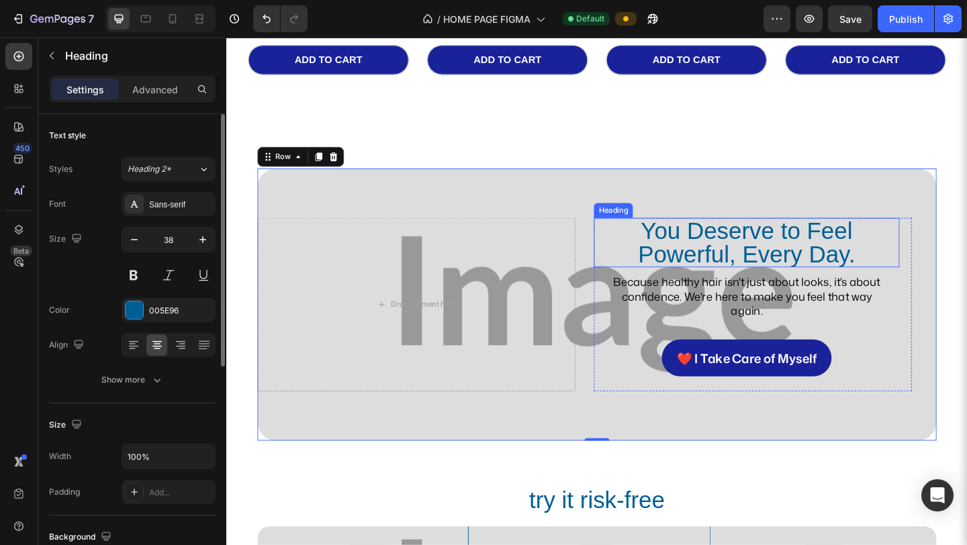
click at [735, 256] on h2 "You Deserve to Feel Powerful, Every Day." at bounding box center [792, 261] width 332 height 54
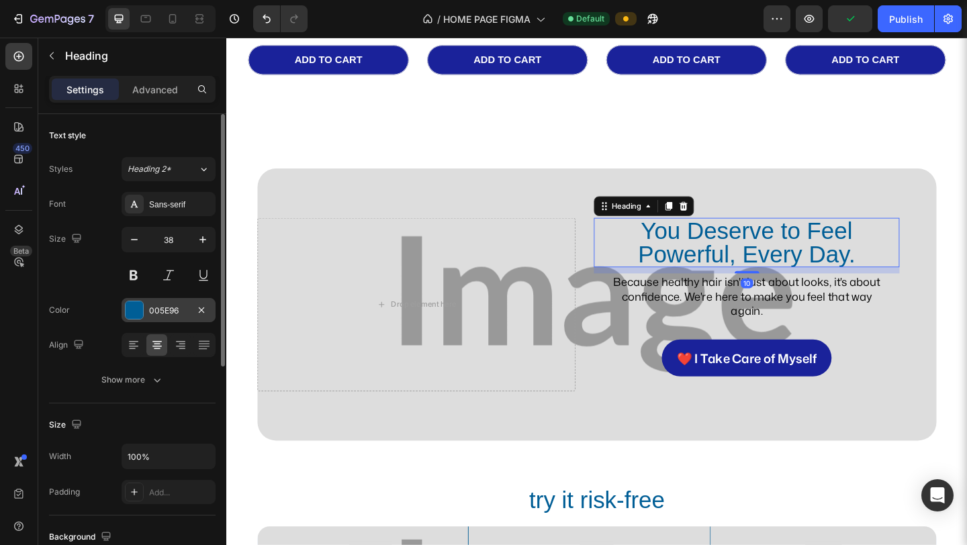
click at [166, 311] on div "005E96" at bounding box center [168, 311] width 39 height 12
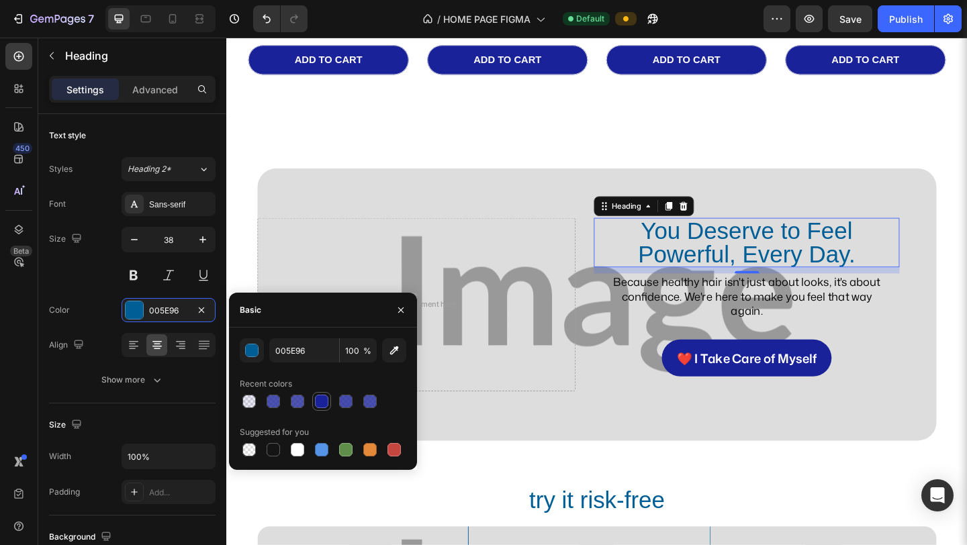
click at [319, 398] on div at bounding box center [321, 401] width 13 height 13
type input "1A229A"
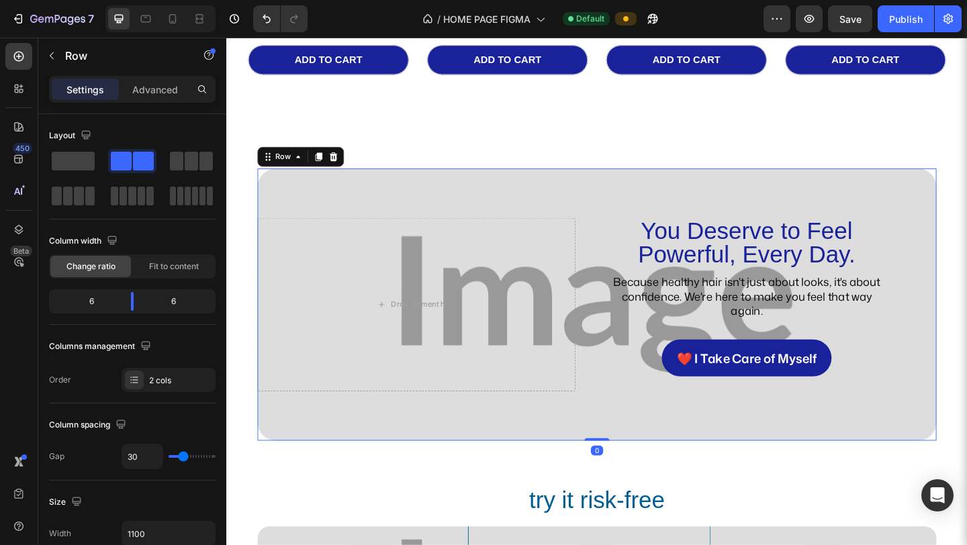
click at [485, 454] on div "You Deserve to Feel Powerful, Every Day. Heading Because healthy hair isn't jus…" at bounding box center [629, 327] width 738 height 295
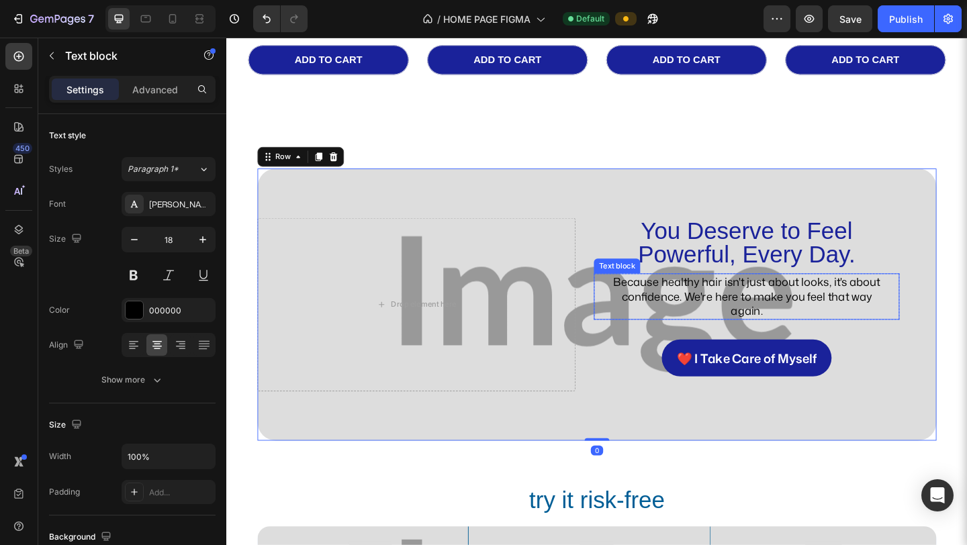
click at [664, 323] on p "Because healthy hair isn't just about looks, it's about confidence. We're here …" at bounding box center [791, 318] width 303 height 47
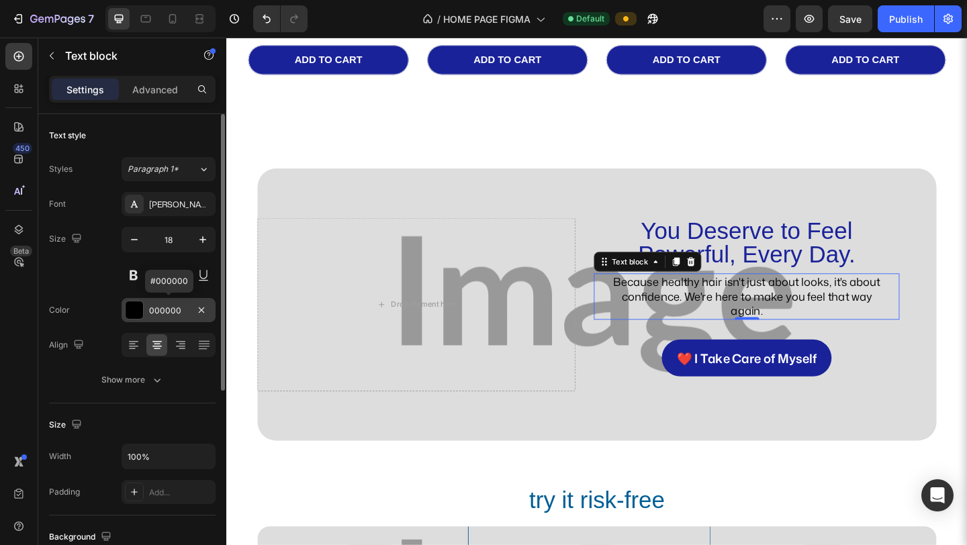
click at [162, 317] on div "000000" at bounding box center [169, 310] width 94 height 24
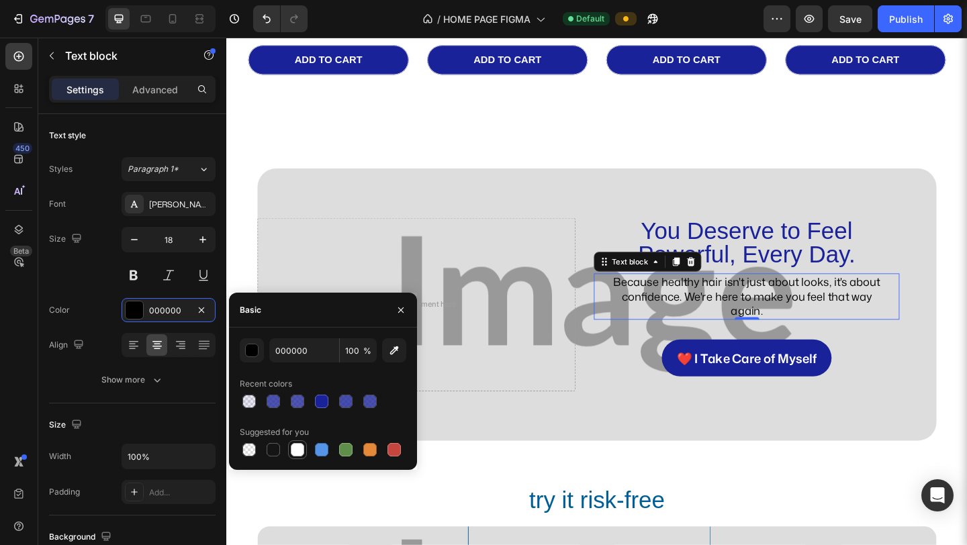
click at [301, 448] on div at bounding box center [297, 449] width 13 height 13
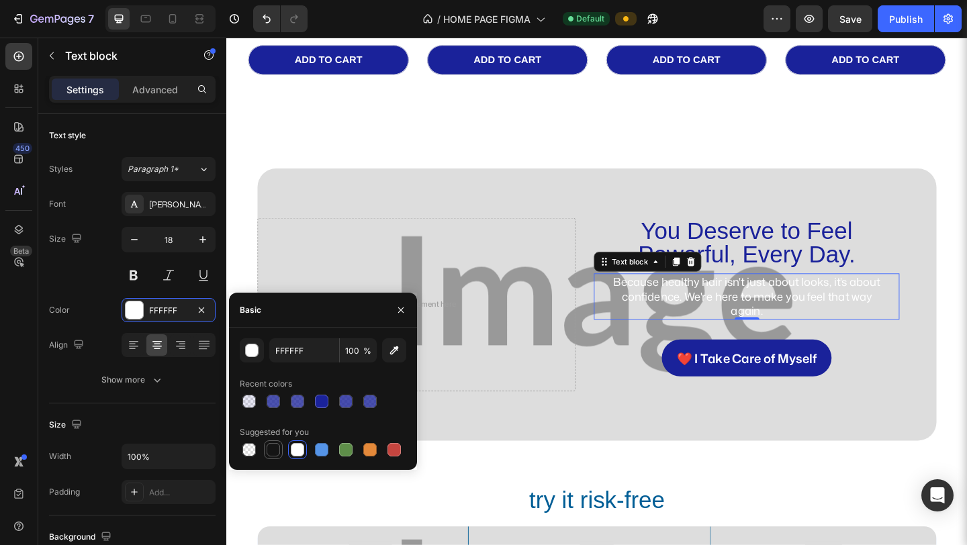
click at [271, 445] on div at bounding box center [273, 449] width 13 height 13
type input "151515"
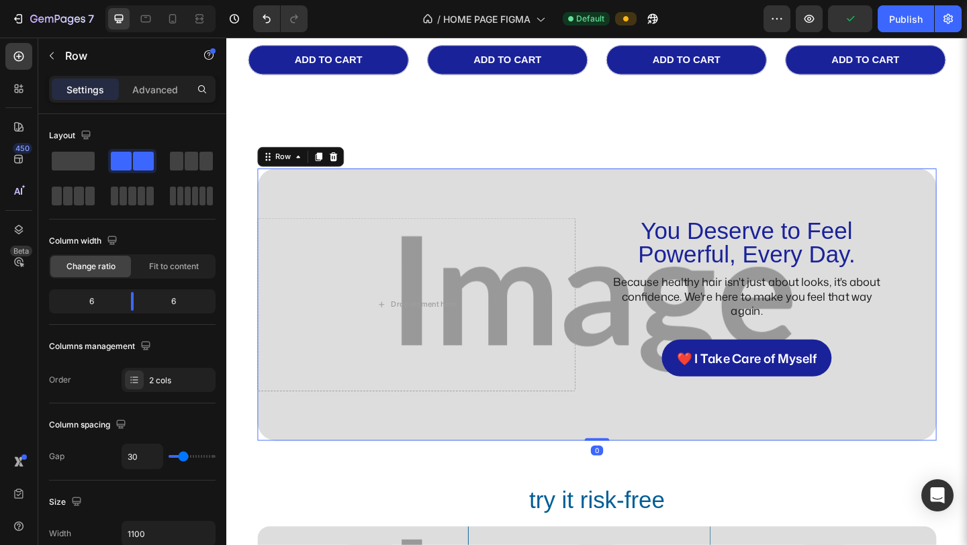
click at [505, 438] on div "You Deserve to Feel Powerful, Every Day. Heading Because healthy hair isn't jus…" at bounding box center [629, 327] width 738 height 295
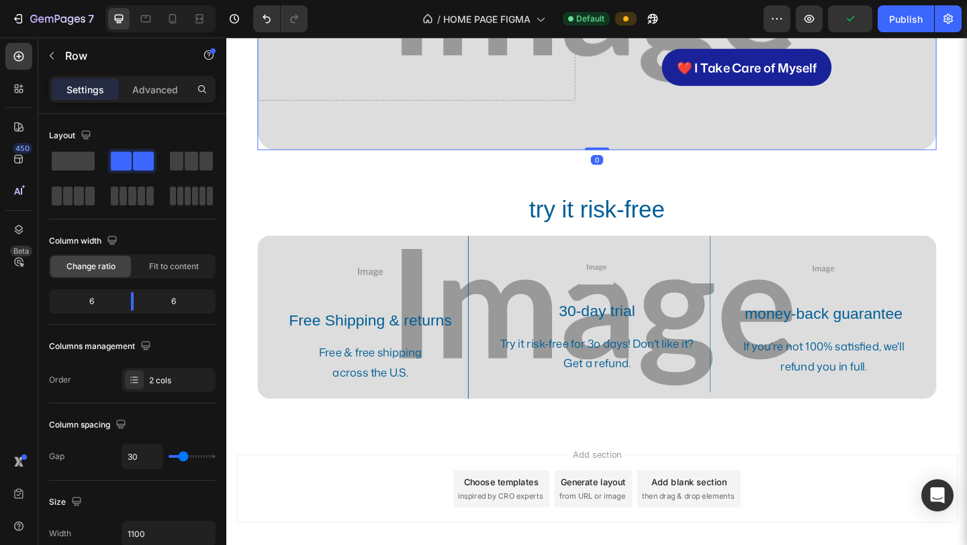
scroll to position [3514, 0]
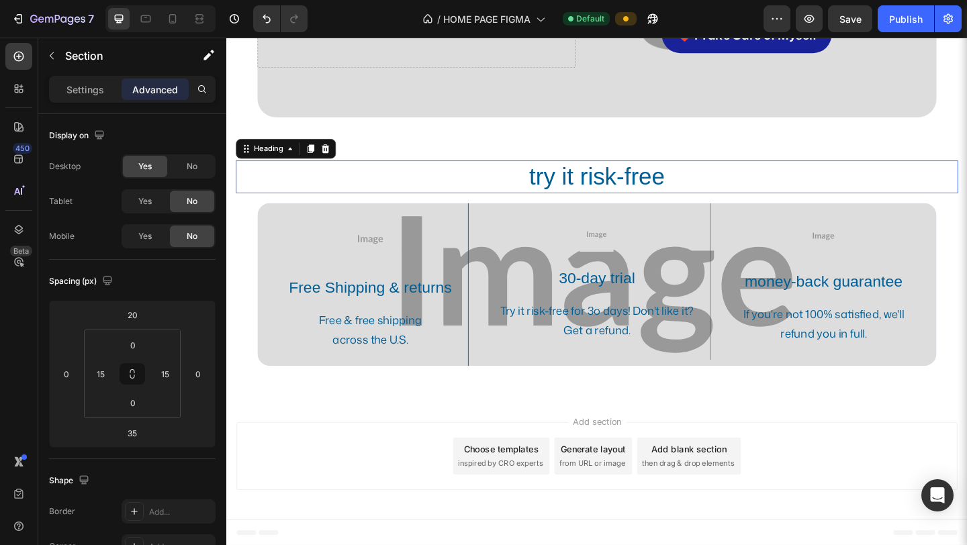
click at [587, 192] on h2 "try it risk-free" at bounding box center [628, 189] width 785 height 36
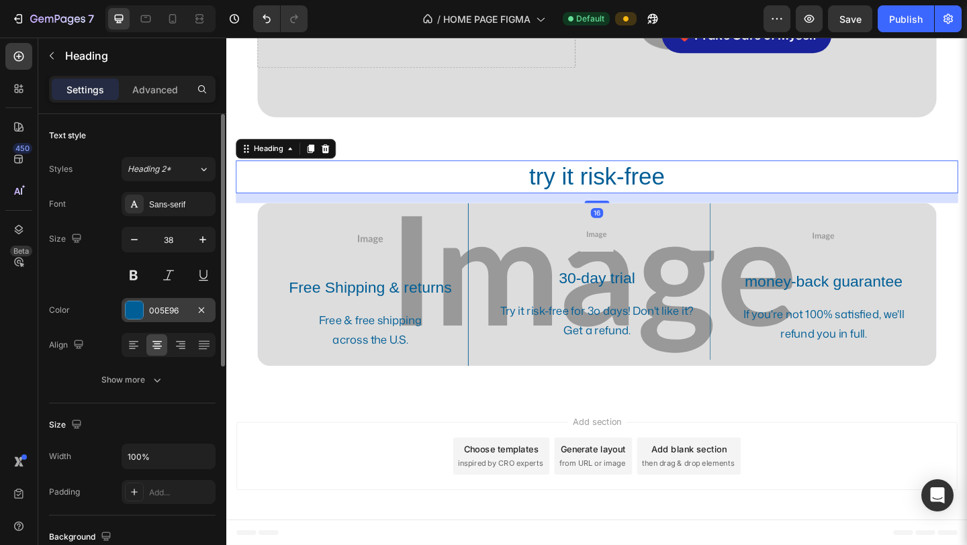
click at [172, 301] on div "005E96" at bounding box center [169, 310] width 94 height 24
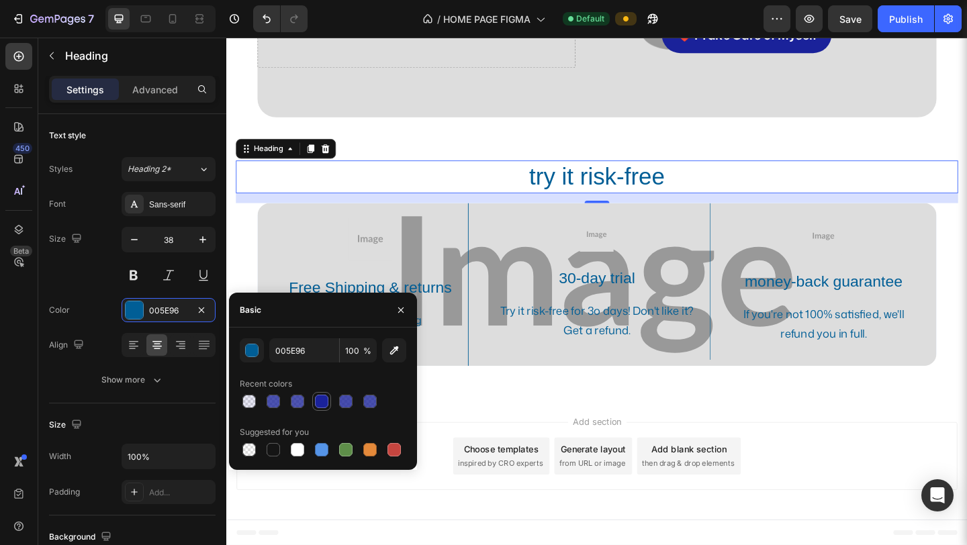
click at [322, 403] on div at bounding box center [321, 401] width 13 height 13
type input "1A229A"
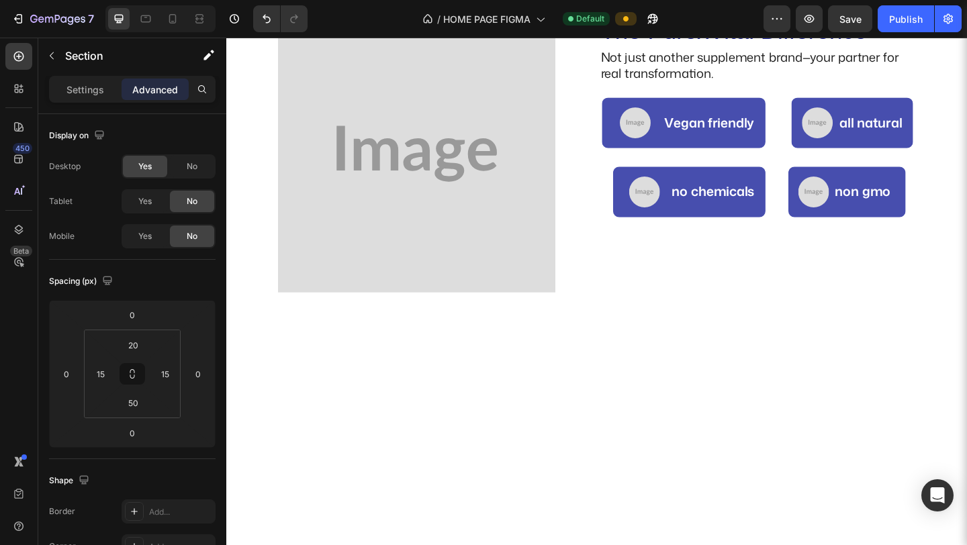
scroll to position [0, 0]
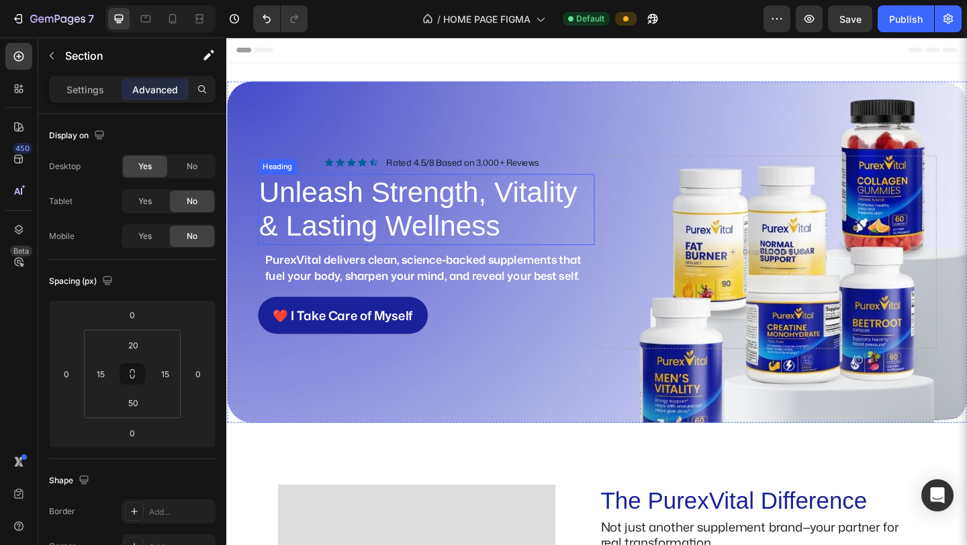
click at [452, 234] on h2 "Unleash Strength, Vitality & Lasting Wellness" at bounding box center [443, 224] width 367 height 77
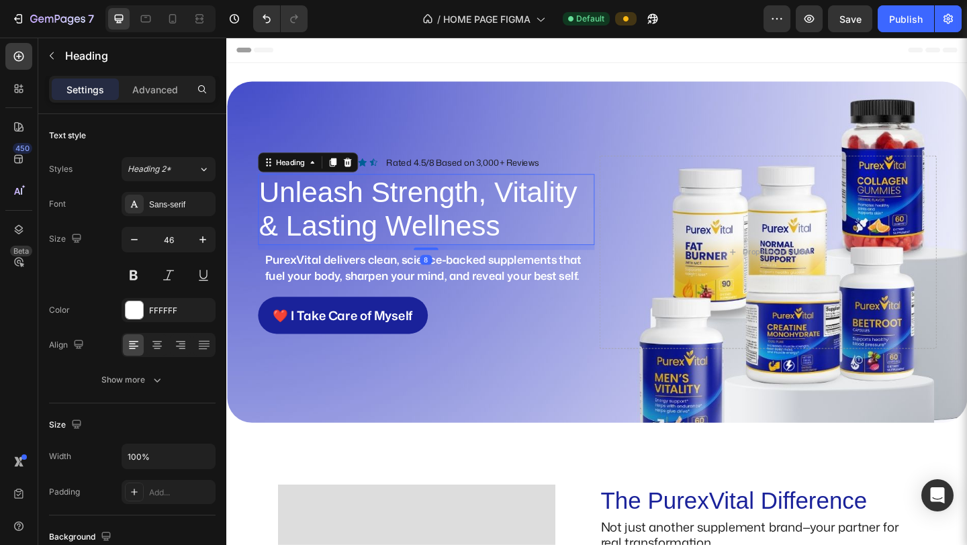
click at [452, 234] on h2 "Unleash Strength, Vitality & Lasting Wellness" at bounding box center [443, 224] width 367 height 77
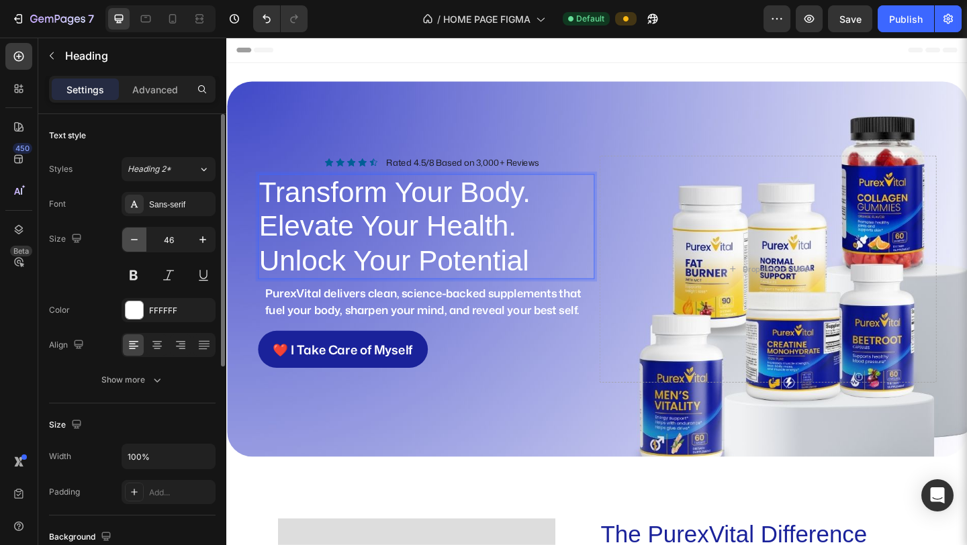
click at [132, 240] on icon "button" at bounding box center [134, 239] width 13 height 13
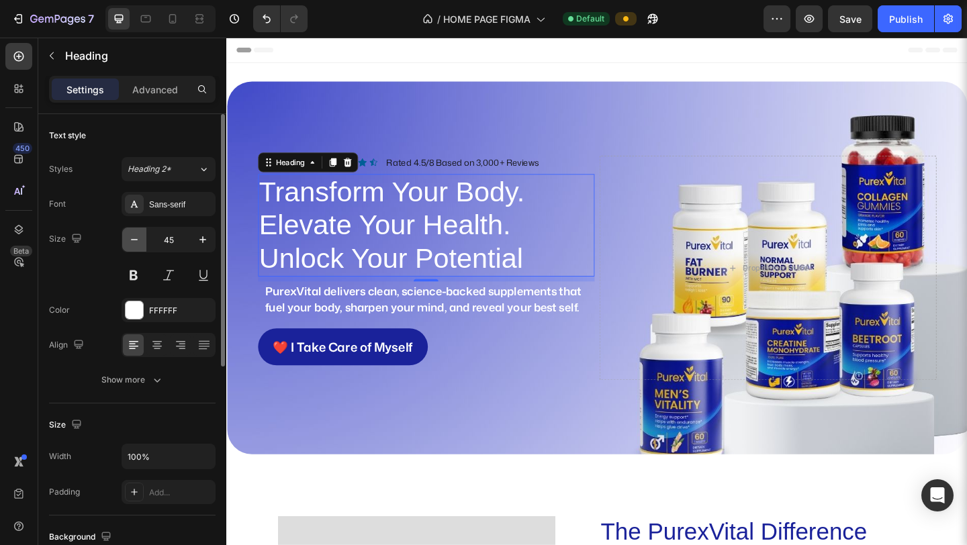
click at [132, 241] on icon "button" at bounding box center [134, 239] width 13 height 13
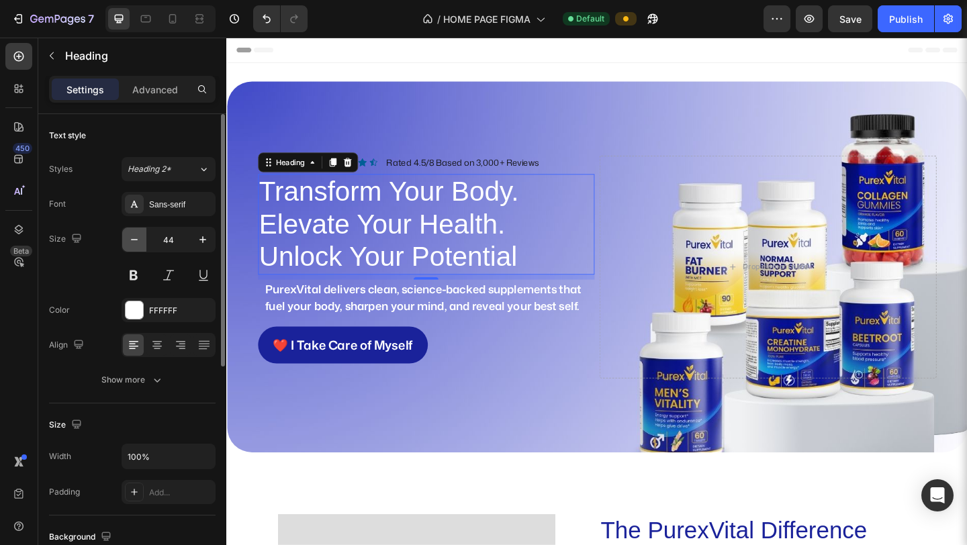
click at [132, 241] on icon "button" at bounding box center [134, 239] width 13 height 13
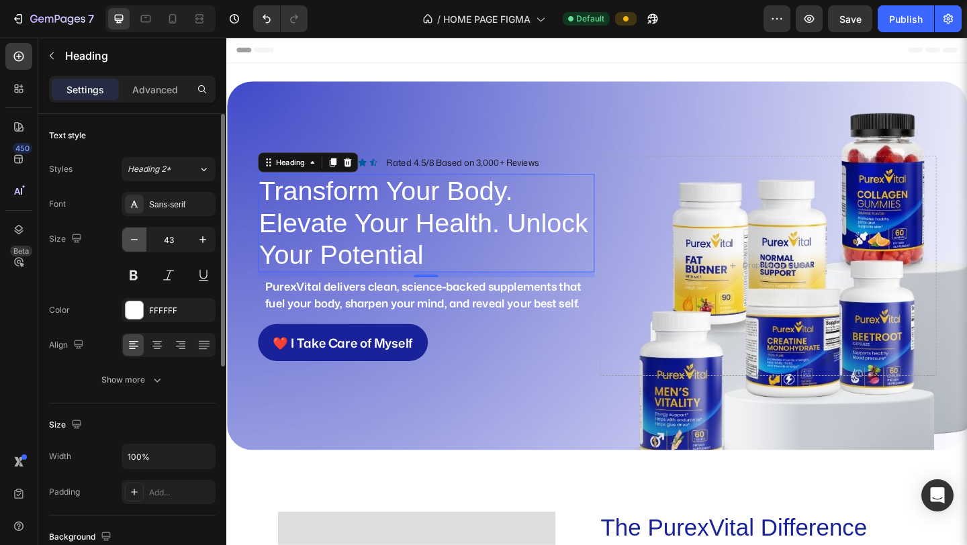
click at [133, 241] on icon "button" at bounding box center [134, 239] width 13 height 13
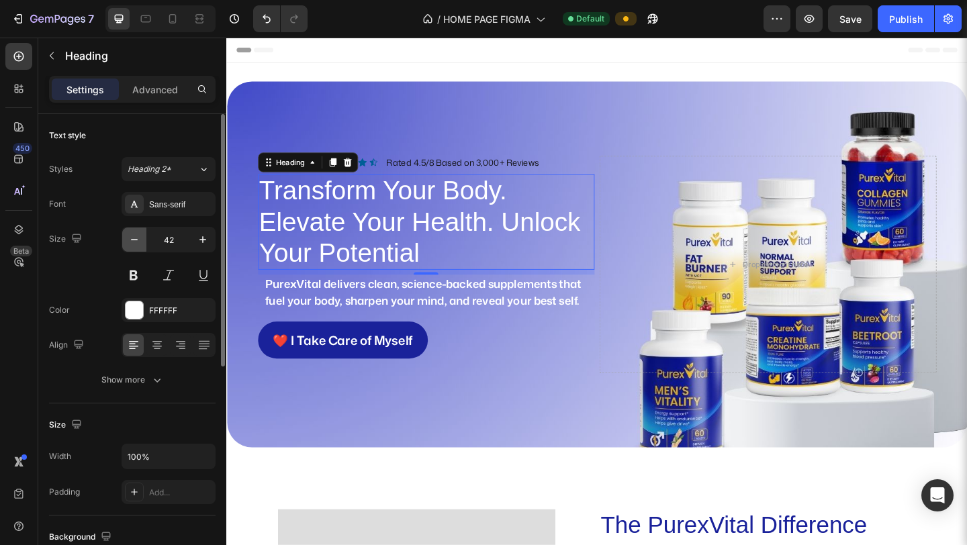
click at [133, 241] on icon "button" at bounding box center [134, 239] width 13 height 13
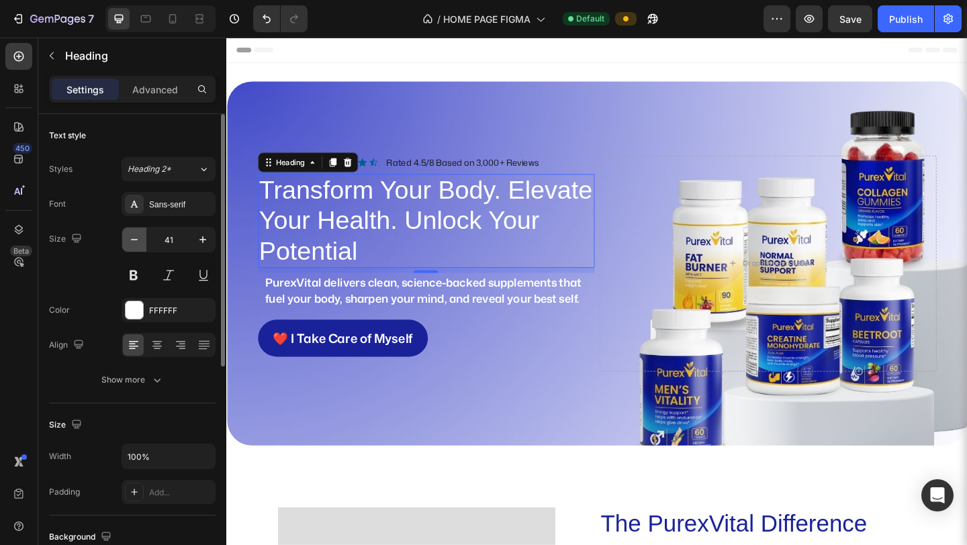
click at [133, 241] on icon "button" at bounding box center [134, 239] width 13 height 13
type input "40"
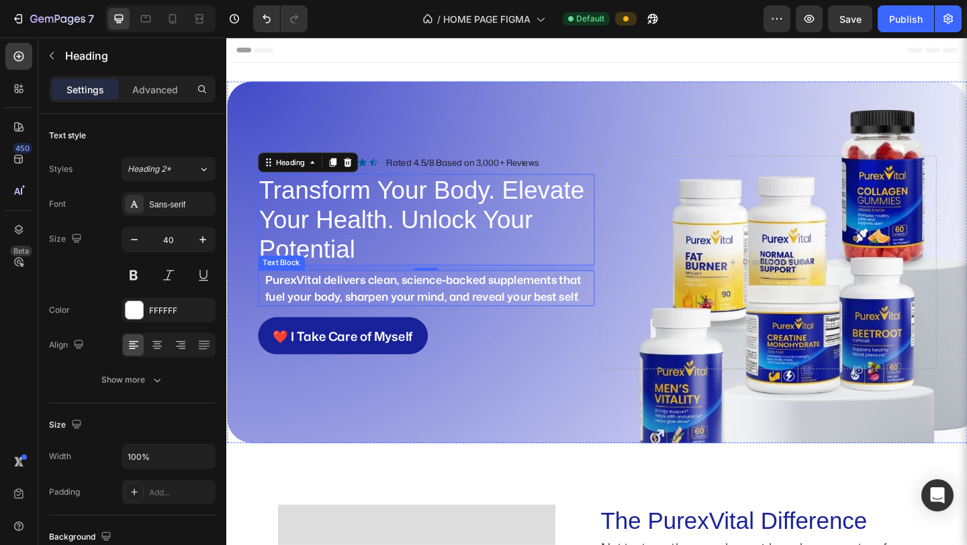
click at [421, 323] on strong "PurexVital delivers clean, science-backed supplements that fuel your body, shar…" at bounding box center [441, 310] width 344 height 36
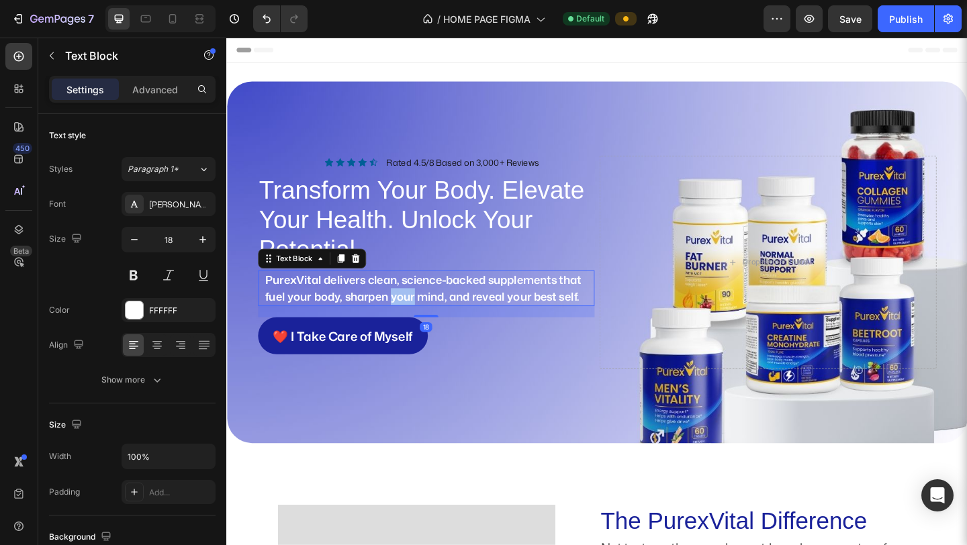
click at [421, 323] on strong "PurexVital delivers clean, science-backed supplements that fuel your body, shar…" at bounding box center [441, 310] width 344 height 36
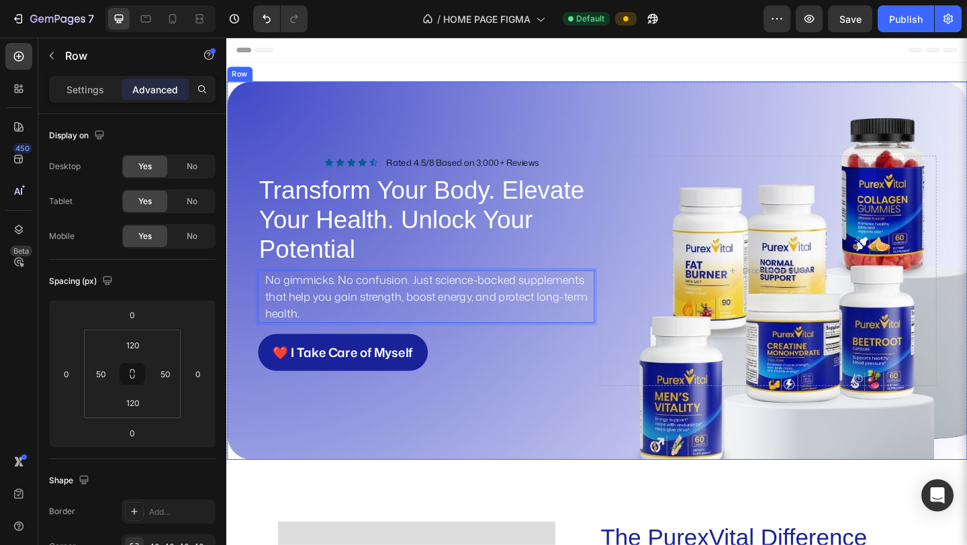
click at [514, 469] on div "Icon Icon Icon Icon Icon Icon List Rated 4.5/8 Based on 3,000+ Reviews Text Blo…" at bounding box center [629, 290] width 805 height 411
click at [436, 233] on p "Transform Your Body. Elevate Your Health. Unlock Your Potential" at bounding box center [444, 235] width 364 height 97
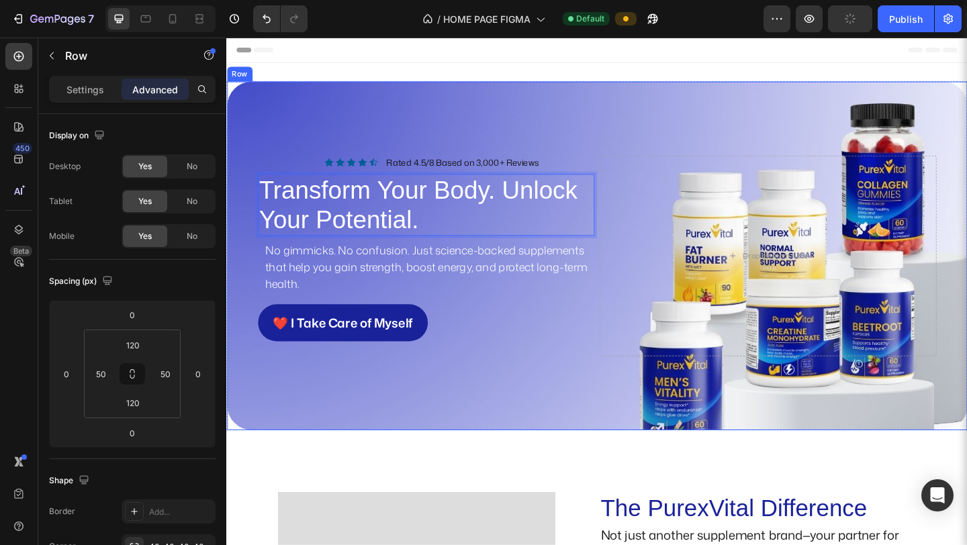
click at [281, 438] on div "Icon Icon Icon Icon Icon Icon List Rated 4.5/8 Based on 3,000+ Reviews Text Blo…" at bounding box center [629, 274] width 805 height 379
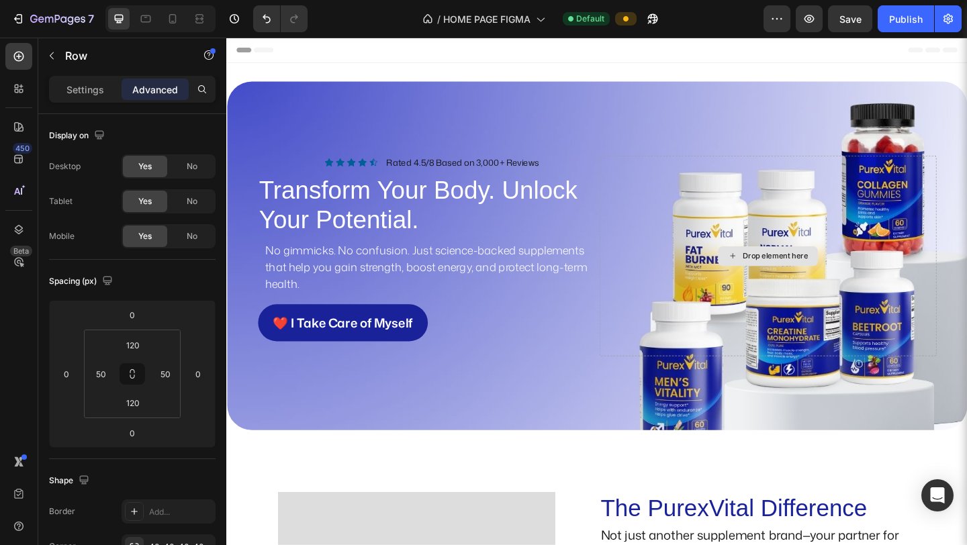
click at [642, 381] on div "Drop element here" at bounding box center [815, 275] width 367 height 218
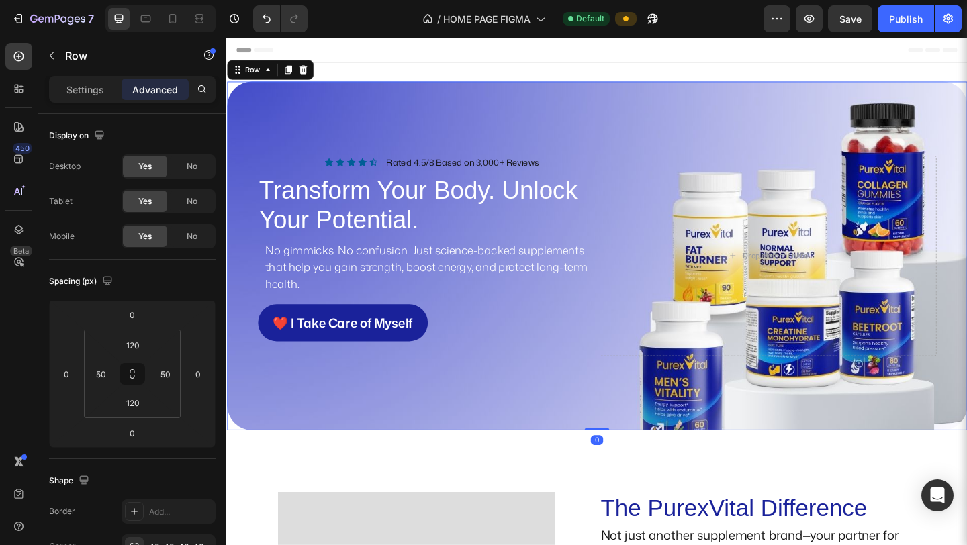
click at [644, 398] on div "Icon Icon Icon Icon Icon Icon List Rated 4.5/8 Based on 3,000+ Reviews Text Blo…" at bounding box center [629, 274] width 805 height 379
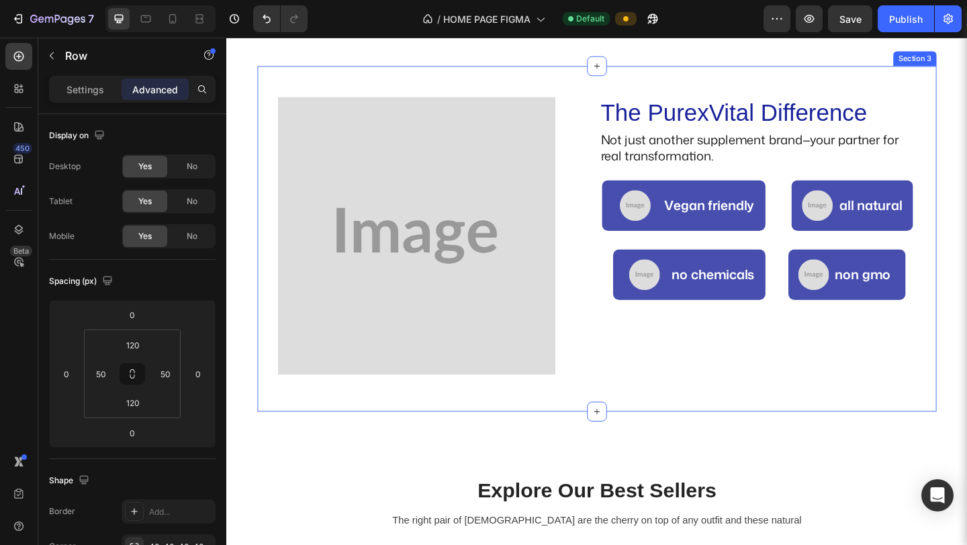
scroll to position [476, 0]
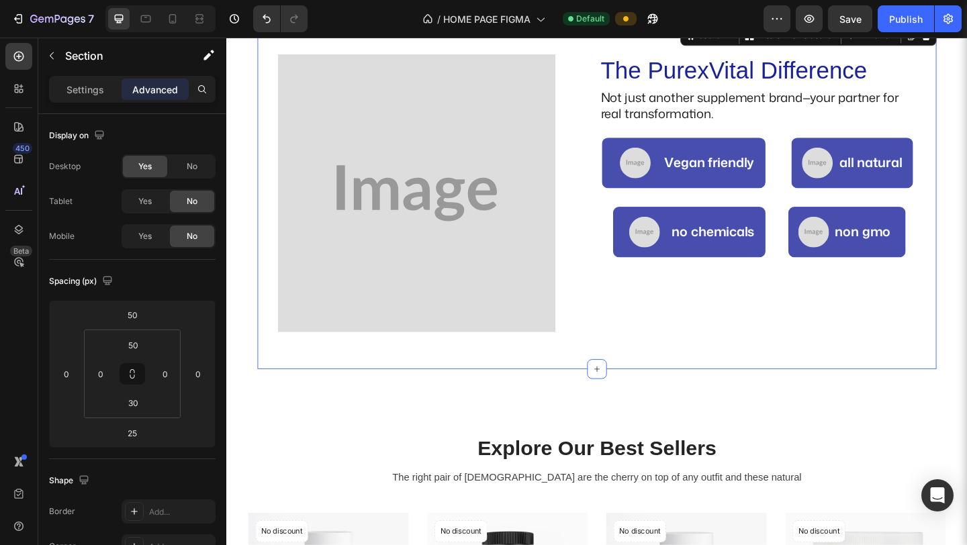
click at [897, 371] on div "The PurexVital Difference Heading Not just another supplement brand—your partne…" at bounding box center [629, 217] width 738 height 322
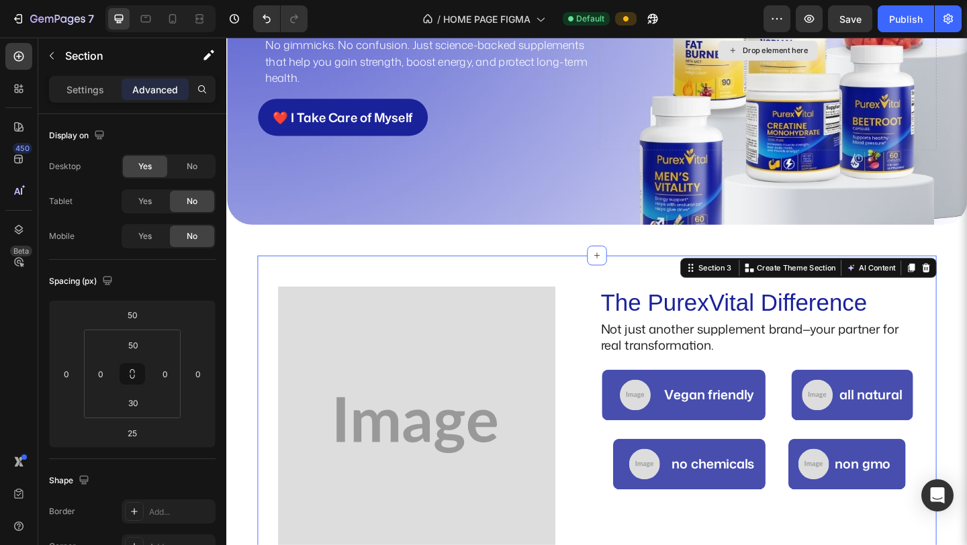
scroll to position [226, 0]
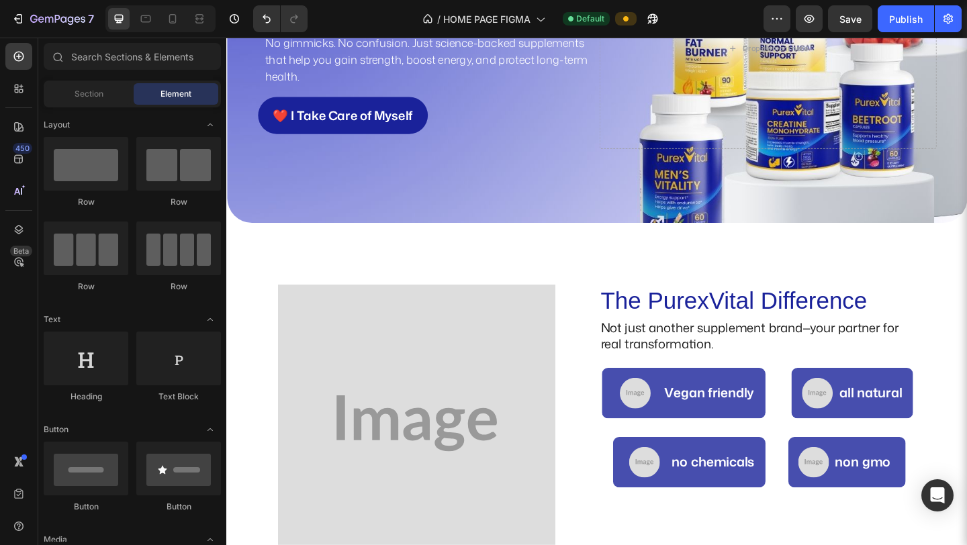
click at [966, 358] on section "The PurexVital Difference Heading Not just another supplement brand—your partne…" at bounding box center [629, 461] width 760 height 376
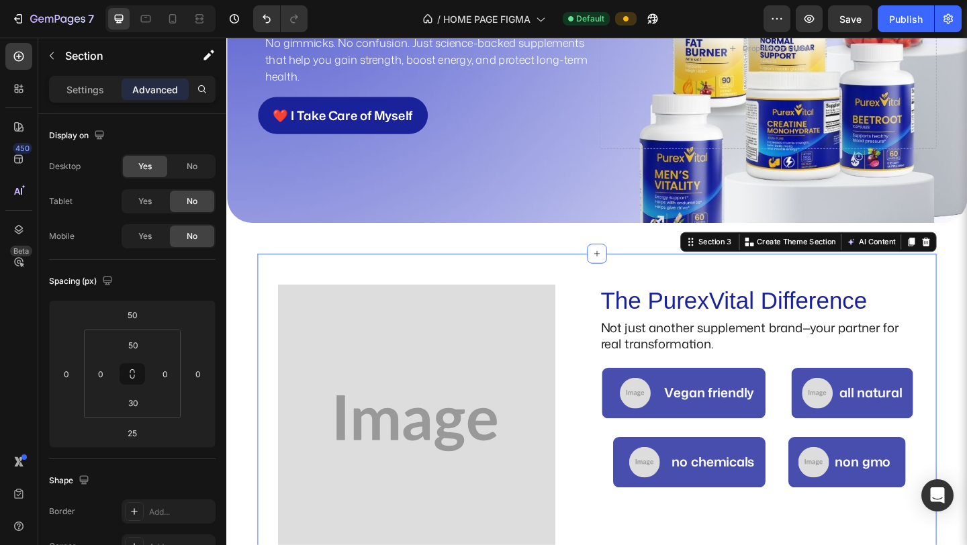
click at [635, 293] on div "The PurexVital Difference Heading Not just another supplement brand—your partne…" at bounding box center [629, 461] width 738 height 376
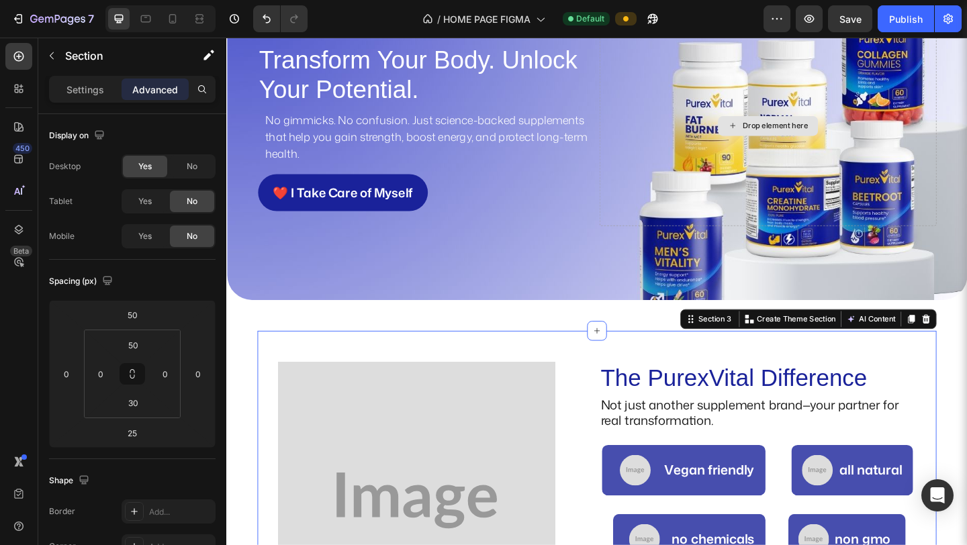
scroll to position [146, 0]
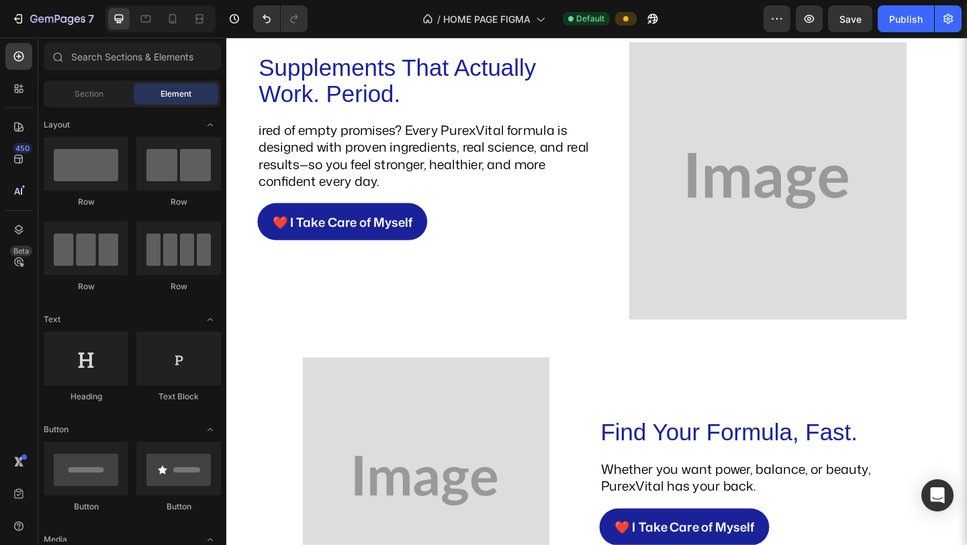
scroll to position [1359, 0]
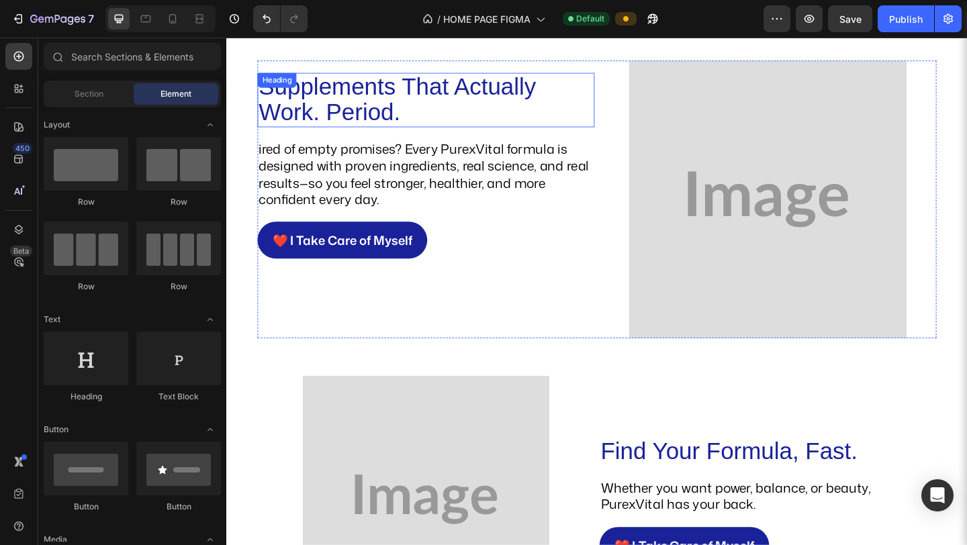
click at [452, 98] on h2 "Supplements That Actually Work. Period." at bounding box center [443, 105] width 367 height 59
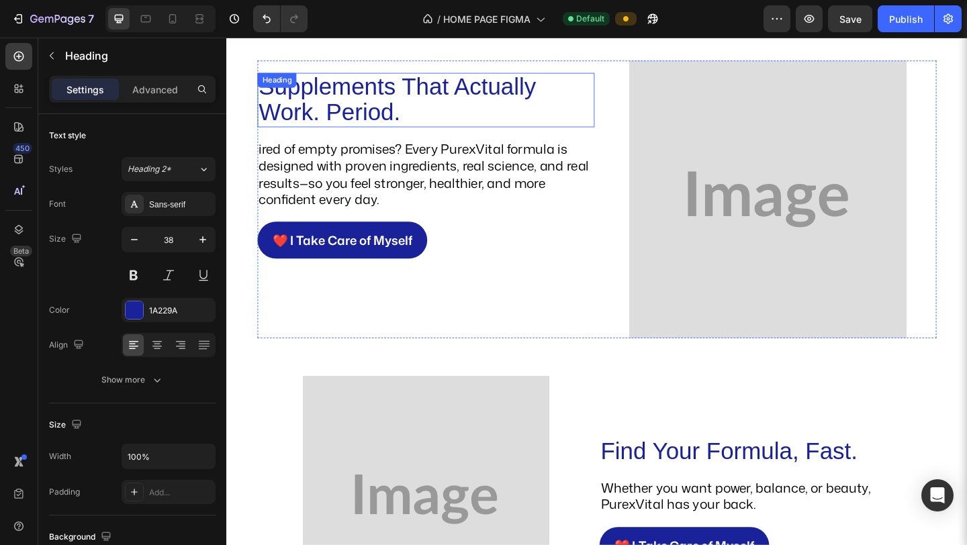
click at [452, 98] on h2 "Supplements That Actually Work. Period." at bounding box center [443, 105] width 367 height 59
click at [452, 98] on p "Supplements That Actually Work. Period." at bounding box center [443, 105] width 364 height 56
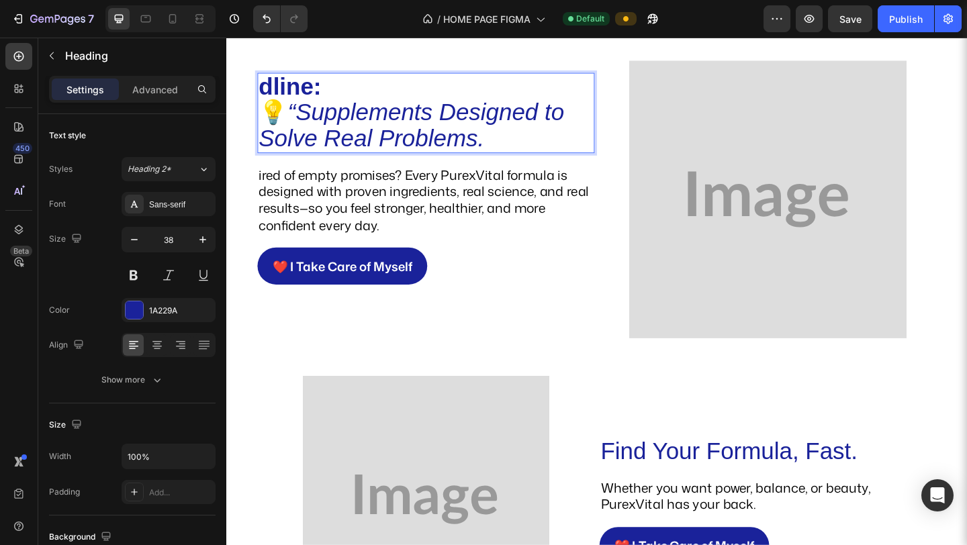
click at [299, 110] on icon "“Supplements Designed to Solve Real Problems." at bounding box center [427, 133] width 332 height 56
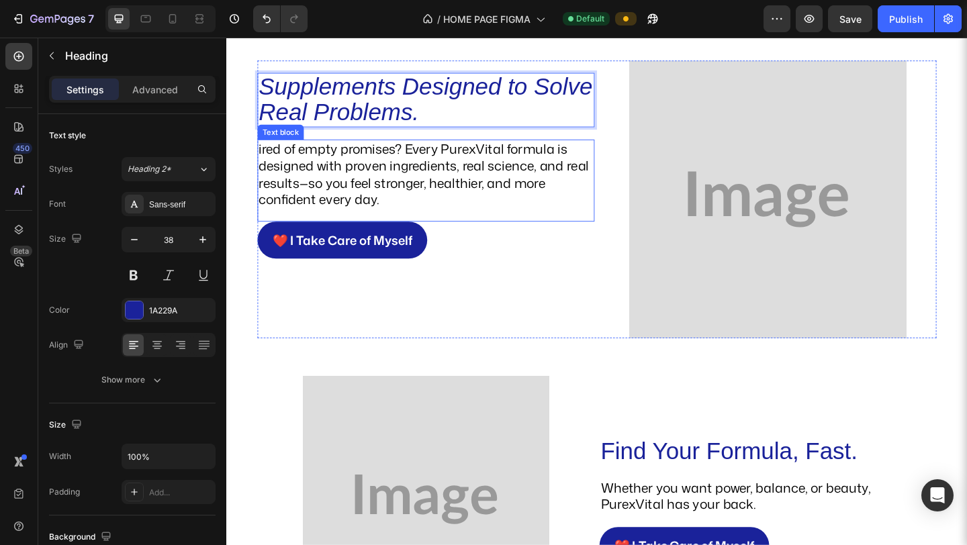
click at [393, 162] on p "ired of empty promises? Every PurexVital formula is designed with proven ingred…" at bounding box center [443, 186] width 364 height 73
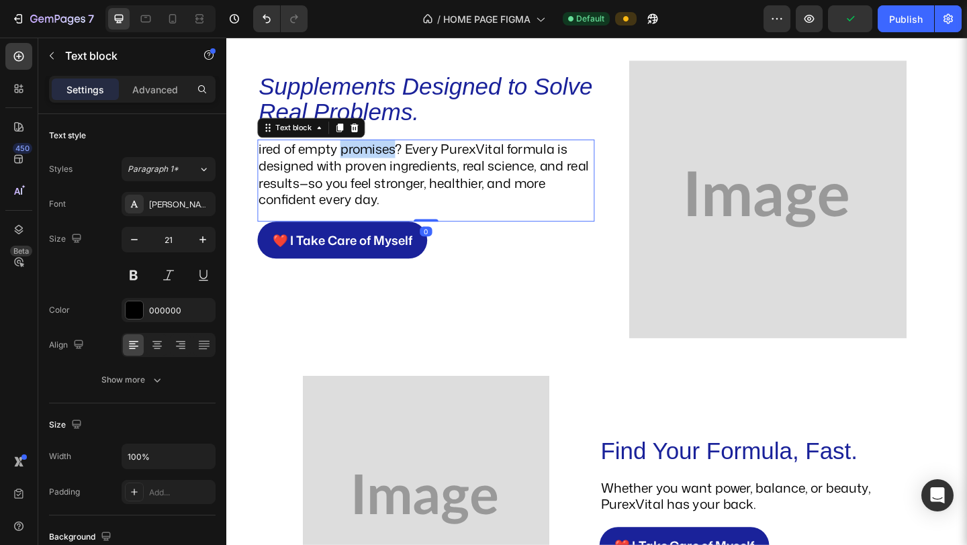
click at [393, 162] on p "ired of empty promises? Every PurexVital formula is designed with proven ingred…" at bounding box center [443, 186] width 364 height 73
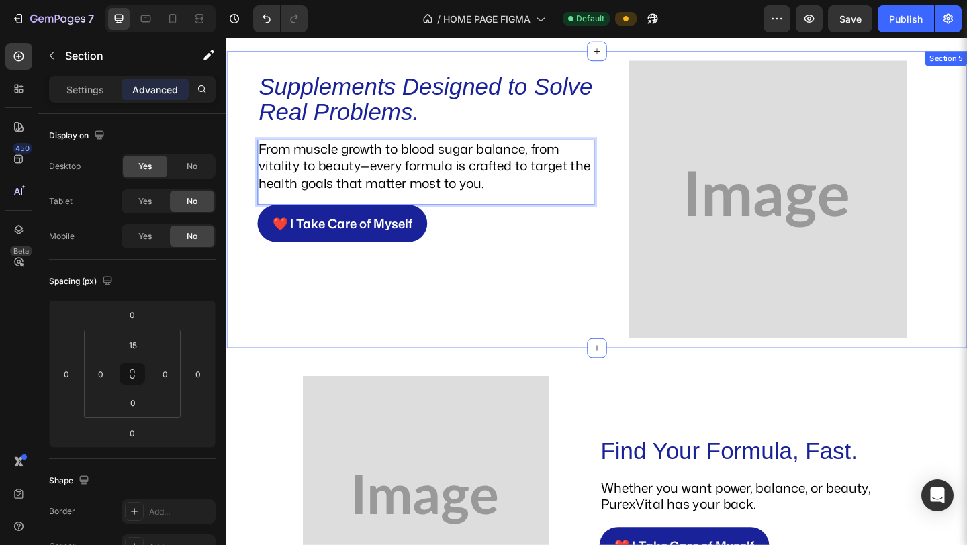
click at [534, 369] on div "⁠⁠⁠⁠⁠⁠⁠ Supplements Designed to Solve Real Problems. Heading From muscle growth…" at bounding box center [629, 218] width 806 height 313
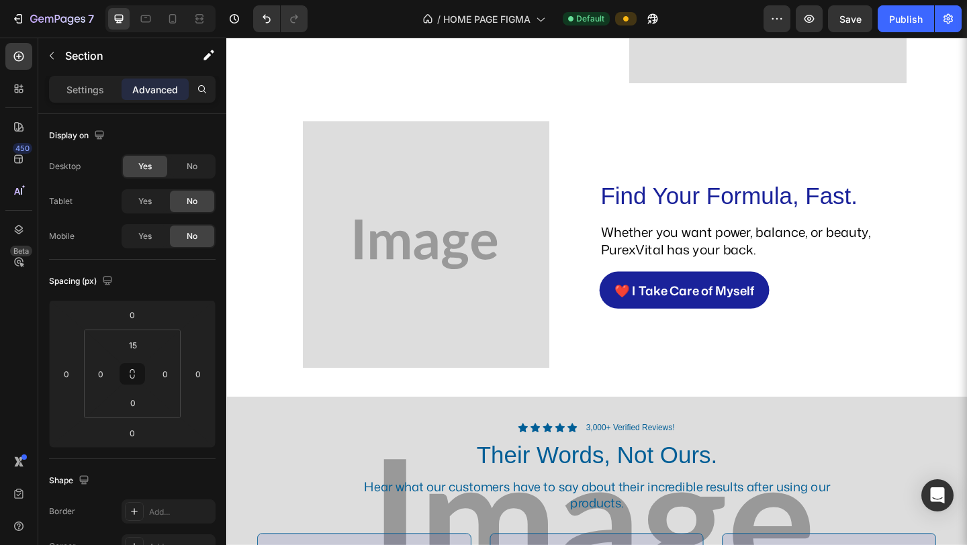
scroll to position [1633, 0]
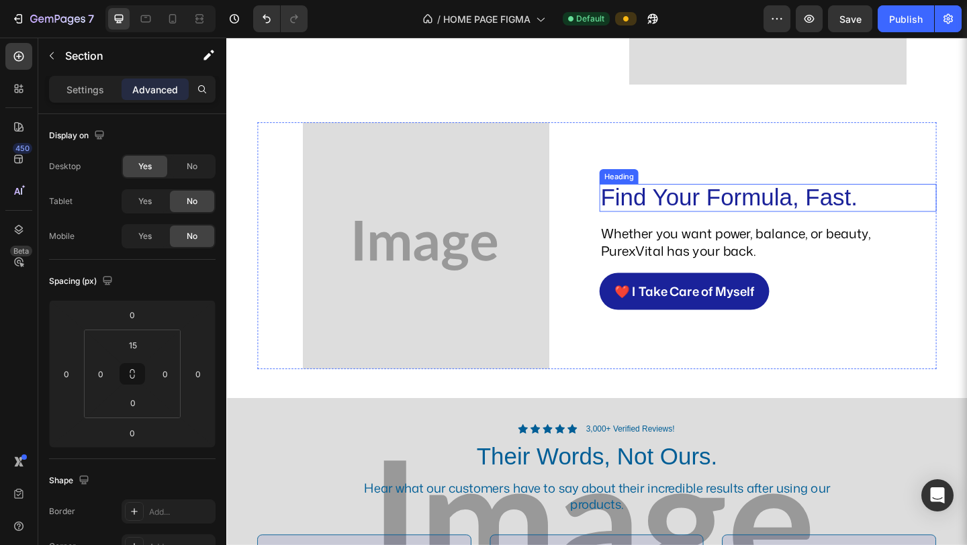
click at [659, 208] on h2 "Find Your Formula, Fast." at bounding box center [815, 212] width 367 height 31
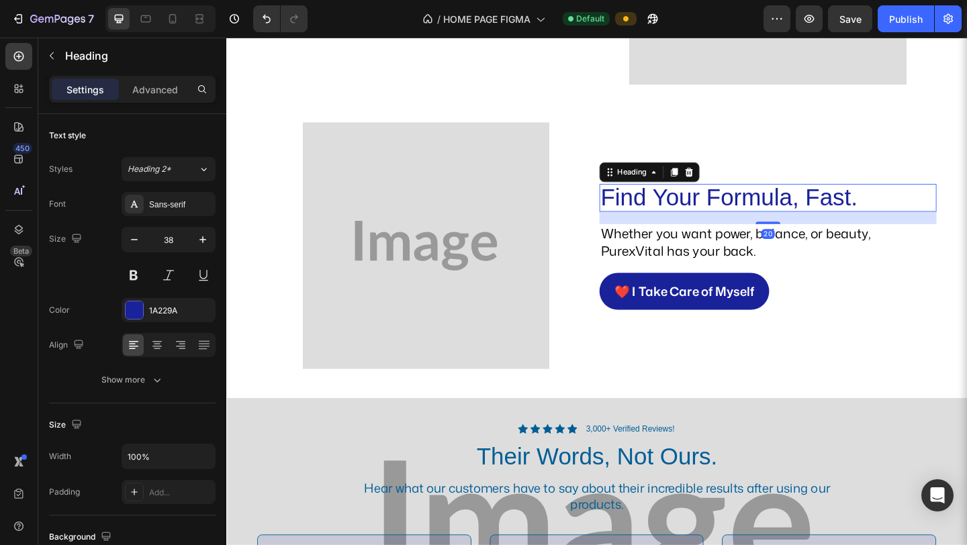
click at [659, 208] on h2 "Find Your Formula, Fast." at bounding box center [815, 212] width 367 height 31
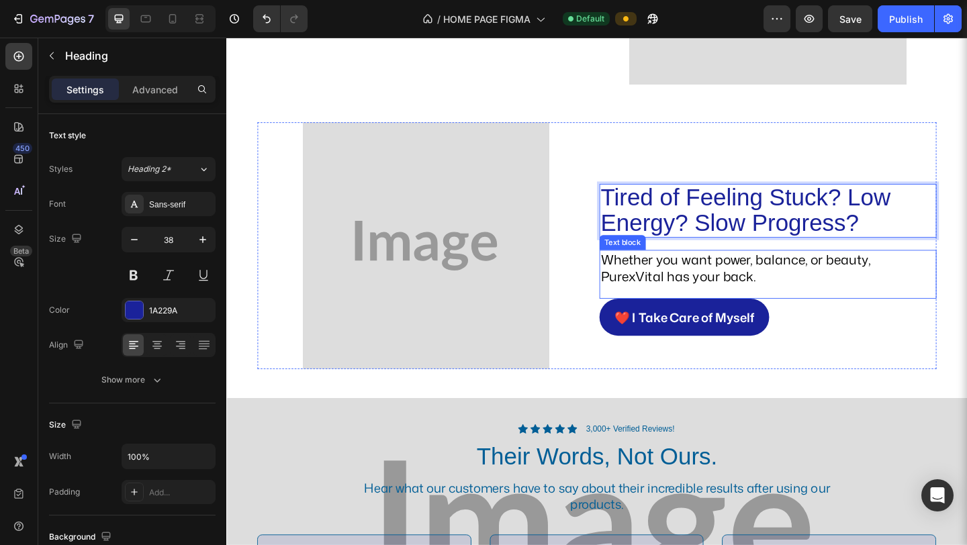
click at [658, 299] on p "Whether you want power, balance, or beauty, PurexVital has your back." at bounding box center [815, 288] width 364 height 37
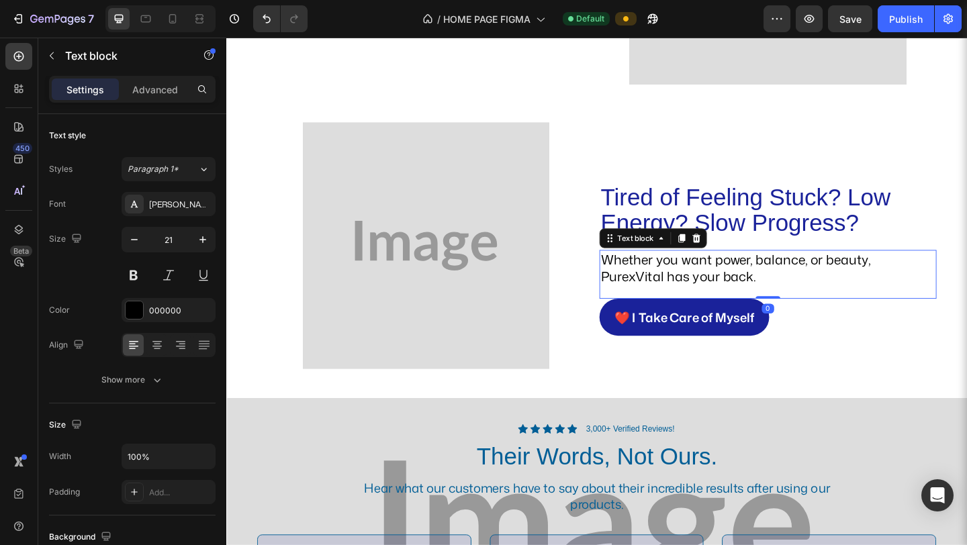
click at [658, 299] on p "Whether you want power, balance, or beauty, PurexVital has your back." at bounding box center [815, 288] width 364 height 37
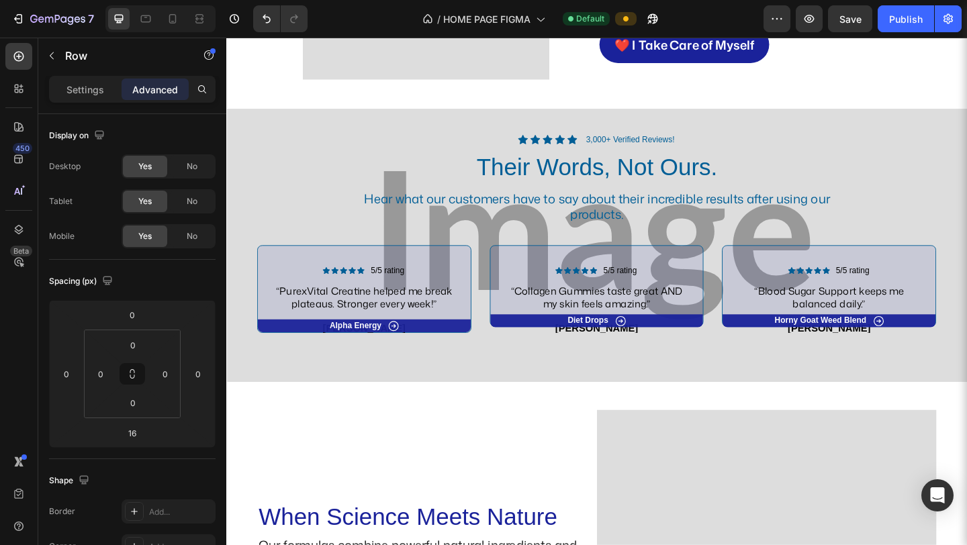
scroll to position [1866, 0]
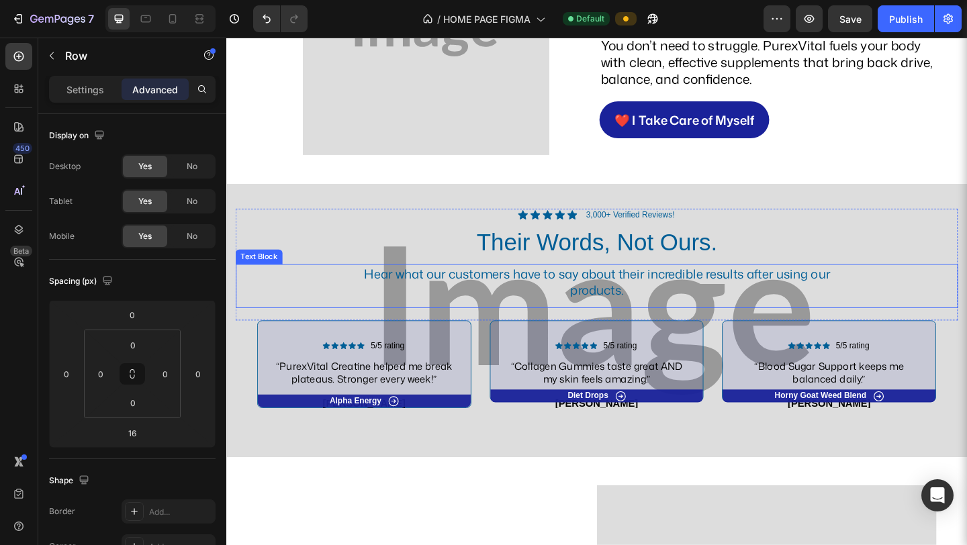
click at [520, 292] on p "Hear what our customers have to say about their incredible results after using …" at bounding box center [629, 302] width 514 height 35
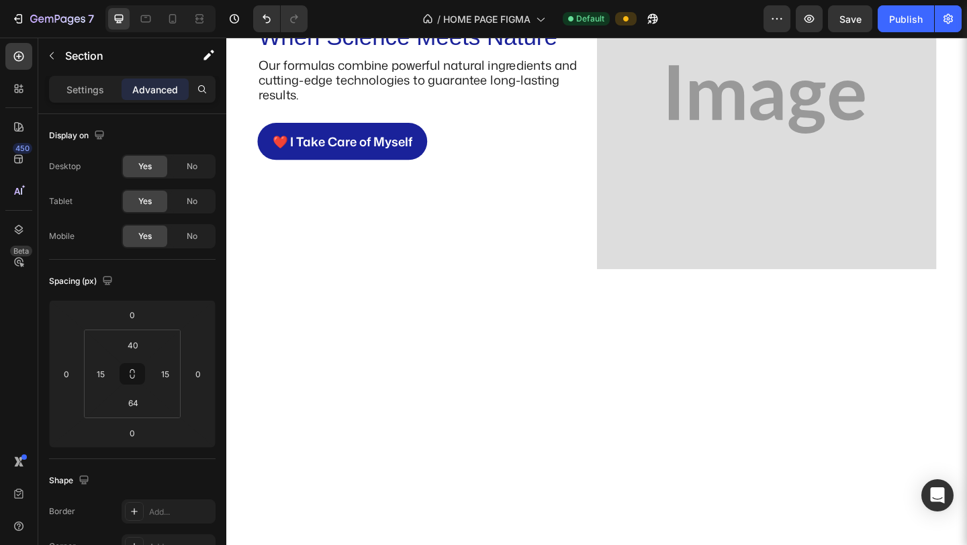
scroll to position [1171, 0]
